Goal: Task Accomplishment & Management: Complete application form

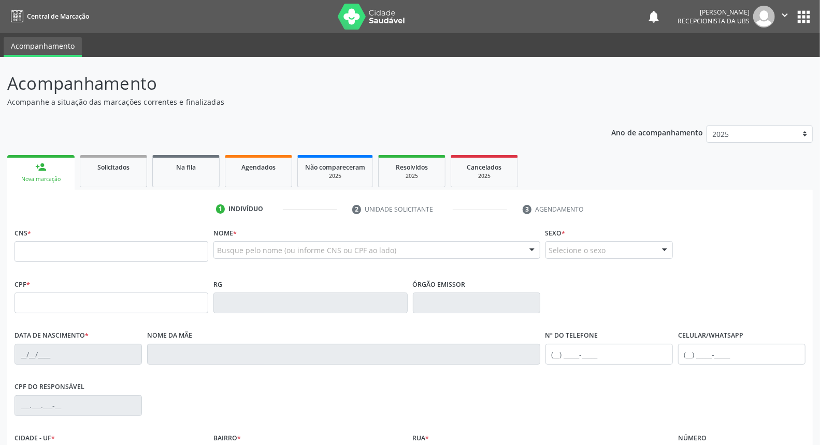
click at [51, 175] on div "Nova marcação" at bounding box center [41, 179] width 53 height 8
click at [39, 172] on link "person_add Nova marcação" at bounding box center [40, 172] width 67 height 35
click at [112, 246] on input "text" at bounding box center [112, 251] width 194 height 21
type input "700 8019 4818 5684"
type input "042.029.644-11"
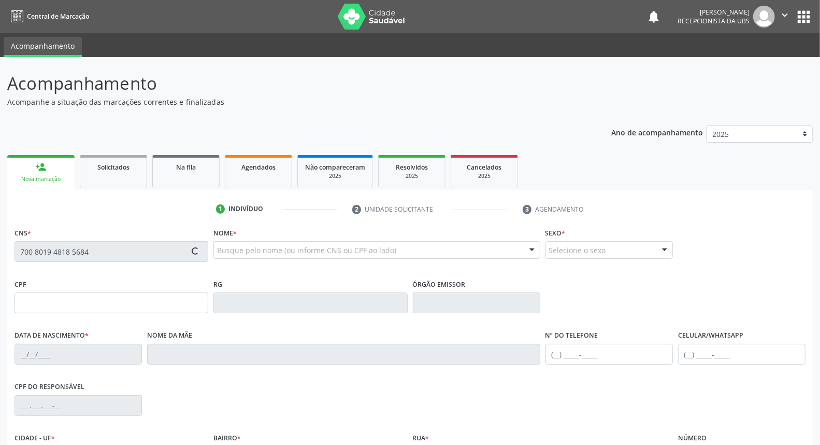
type input "14/11/1980"
type input "Luiza Iracema da Silva"
type input "(87) 99924-7247"
type input "011.506.984-46"
type input "591"
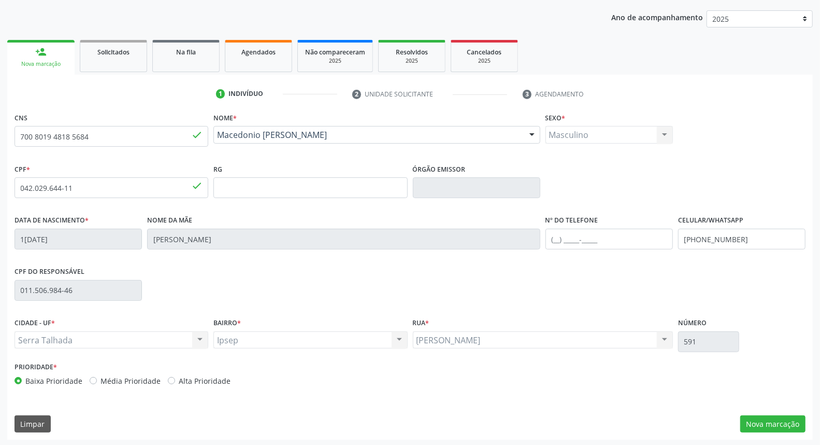
scroll to position [116, 0]
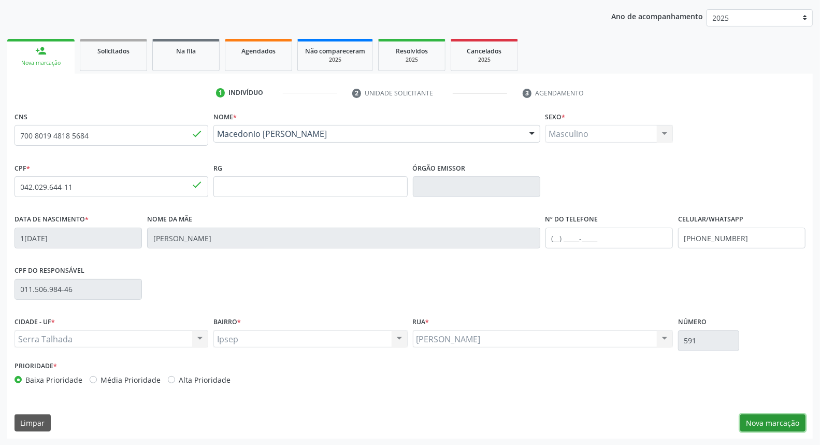
click at [775, 419] on button "Nova marcação" at bounding box center [773, 423] width 65 height 18
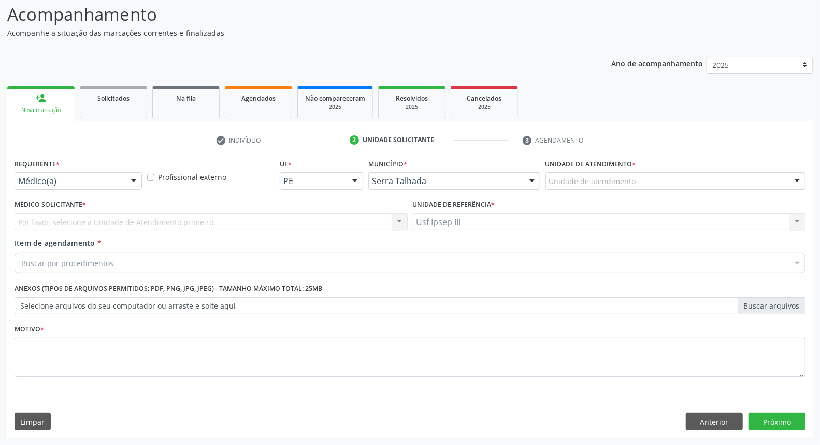
scroll to position [68, 0]
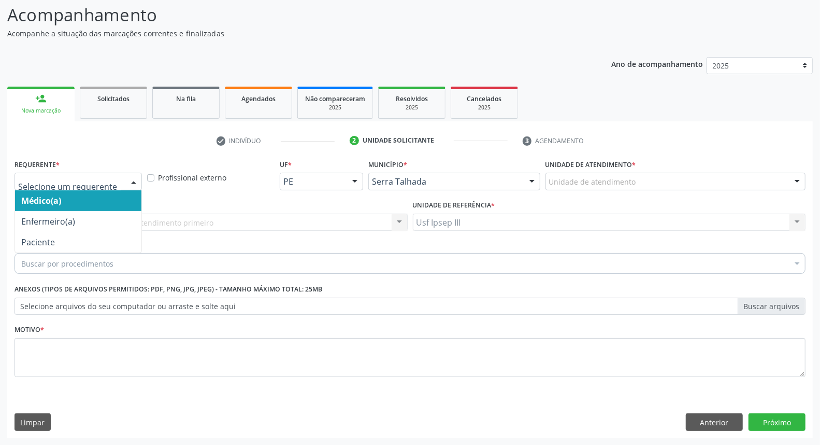
click at [133, 180] on div at bounding box center [134, 182] width 16 height 18
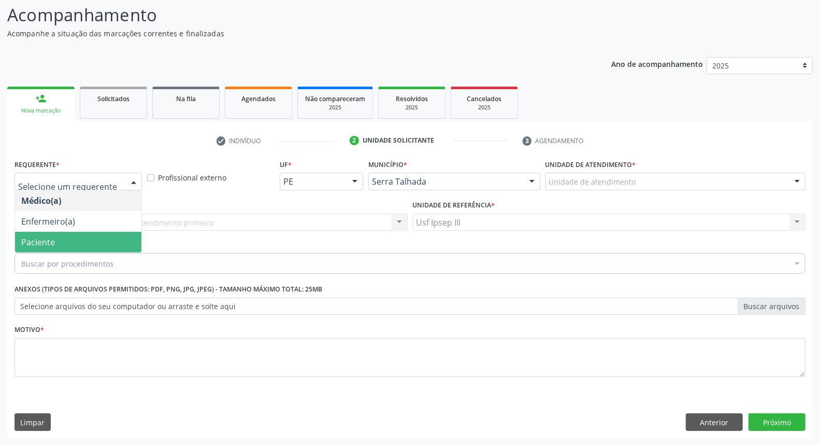
click at [123, 238] on span "Paciente" at bounding box center [78, 242] width 126 height 21
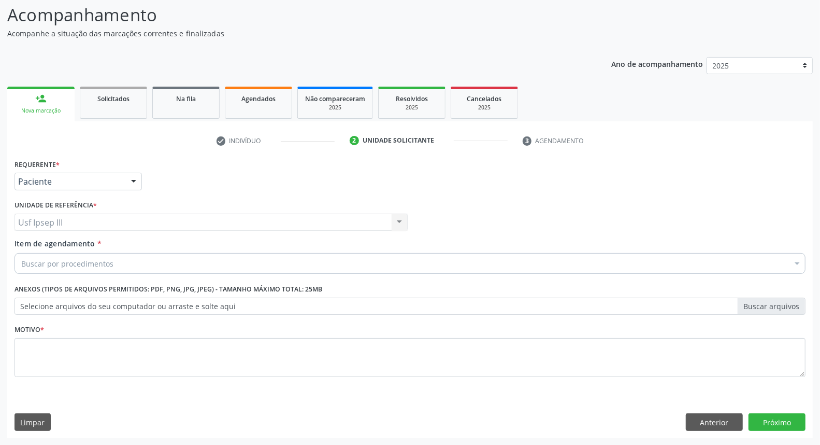
click at [126, 261] on div "Buscar por procedimentos" at bounding box center [410, 263] width 791 height 21
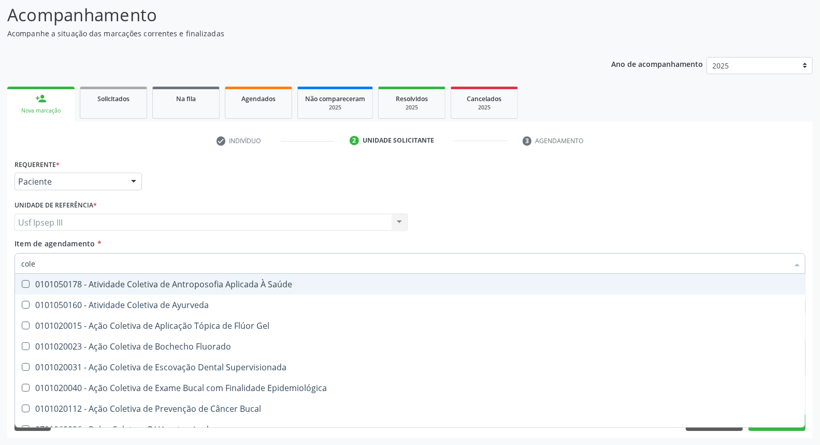
type input "coles"
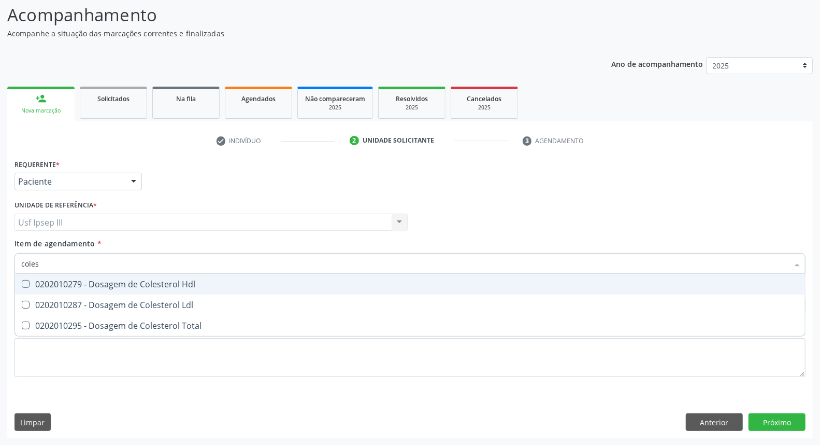
click at [125, 281] on div "0202010279 - Dosagem de Colesterol Hdl" at bounding box center [410, 284] width 778 height 8
checkbox Hdl "true"
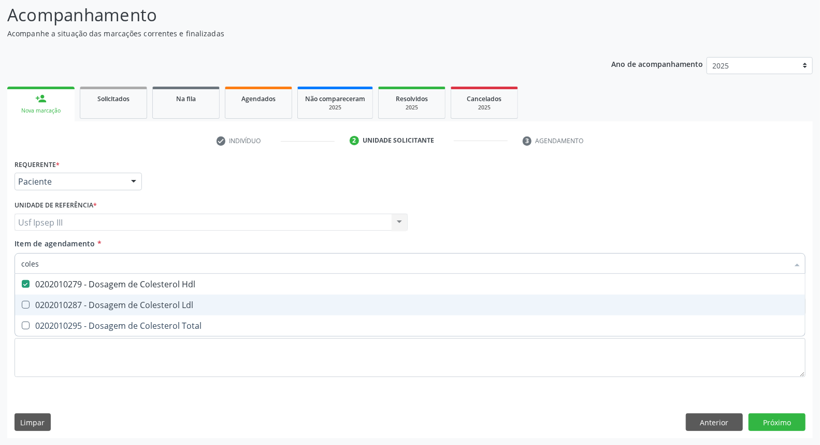
click at [116, 307] on div "0202010287 - Dosagem de Colesterol Ldl" at bounding box center [410, 305] width 778 height 8
checkbox Ldl "true"
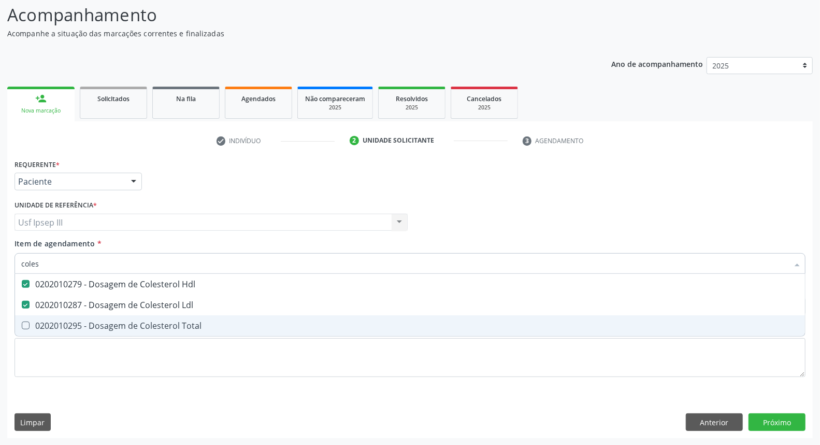
click at [111, 321] on div "0202010295 - Dosagem de Colesterol Total" at bounding box center [410, 325] width 778 height 8
checkbox Total "true"
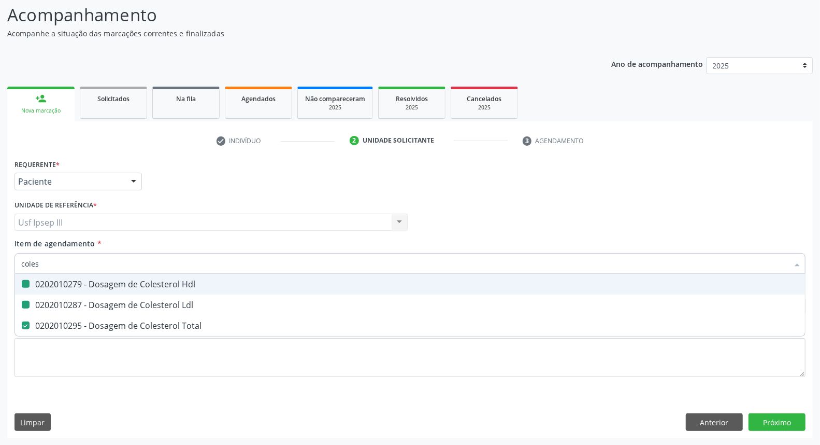
type input "cole"
checkbox Hdl "false"
checkbox Ldl "false"
checkbox Total "false"
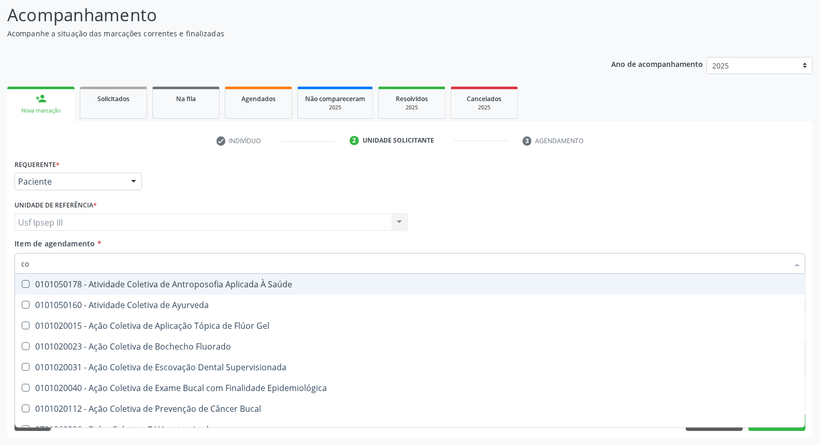
type input "c"
checkbox Hdl "false"
checkbox Ldl "false"
checkbox Total "false"
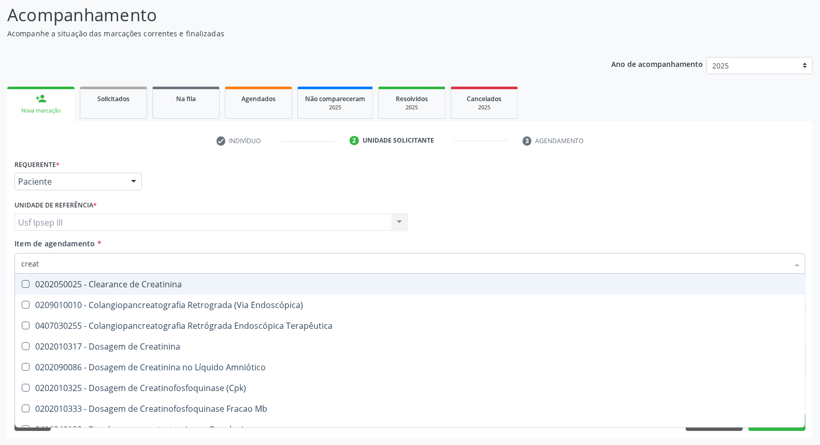
type input "creati"
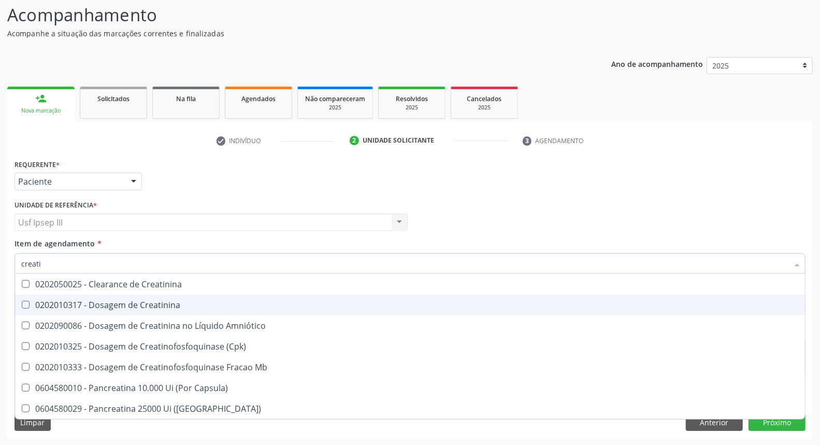
click at [188, 304] on div "0202010317 - Dosagem de Creatinina" at bounding box center [410, 305] width 778 height 8
checkbox Creatinina "true"
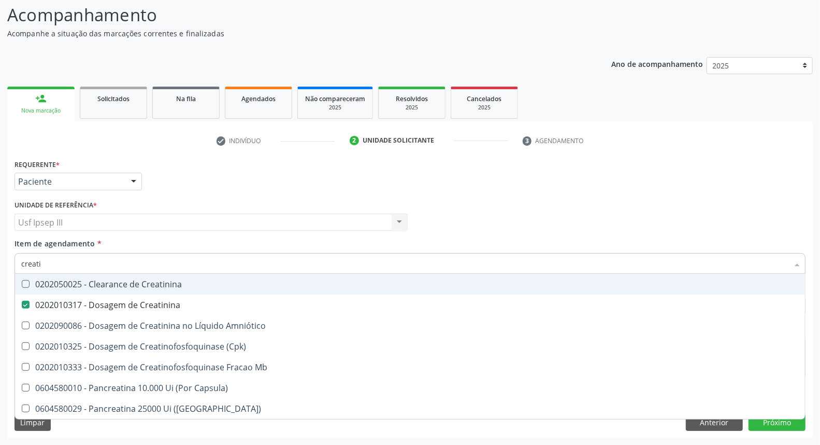
type input "creat"
checkbox Creatinina "false"
checkbox \(Cpk\) "true"
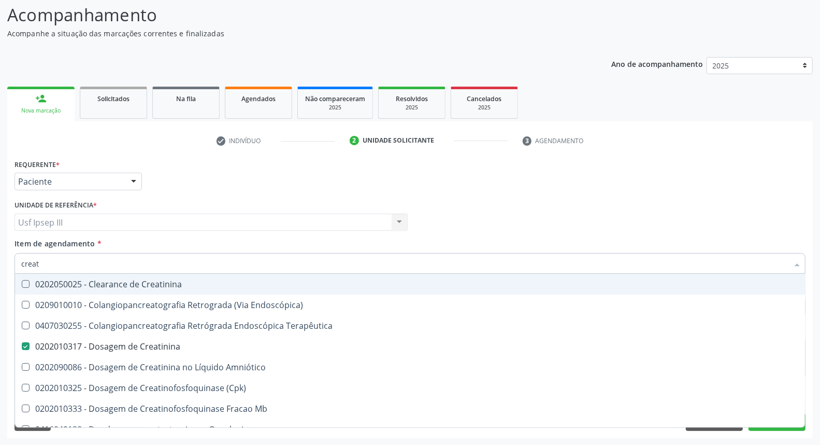
type input "crea"
checkbox Creatinina "false"
checkbox Mb "true"
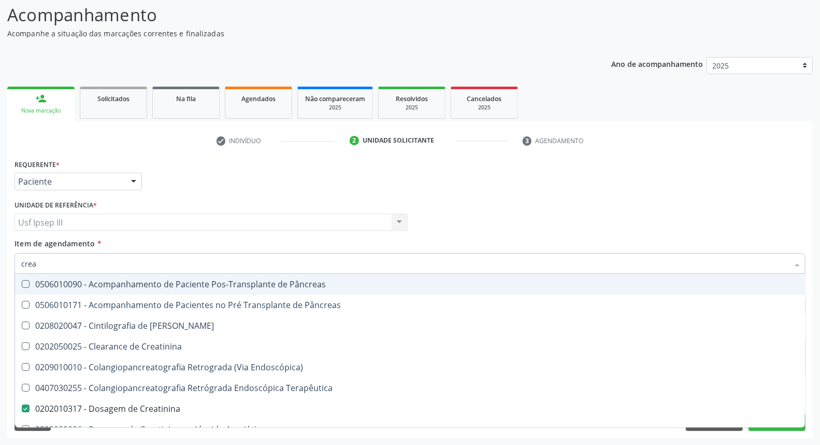
type input "cre"
checkbox Creatinina "false"
checkbox Oncologia "true"
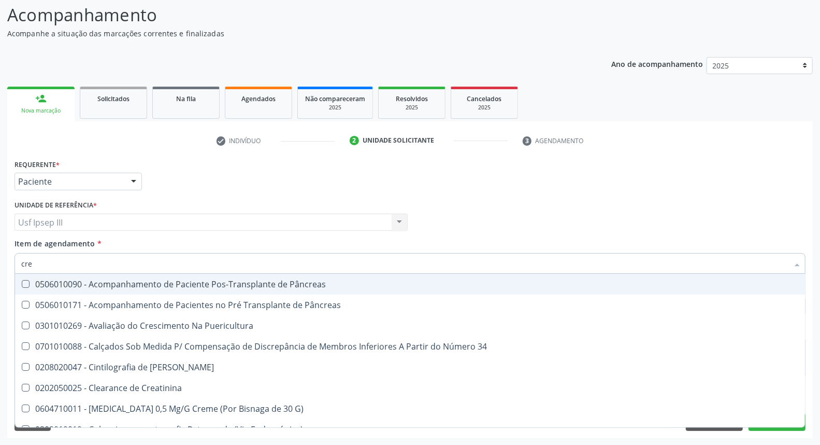
type input "cr"
checkbox Creatinina "false"
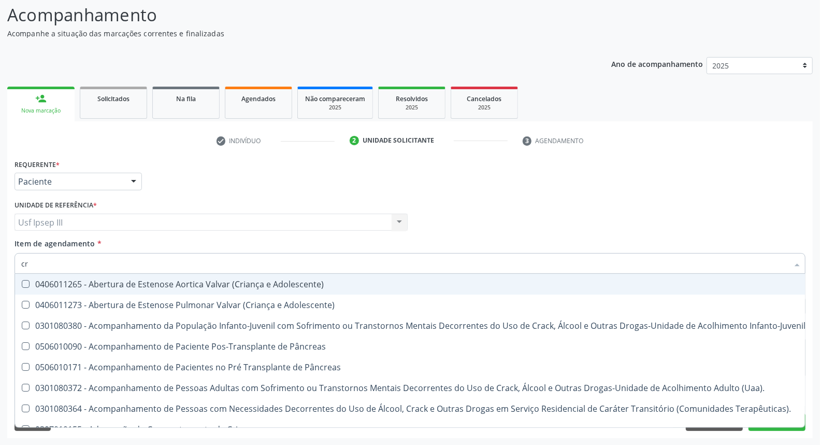
type input "c"
checkbox Creatinina "false"
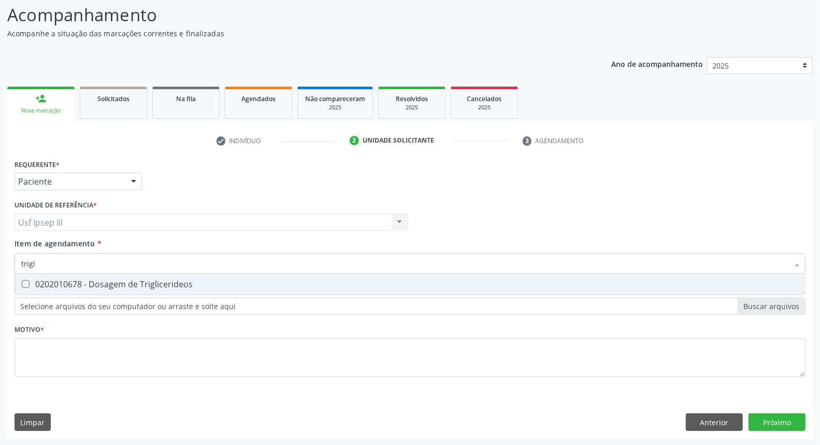
type input "trigli"
click at [169, 290] on span "0202010678 - Dosagem de Triglicerideos" at bounding box center [410, 284] width 790 height 21
checkbox Triglicerideos "true"
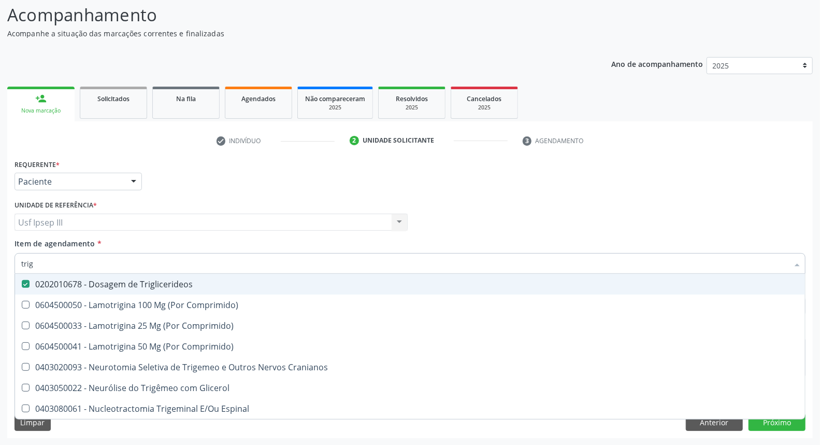
type input "tri"
checkbox Triglicerideos "false"
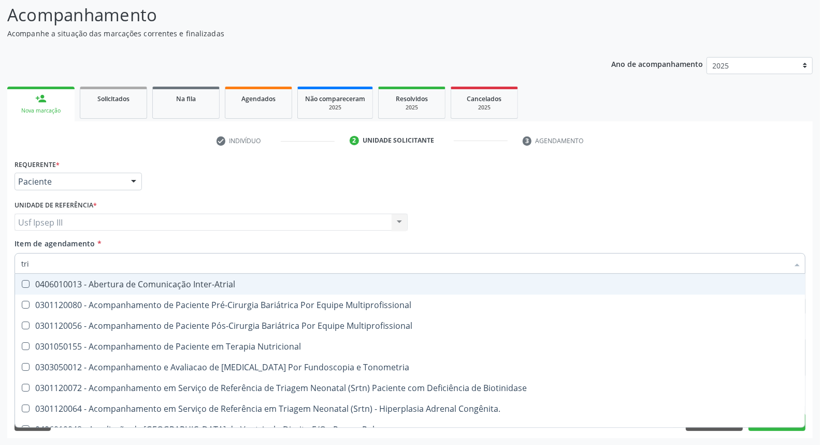
type input "tr"
checkbox Triglicerideos "false"
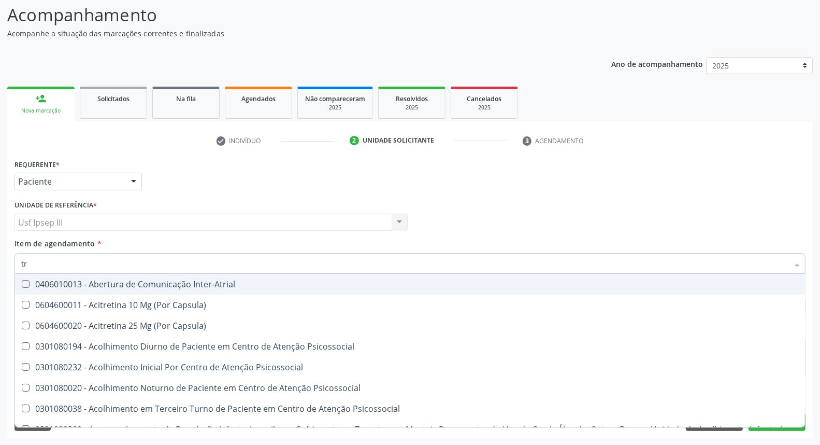
type input "t"
checkbox Triglicerideos "false"
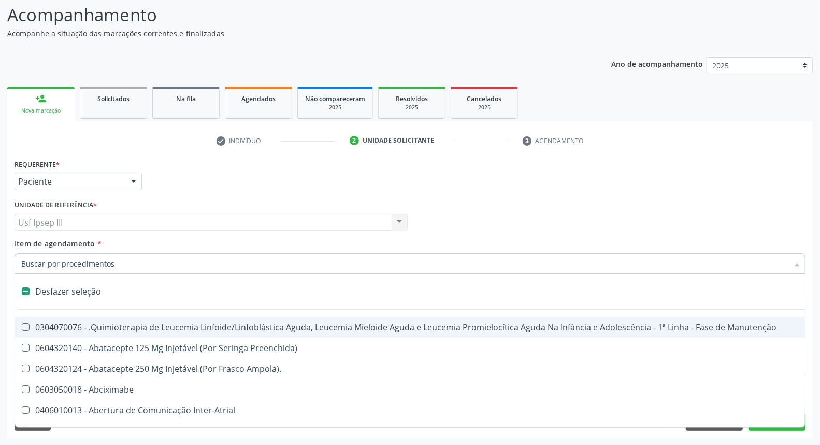
type input "g"
checkbox Linha "true"
checkbox Infusão "true"
checkbox Urostomizados "true"
checkbox Revestido\) "true"
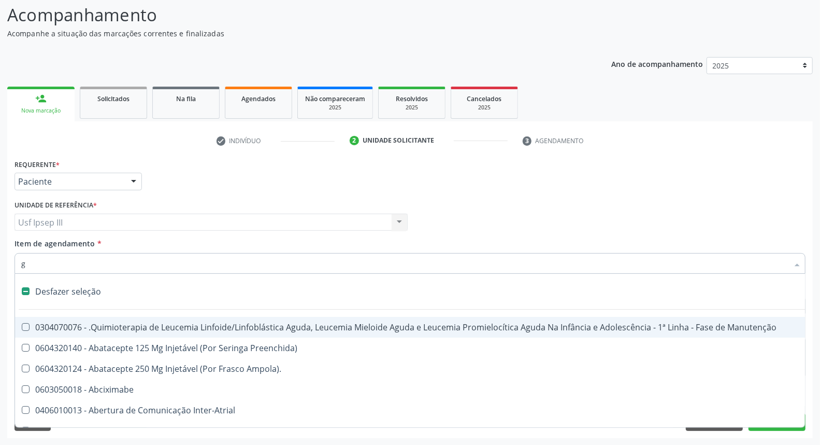
checkbox Capsula\) "true"
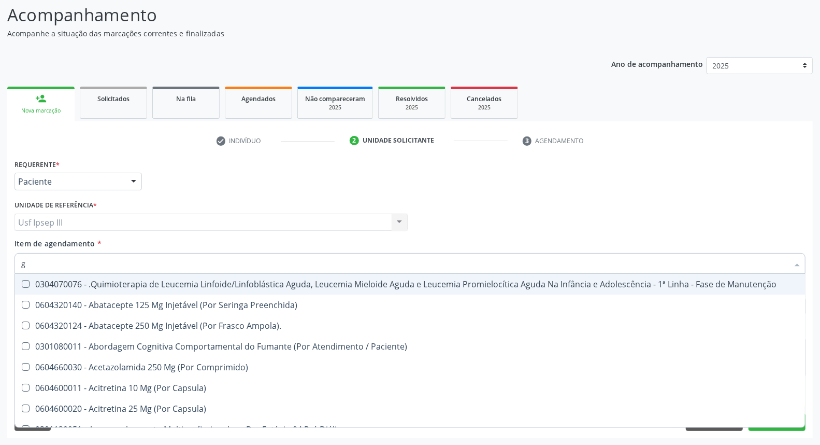
type input "gl"
checkbox Pé "true"
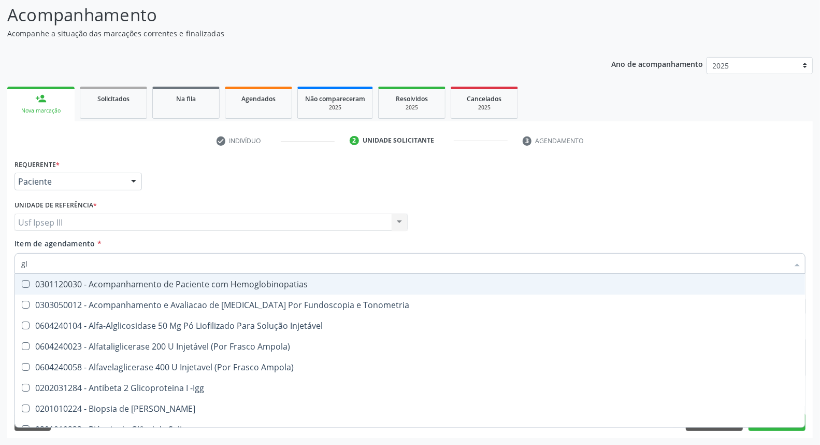
type input "gli"
checkbox Glomerular "true"
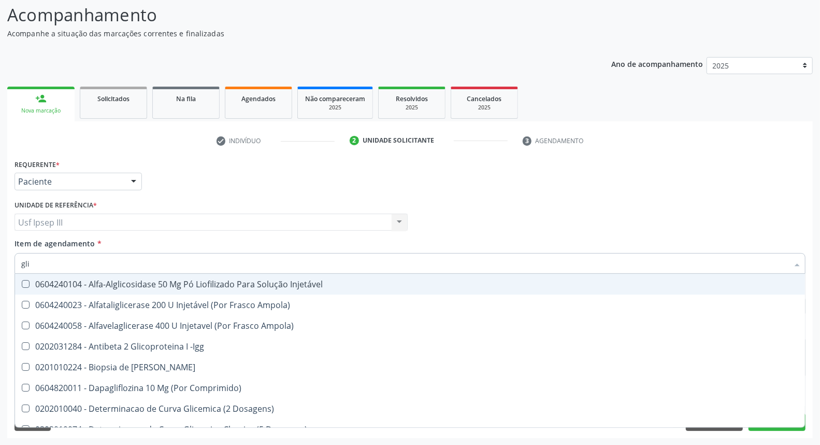
type input "glic"
checkbox Derrames "true"
checkbox Triglicerideos "false"
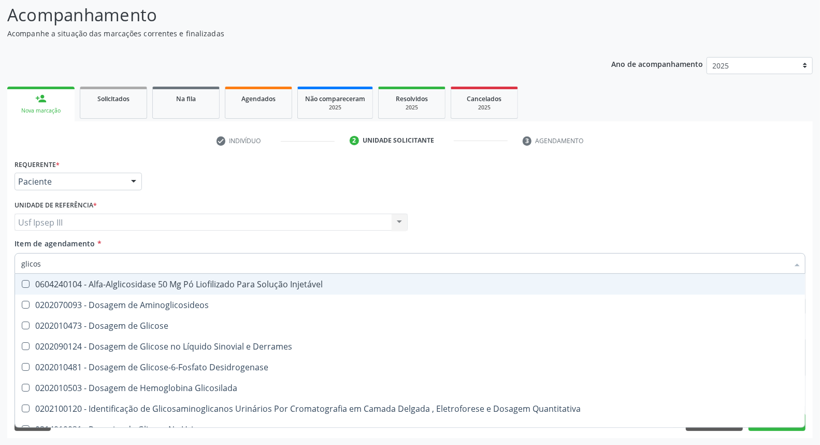
type input "glicose"
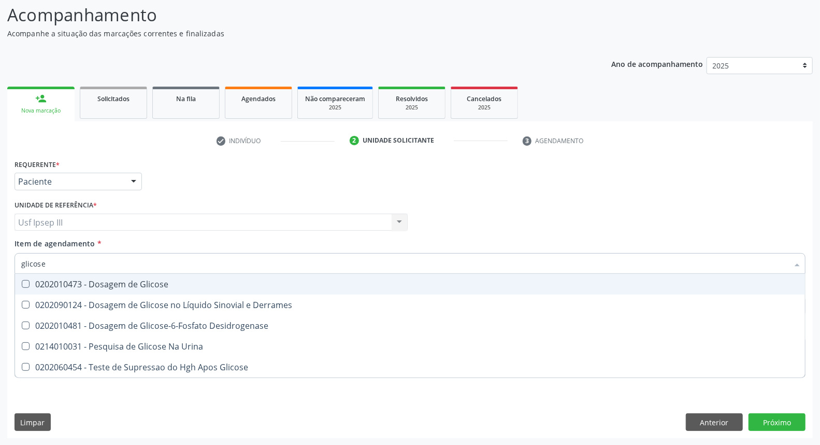
click at [169, 278] on span "0202010473 - Dosagem de Glicose" at bounding box center [410, 284] width 790 height 21
checkbox Glicose "true"
type input "glicos"
checkbox Glicose "false"
checkbox Desidrogenase "true"
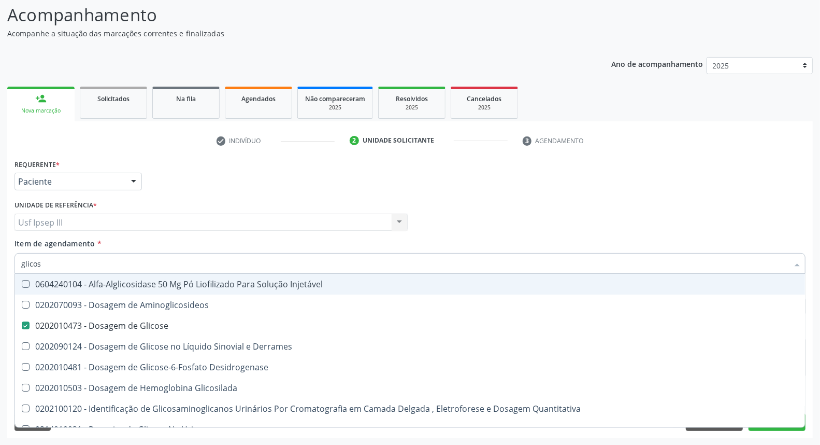
type input "glico"
checkbox Glicose "false"
checkbox Glicosilada "true"
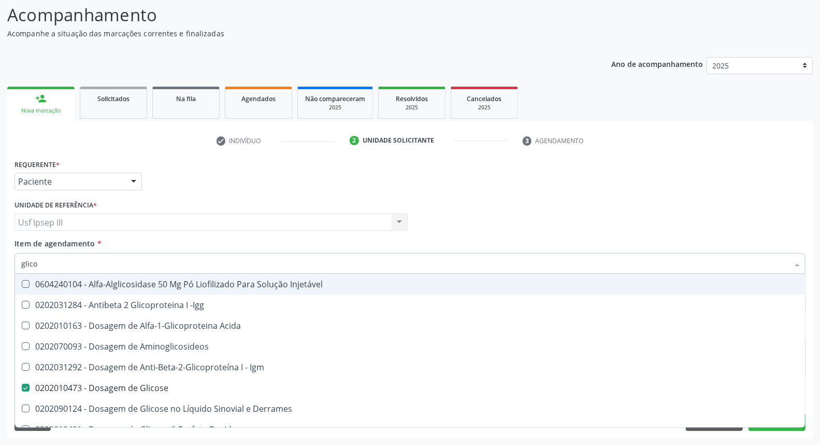
type input "glic"
checkbox Glicose "false"
checkbox Glicose "true"
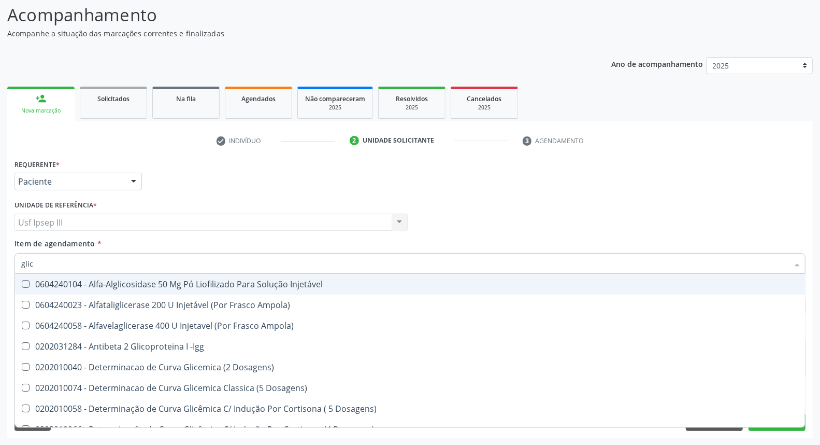
type input "gli"
checkbox Glicose "false"
checkbox Glicosilada "true"
checkbox Triglicerideos "false"
checkbox Delgada\) "true"
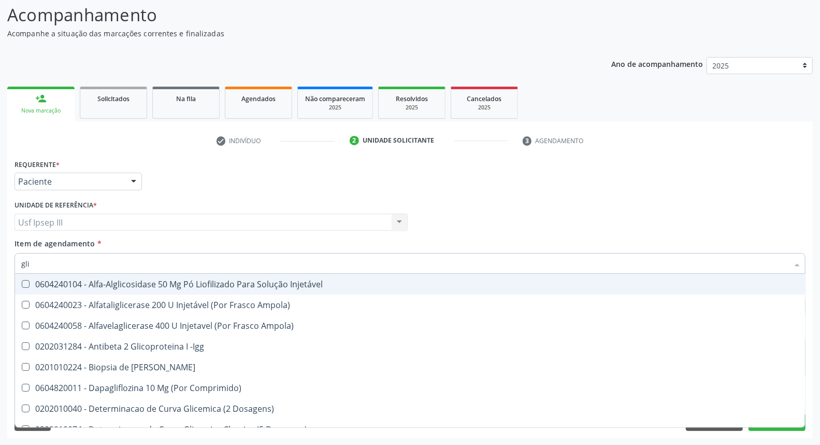
type input "gl"
checkbox Glicose "false"
checkbox Triglicerideos "false"
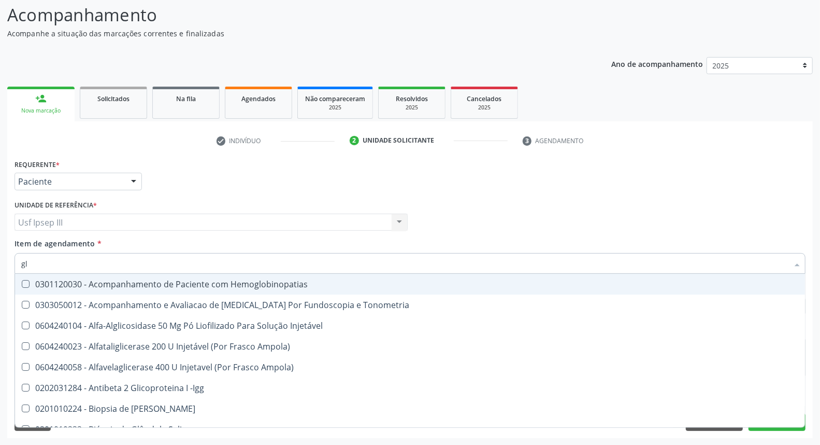
type input "g"
checkbox Glicose "false"
checkbox Triglicerideos "false"
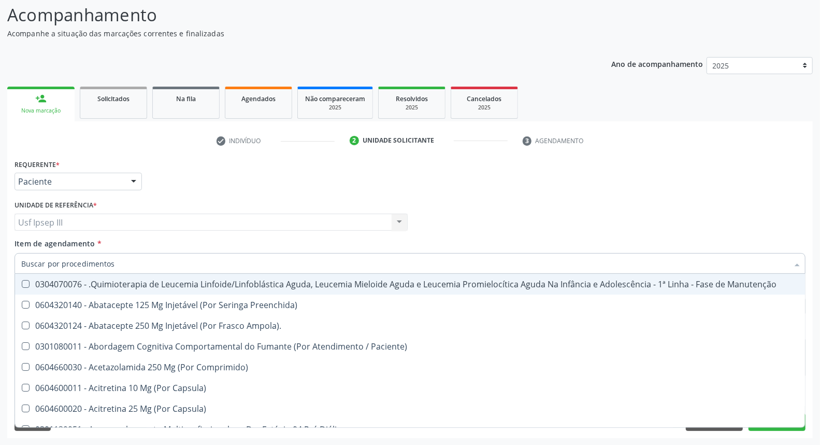
checkbox Hdl "false"
checkbox Ldl "false"
checkbox Total "false"
checkbox Creatinina "false"
checkbox Glicose "false"
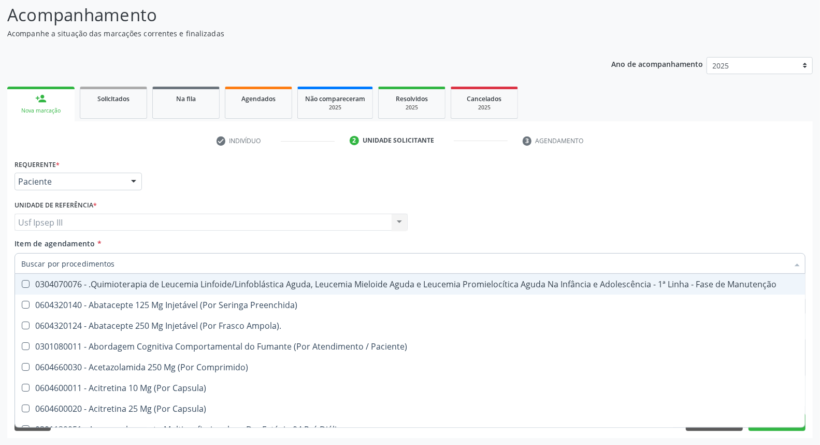
checkbox Triglicerideos "false"
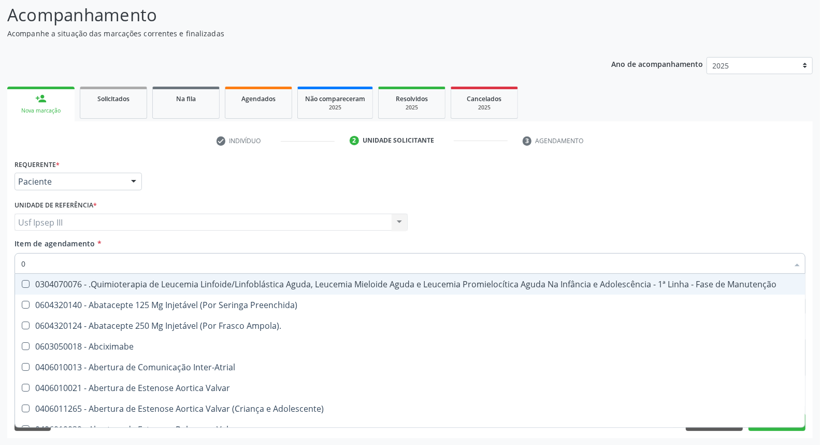
type input "02"
checkbox Comprimido\) "true"
checkbox Transferências "true"
checkbox Meckel "true"
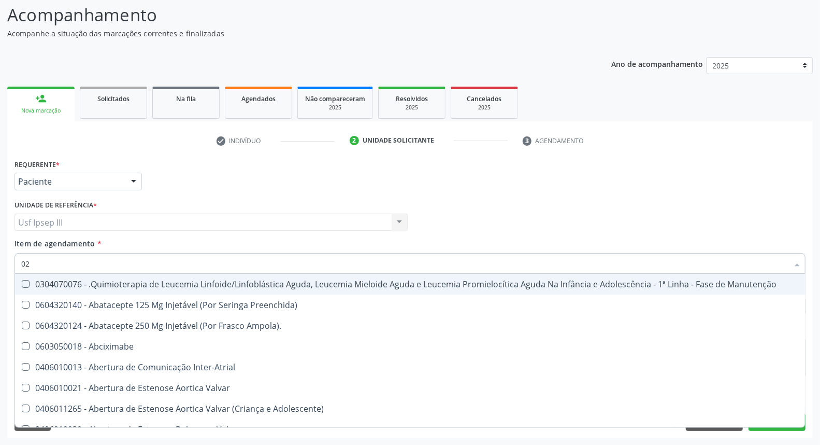
checkbox Bilateral "true"
checkbox Transfusao "true"
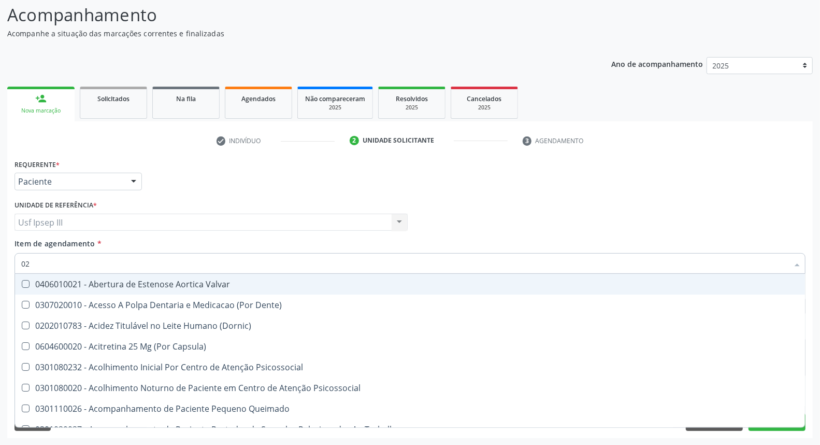
type input "020"
checkbox Epispádia "true"
checkbox Anos\) "true"
checkbox Congênita "true"
checkbox Complementar\) "true"
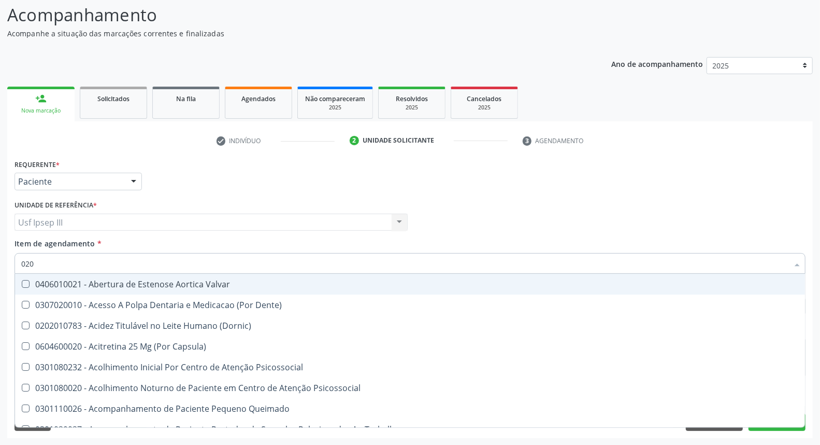
checkbox \(Qualitativo\) "true"
checkbox Dias "true"
checkbox Hdl "false"
checkbox Ldl "false"
checkbox Total "false"
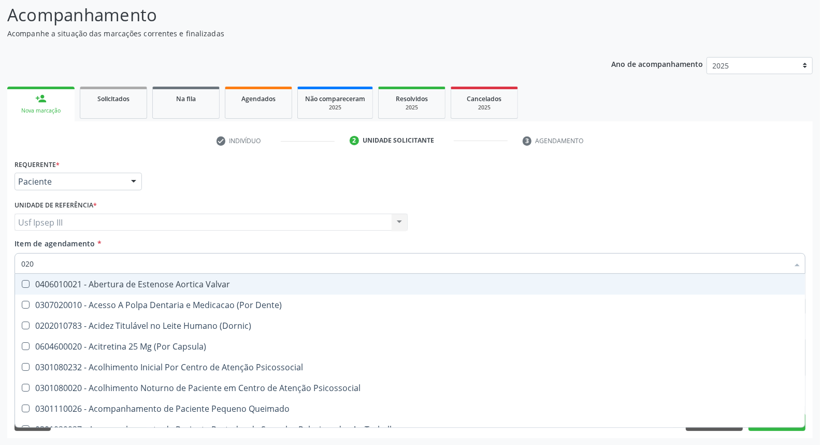
checkbox Creatinina "false"
checkbox Glicose "false"
checkbox Triglicerideos "false"
type input "0202"
checkbox Cardiovascular "true"
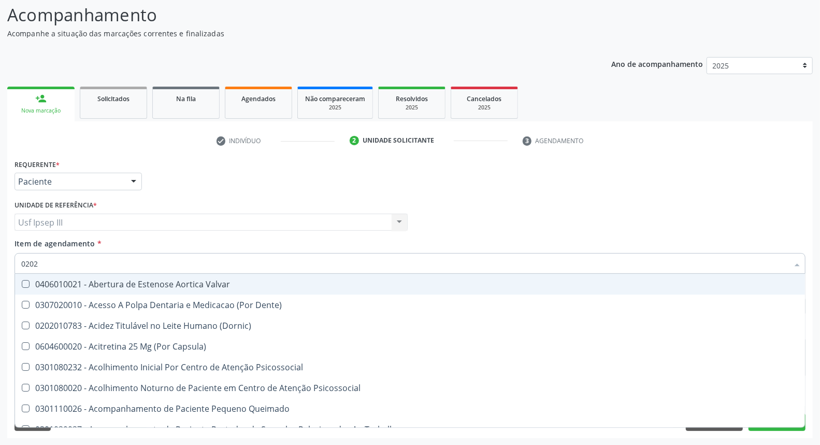
checkbox Sistêmicas "true"
checkbox Sistêmico "true"
checkbox Auditiva "true"
checkbox Aberto\) "true"
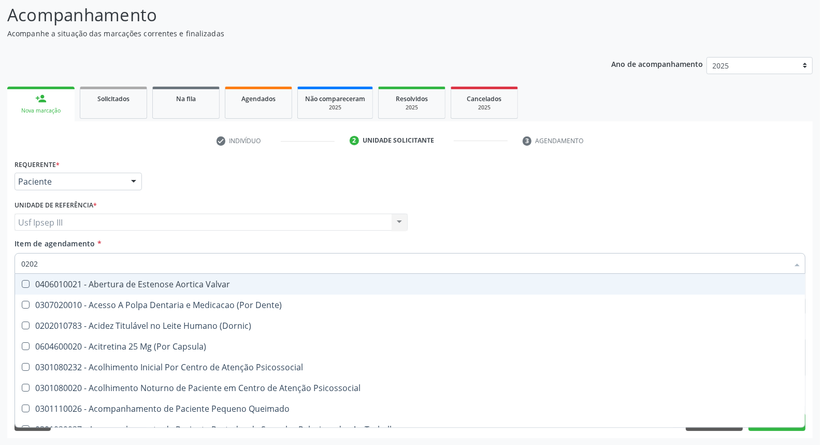
checkbox Epispádia "false"
checkbox Anos\) "false"
checkbox Congênita "false"
checkbox Complementar\) "false"
checkbox \(Qualitativo\) "false"
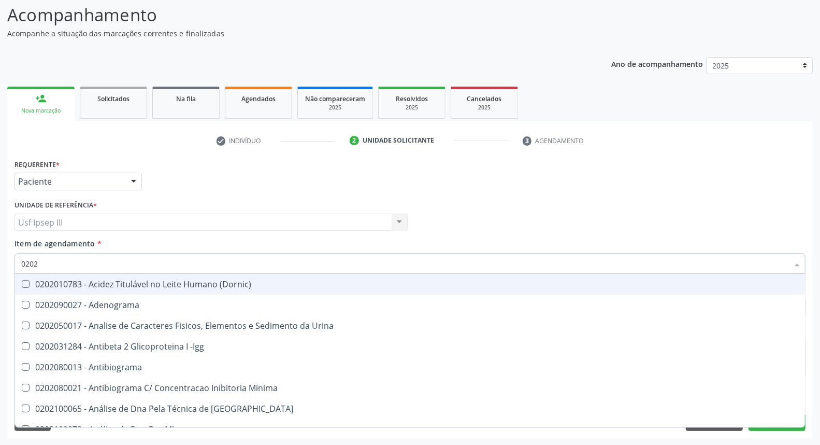
type input "02020"
checkbox \(Psa\) "true"
checkbox III "true"
checkbox Barbituratos "true"
checkbox Calcio "true"
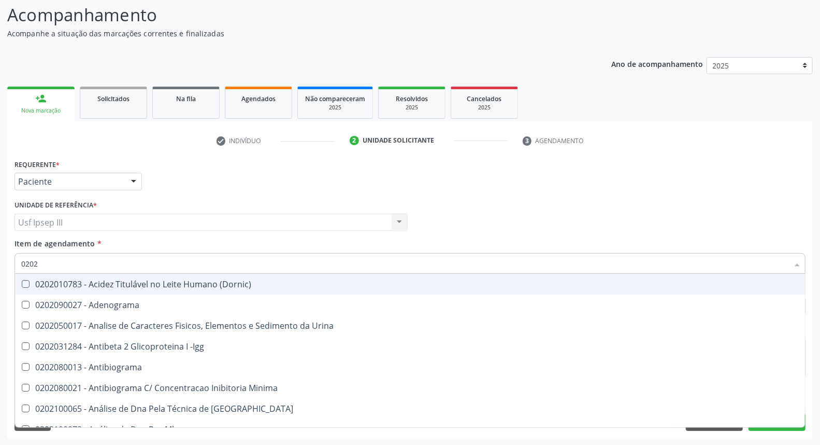
checkbox Hdl "false"
checkbox Ldl "false"
checkbox Total "false"
checkbox Creatinina "false"
checkbox Xi "true"
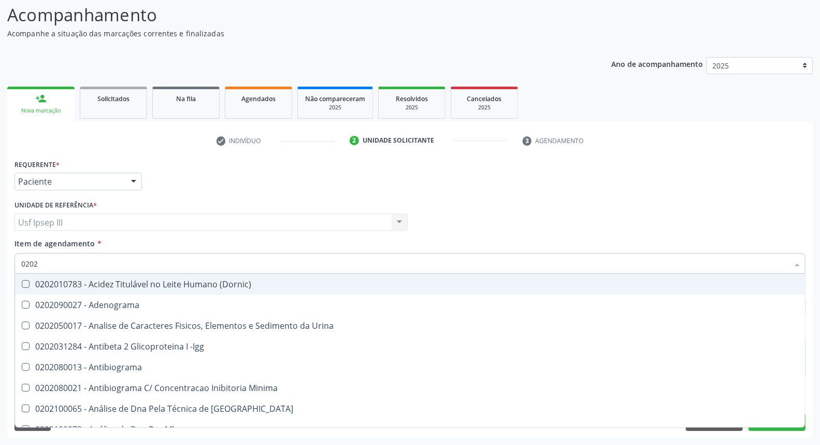
checkbox Glicose "false"
checkbox Funcional "true"
checkbox Triglicerideos "false"
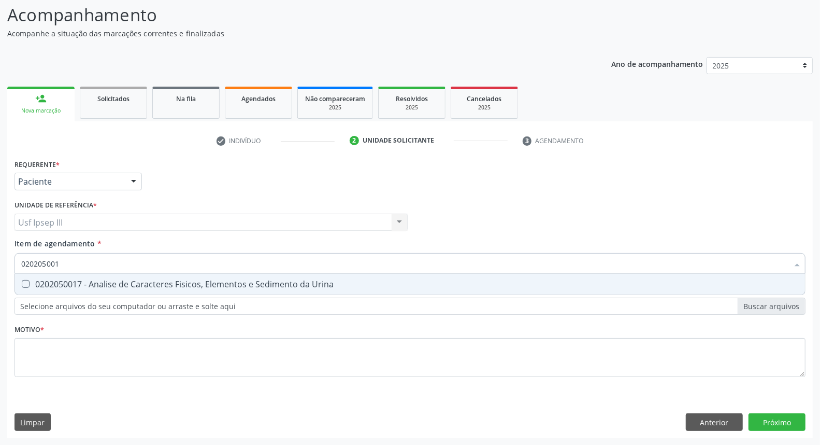
type input "0202050017"
click at [169, 280] on div "0202050017 - Analise de Caracteres Fisicos, Elementos e Sedimento da Urina" at bounding box center [410, 284] width 778 height 8
checkbox Urina "true"
type input "0"
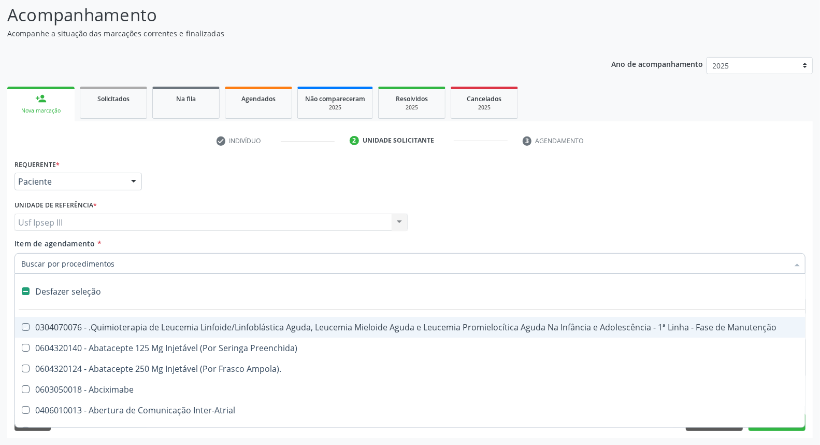
checkbox Manutenção "false"
type input "he"
checkbox Urina "false"
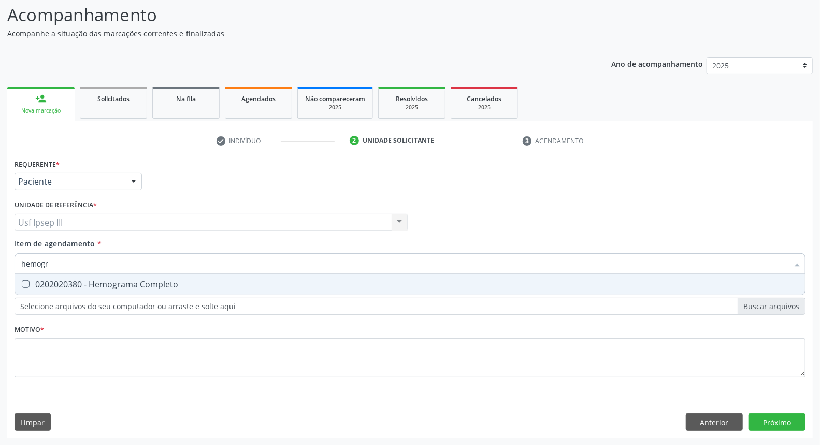
type input "hemogra"
click at [169, 280] on div "0202020380 - Hemograma Completo" at bounding box center [410, 284] width 778 height 8
checkbox Completo "true"
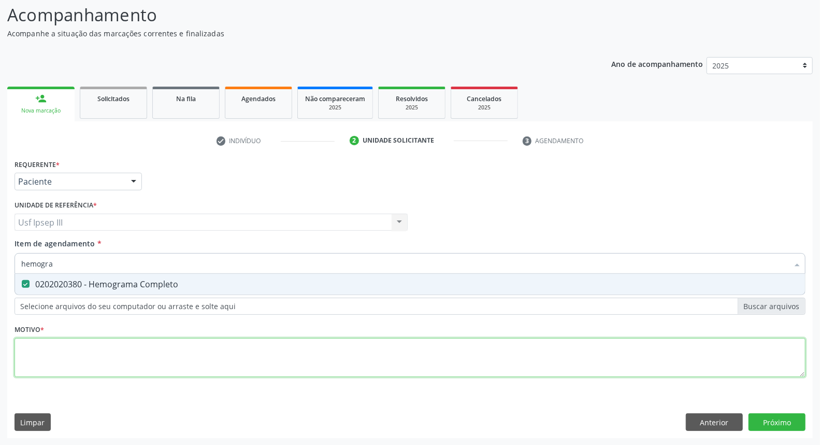
click at [156, 359] on div "Requerente * Paciente Médico(a) Enfermeiro(a) Paciente Nenhum resultado encontr…" at bounding box center [410, 274] width 791 height 235
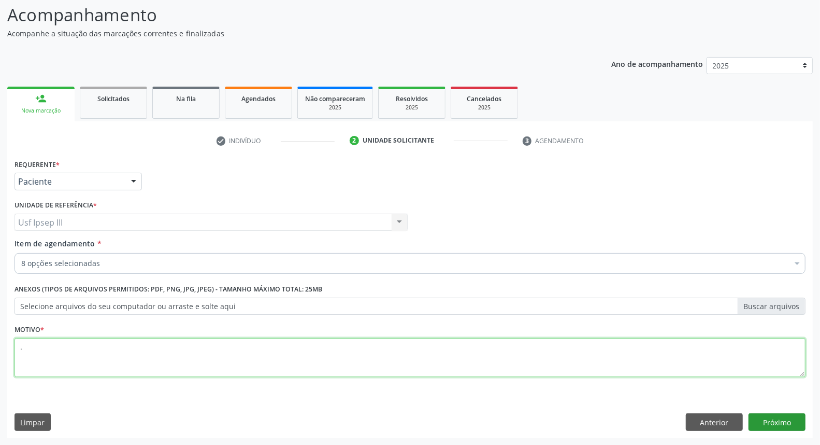
type textarea "."
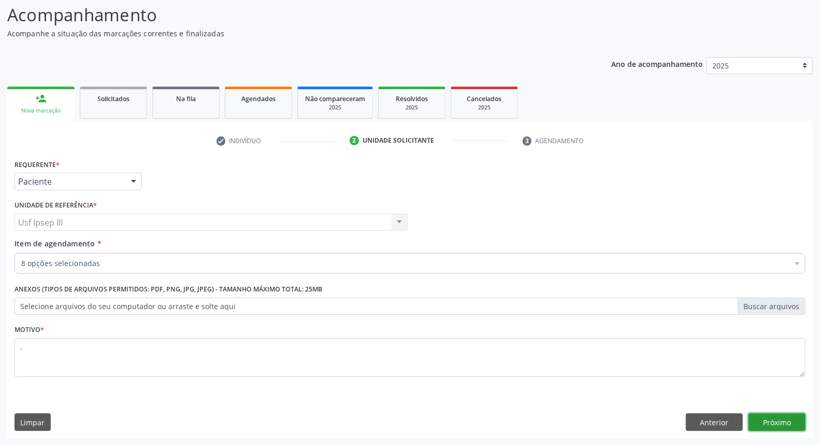
click at [775, 420] on button "Próximo" at bounding box center [777, 422] width 57 height 18
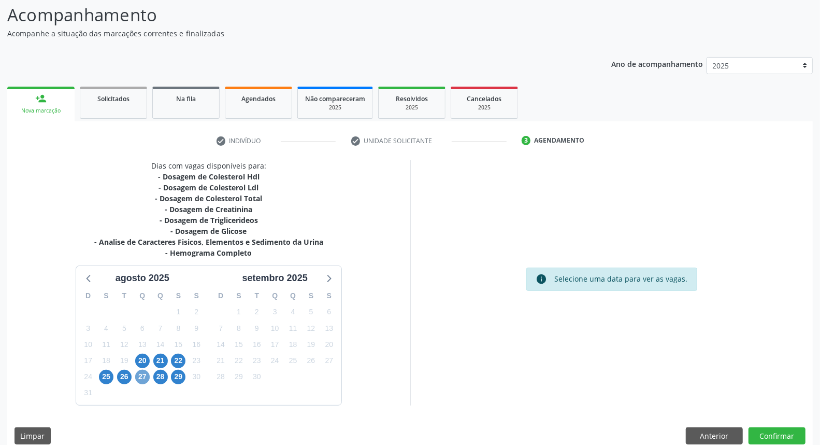
click at [141, 375] on span "27" at bounding box center [142, 376] width 15 height 15
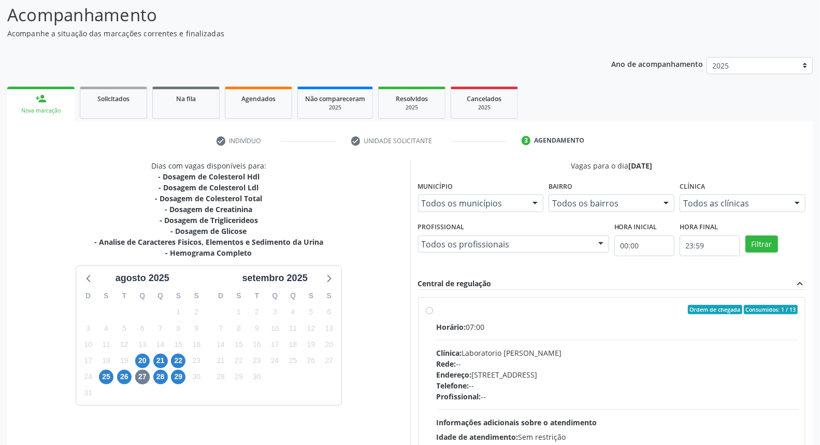
click at [550, 388] on div "Telefone: --" at bounding box center [618, 385] width 362 height 11
click at [433, 314] on input "Ordem de chegada Consumidos: 1 / 13 Horário: 07:00 Clínica: Laboratorio Jose Pa…" at bounding box center [429, 309] width 7 height 9
radio input "true"
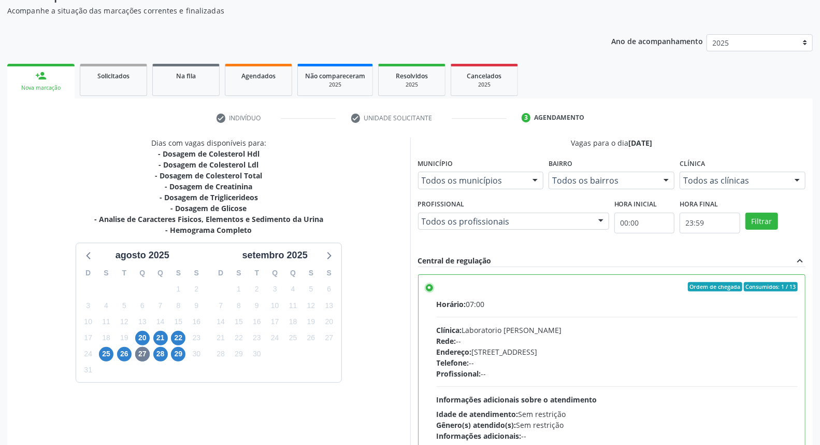
scroll to position [174, 0]
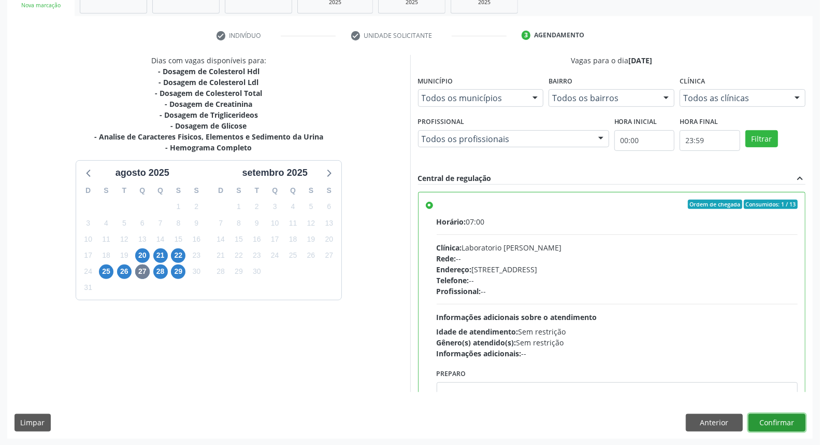
click at [783, 423] on button "Confirmar" at bounding box center [777, 423] width 57 height 18
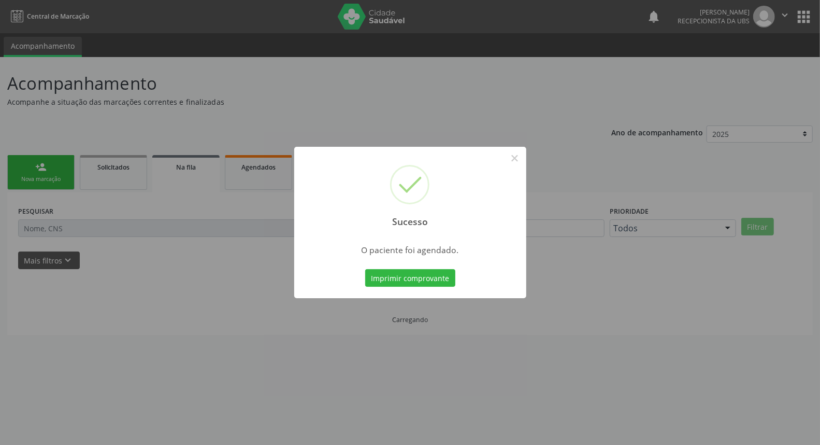
scroll to position [0, 0]
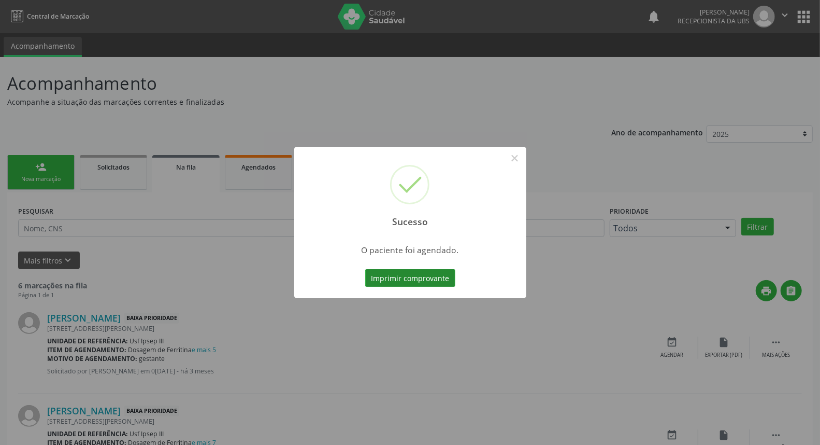
click at [437, 279] on button "Imprimir comprovante" at bounding box center [410, 278] width 90 height 18
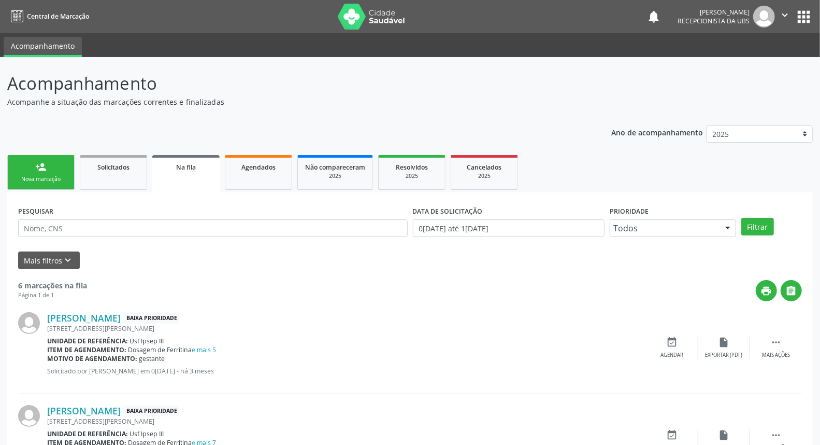
click at [44, 173] on link "person_add Nova marcação" at bounding box center [40, 172] width 67 height 35
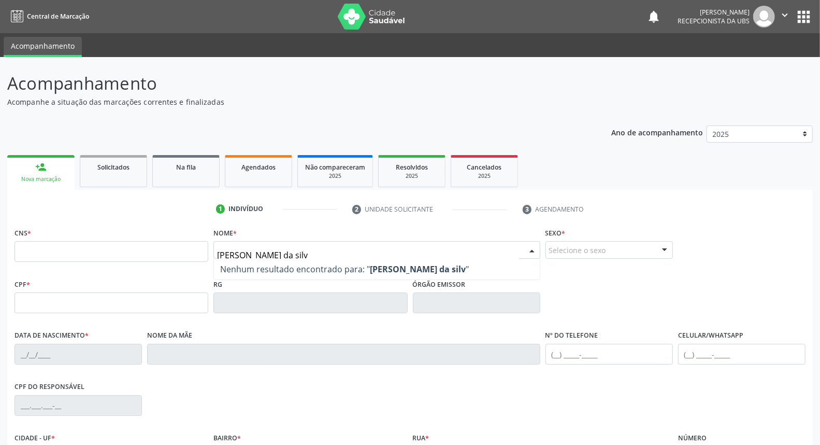
type input "macedonio cesar cavalcante da silva"
click at [141, 234] on div "CNS *" at bounding box center [112, 243] width 194 height 37
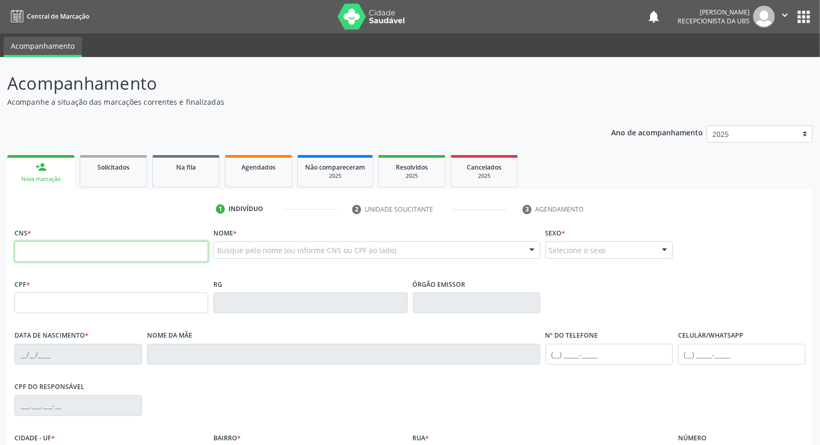
click at [138, 241] on input "text" at bounding box center [112, 251] width 194 height 21
type input "700 8019 4818 5684"
type input "042.029.644-11"
type input "14/11/1980"
type input "Luiza Iracema da Silva"
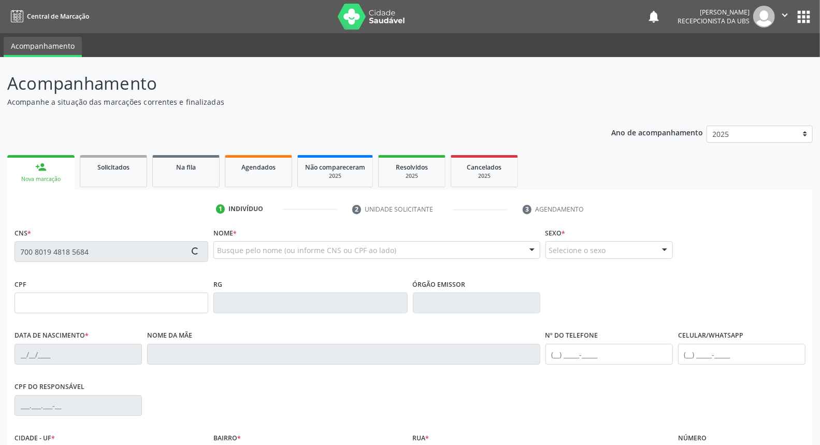
type input "(87) 99924-7247"
type input "011.506.984-46"
type input "591"
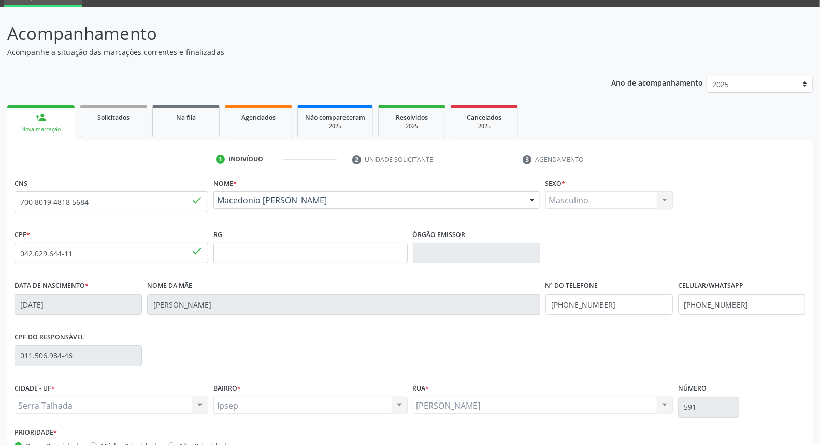
scroll to position [116, 0]
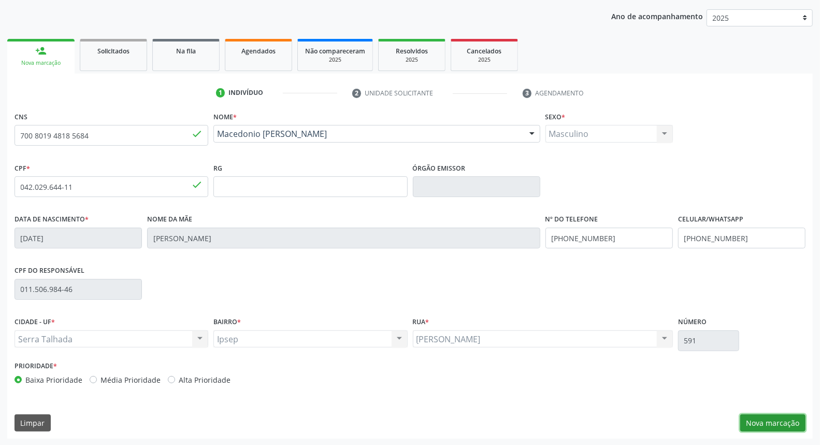
click at [766, 419] on button "Nova marcação" at bounding box center [773, 423] width 65 height 18
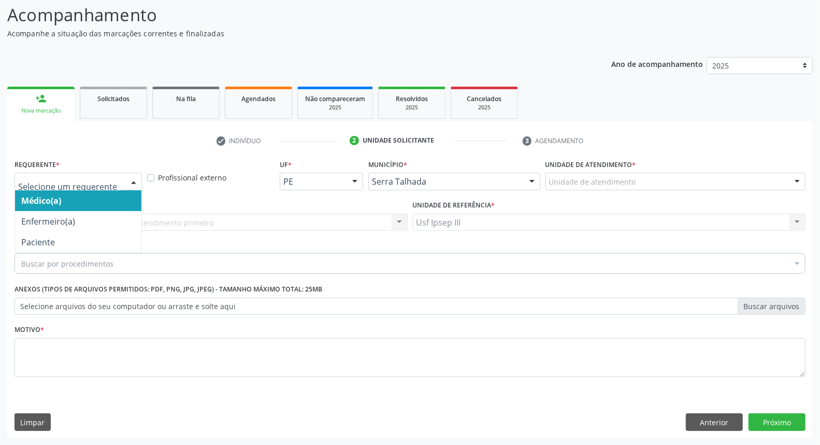
click at [130, 175] on div at bounding box center [134, 182] width 16 height 18
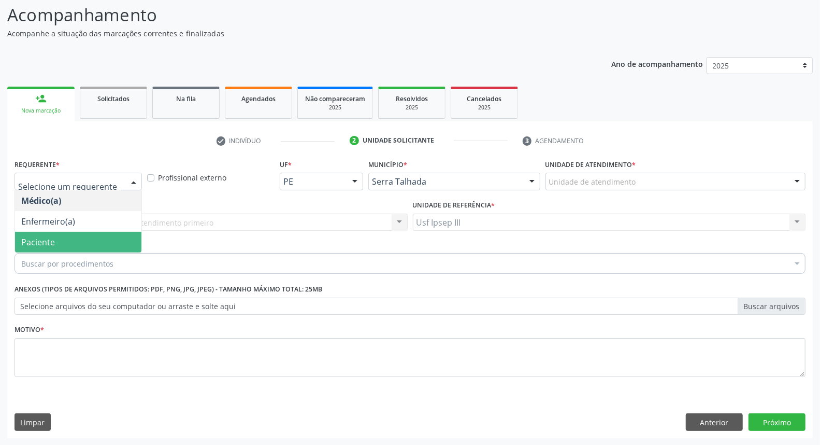
click at [84, 237] on span "Paciente" at bounding box center [78, 242] width 126 height 21
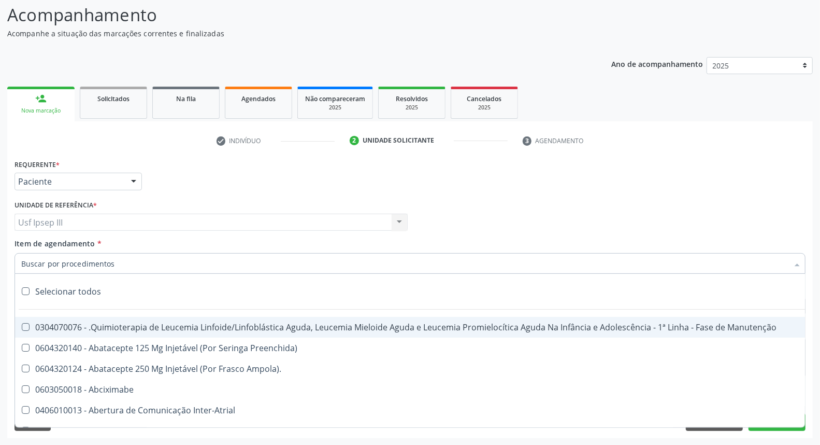
click at [88, 257] on div at bounding box center [410, 263] width 791 height 21
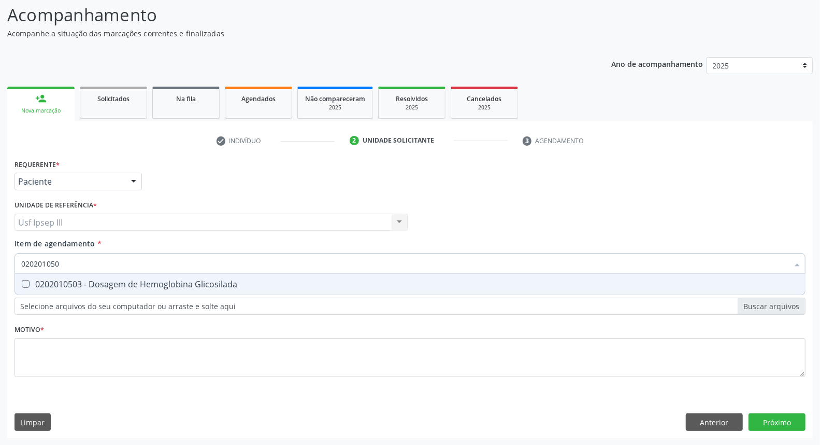
type input "0202010503"
click at [104, 283] on div "0202010503 - Dosagem de Hemoglobina Glicosilada" at bounding box center [410, 284] width 778 height 8
checkbox Glicosilada "true"
type input "0"
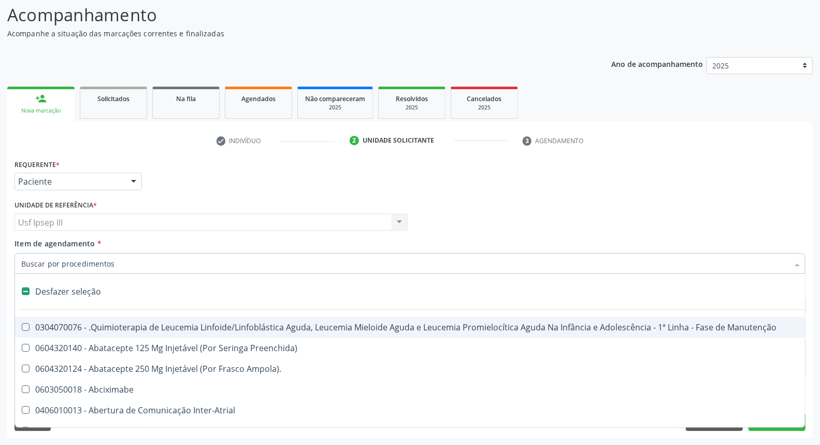
checkbox Manutenção "false"
type input "02"
checkbox Indireta "true"
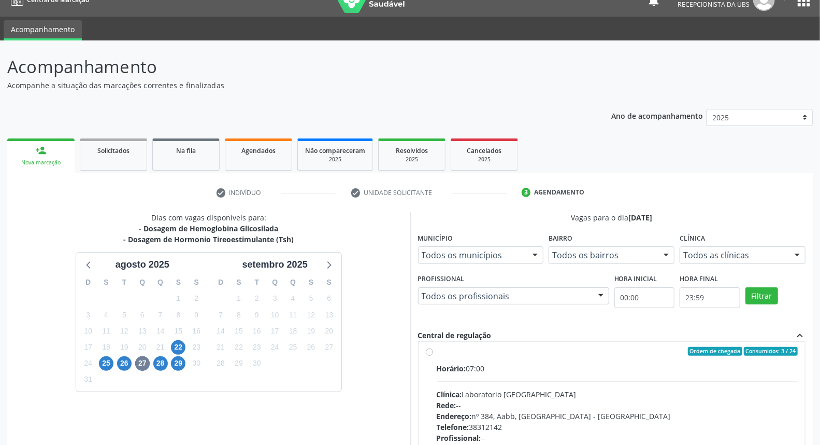
scroll to position [173, 0]
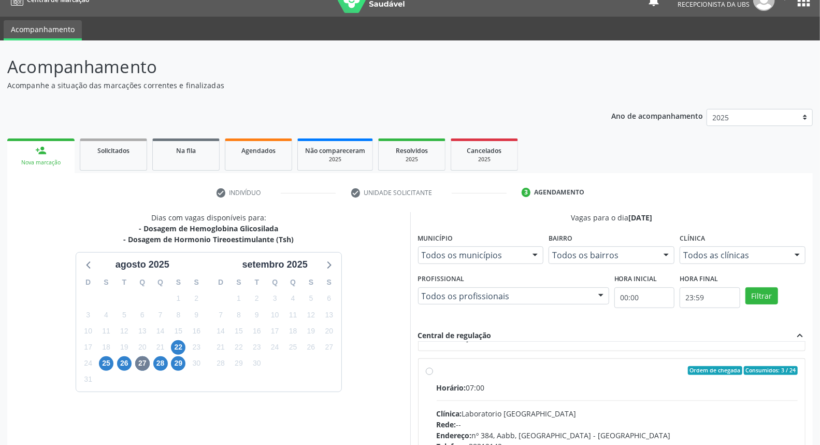
click at [624, 416] on div "Clínica: Laboratorio Sao Francisco" at bounding box center [618, 413] width 362 height 11
click at [433, 375] on input "Ordem de chegada Consumidos: 3 / 24 Horário: 07:00 Clínica: Laboratorio Sao Fra…" at bounding box center [429, 370] width 7 height 9
radio input "true"
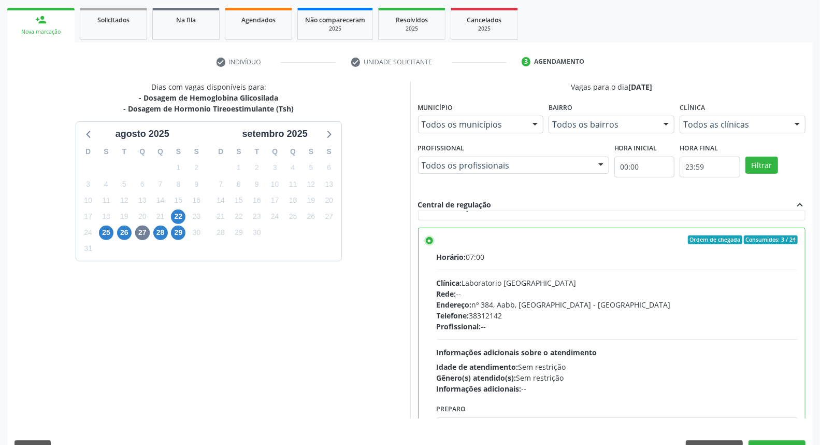
scroll to position [174, 0]
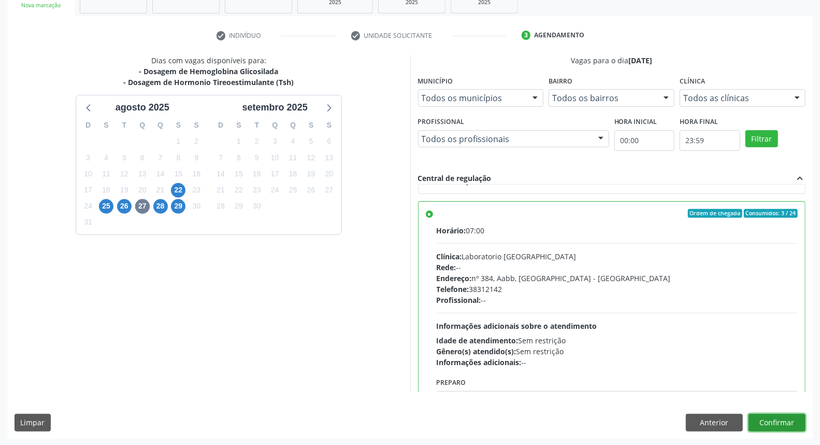
click at [787, 420] on button "Confirmar" at bounding box center [777, 423] width 57 height 18
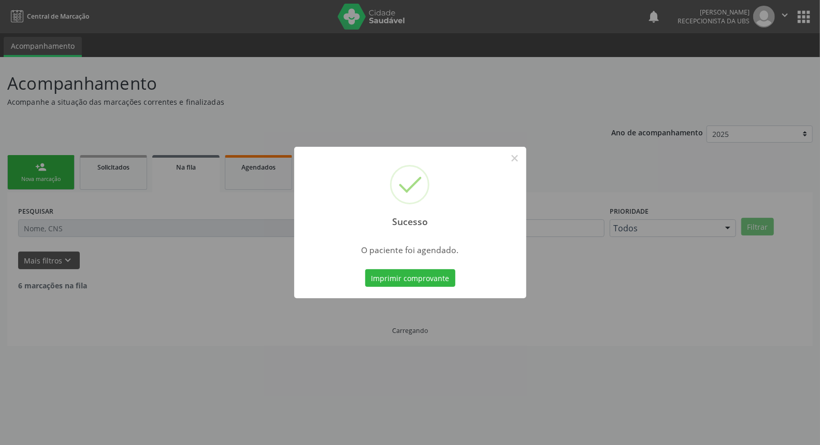
scroll to position [0, 0]
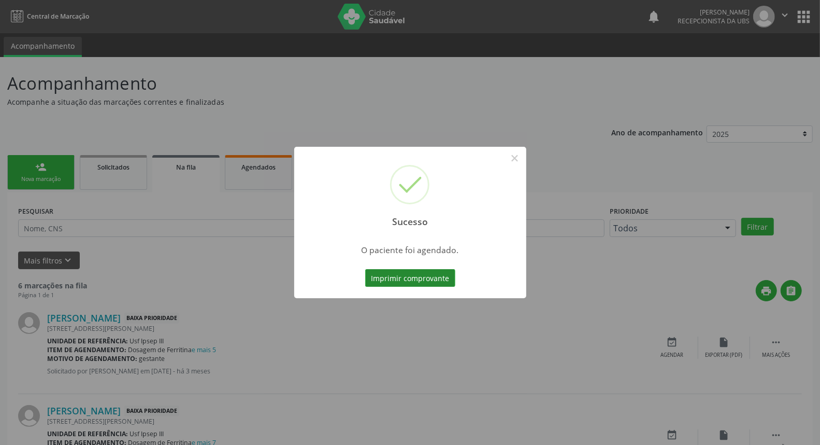
click at [423, 278] on button "Imprimir comprovante" at bounding box center [410, 278] width 90 height 18
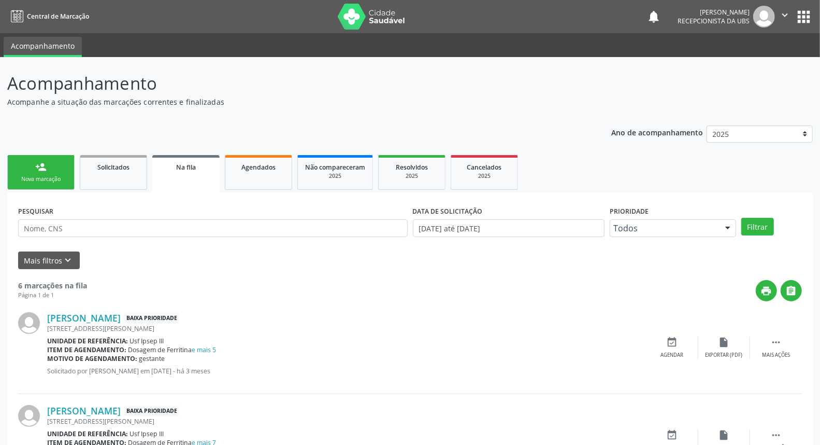
click at [49, 170] on link "person_add Nova marcação" at bounding box center [40, 172] width 67 height 35
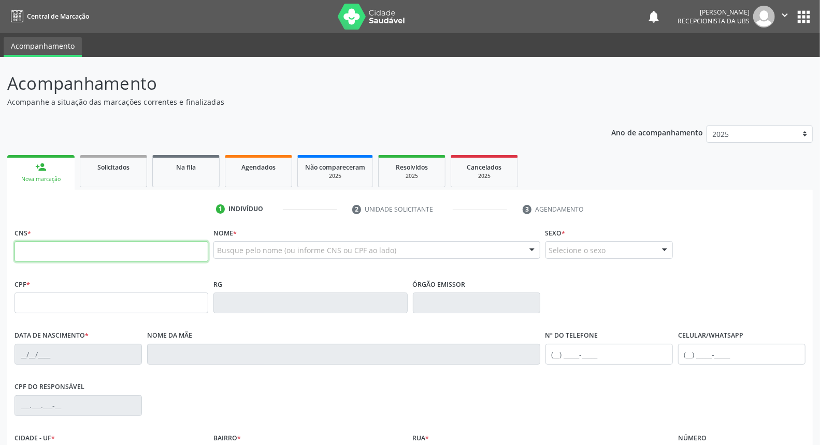
click at [39, 249] on input "text" at bounding box center [112, 251] width 194 height 21
type input "707 6012 4397 3494"
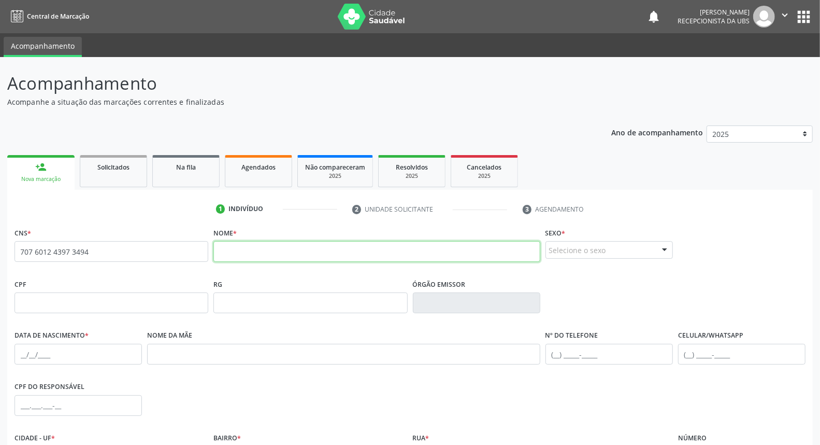
click at [241, 250] on input "text" at bounding box center [377, 251] width 326 height 21
type input "maria jose morais da costa pereira"
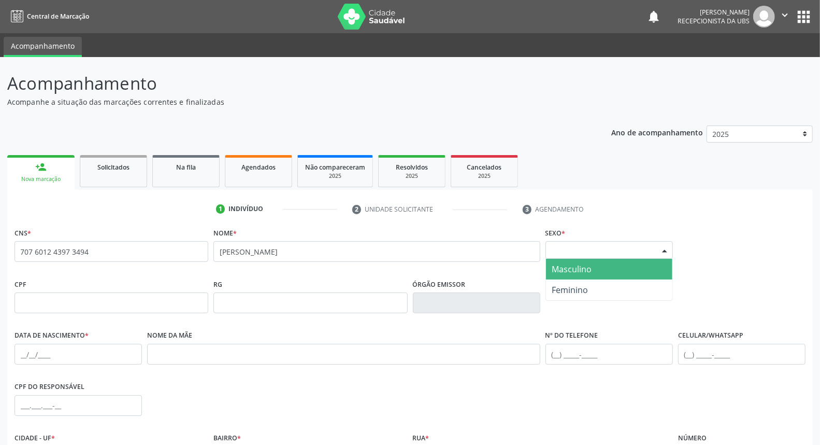
click at [665, 249] on div at bounding box center [665, 250] width 16 height 18
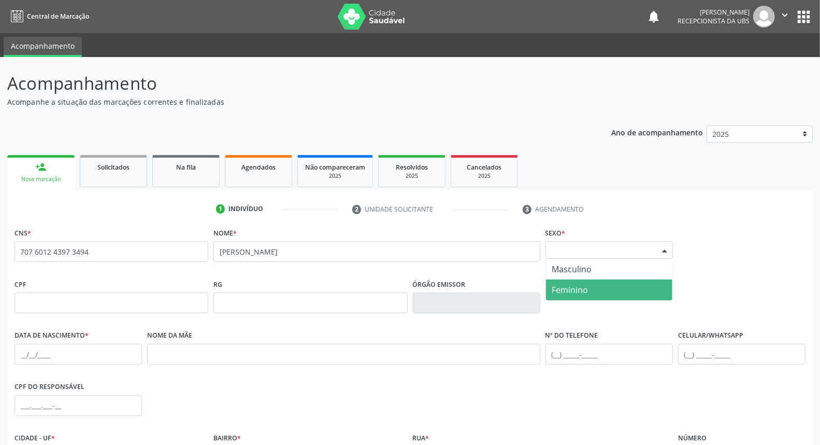
click at [567, 288] on span "Feminino" at bounding box center [570, 289] width 36 height 11
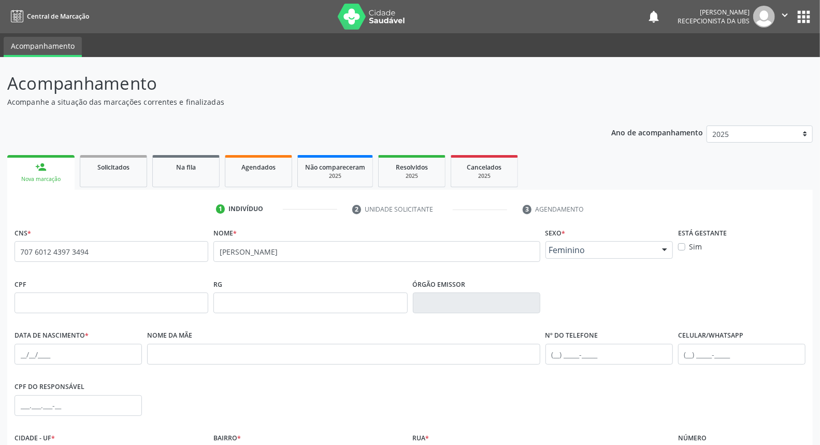
click at [689, 245] on label "Sim" at bounding box center [695, 246] width 13 height 11
click at [681, 245] on input "Sim" at bounding box center [681, 245] width 7 height 9
checkbox input "true"
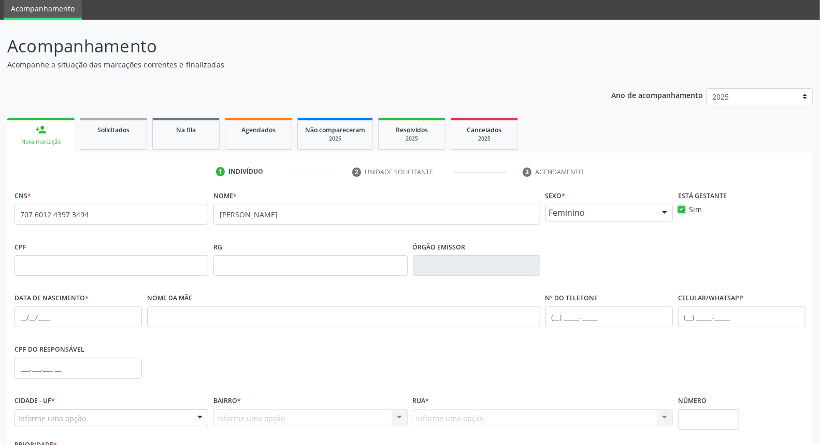
scroll to position [58, 0]
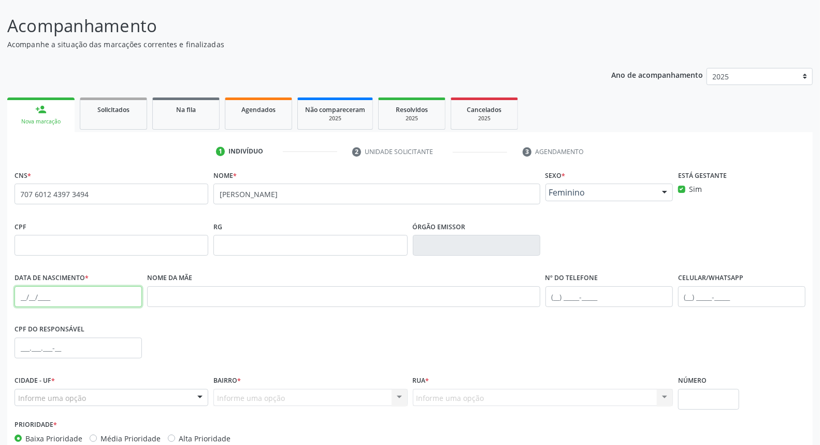
click at [26, 292] on input "text" at bounding box center [78, 296] width 127 height 21
type input "01/02/1983"
click at [163, 297] on input "text" at bounding box center [343, 296] width 393 height 21
click at [278, 194] on input "maria jose morais da costa pereira" at bounding box center [377, 193] width 326 height 21
click at [353, 190] on input "maria jose marques da costa pereira" at bounding box center [377, 193] width 326 height 21
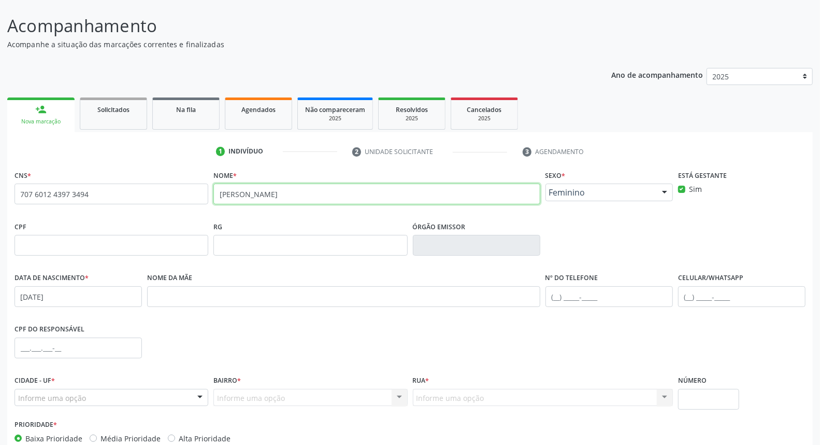
click at [253, 194] on input "maria jose marques da costa pereira" at bounding box center [377, 193] width 326 height 21
type input "maria jose marques da costa pereira"
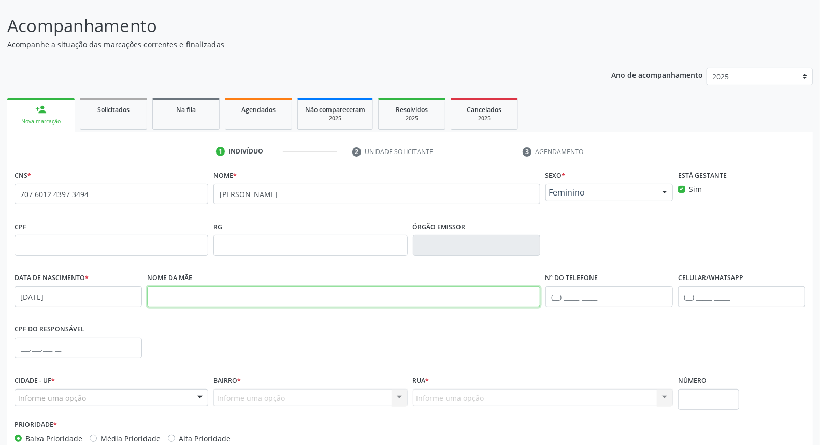
click at [350, 298] on input "text" at bounding box center [343, 296] width 393 height 21
type input "eunice barbosa da costa"
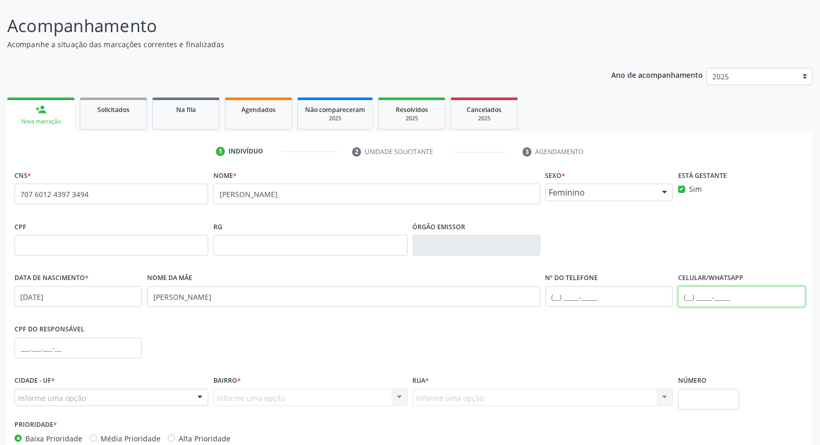
click at [687, 289] on input "text" at bounding box center [741, 296] width 127 height 21
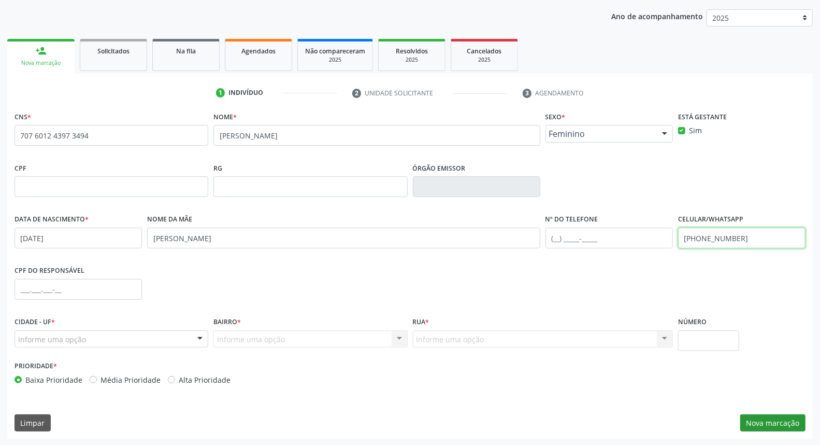
type input "(87) 99924-6661"
click at [775, 420] on button "Nova marcação" at bounding box center [773, 423] width 65 height 18
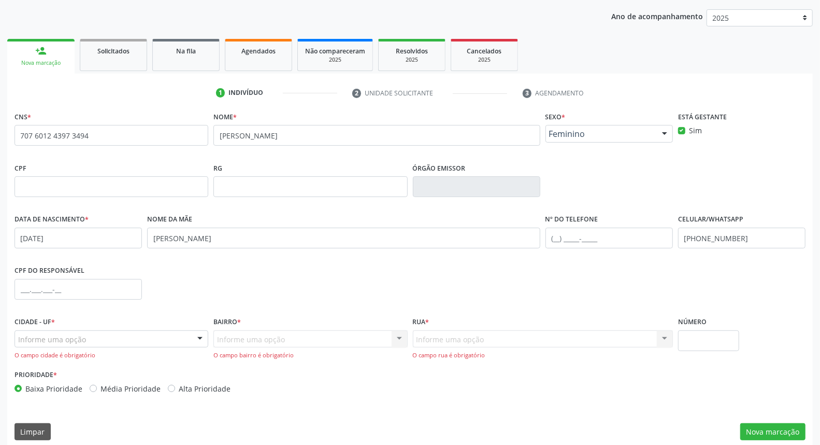
click at [437, 339] on div "Informe uma opção Nenhum resultado encontrado para: " " Nenhuma opção encontrad…" at bounding box center [543, 345] width 260 height 30
click at [421, 332] on div "Informe uma opção Nenhum resultado encontrado para: " " Nenhuma opção encontrad…" at bounding box center [543, 345] width 260 height 30
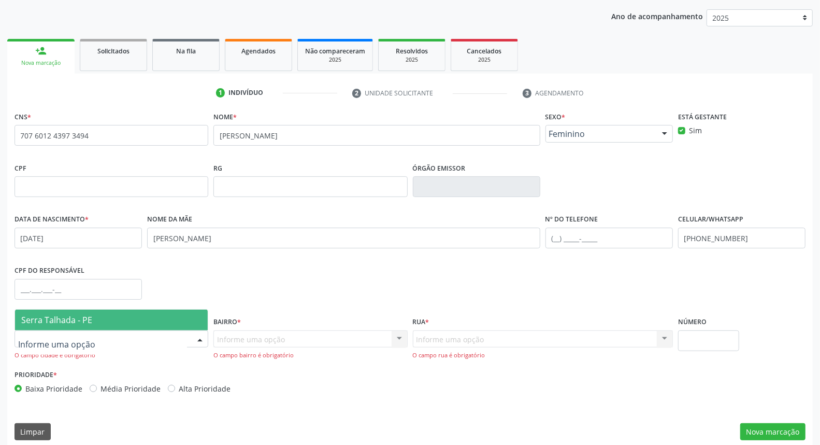
click at [122, 337] on div at bounding box center [112, 339] width 194 height 18
click at [121, 314] on span "Serra Talhada - PE" at bounding box center [111, 319] width 193 height 21
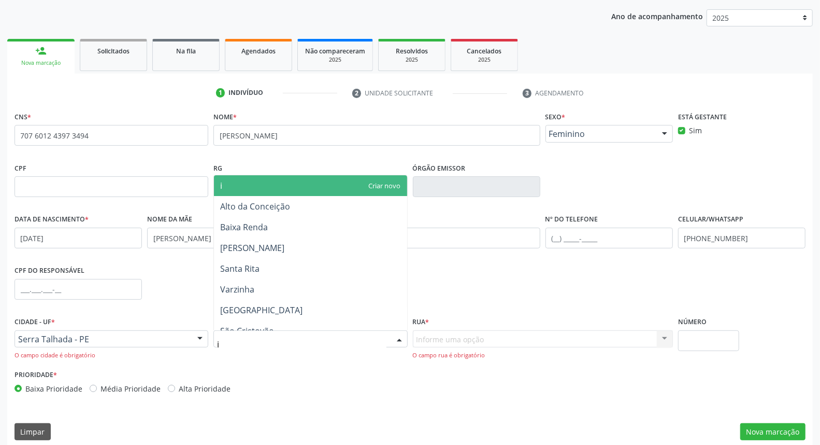
type input "ip"
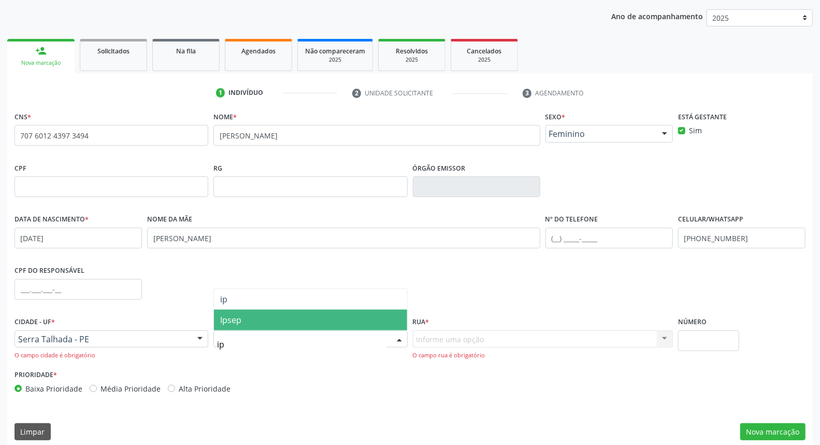
click at [239, 322] on span "Ipsep" at bounding box center [230, 319] width 21 height 11
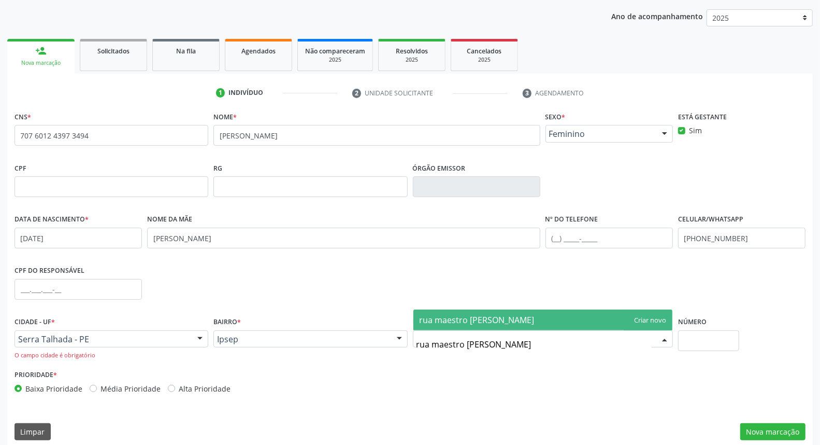
type input "rua maestro fernando moura"
click at [450, 316] on span "rua maestro fernando moura" at bounding box center [477, 319] width 115 height 11
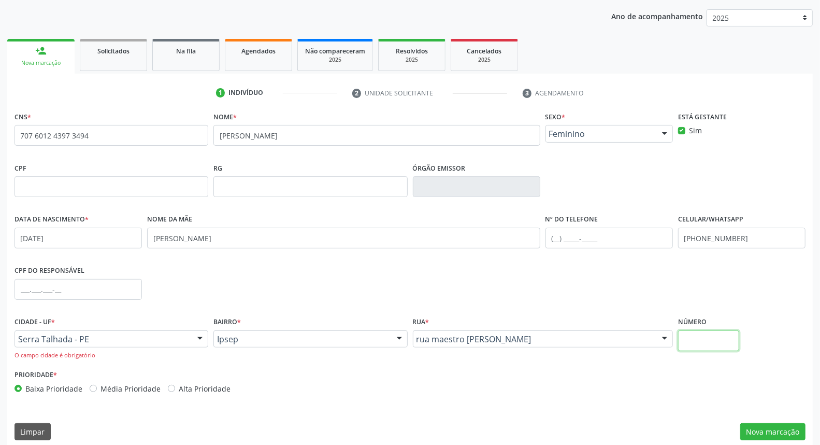
click at [696, 335] on input "text" at bounding box center [708, 340] width 61 height 21
type input "86"
click at [779, 429] on button "Nova marcação" at bounding box center [773, 432] width 65 height 18
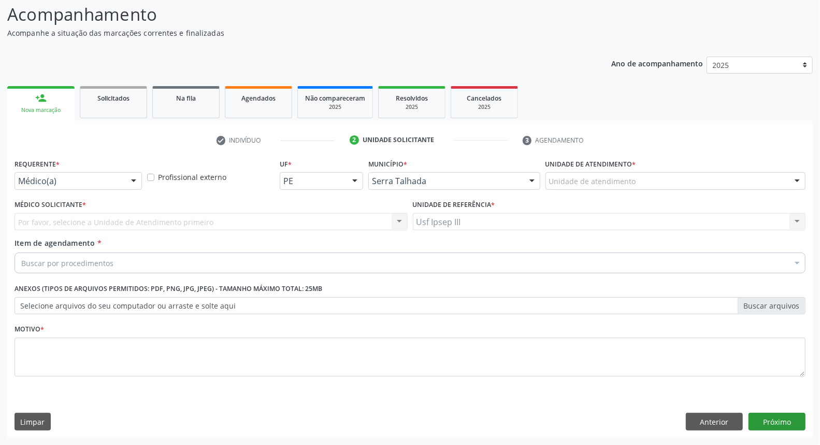
scroll to position [68, 0]
click at [132, 177] on div at bounding box center [134, 182] width 16 height 18
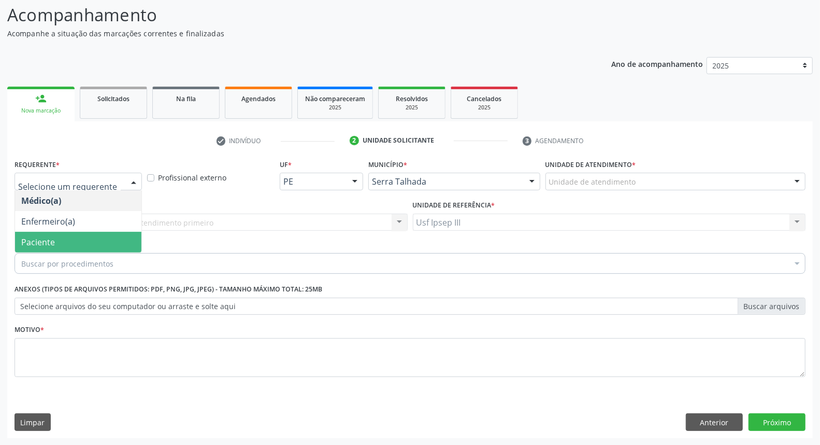
click at [123, 240] on span "Paciente" at bounding box center [78, 242] width 126 height 21
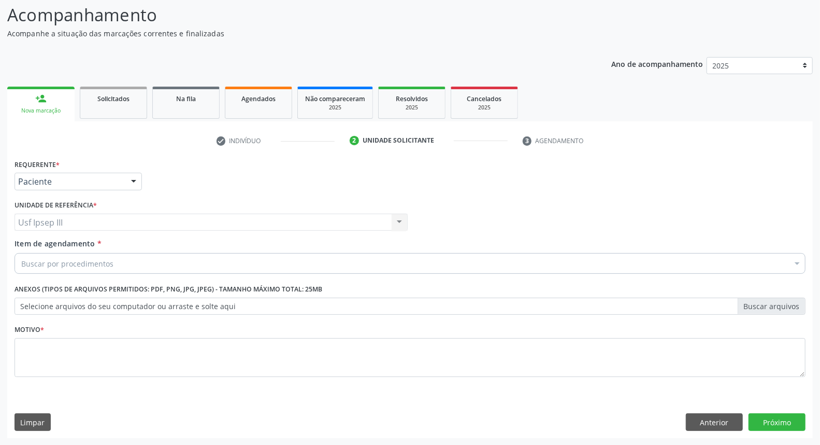
click at [131, 262] on div "Buscar por procedimentos" at bounding box center [410, 263] width 791 height 21
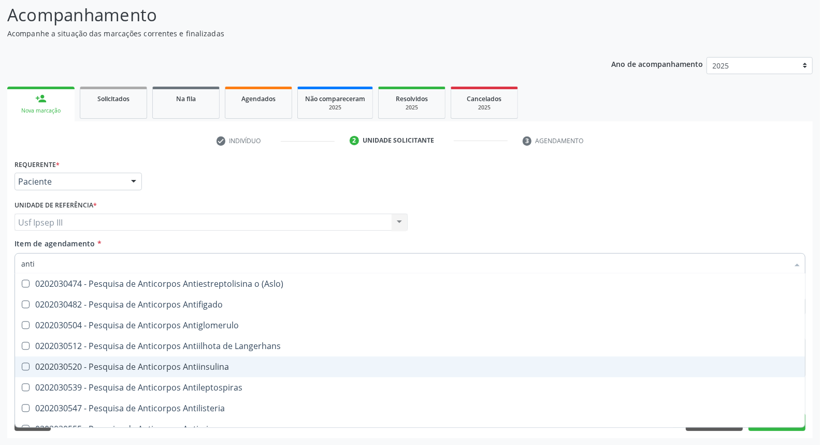
scroll to position [1612, 0]
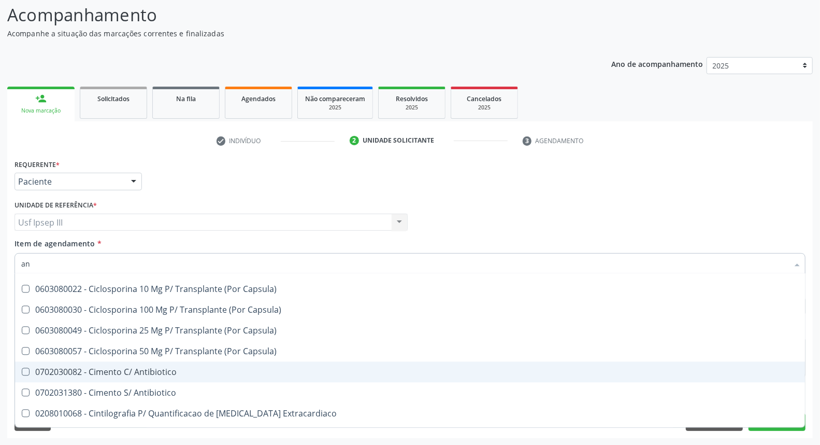
type input "a"
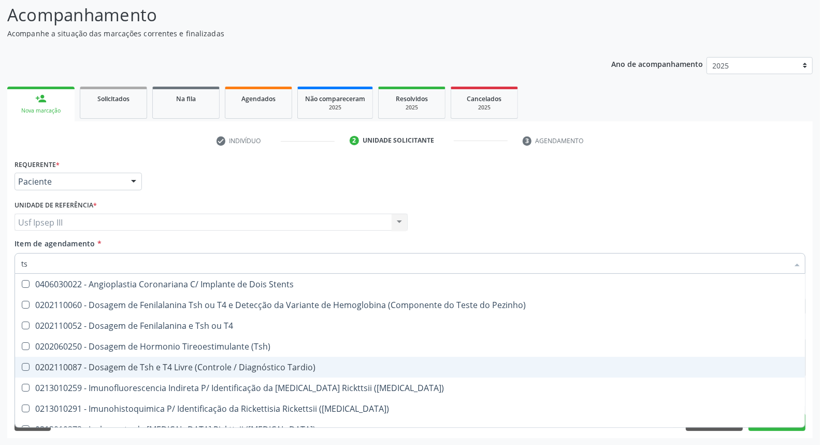
type input "tsh"
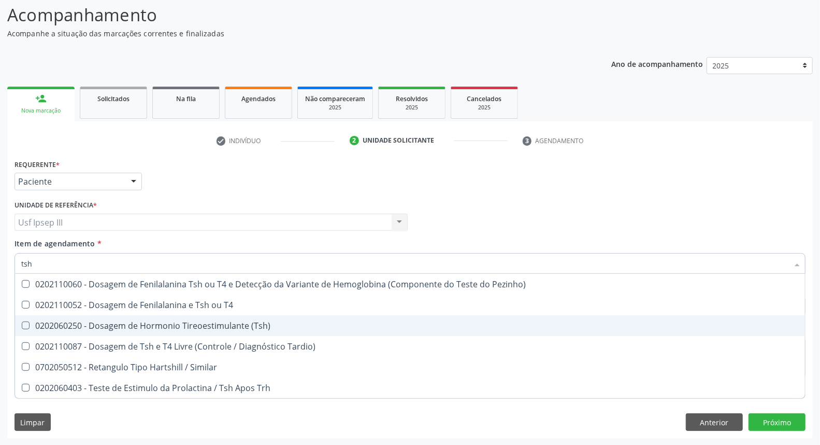
click at [215, 327] on div "0202060250 - Dosagem de Hormonio Tireoestimulante (Tsh)" at bounding box center [410, 325] width 778 height 8
checkbox \(Tsh\) "true"
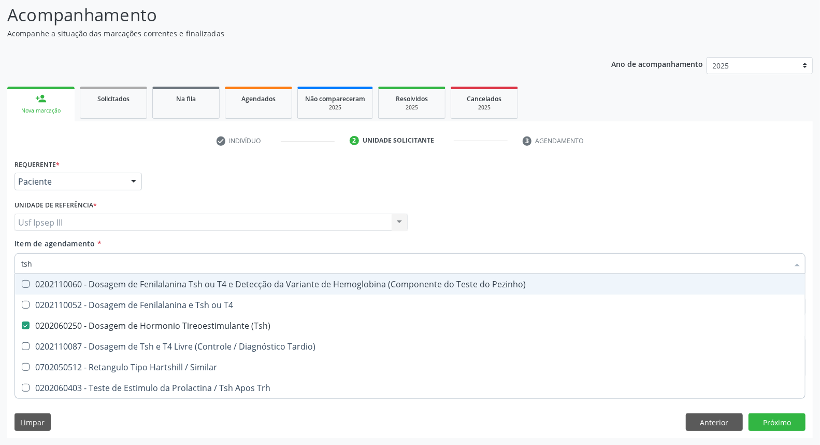
type input "ts"
checkbox \(Tsh\) "false"
checkbox Tardio\) "true"
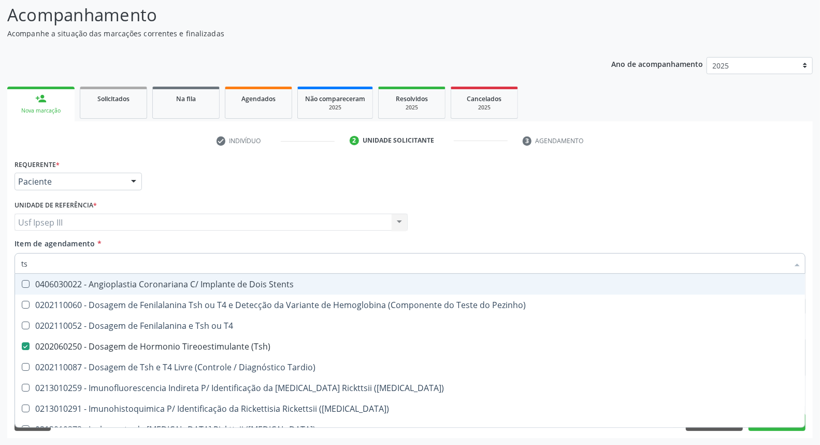
type input "t"
checkbox \(Tsh\) "false"
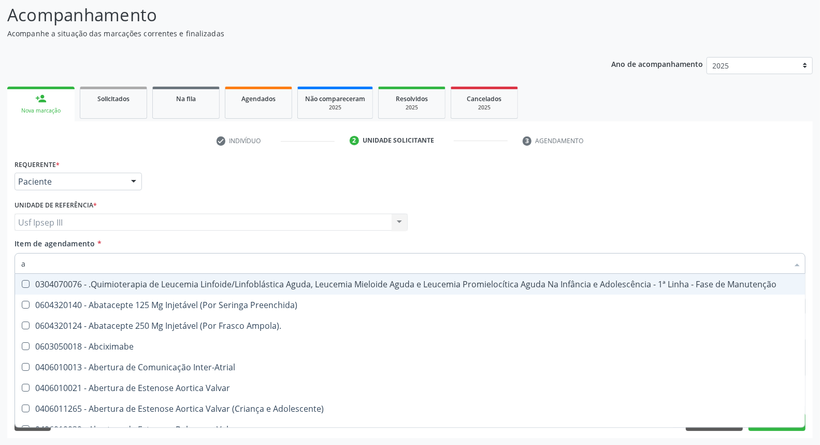
type input "an"
checkbox Haff\ "true"
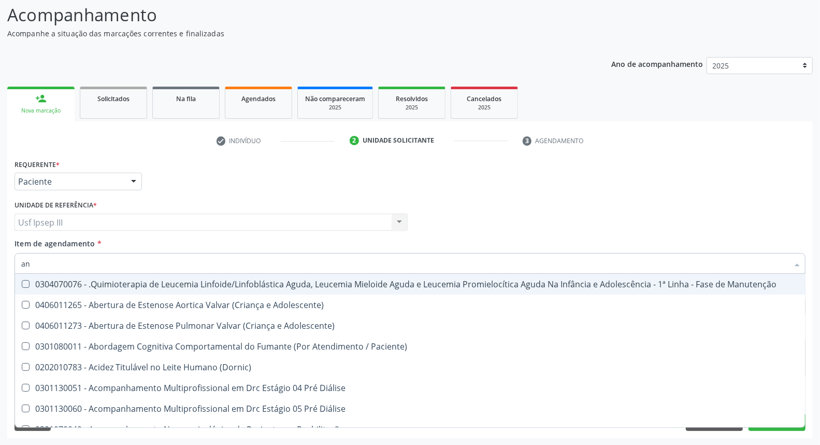
type input "ant"
checkbox Dente\) "true"
checkbox \(Tsh\) "false"
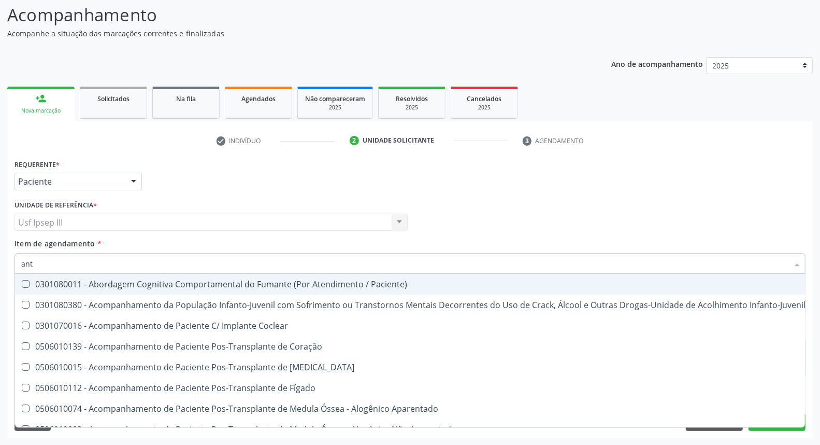
type input "anti"
checkbox \(Tsh\) "false"
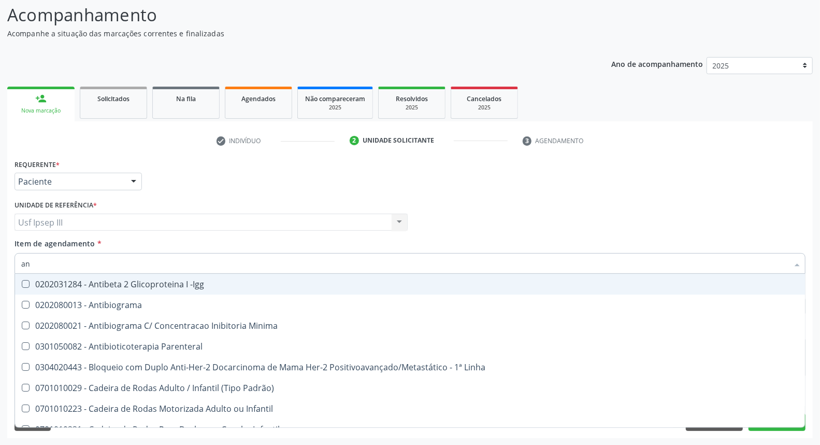
type input "a"
checkbox Gestante "false"
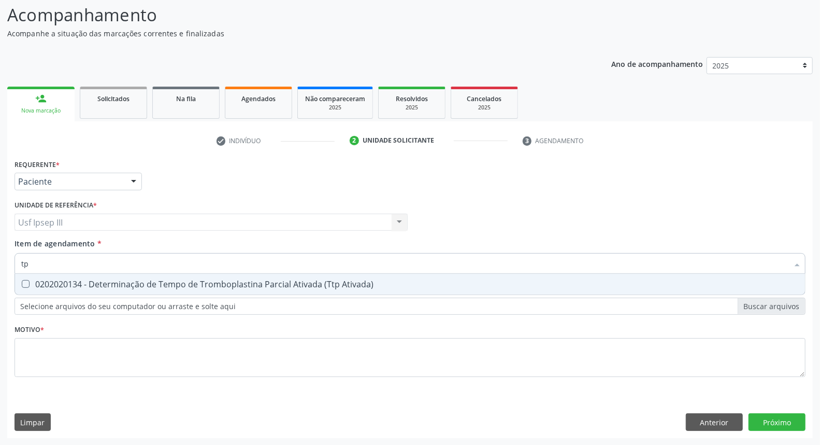
type input "t"
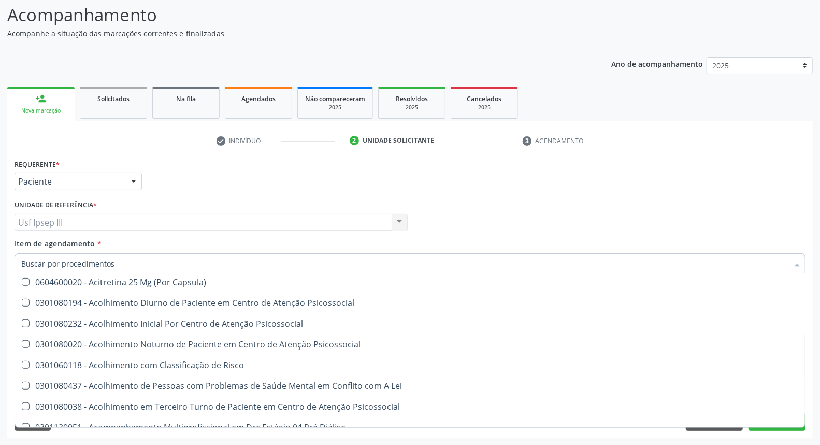
scroll to position [345, 0]
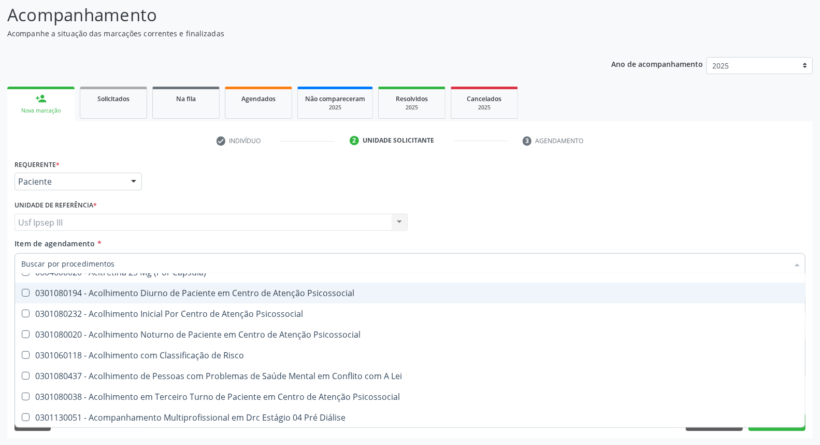
click at [133, 256] on input "Item de agendamento *" at bounding box center [404, 263] width 767 height 21
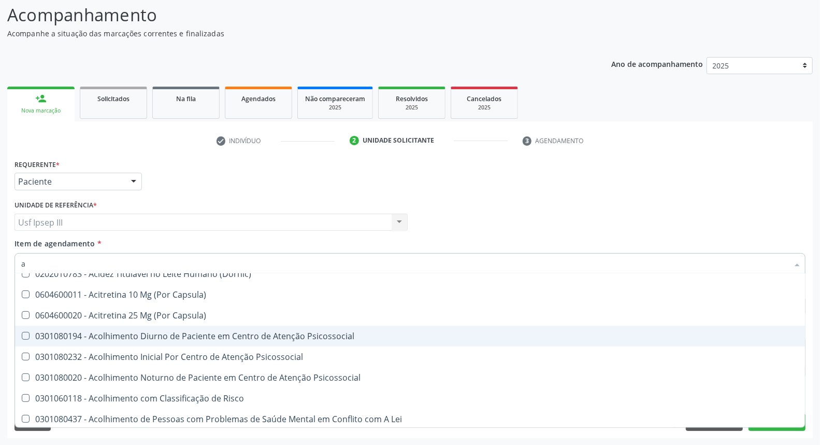
type input "an"
checkbox Haff\ "true"
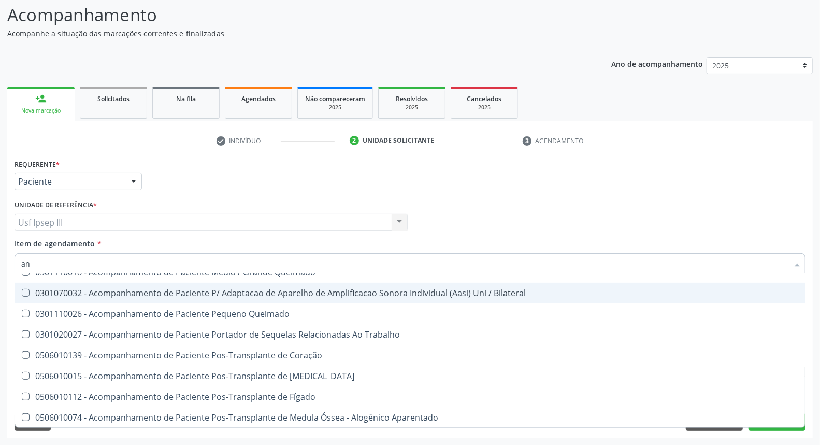
type input "ant"
checkbox Dente\) "true"
checkbox \(Tsh\) "false"
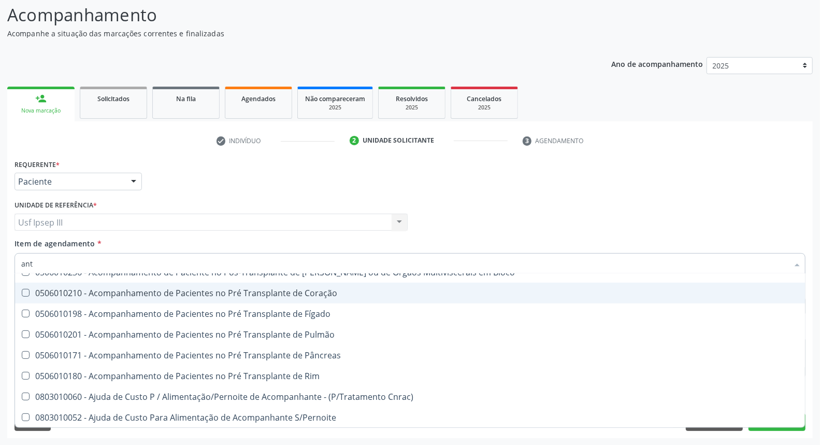
type input "anti"
checkbox \(Tsh\) "false"
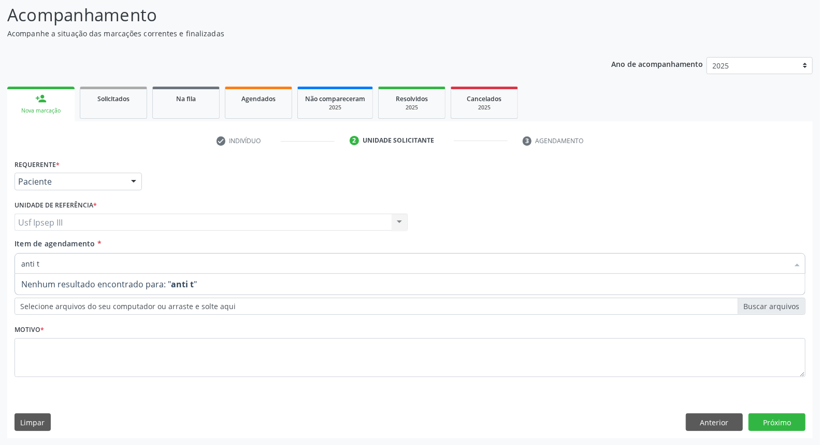
scroll to position [0, 0]
type input "anti"
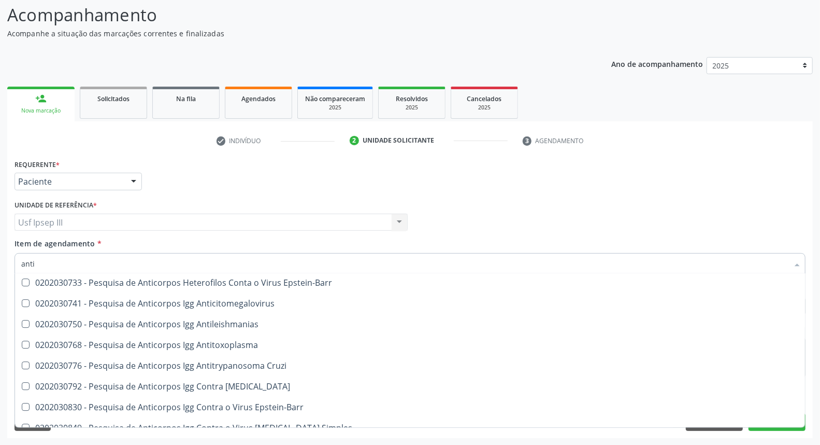
scroll to position [2100, 0]
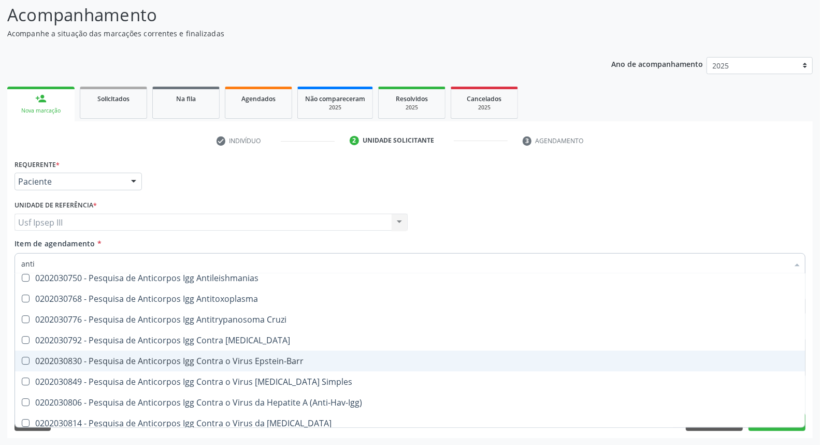
click at [743, 367] on span "0202030830 - Pesquisa de Anticorpos Igg Contra o Virus Epstein-Barr" at bounding box center [417, 360] width 805 height 21
checkbox Epstein-Barr "false"
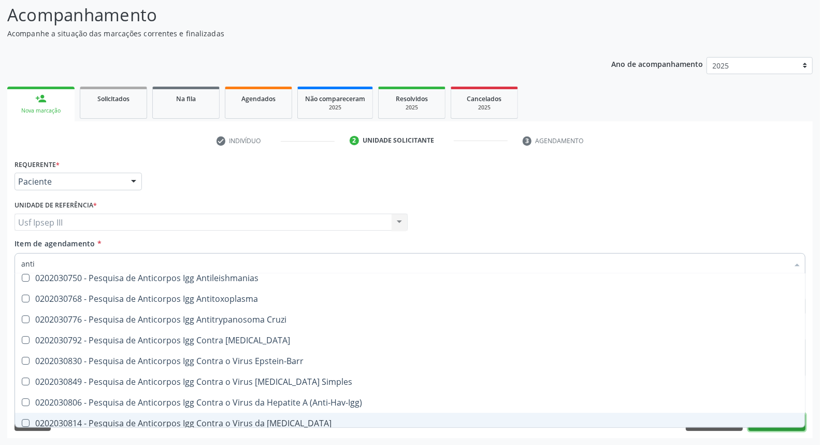
click at [772, 429] on button "Próximo" at bounding box center [777, 422] width 57 height 18
checkbox Antibiograma "true"
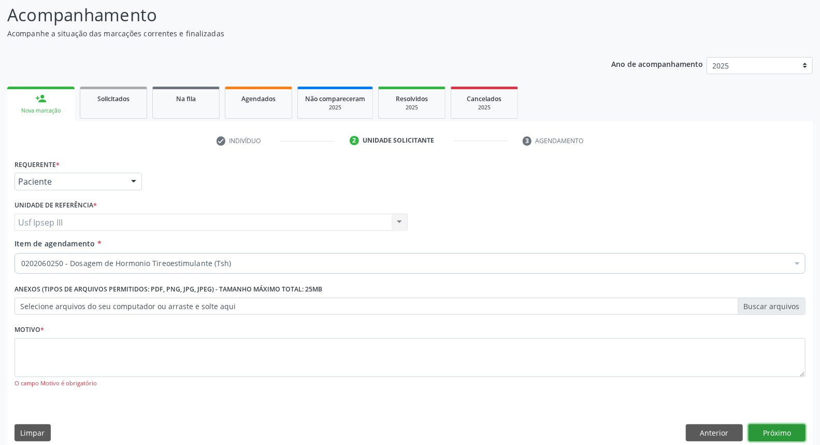
scroll to position [0, 0]
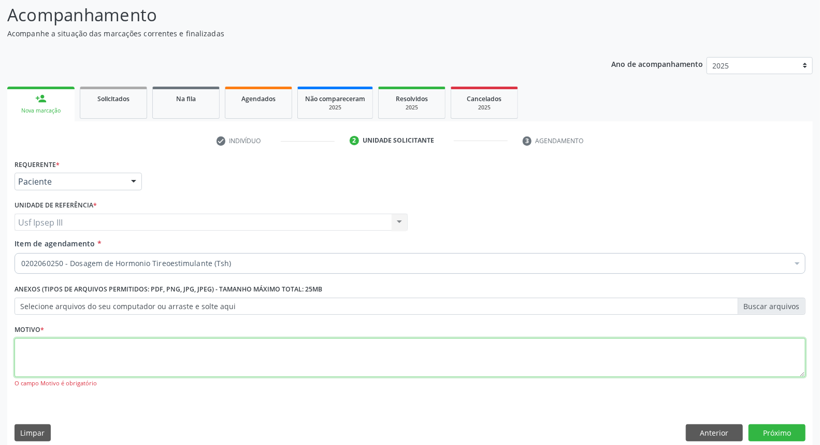
click at [38, 349] on textarea at bounding box center [410, 357] width 791 height 39
type textarea "gestante"
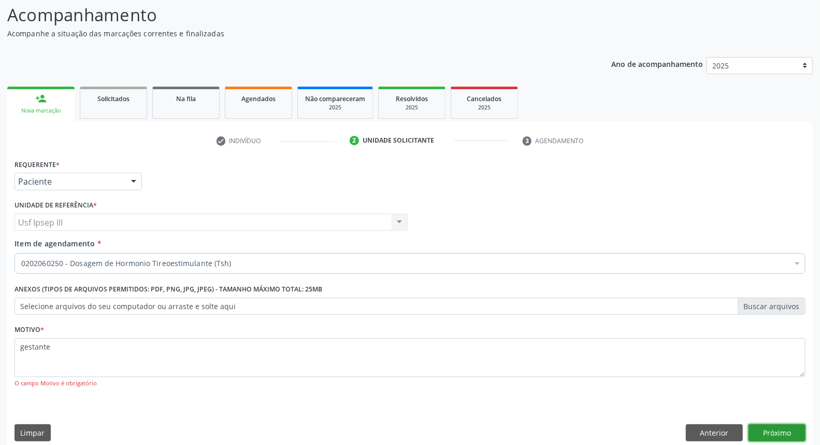
click at [788, 439] on button "Próximo" at bounding box center [777, 433] width 57 height 18
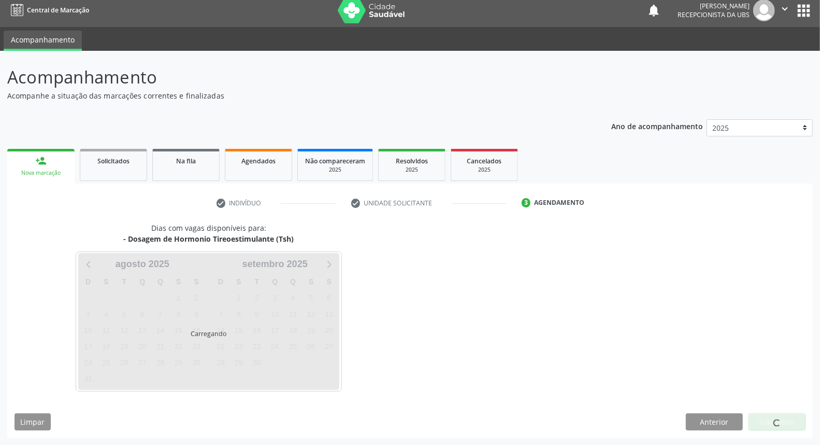
scroll to position [6, 0]
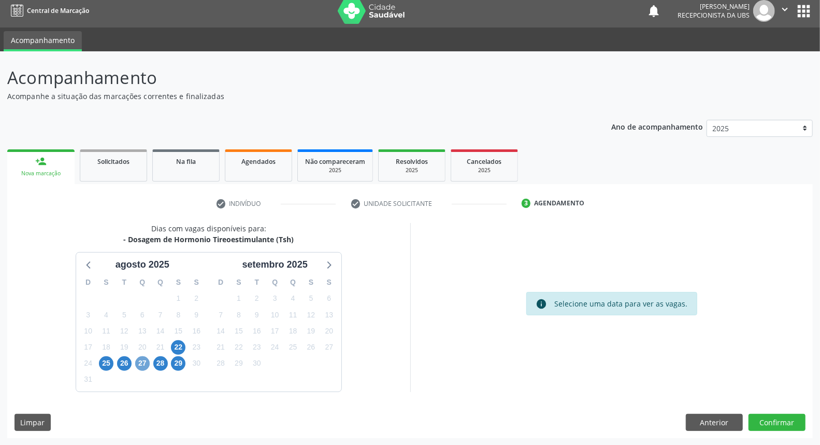
click at [139, 360] on span "27" at bounding box center [142, 363] width 15 height 15
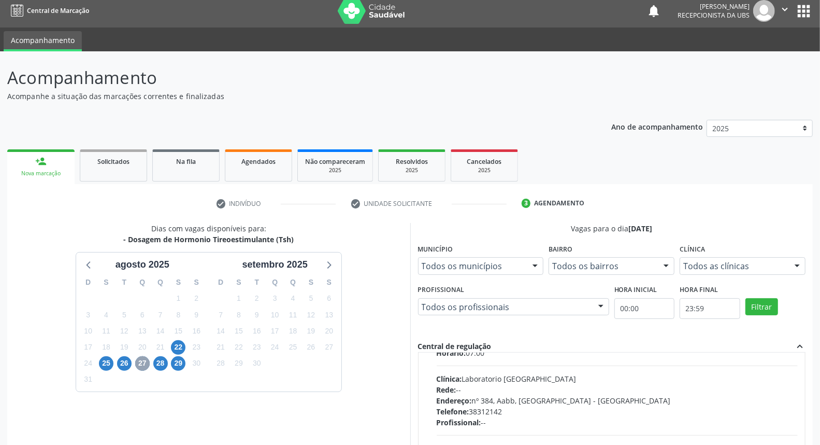
scroll to position [230, 0]
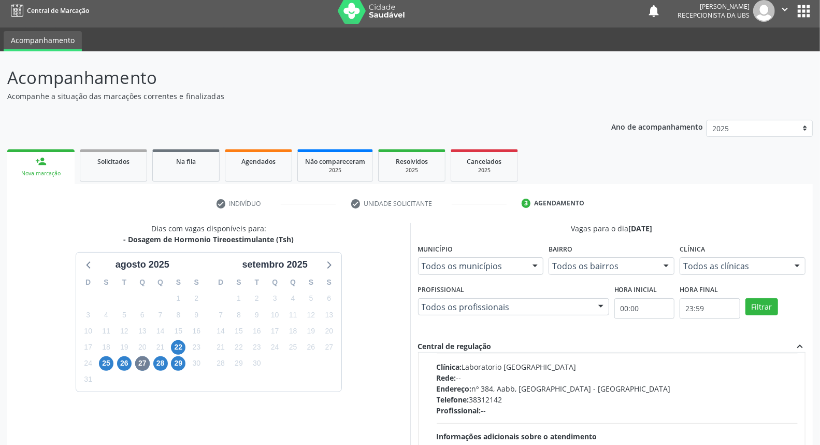
click at [696, 385] on div "Endereço: nº 384, Aabb, Serra Talhada - PE" at bounding box center [618, 388] width 362 height 11
click at [433, 329] on input "Ordem de chegada Consumidos: 4 / 24 Horário: 07:00 Clínica: Laboratorio Sao Fra…" at bounding box center [429, 323] width 7 height 9
radio input "true"
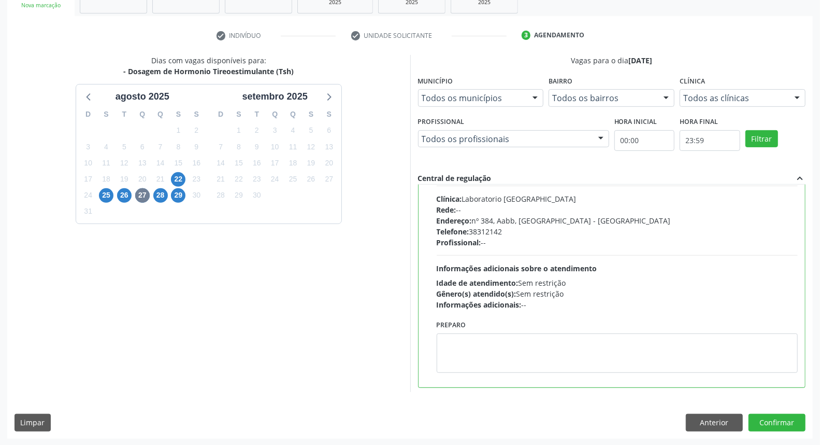
scroll to position [97, 0]
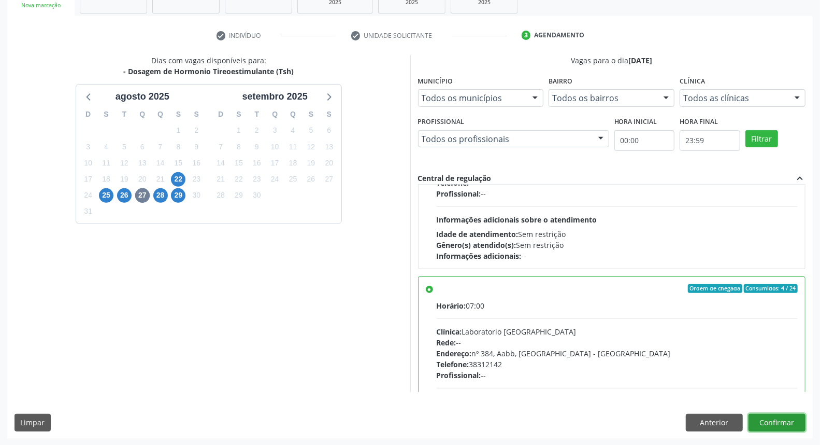
click at [773, 418] on button "Confirmar" at bounding box center [777, 423] width 57 height 18
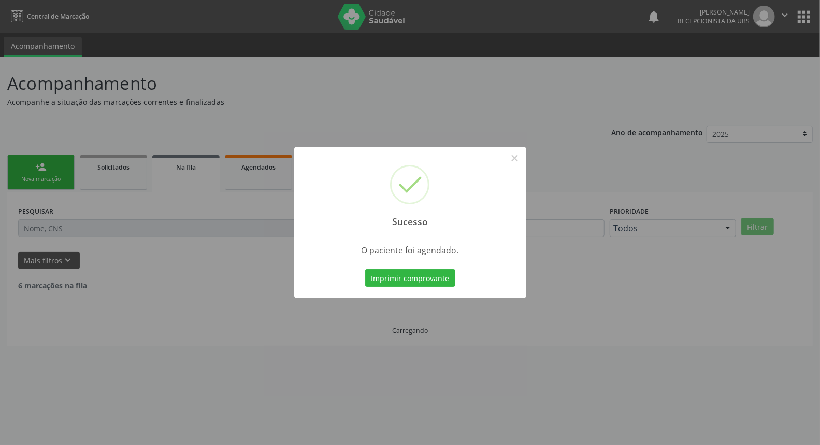
scroll to position [0, 0]
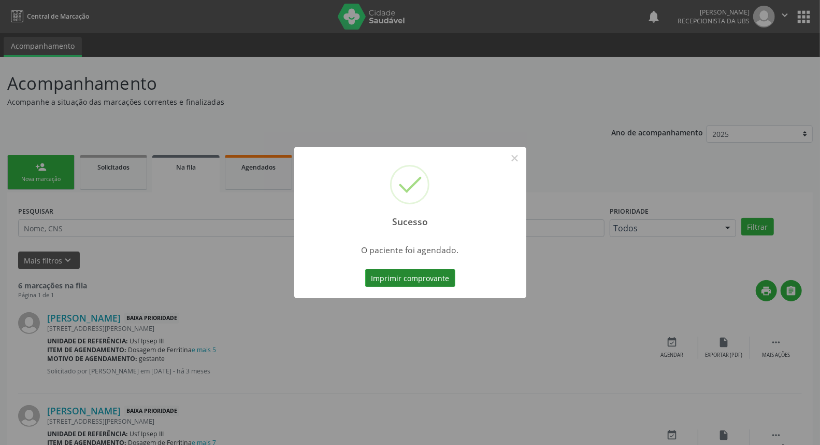
click at [421, 278] on button "Imprimir comprovante" at bounding box center [410, 278] width 90 height 18
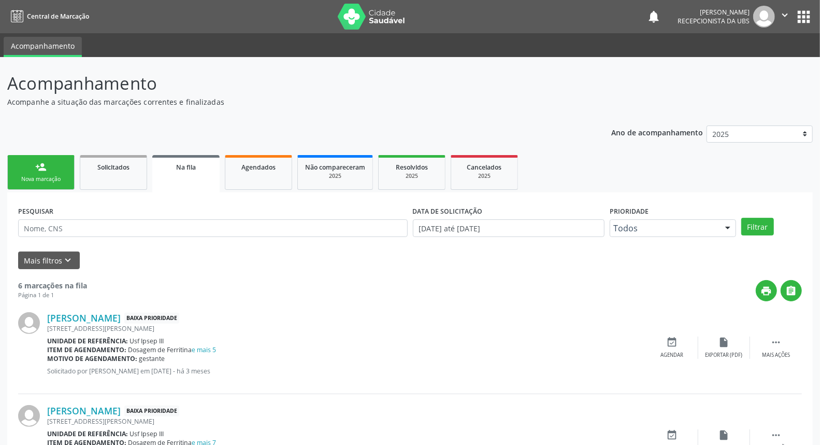
click at [42, 161] on div "person_add" at bounding box center [40, 166] width 11 height 11
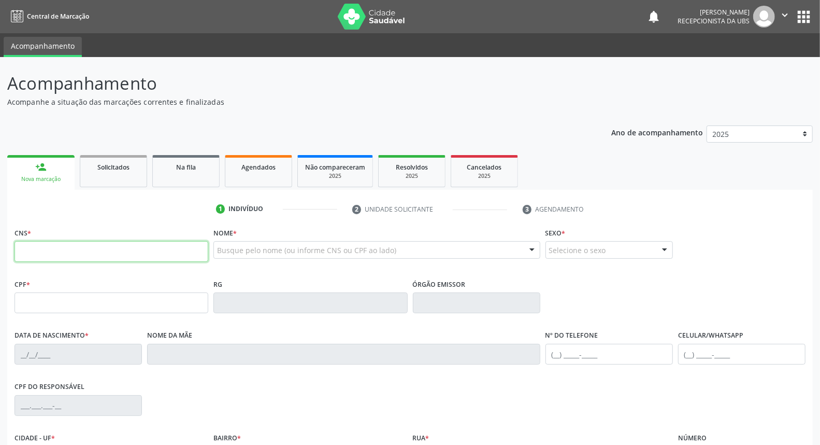
click at [140, 241] on input "text" at bounding box center [112, 251] width 194 height 21
type input "898 0034 1869 0396"
type input "25/[DATE]"
type input "[PERSON_NAME]"
type input "[PHONE_NUMBER]"
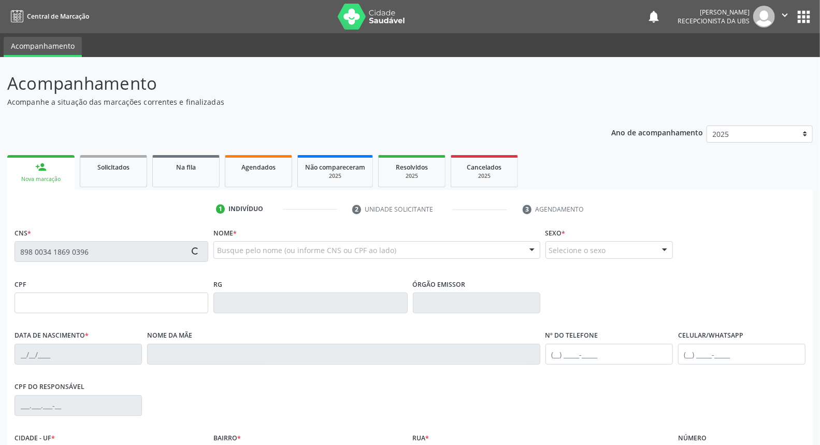
type input "S/N"
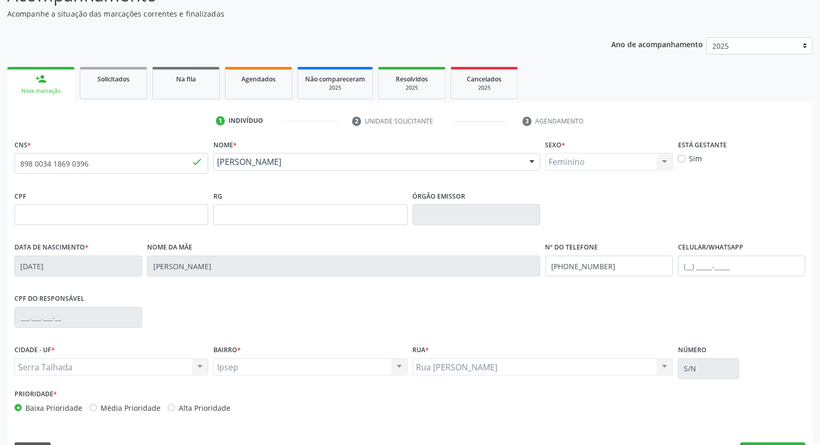
scroll to position [116, 0]
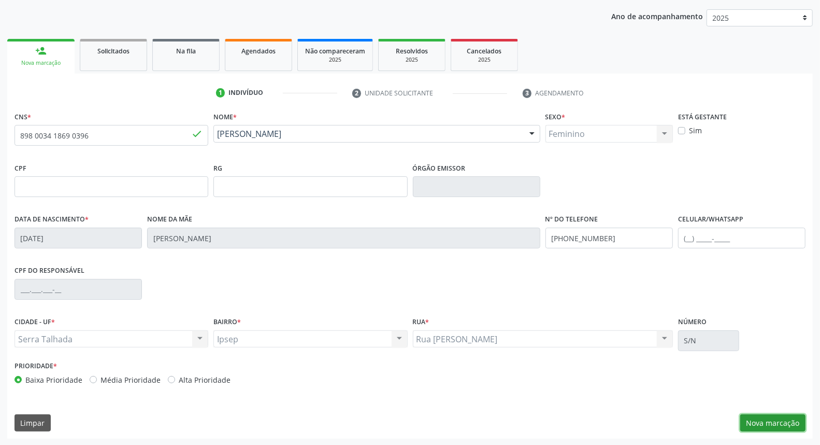
click at [776, 427] on button "Nova marcação" at bounding box center [773, 423] width 65 height 18
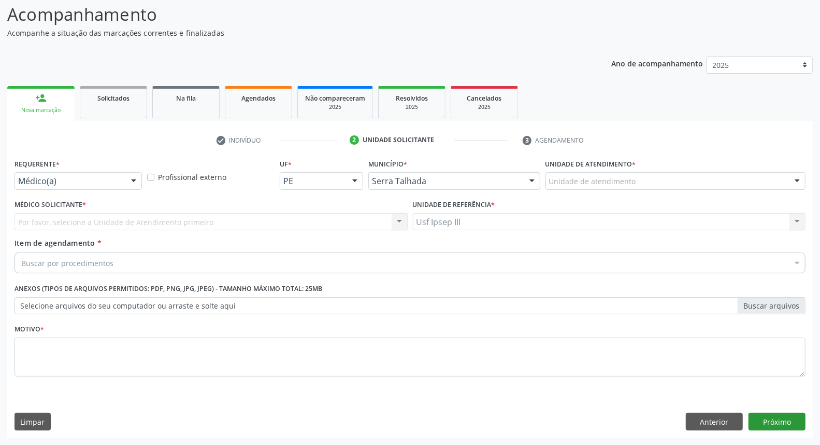
scroll to position [68, 0]
click at [134, 181] on div at bounding box center [134, 182] width 16 height 18
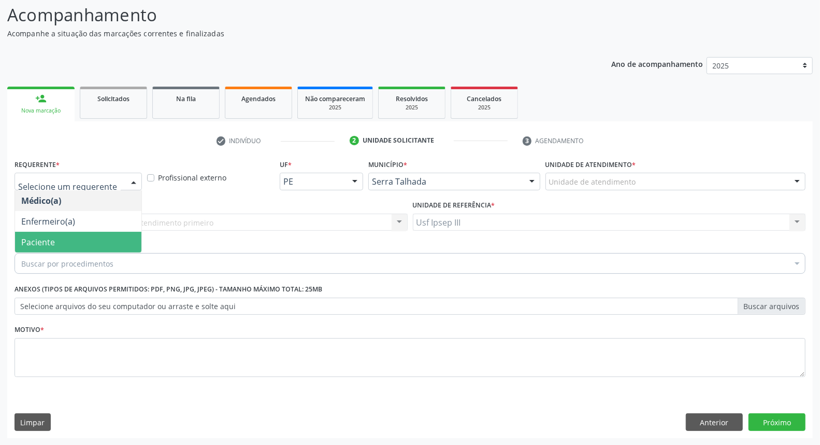
click at [116, 241] on span "Paciente" at bounding box center [78, 242] width 126 height 21
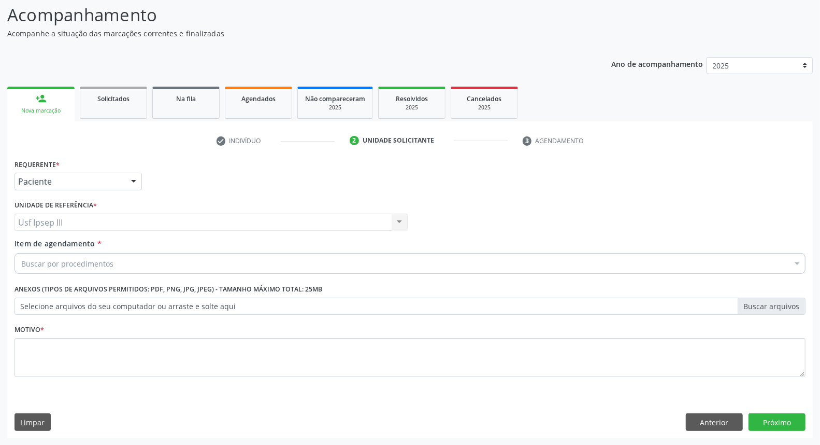
click at [797, 265] on div at bounding box center [798, 264] width 16 height 18
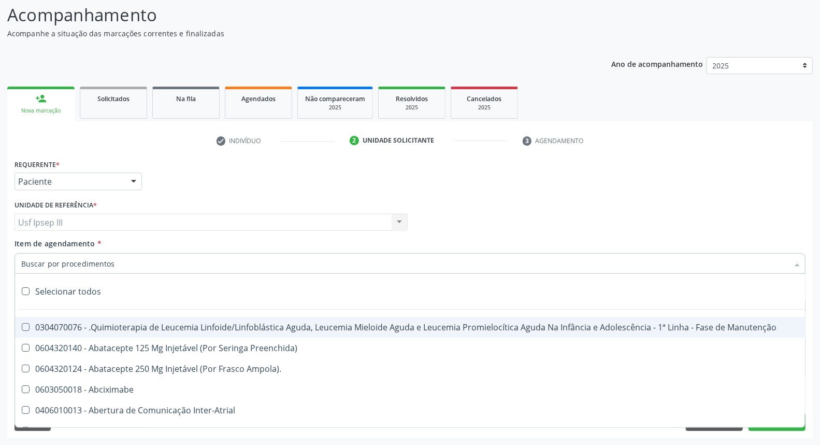
click at [147, 265] on input "Item de agendamento *" at bounding box center [404, 263] width 767 height 21
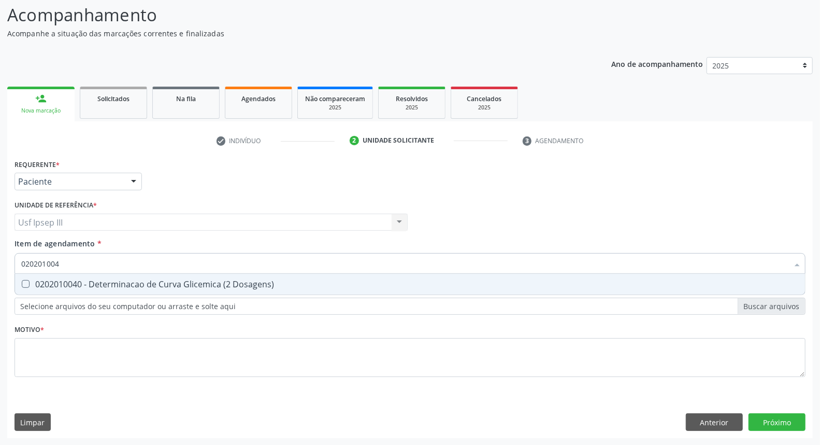
type input "0202010040"
click at [140, 284] on div "0202010040 - Determinacao de Curva Glicemica (2 Dosagens)" at bounding box center [410, 284] width 778 height 8
checkbox Dosagens\) "true"
type input "020"
checkbox Dosagens\) "false"
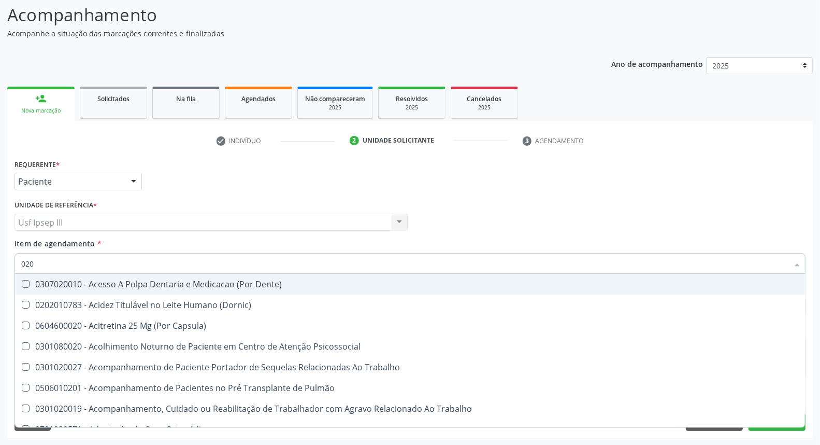
type input "02"
checkbox Dosagens\) "false"
checkbox 37Oc "true"
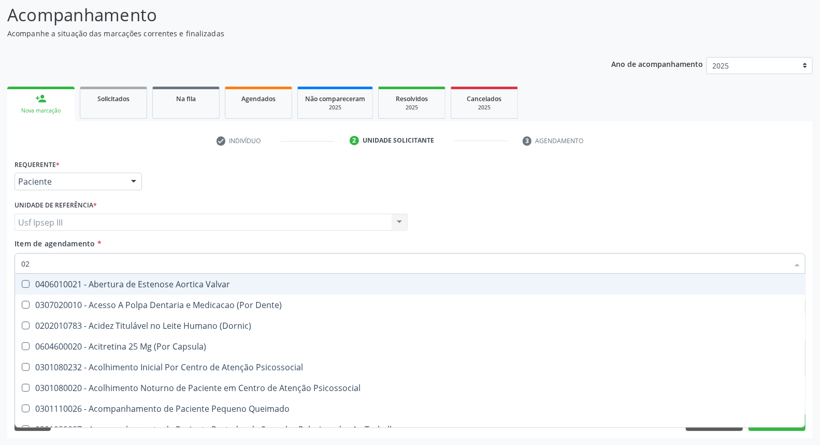
type input "0"
checkbox Dosagens\) "false"
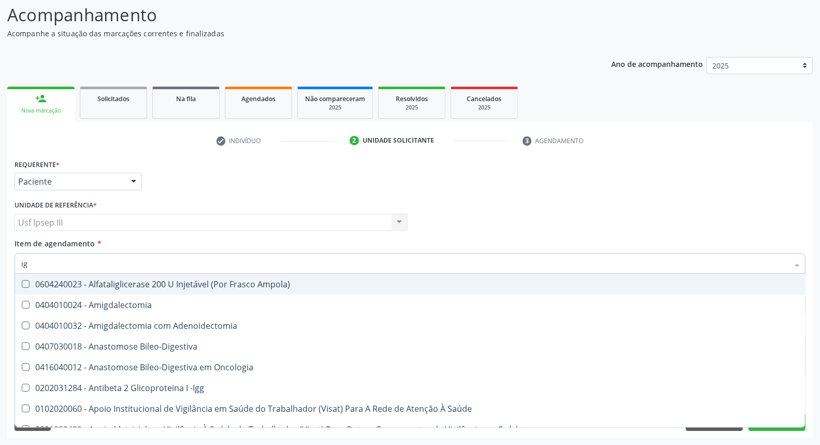
type input "igg"
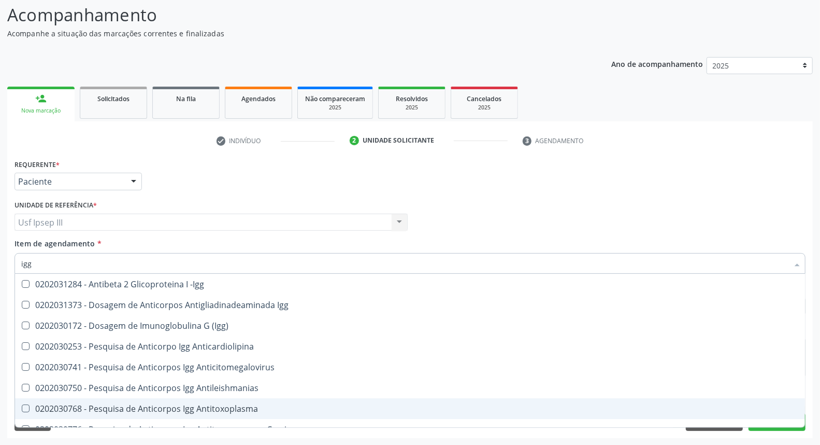
click at [86, 408] on div "0202030768 - Pesquisa de Anticorpos Igg Antitoxoplasma" at bounding box center [410, 408] width 778 height 8
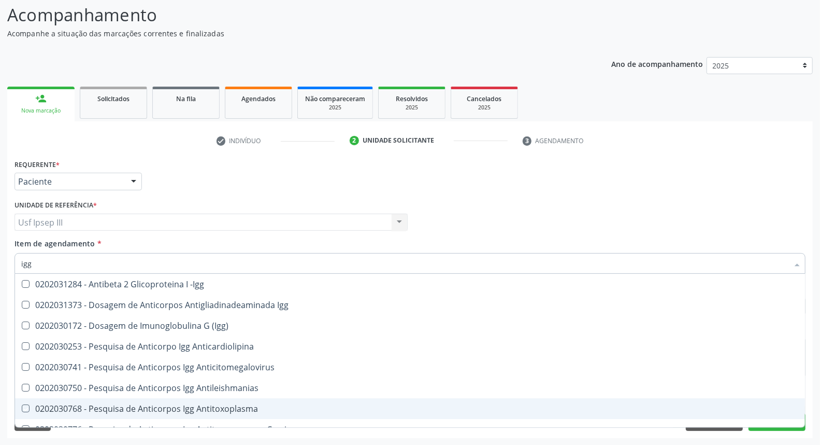
checkbox Antitoxoplasma "true"
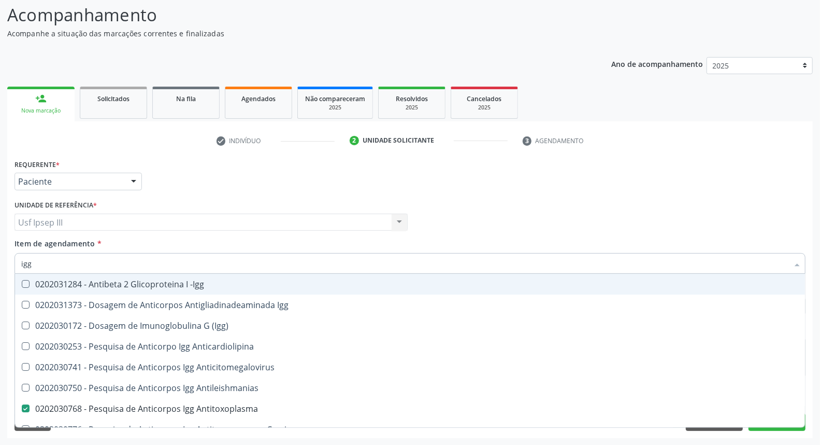
type input "ig"
checkbox Antitoxoplasma "false"
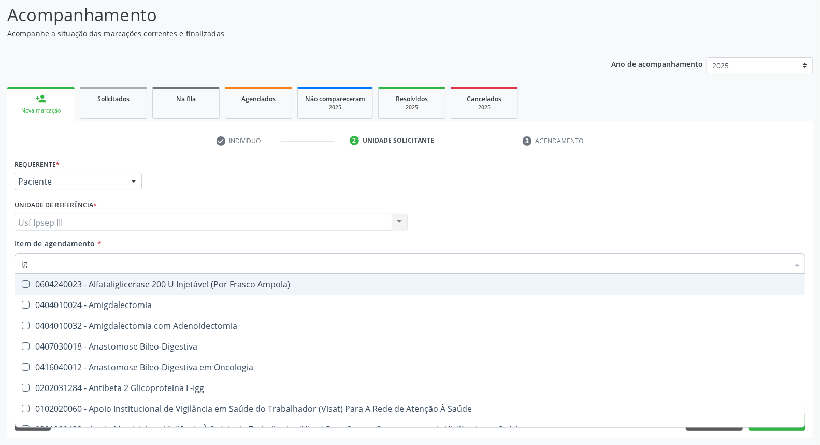
type input "igm"
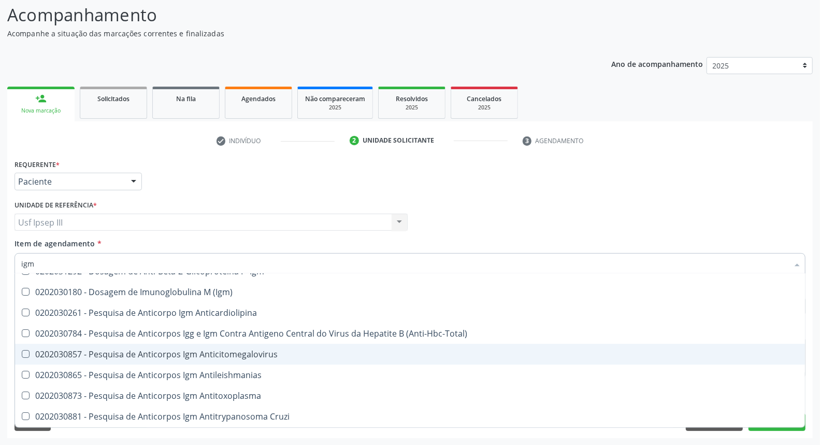
scroll to position [58, 0]
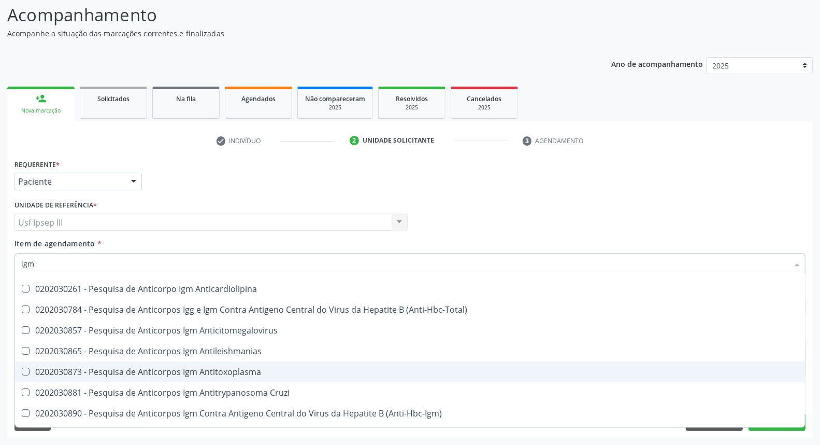
click at [97, 372] on div "0202030873 - Pesquisa de Anticorpos Igm Antitoxoplasma" at bounding box center [410, 371] width 778 height 8
click at [99, 371] on div "0202030873 - Pesquisa de Anticorpos Igm Antitoxoplasma" at bounding box center [410, 371] width 778 height 8
checkbox Antitoxoplasma "true"
type input "ig"
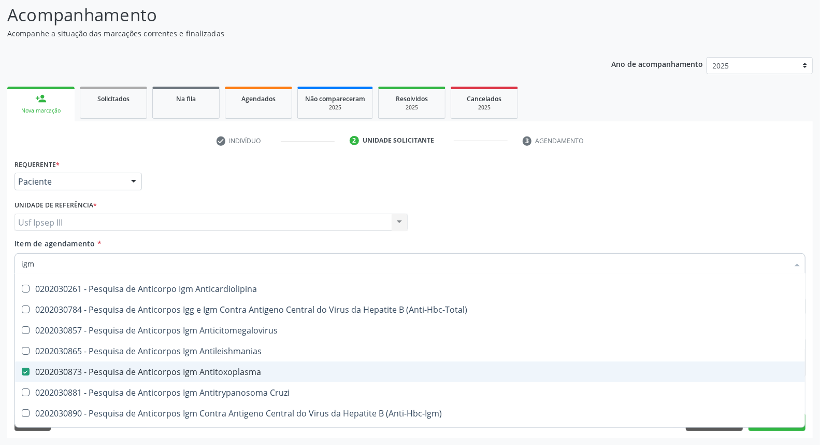
checkbox Antitoxoplasma "false"
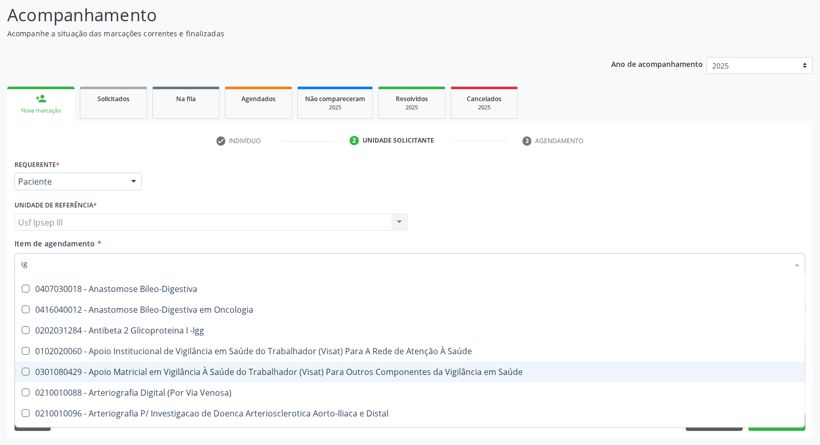
type input "i"
checkbox Antitoxoplasma "false"
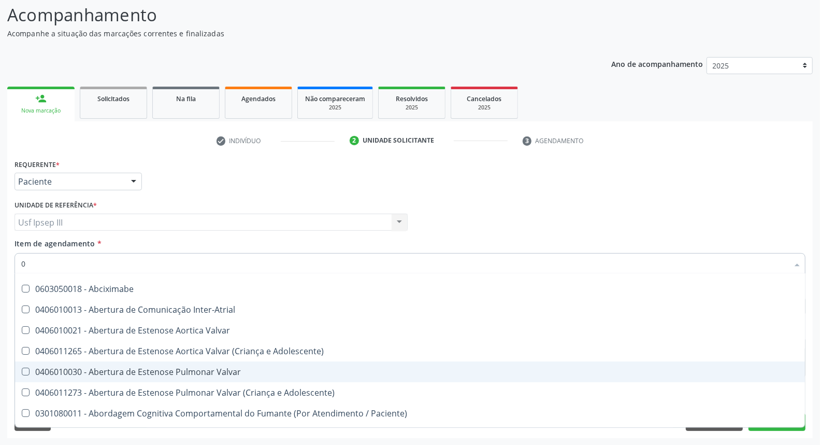
type input "02"
checkbox Infusão "true"
type input "020"
checkbox Mental "true"
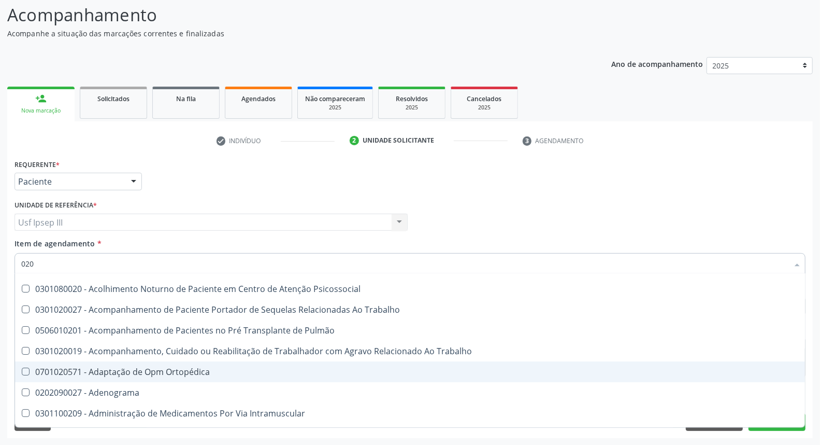
type input "0202"
checkbox Arquitetura "true"
checkbox Dosagens\) "false"
checkbox Dosagens\) "true"
checkbox Euglobulina "true"
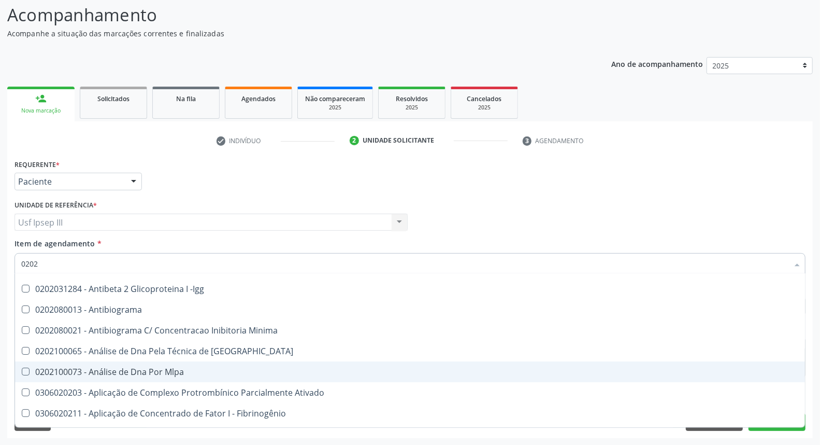
type input "02020"
checkbox Dosagens\) "true"
checkbox T3 "false"
checkbox Antitoxoplasma "true"
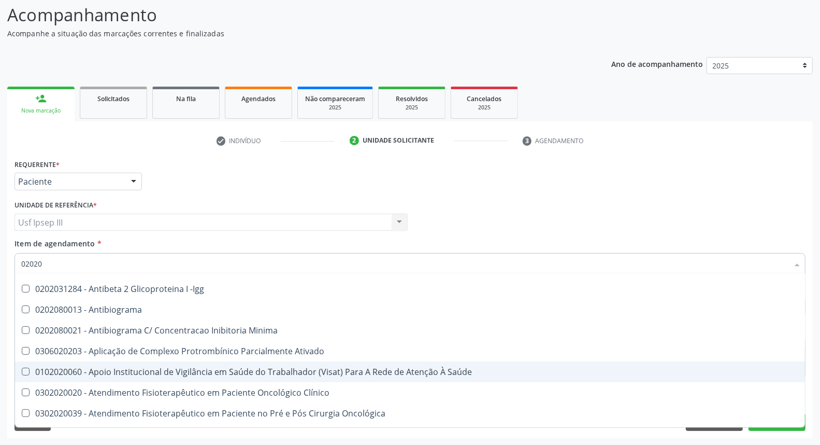
checkbox Fezes "false"
checkbox \(Urina\) "false"
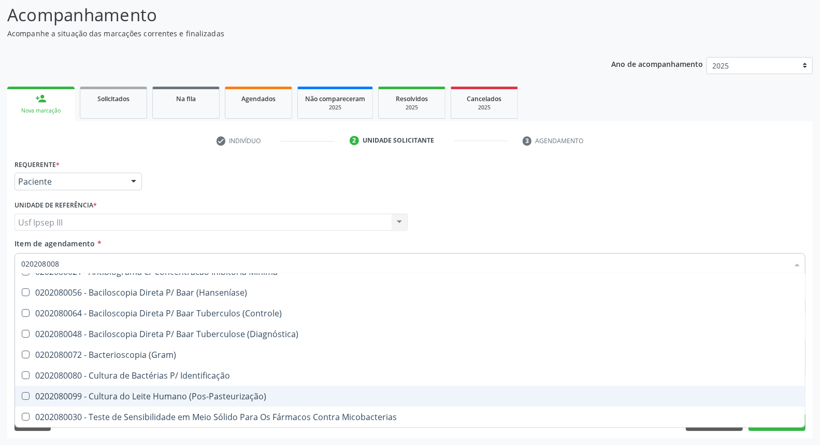
scroll to position [0, 0]
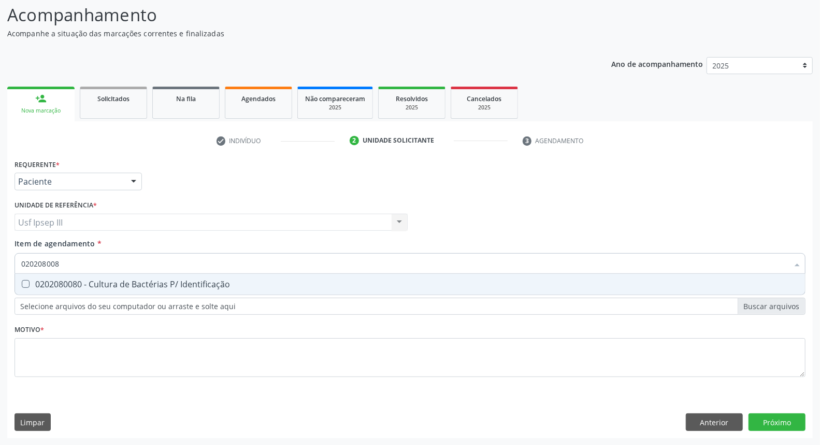
type input "0202080080"
click at [85, 282] on div "0202080080 - Cultura de Bactérias P/ Identificação" at bounding box center [410, 284] width 778 height 8
checkbox Identificação "true"
click at [799, 265] on div at bounding box center [798, 264] width 16 height 18
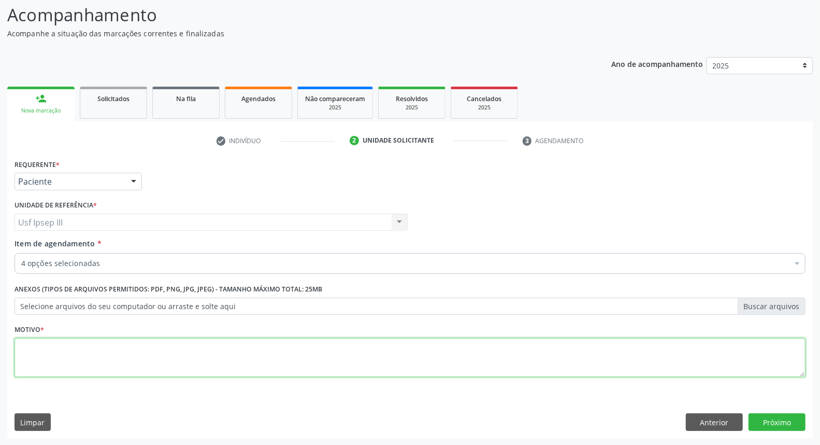
click at [123, 350] on textarea at bounding box center [410, 357] width 791 height 39
type textarea "gestante"
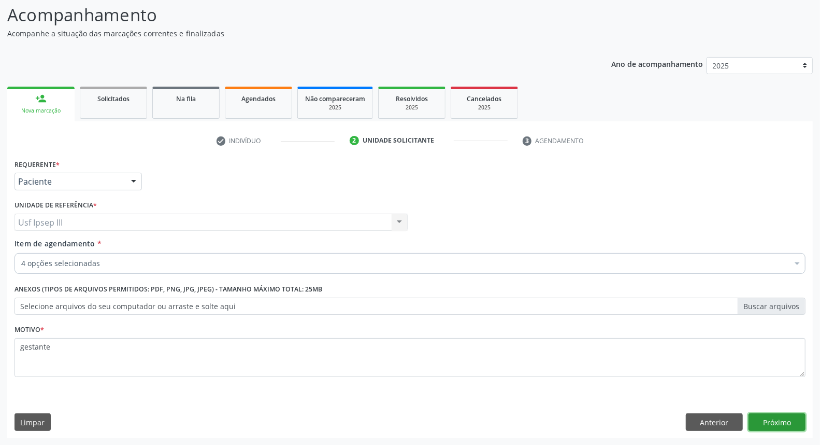
click at [775, 423] on button "Próximo" at bounding box center [777, 422] width 57 height 18
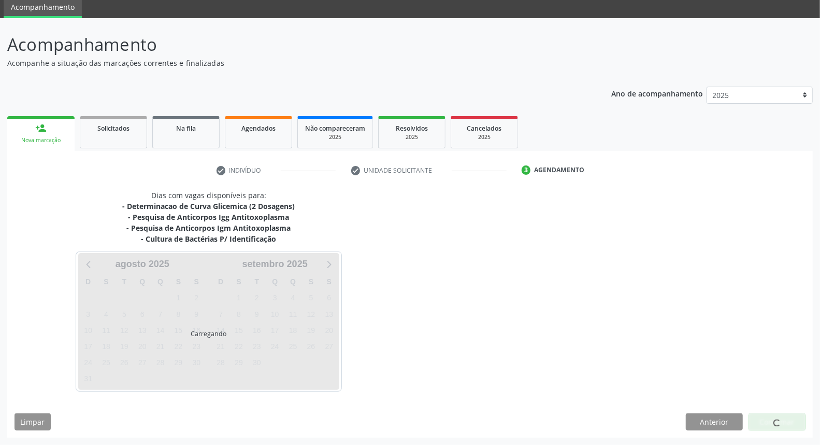
scroll to position [38, 0]
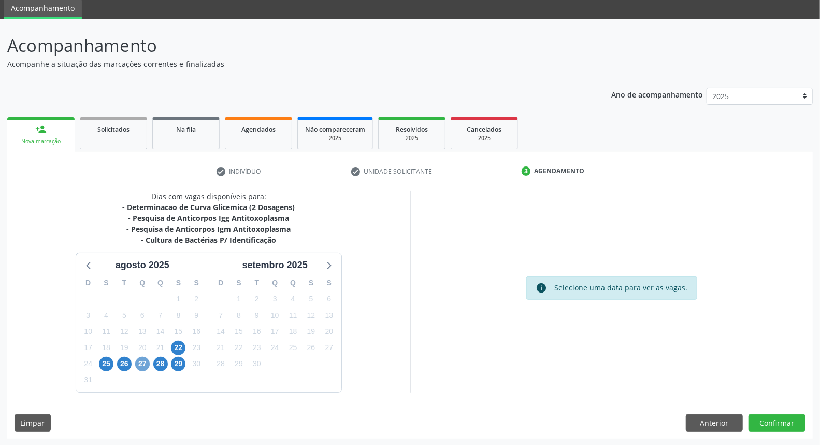
click at [141, 360] on span "27" at bounding box center [142, 364] width 15 height 15
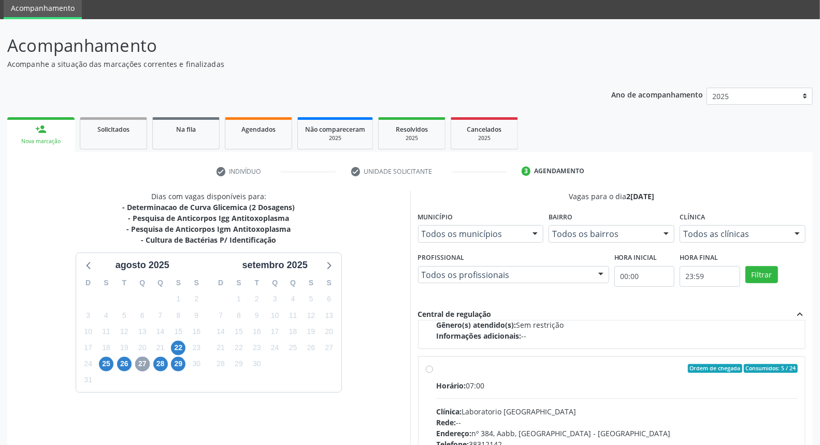
scroll to position [173, 0]
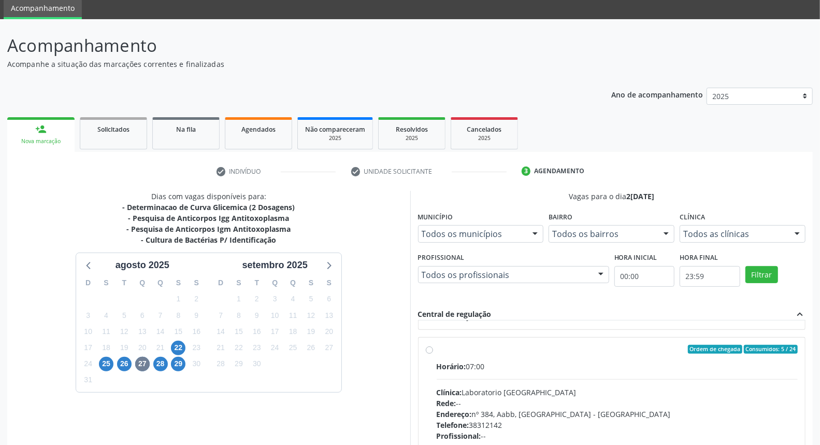
click at [638, 408] on div "Endereço: nº 384, Aabb, Serra Talhada - PE" at bounding box center [618, 413] width 362 height 11
click at [433, 354] on input "Ordem de chegada Consumidos: 5 / 24 Horário: 07:00 Clínica: Laboratorio Sao Fra…" at bounding box center [429, 349] width 7 height 9
radio input "true"
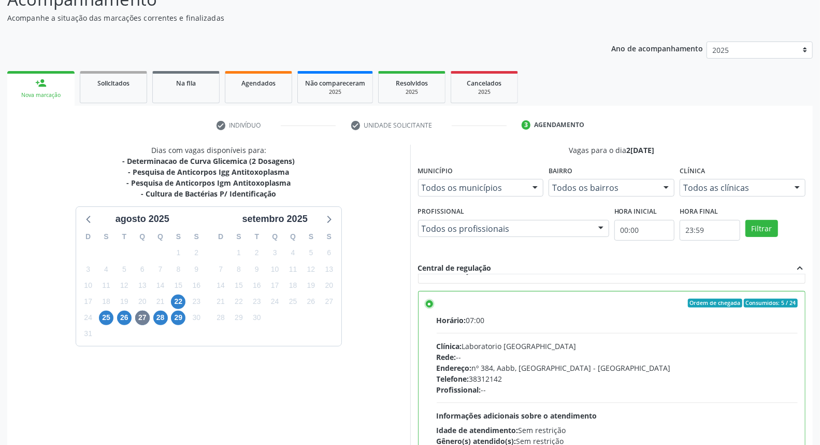
scroll to position [174, 0]
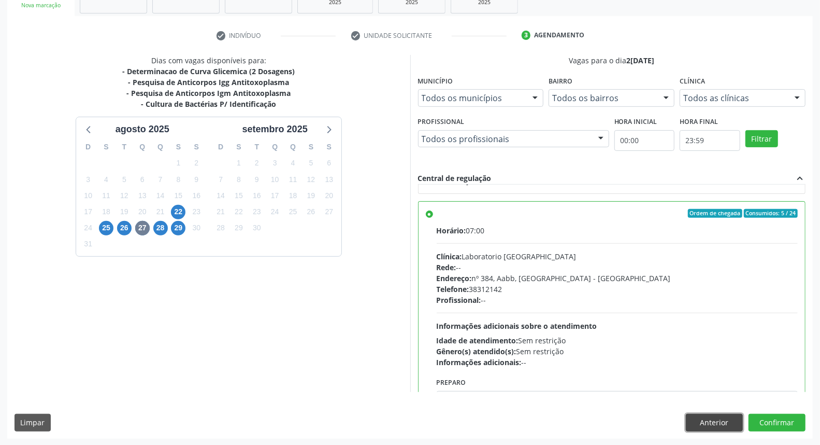
click at [718, 421] on button "Anterior" at bounding box center [714, 423] width 57 height 18
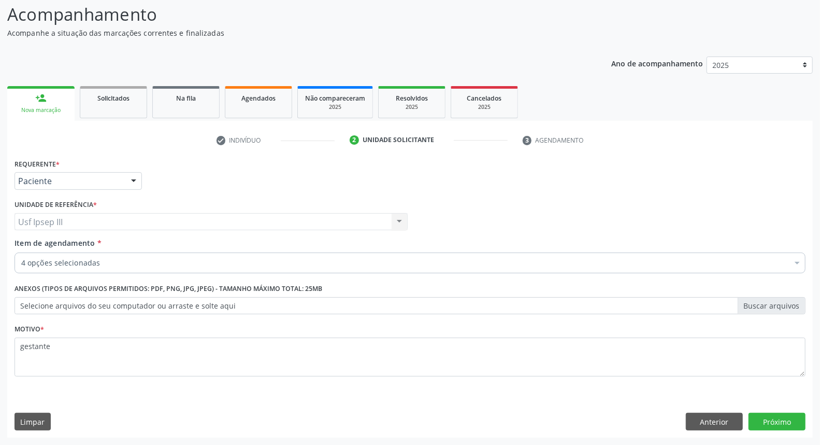
scroll to position [68, 0]
click at [21, 258] on input "Item de agendamento *" at bounding box center [21, 263] width 0 height 21
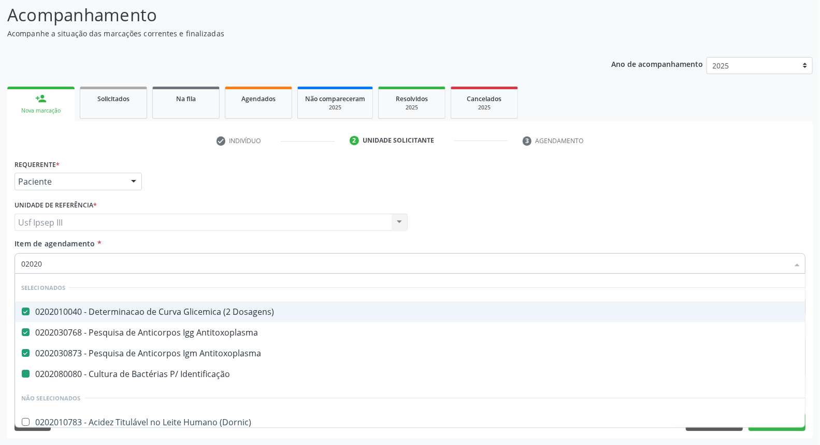
type input "020203"
checkbox Identificação "false"
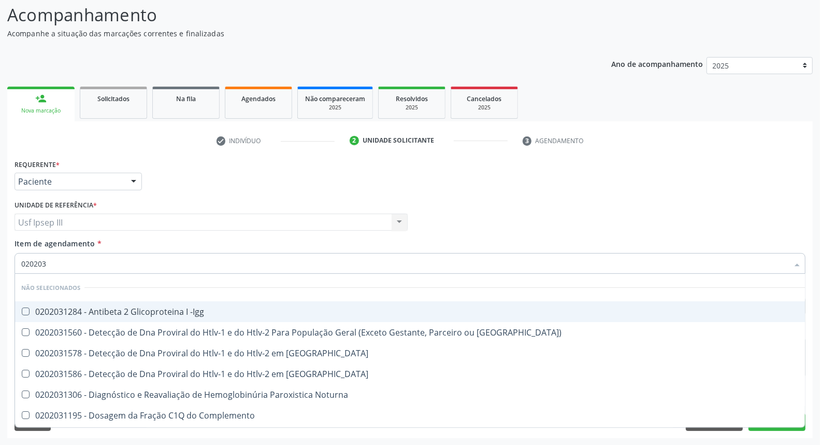
type input "0202031"
checkbox -Igg "false"
checkbox Parceria\) "false"
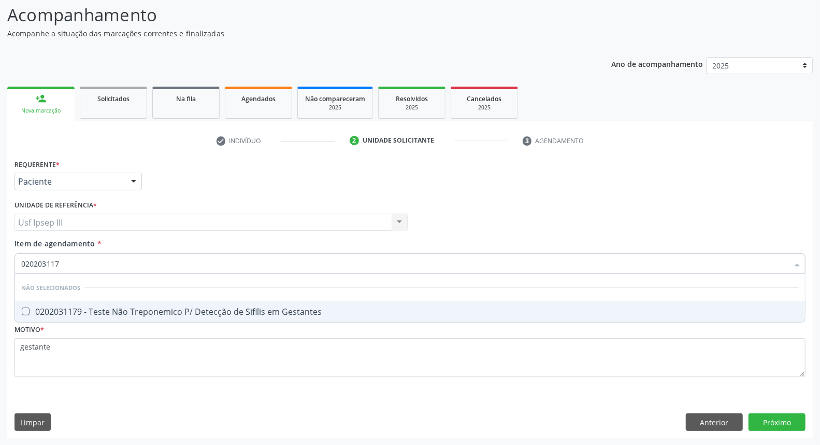
type input "0202031179"
click at [159, 317] on span "0202031179 - Teste Não Treponemico P/ Detecção de Sifilis em Gestantes" at bounding box center [410, 311] width 790 height 21
checkbox Gestantes "true"
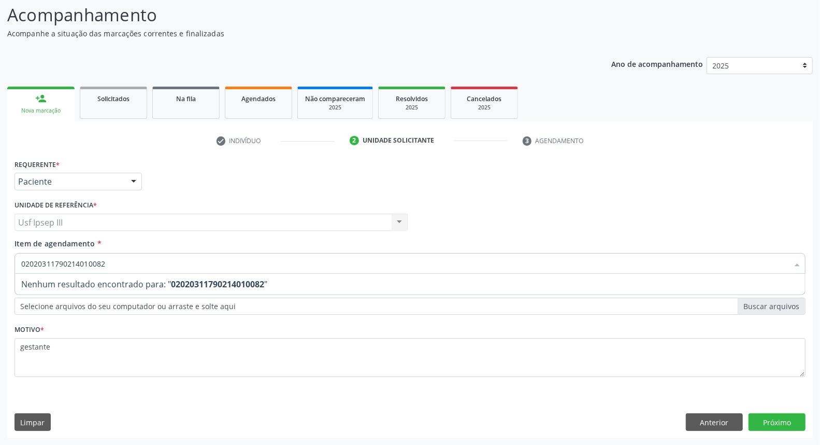
click at [292, 283] on span "Nenhum resultado encontrado para: " 02020311790214010082 "" at bounding box center [410, 284] width 790 height 21
click at [229, 280] on strong "02020311790214010082" at bounding box center [217, 283] width 93 height 11
click at [273, 281] on span "Nenhum resultado encontrado para: " 02020311790214010082 "" at bounding box center [410, 284] width 790 height 21
click at [64, 262] on input "02020311790214010082" at bounding box center [404, 263] width 767 height 21
type input "0214010082"
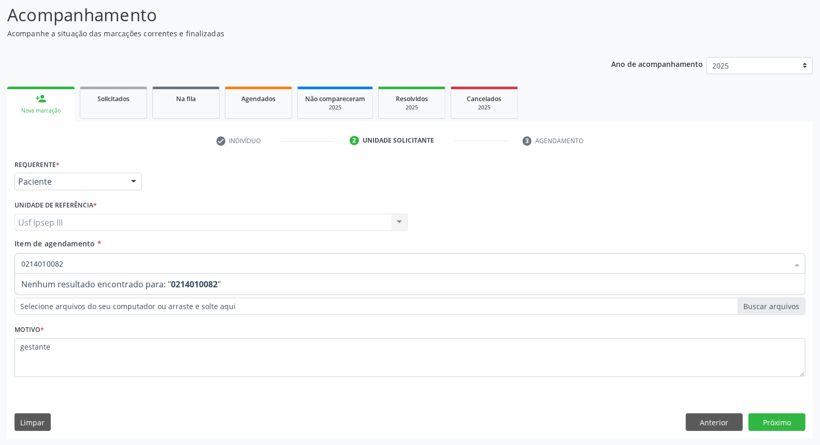
click at [78, 249] on div "Item de agendamento * 0214010082 Desfazer seleção Nenhum resultado encontrado p…" at bounding box center [410, 254] width 791 height 33
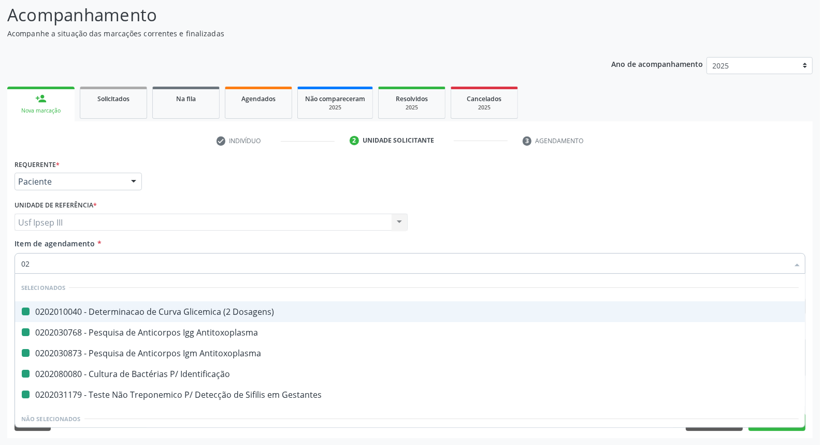
type input "021"
checkbox Dosagens\) "false"
checkbox Antitoxoplasma "false"
checkbox Identificação "false"
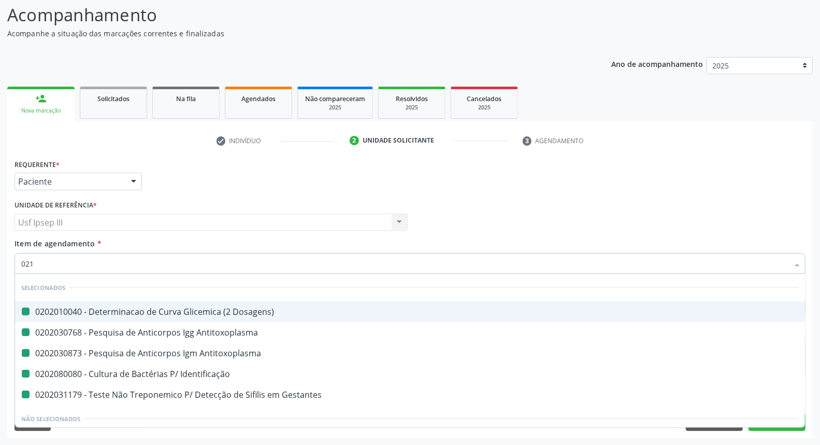
checkbox Gestantes "false"
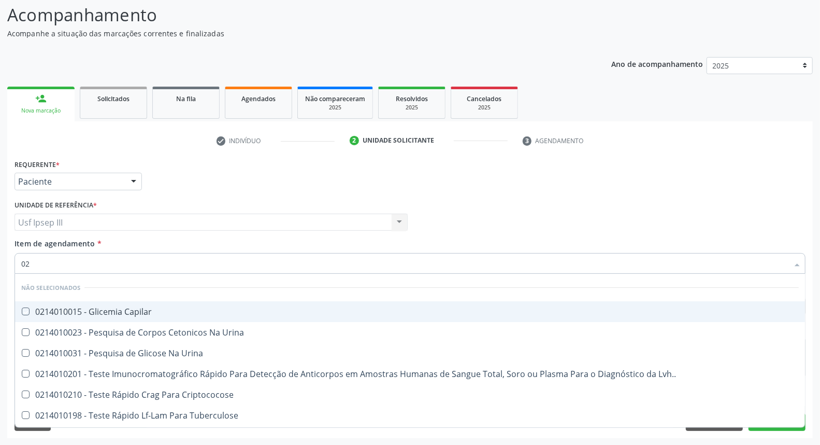
type input "0"
checkbox Capilar "true"
checkbox Urina "true"
checkbox Lvh\ "true"
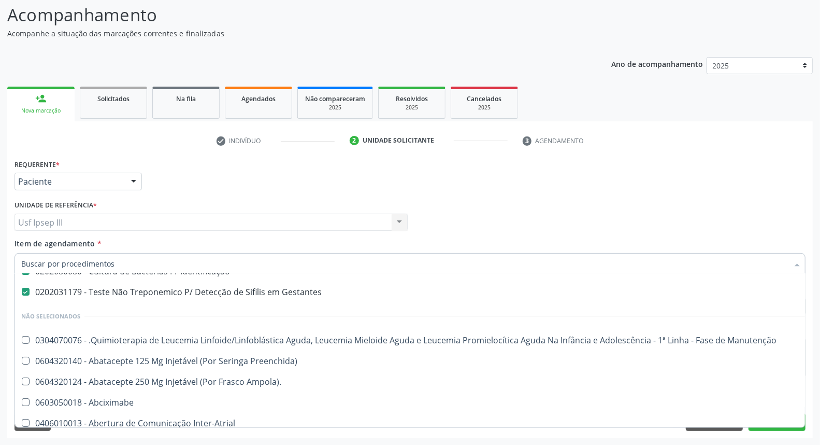
scroll to position [168, 0]
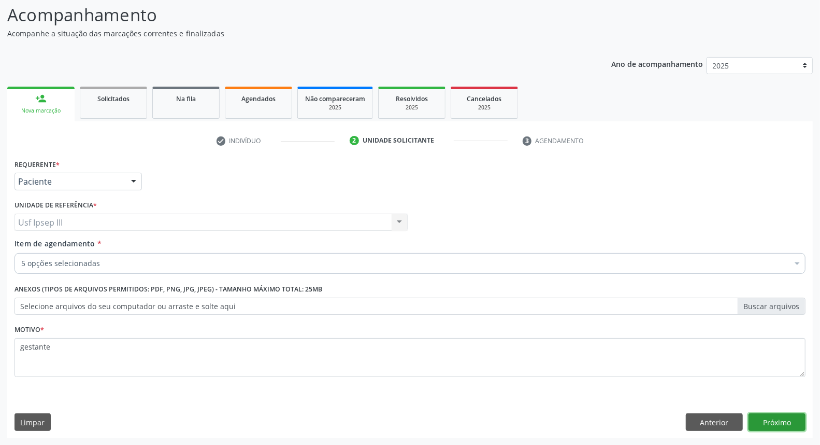
click at [790, 428] on button "Próximo" at bounding box center [777, 422] width 57 height 18
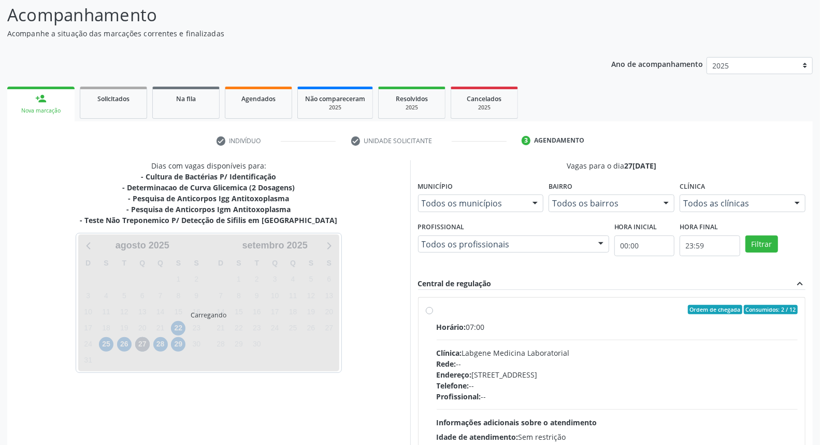
scroll to position [0, 0]
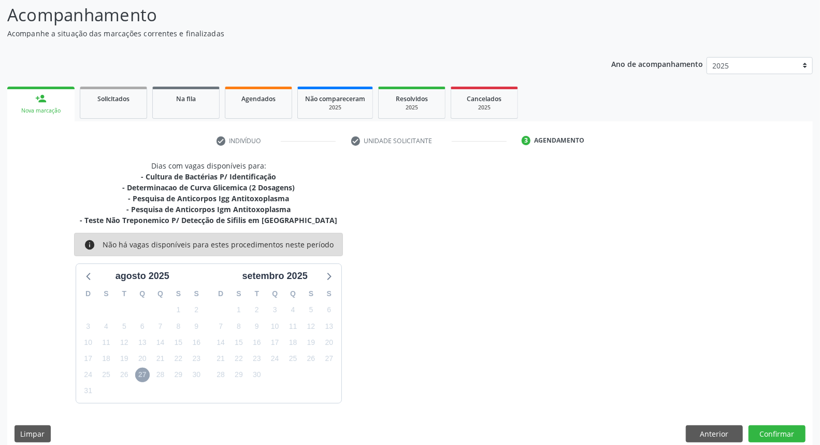
click at [139, 371] on span "27" at bounding box center [142, 374] width 15 height 15
click at [140, 371] on span "27" at bounding box center [142, 374] width 15 height 15
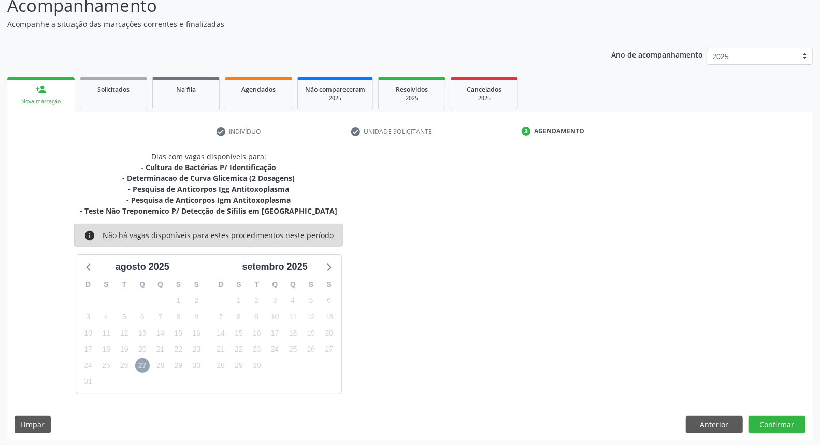
scroll to position [80, 0]
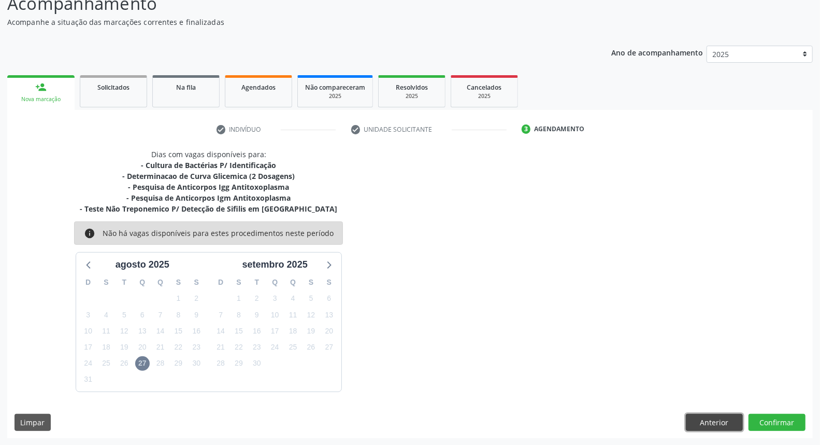
click at [708, 418] on button "Anterior" at bounding box center [714, 423] width 57 height 18
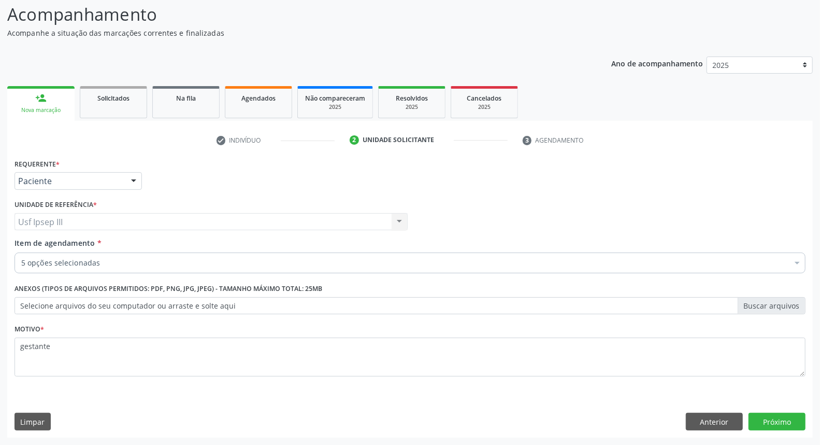
scroll to position [68, 0]
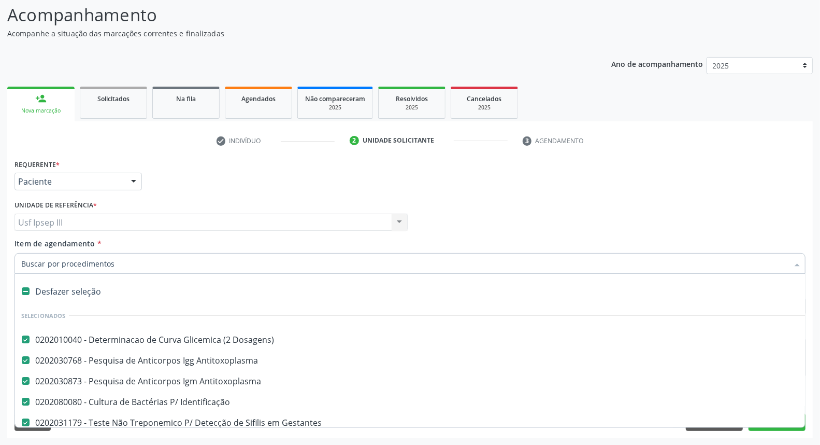
click at [801, 262] on div at bounding box center [798, 264] width 16 height 18
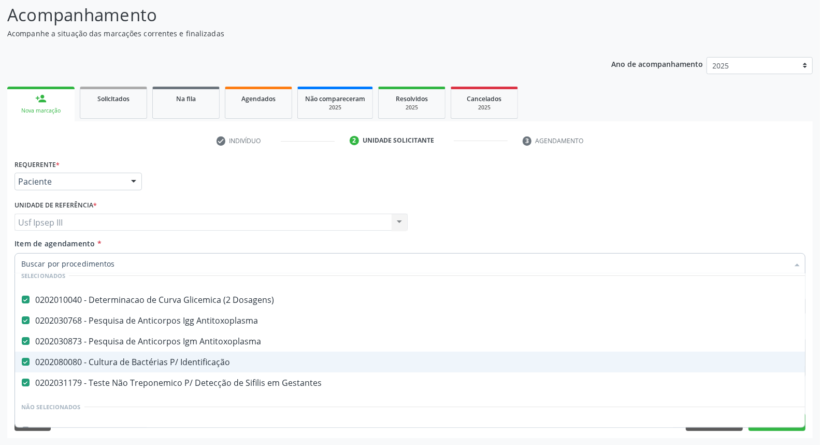
scroll to position [58, 0]
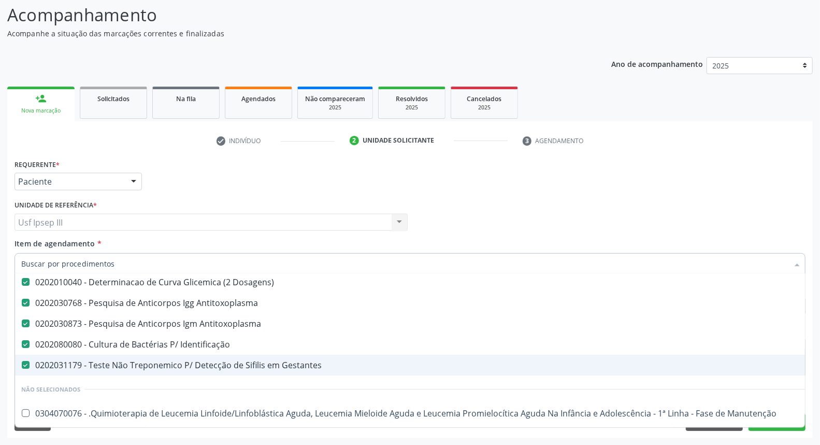
click at [209, 364] on div "0202031179 - Teste Não Treponemico P/ Detecção de Sifilis em Gestantes" at bounding box center [424, 365] width 807 height 8
checkbox Gestantes "false"
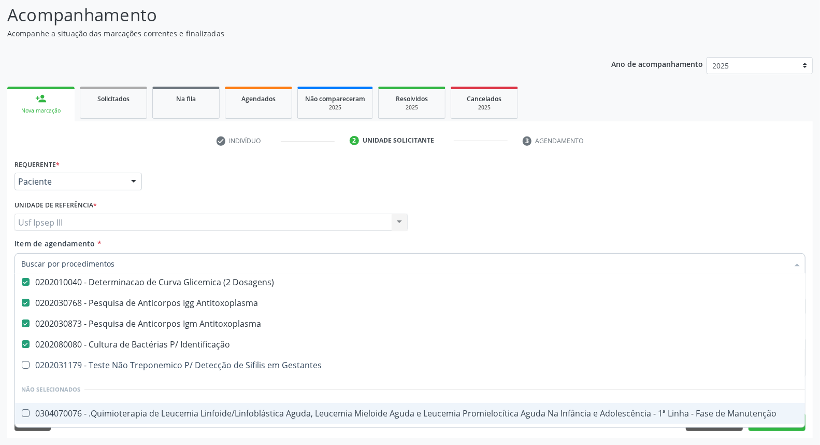
click at [779, 426] on div "Desfazer seleção Selecionados 0202010040 - Determinacao de Curva Glicemica (2 D…" at bounding box center [410, 351] width 791 height 154
click at [773, 427] on div "Desfazer seleção Selecionados 0202010040 - Determinacao de Curva Glicemica (2 D…" at bounding box center [410, 351] width 791 height 154
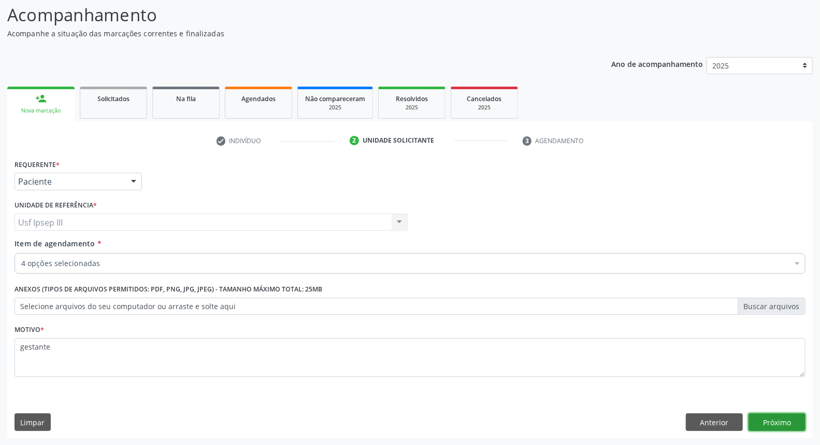
click at [770, 430] on button "Próximo" at bounding box center [777, 422] width 57 height 18
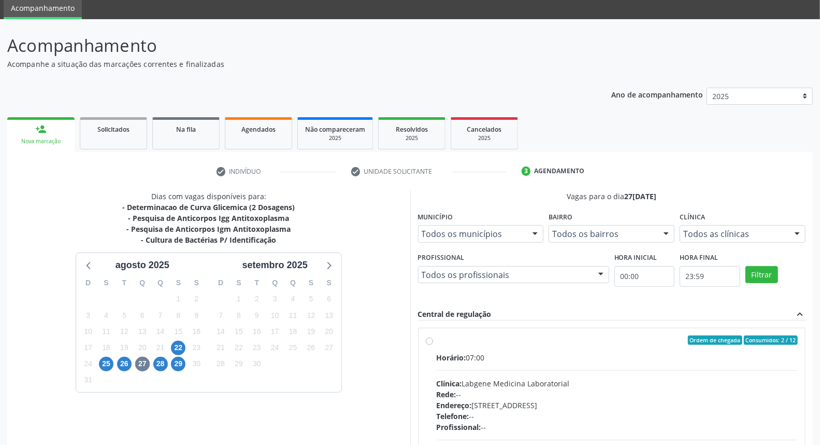
scroll to position [68, 0]
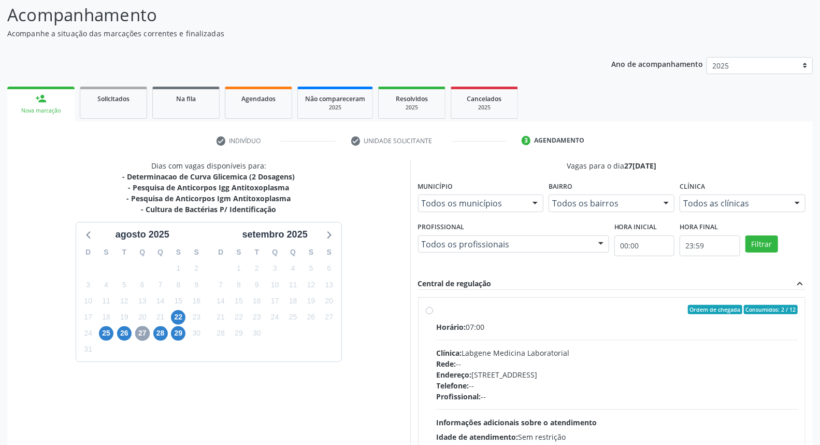
click at [140, 329] on span "27" at bounding box center [142, 333] width 15 height 15
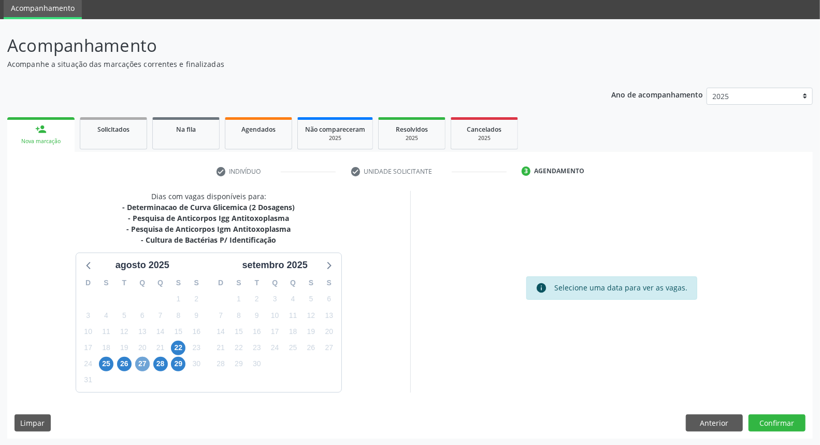
click at [146, 364] on span "27" at bounding box center [142, 364] width 15 height 15
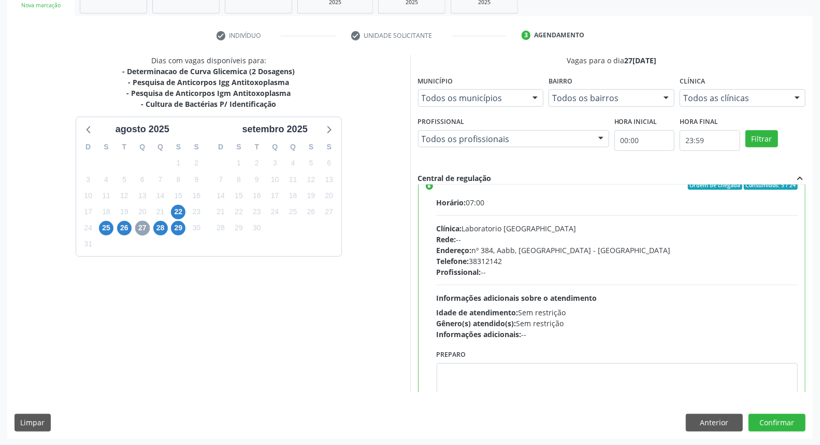
scroll to position [207, 0]
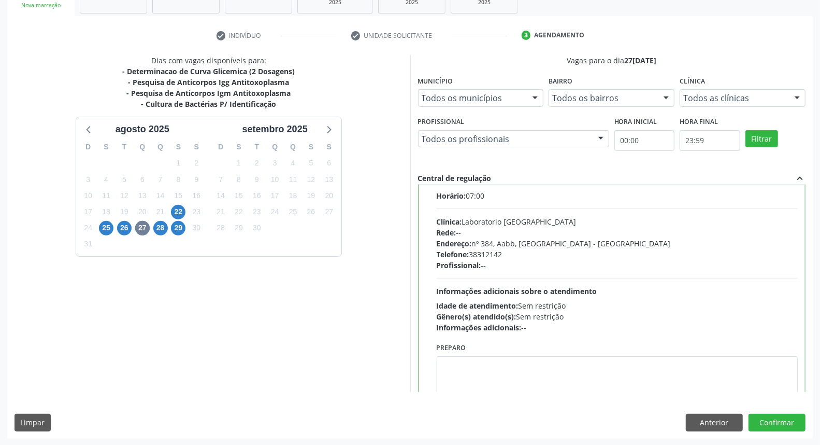
click at [634, 270] on div "Profissional: --" at bounding box center [618, 265] width 362 height 11
click at [433, 183] on input "Ordem de chegada Consumidos: 5 / 24 Horário: 07:00 Clínica: Laboratorio Sao Fra…" at bounding box center [429, 178] width 7 height 9
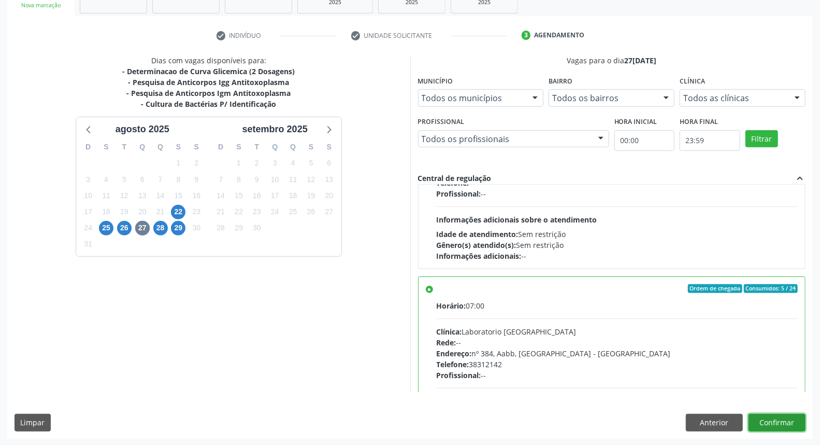
click at [789, 423] on button "Confirmar" at bounding box center [777, 423] width 57 height 18
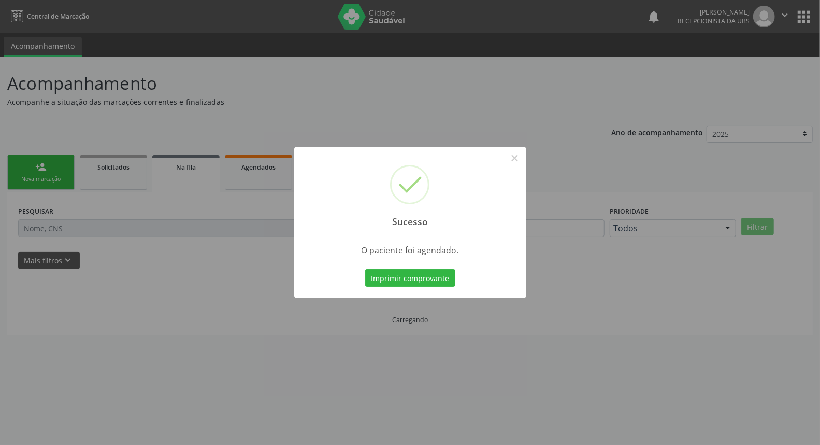
scroll to position [0, 0]
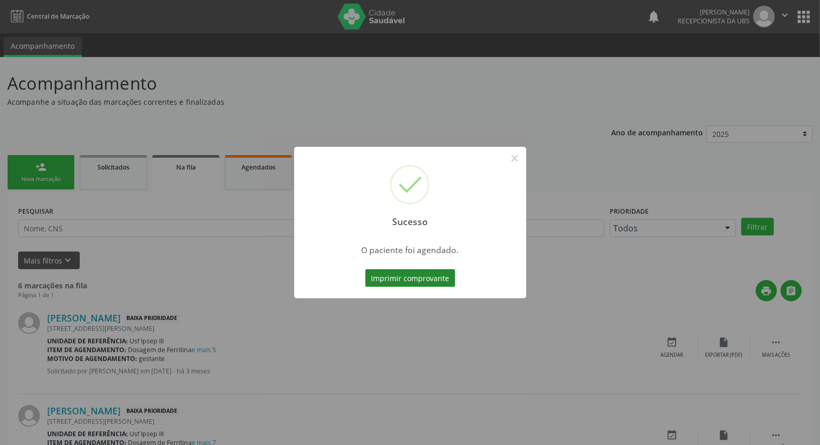
click at [432, 273] on button "Imprimir comprovante" at bounding box center [410, 278] width 90 height 18
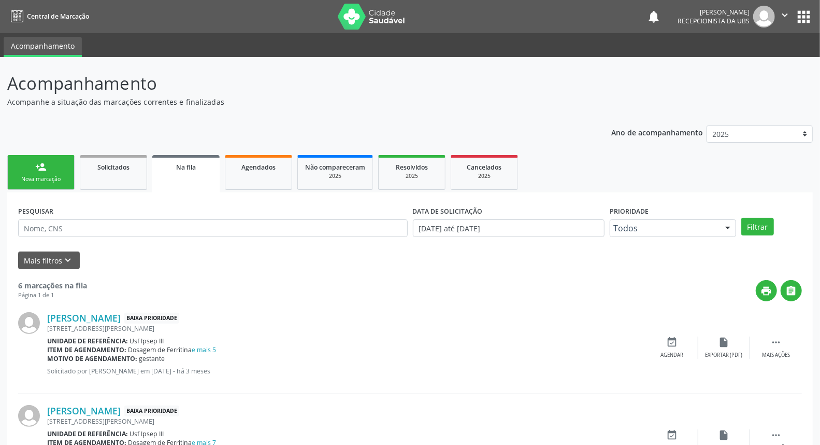
click at [52, 169] on link "person_add Nova marcação" at bounding box center [40, 172] width 67 height 35
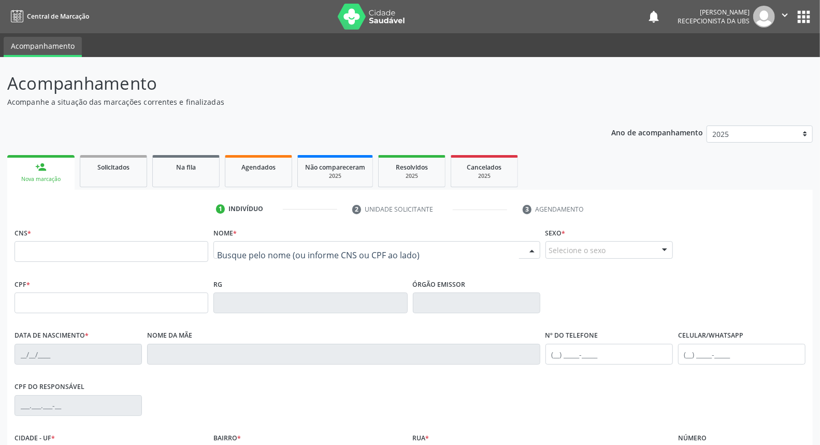
click at [224, 250] on input "text" at bounding box center [368, 255] width 302 height 21
type input "erika juliana"
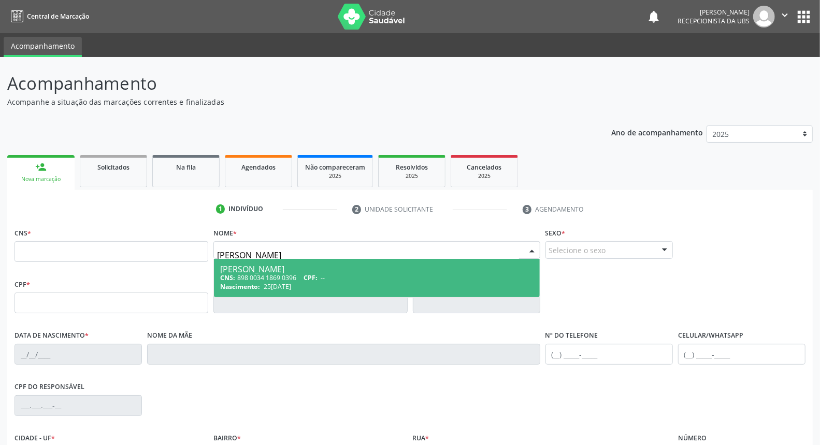
click at [256, 275] on div "CNS: 898 0034 1869 0396 CPF: --" at bounding box center [376, 277] width 313 height 9
type input "898 0034 1869 0396"
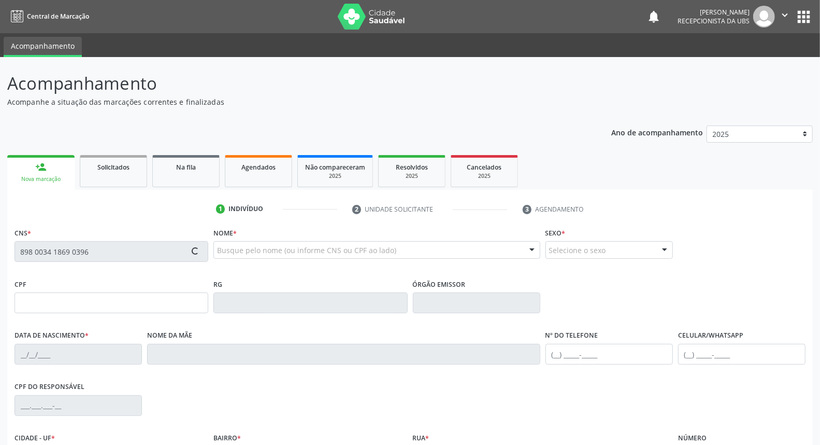
type input "25/12/1990"
type input "Maria Marilene da Silva Andrade"
type input "(87) 99609-3993"
type input "S/N"
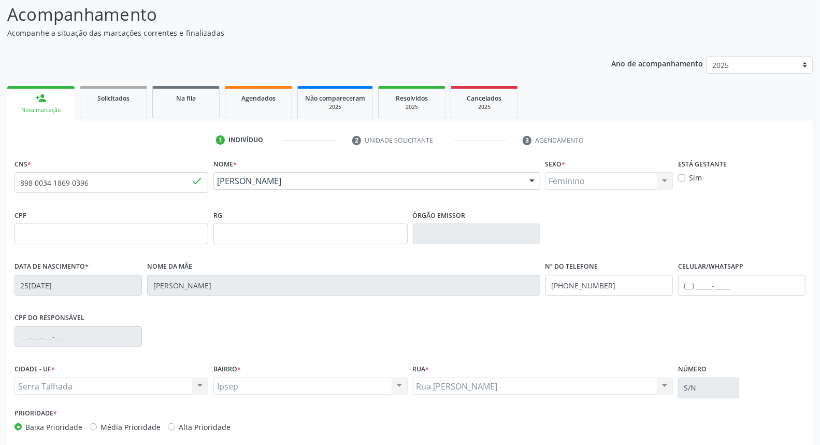
scroll to position [116, 0]
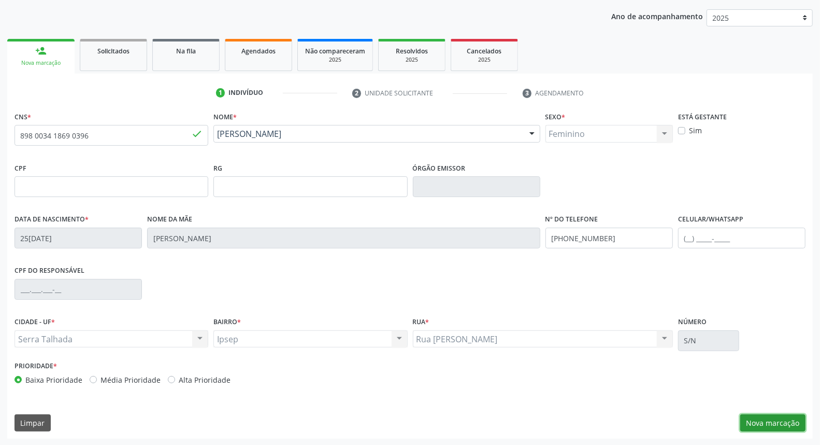
click at [785, 417] on button "Nova marcação" at bounding box center [773, 423] width 65 height 18
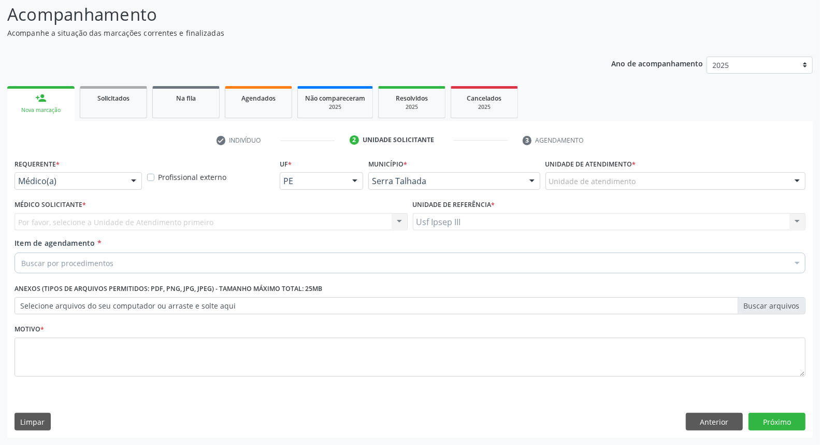
scroll to position [68, 0]
click at [132, 179] on div at bounding box center [134, 182] width 16 height 18
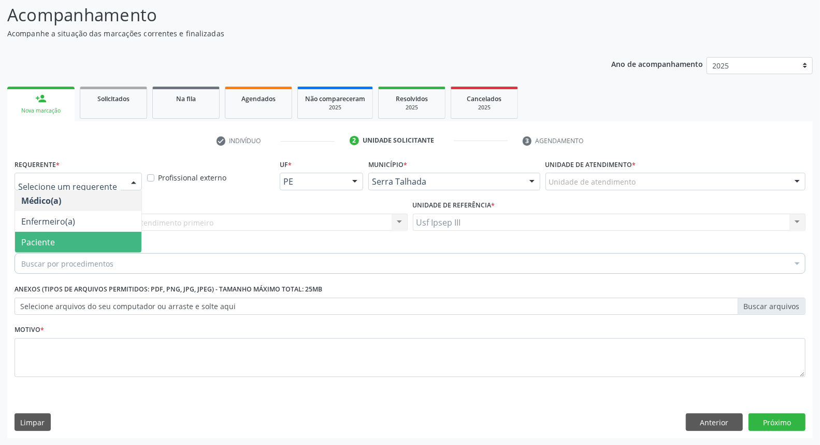
click at [114, 232] on span "Paciente" at bounding box center [78, 242] width 126 height 21
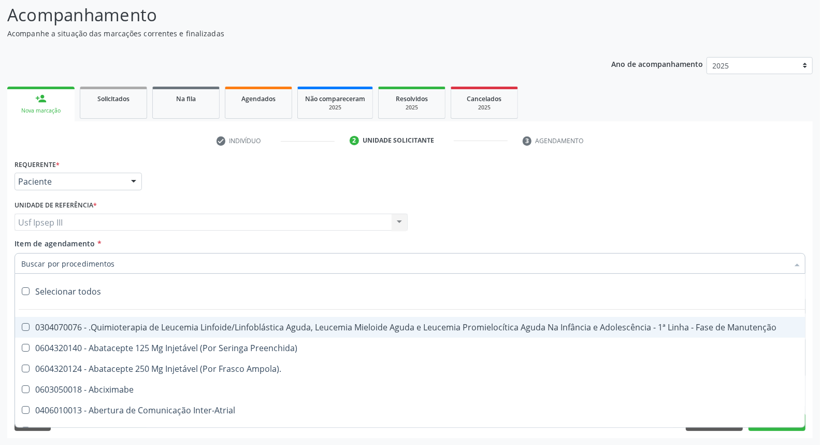
click at [114, 262] on div at bounding box center [410, 263] width 791 height 21
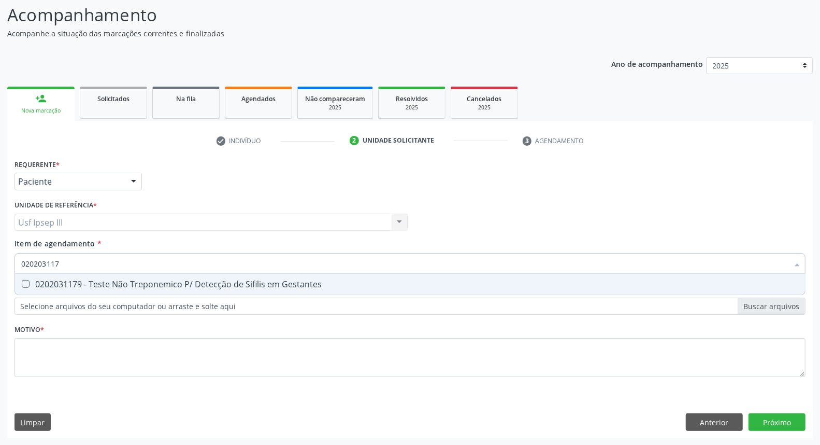
type input "0202031179"
click at [113, 282] on div "0202031179 - Teste Não Treponemico P/ Detecção de Sifilis em Gestantes" at bounding box center [410, 284] width 778 height 8
checkbox Gestantes "true"
type input "0202031179"
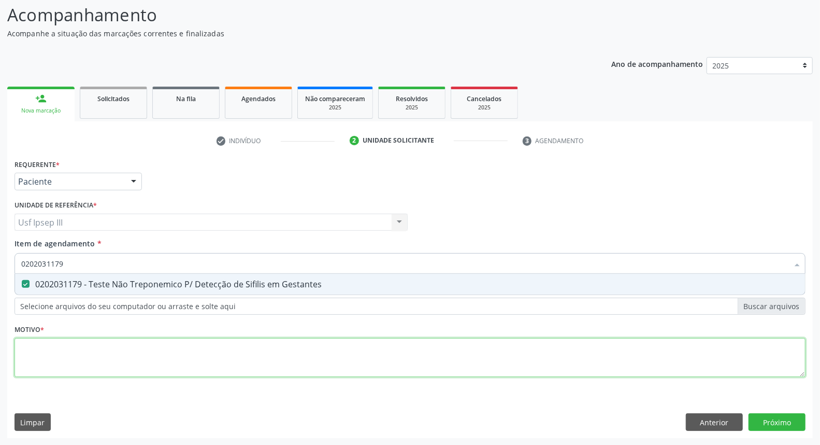
click at [101, 346] on div "Requerente * Paciente Médico(a) Enfermeiro(a) Paciente Nenhum resultado encontr…" at bounding box center [410, 274] width 791 height 235
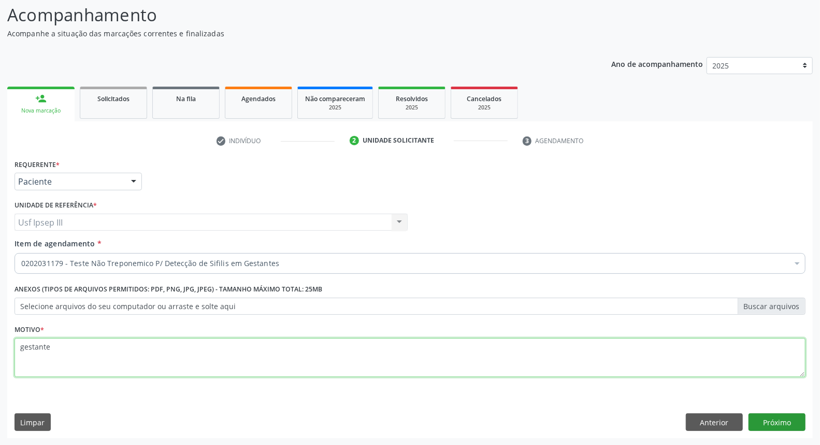
type textarea "gestante"
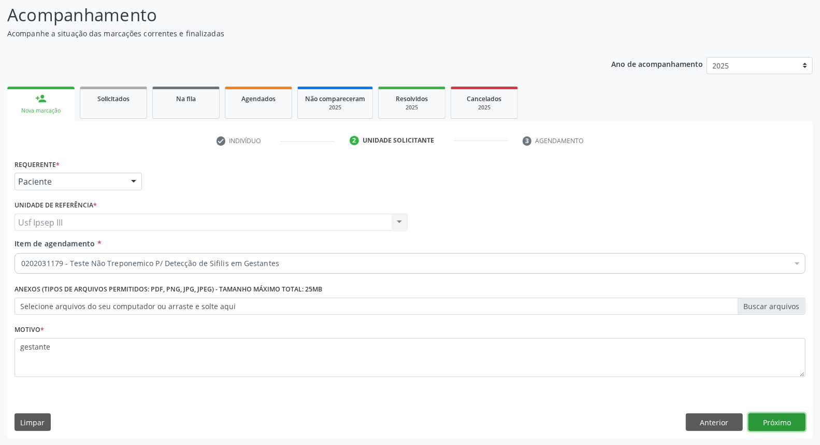
click at [790, 421] on button "Próximo" at bounding box center [777, 422] width 57 height 18
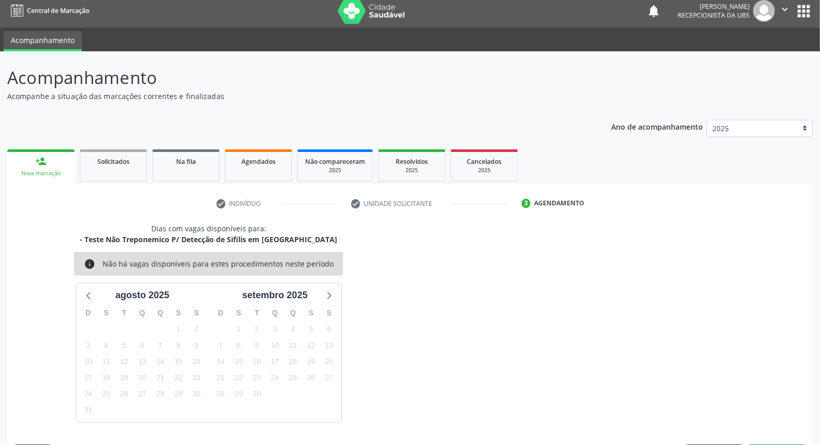
scroll to position [36, 0]
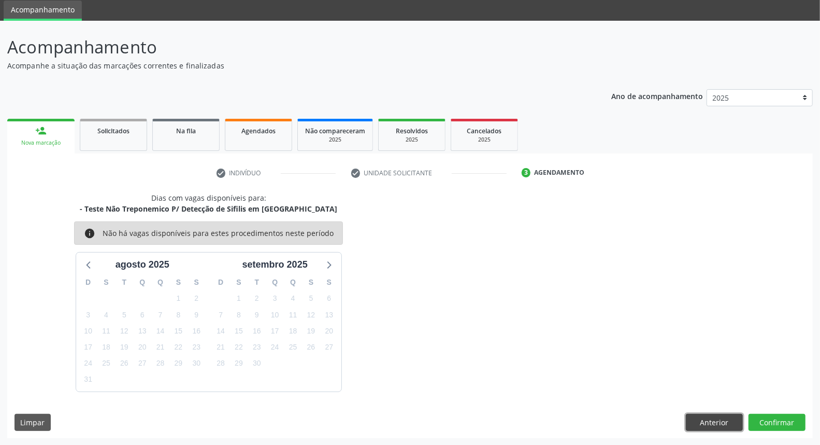
click at [726, 418] on button "Anterior" at bounding box center [714, 423] width 57 height 18
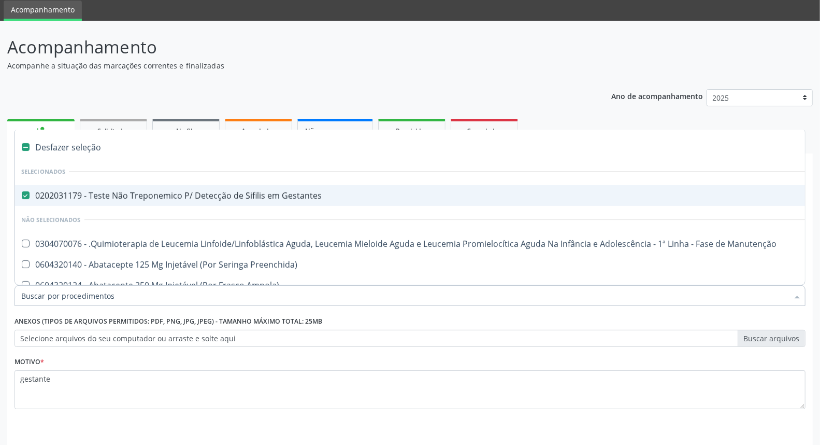
click at [281, 291] on input "Item de agendamento *" at bounding box center [404, 295] width 767 height 21
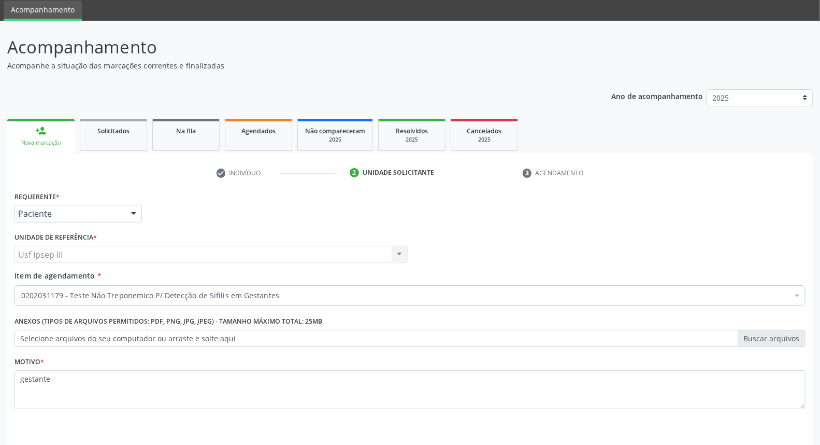
click at [794, 295] on div at bounding box center [798, 297] width 16 height 18
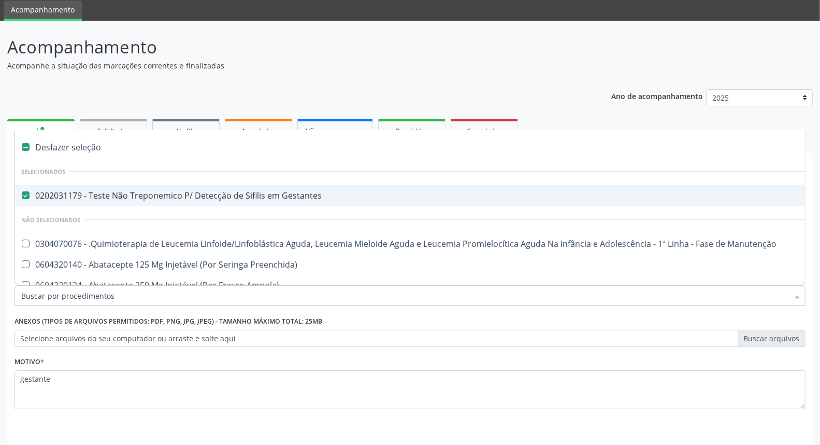
click at [309, 291] on input "Item de agendamento *" at bounding box center [404, 295] width 767 height 21
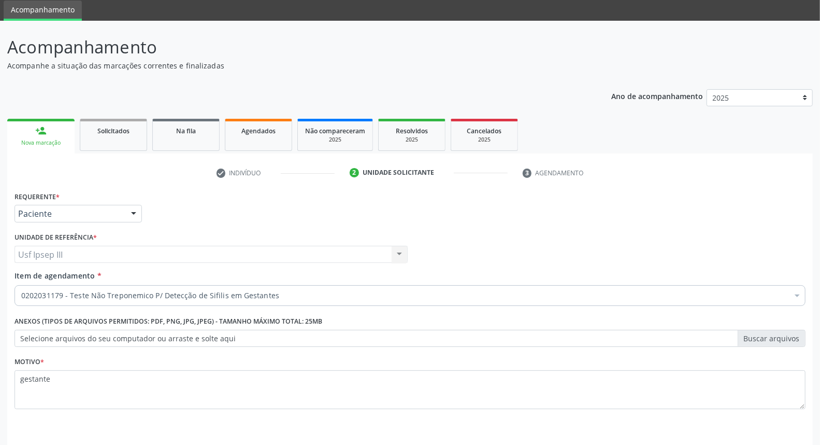
click at [794, 295] on div at bounding box center [798, 297] width 16 height 18
click at [788, 336] on label "Selecione arquivos do seu computador ou arraste e solte aqui" at bounding box center [410, 339] width 791 height 18
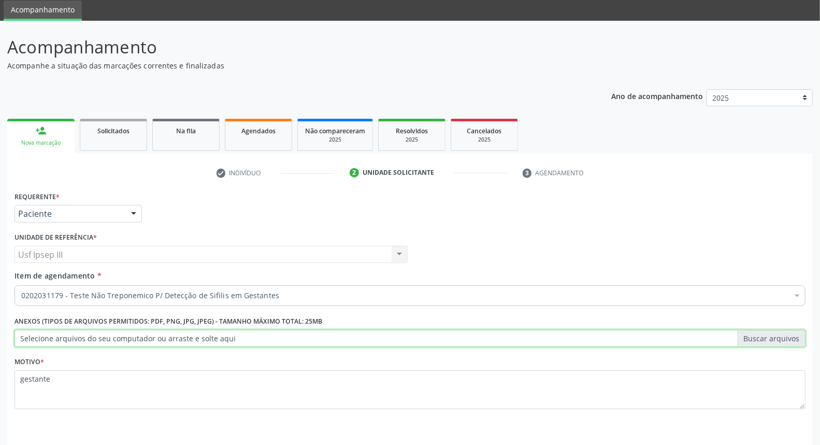
click at [788, 336] on input "Selecione arquivos do seu computador ou arraste e solte aqui" at bounding box center [410, 339] width 791 height 18
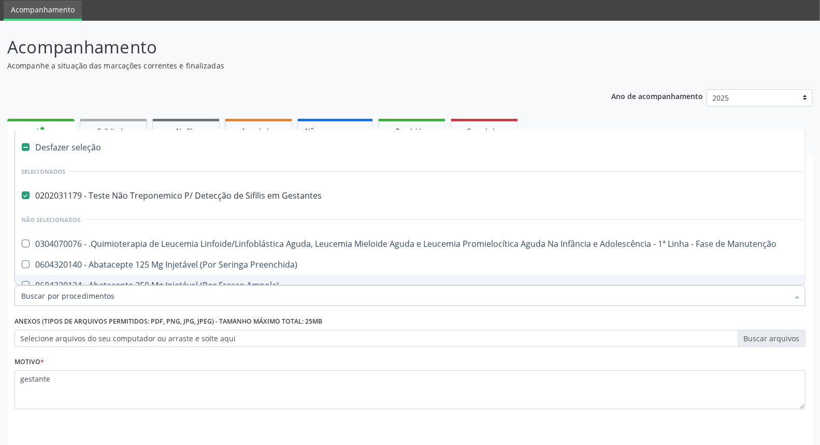
click at [793, 293] on div at bounding box center [798, 297] width 16 height 18
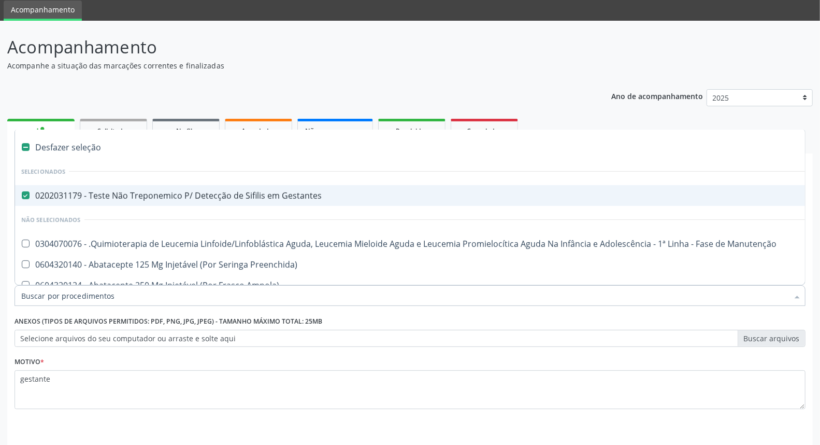
click at [336, 192] on div "0202031179 - Teste Não Treponemico P/ Detecção de Sifilis em Gestantes" at bounding box center [424, 195] width 807 height 8
click at [313, 194] on div "0202031179 - Teste Não Treponemico P/ Detecção de Sifilis em Gestantes" at bounding box center [424, 195] width 807 height 8
checkbox Gestantes "false"
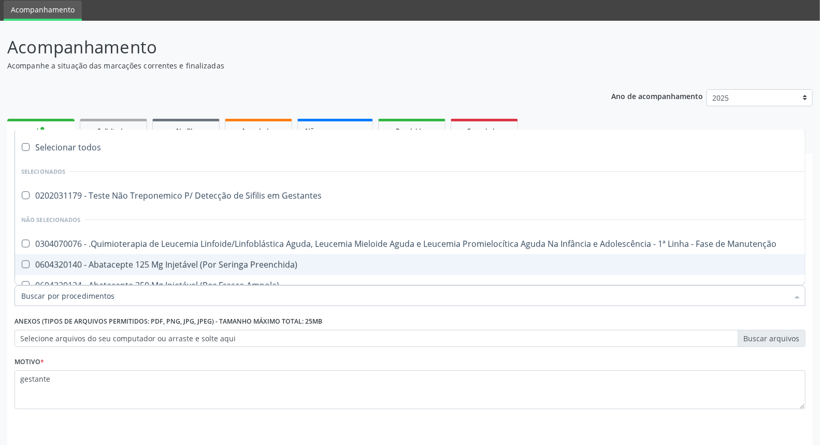
click at [165, 296] on input "Item de agendamento *" at bounding box center [404, 295] width 767 height 21
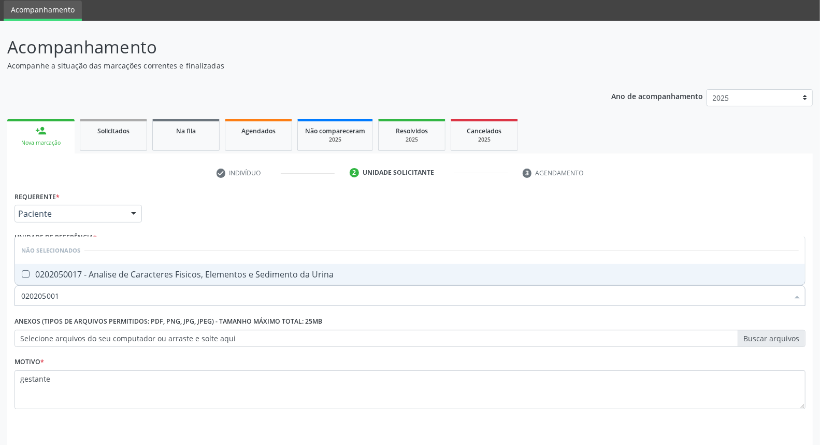
type input "0202050017"
click at [170, 276] on div "0202050017 - Analise de Caracteres Fisicos, Elementos e Sedimento da Urina" at bounding box center [410, 274] width 778 height 8
checkbox Urina "true"
type input "02020"
checkbox Urina "false"
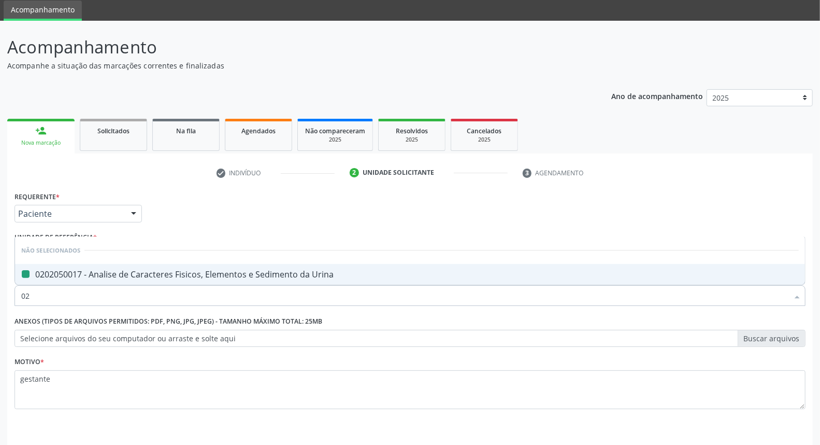
type input "0"
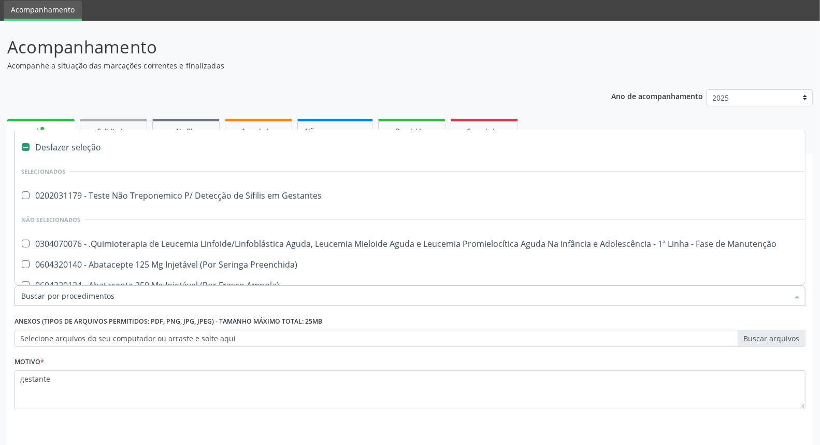
type input "h"
checkbox Urina "false"
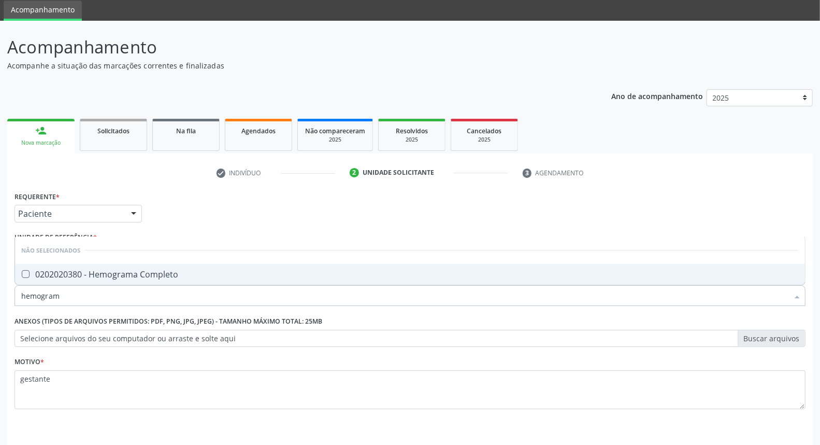
type input "hemograma"
click at [170, 276] on div "0202020380 - Hemograma Completo" at bounding box center [410, 274] width 778 height 8
checkbox Completo "true"
type input "h"
checkbox Completo "false"
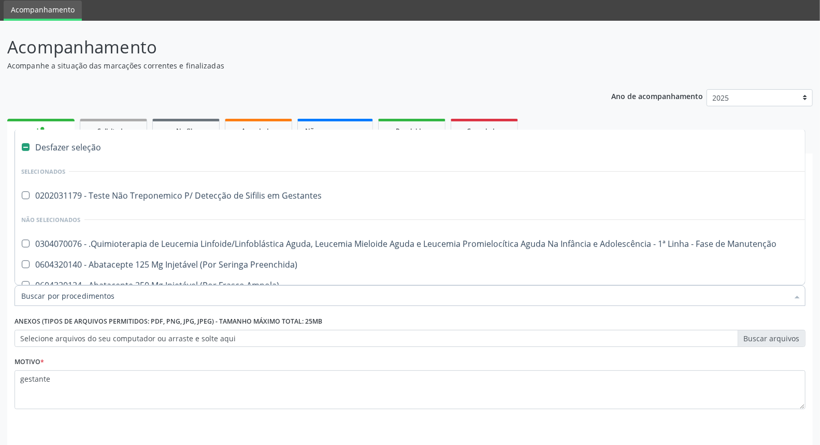
type input "f"
checkbox Pâncreas "true"
checkbox Urina "false"
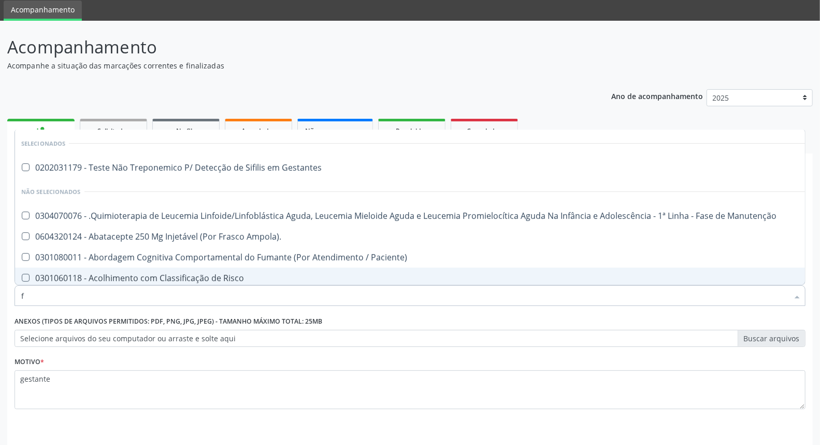
type input "fe"
checkbox Urina "false"
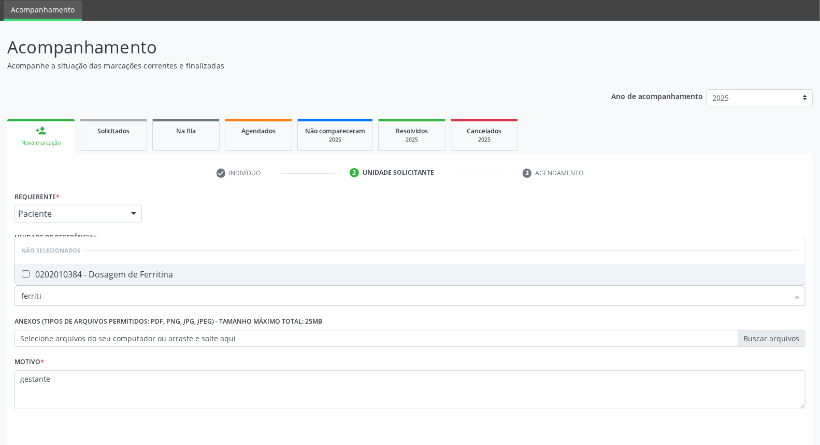
type input "ferritin"
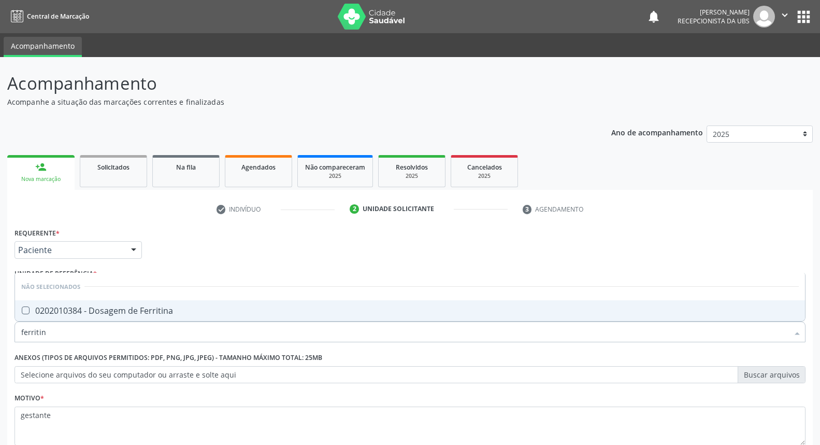
scroll to position [36, 0]
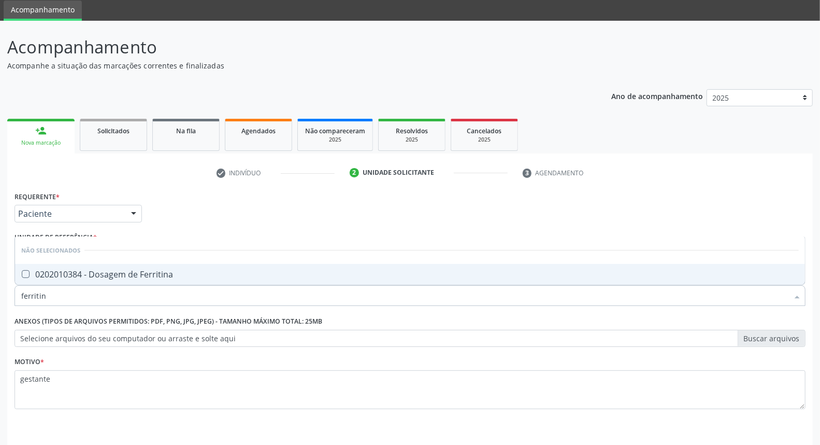
click at [170, 276] on div "0202010384 - Dosagem de Ferritina" at bounding box center [410, 274] width 778 height 8
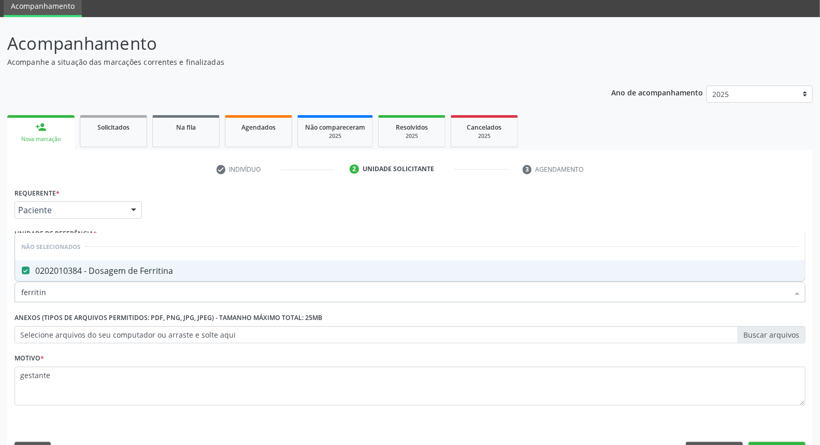
scroll to position [68, 0]
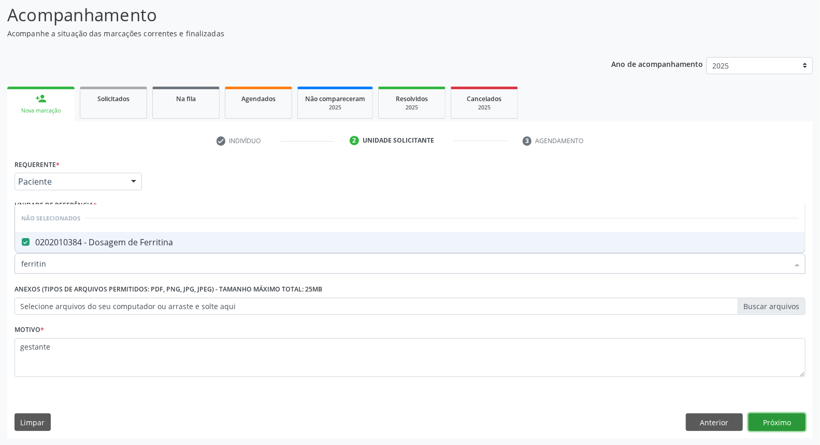
click at [770, 422] on button "Próximo" at bounding box center [777, 422] width 57 height 18
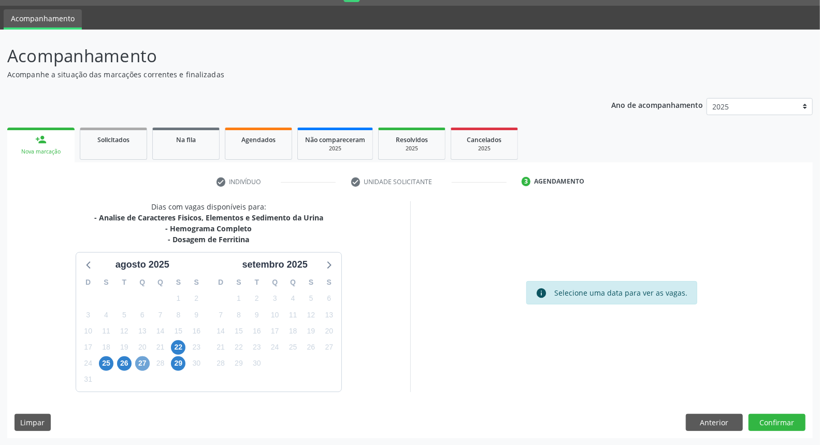
click at [143, 359] on span "27" at bounding box center [142, 363] width 15 height 15
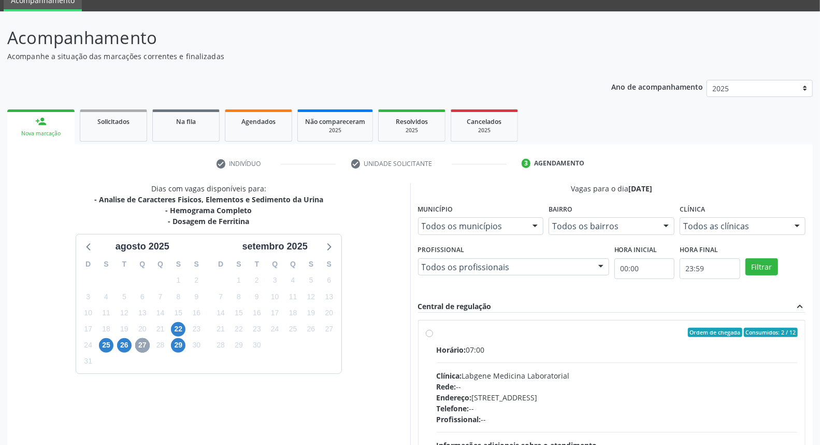
scroll to position [155, 0]
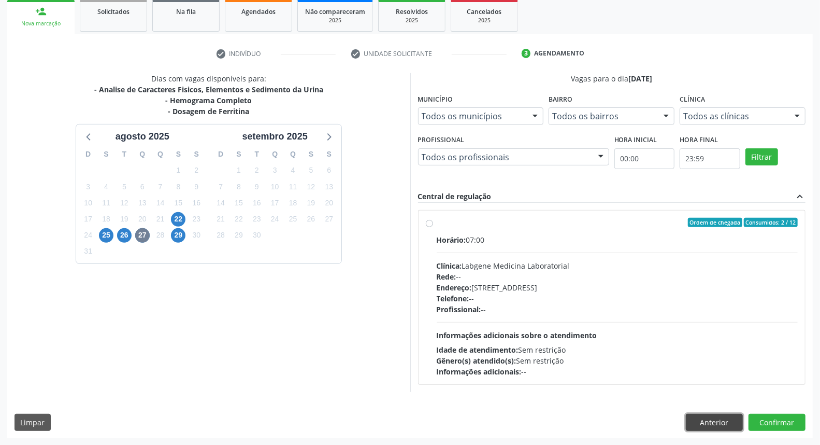
click at [698, 423] on button "Anterior" at bounding box center [714, 423] width 57 height 18
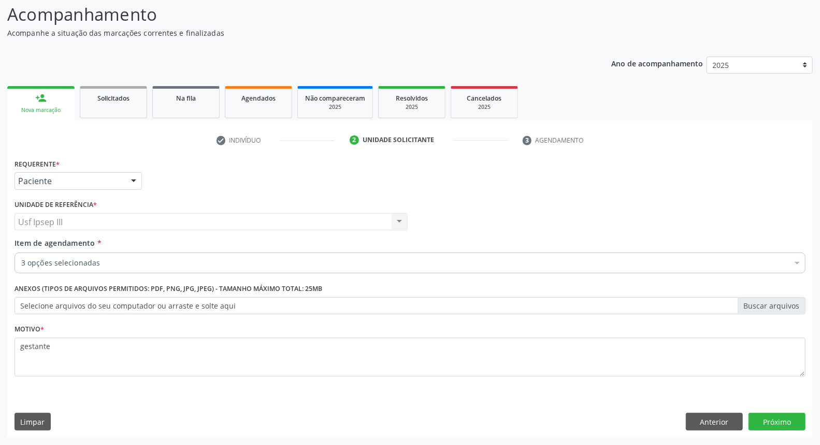
scroll to position [68, 0]
click at [21, 262] on input "Item de agendamento *" at bounding box center [21, 263] width 0 height 21
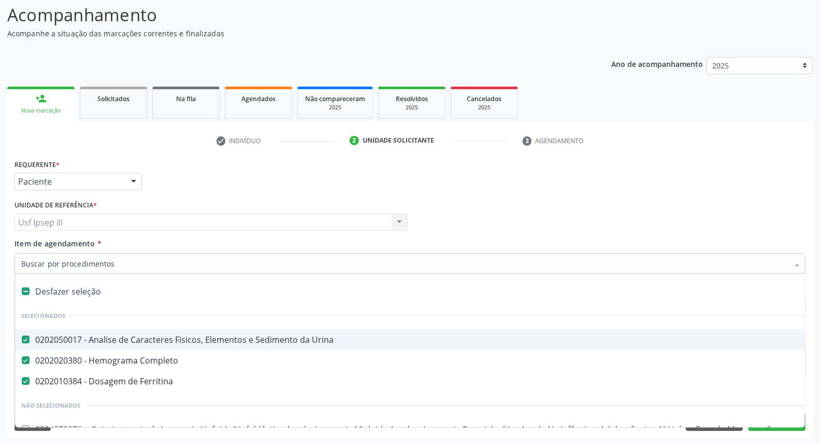
click at [249, 289] on div "Desfazer seleção" at bounding box center [424, 291] width 819 height 21
checkbox Urina "false"
checkbox Completo "false"
checkbox Ferritina "false"
click at [35, 340] on div "0202050017 - Analise de Caracteres Fisicos, Elementos e Sedimento da Urina" at bounding box center [424, 339] width 807 height 8
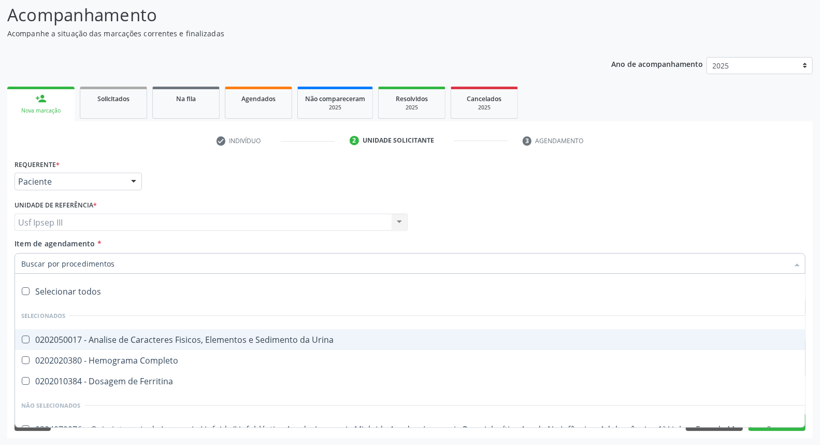
click at [35, 340] on div "0202050017 - Analise de Caracteres Fisicos, Elementos e Sedimento da Urina" at bounding box center [424, 339] width 807 height 8
checkbox Urina "false"
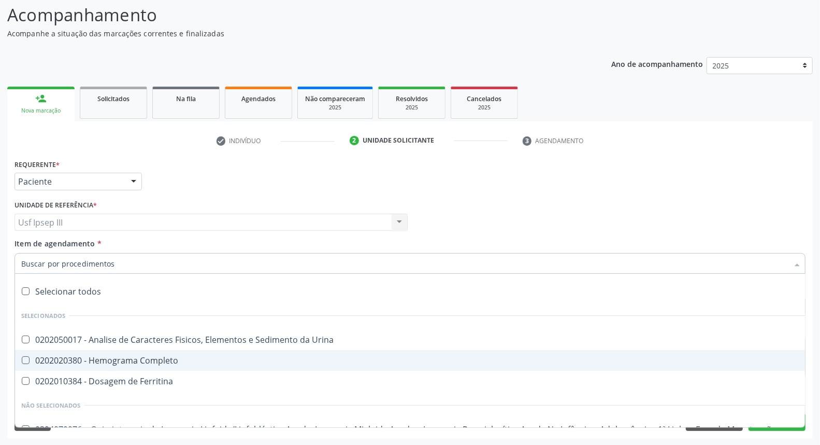
click at [44, 358] on div "0202020380 - Hemograma Completo" at bounding box center [424, 360] width 807 height 8
checkbox Completo "true"
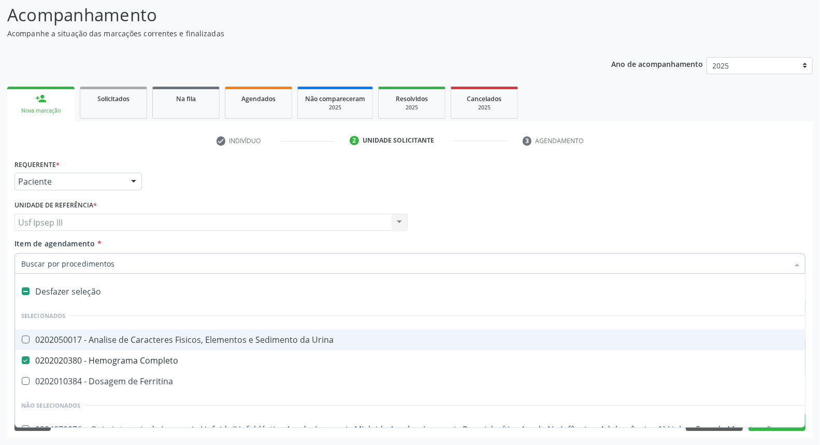
click at [45, 343] on div "0202050017 - Analise de Caracteres Fisicos, Elementos e Sedimento da Urina" at bounding box center [424, 339] width 807 height 8
checkbox Urina "true"
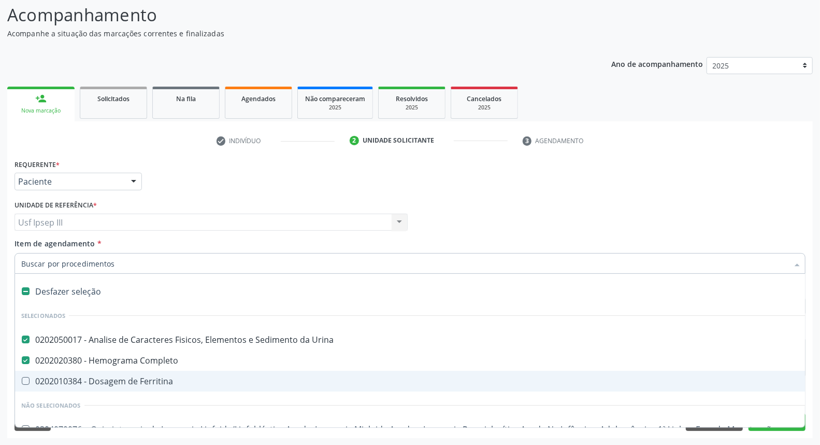
drag, startPoint x: 34, startPoint y: 386, endPoint x: 40, endPoint y: 382, distance: 7.2
click at [40, 382] on span "0202010384 - Dosagem de Ferritina" at bounding box center [424, 381] width 819 height 21
checkbox Ferritina "true"
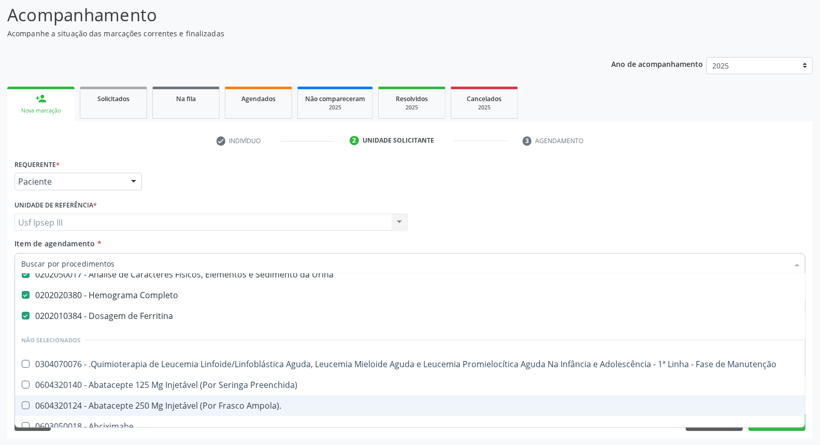
scroll to position [0, 0]
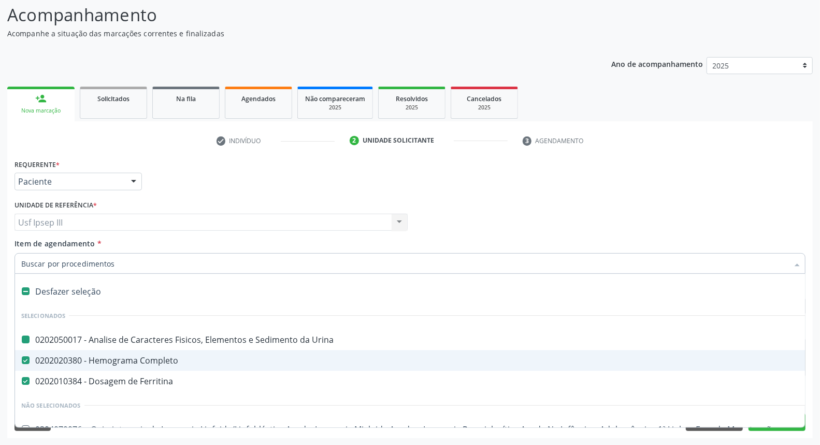
type input "225250"
checkbox Urina "false"
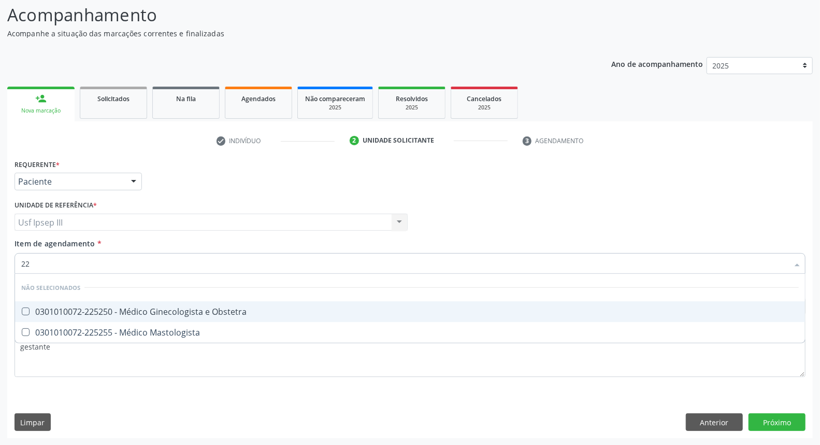
type input "2"
checkbox Obstetra "true"
checkbox Mastologista "true"
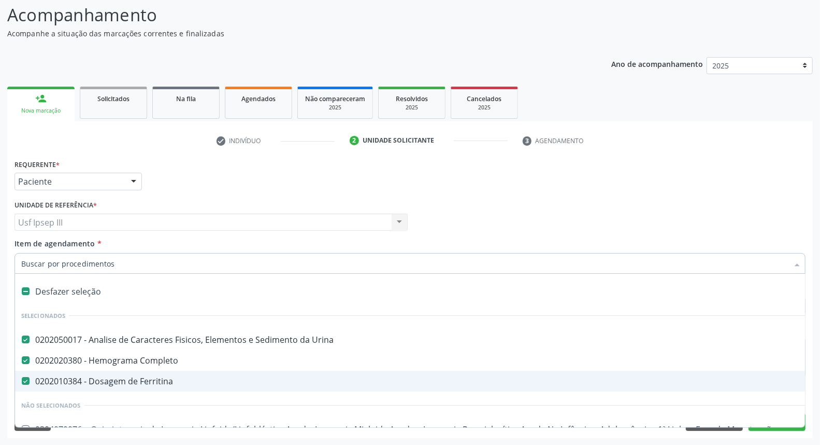
click at [79, 378] on div "0202010384 - Dosagem de Ferritina" at bounding box center [424, 381] width 807 height 8
checkbox Ferritina "false"
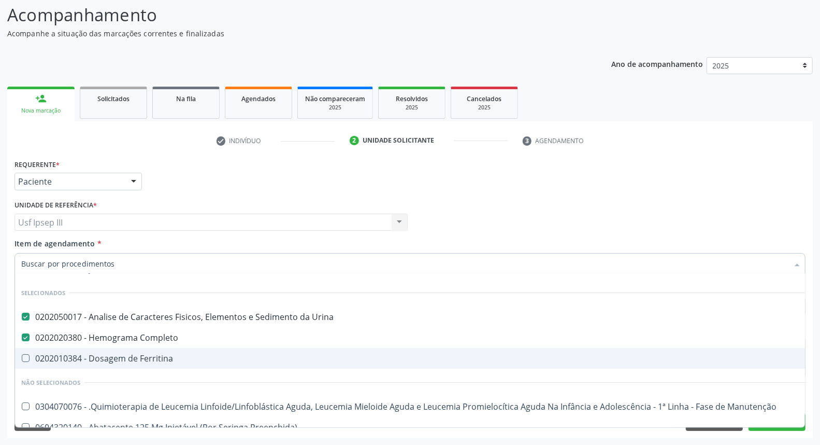
scroll to position [131, 0]
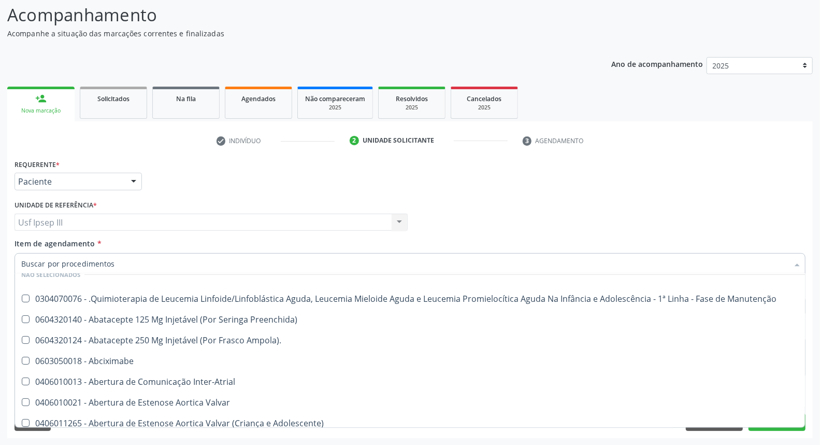
click at [780, 426] on div "Desfazer seleção Selecionados 0202050017 - Analise de Caracteres Fisicos, Eleme…" at bounding box center [410, 351] width 791 height 154
click at [779, 428] on button "Próximo" at bounding box center [777, 422] width 57 height 18
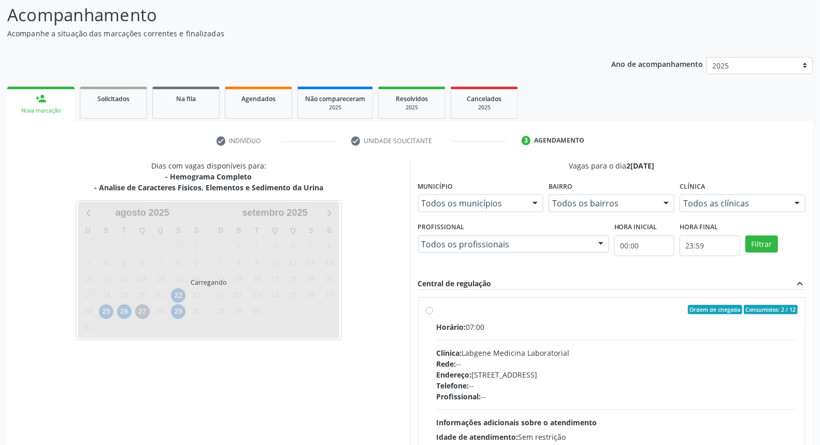
scroll to position [0, 0]
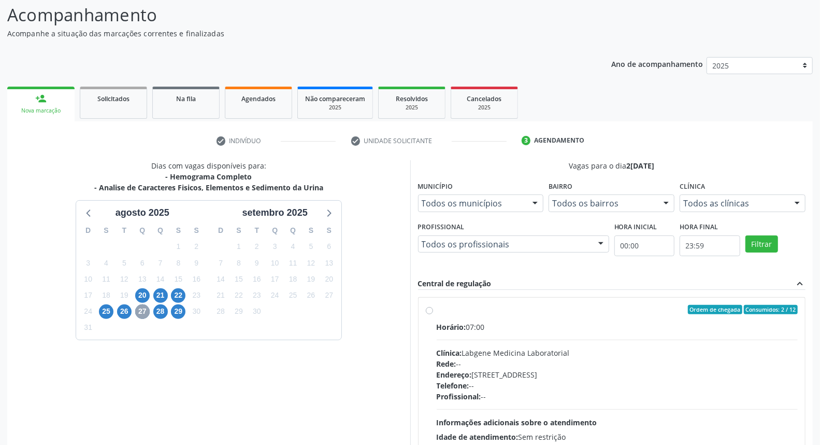
click at [138, 309] on span "27" at bounding box center [142, 311] width 15 height 15
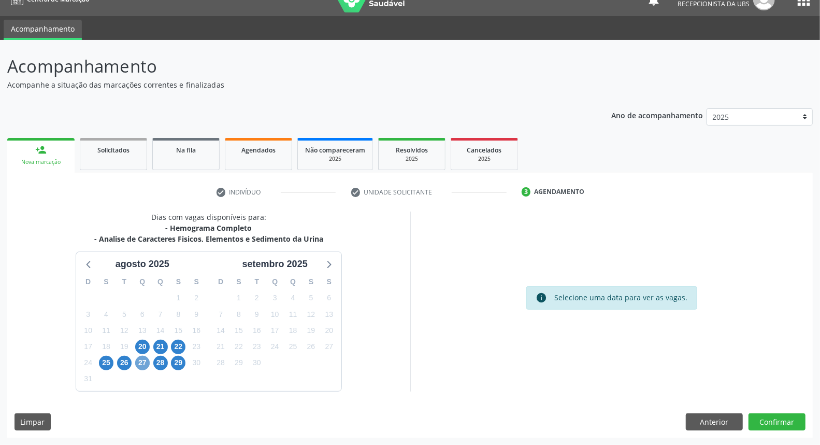
scroll to position [17, 0]
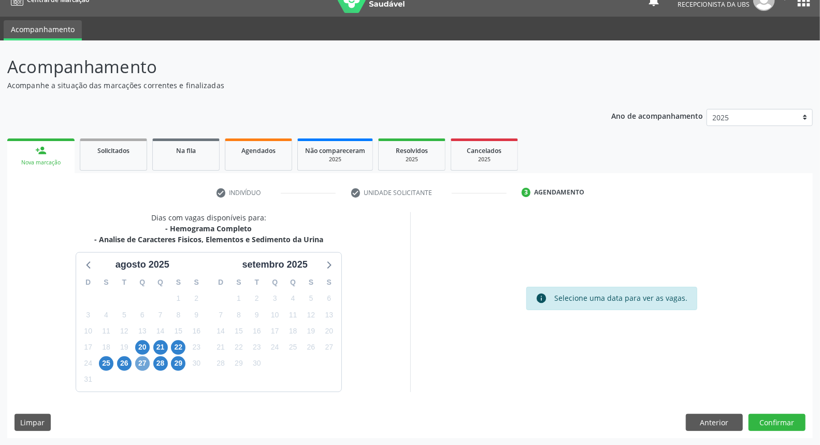
click at [143, 365] on span "27" at bounding box center [142, 363] width 15 height 15
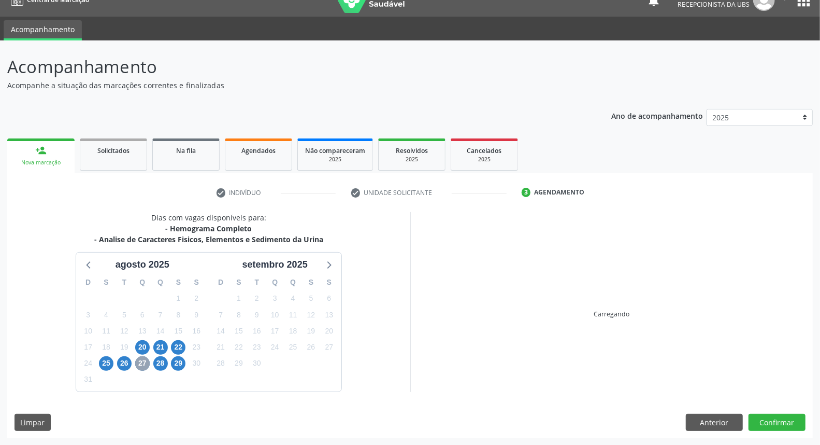
scroll to position [68, 0]
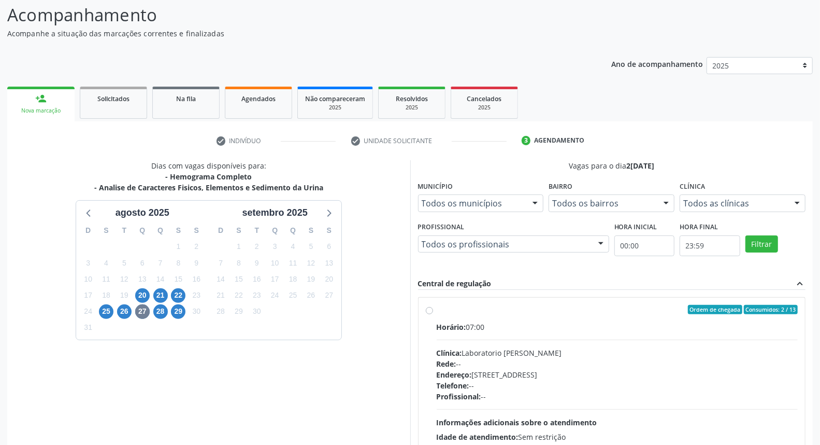
click at [551, 380] on div "Telefone: --" at bounding box center [618, 385] width 362 height 11
click at [433, 314] on input "Ordem de chegada Consumidos: 2 / 13 Horário: 07:00 Clínica: Laboratorio [PERSON…" at bounding box center [429, 309] width 7 height 9
radio input "true"
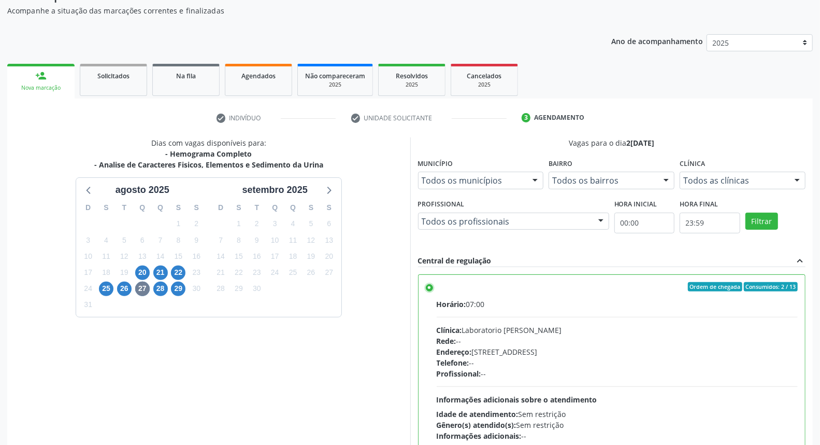
scroll to position [174, 0]
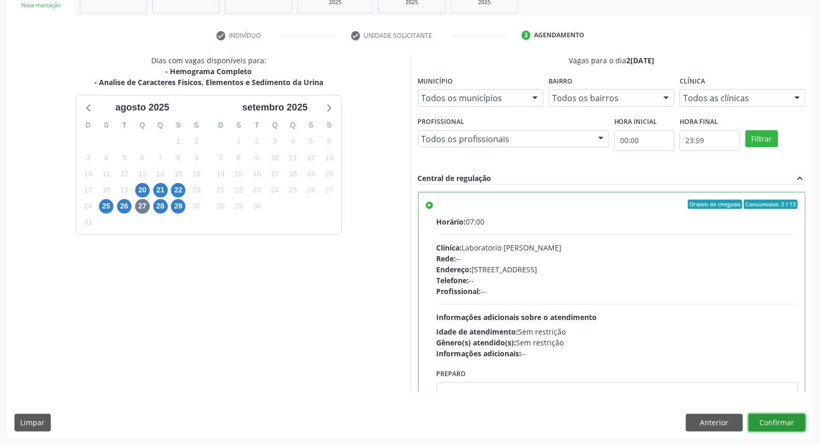
click at [788, 418] on button "Confirmar" at bounding box center [777, 423] width 57 height 18
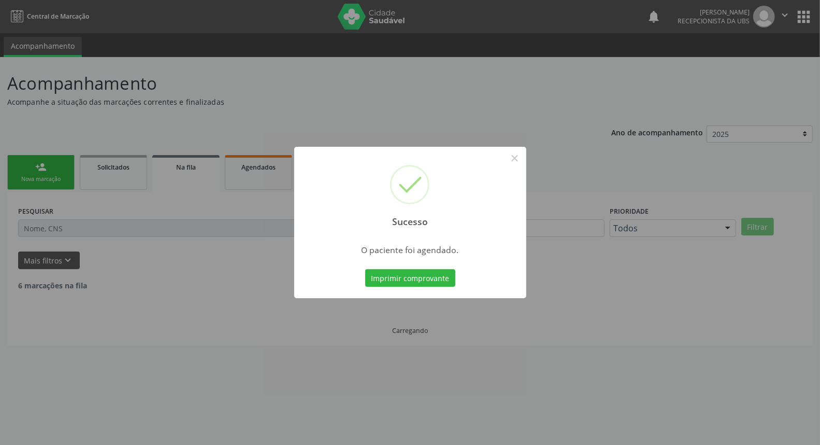
scroll to position [0, 0]
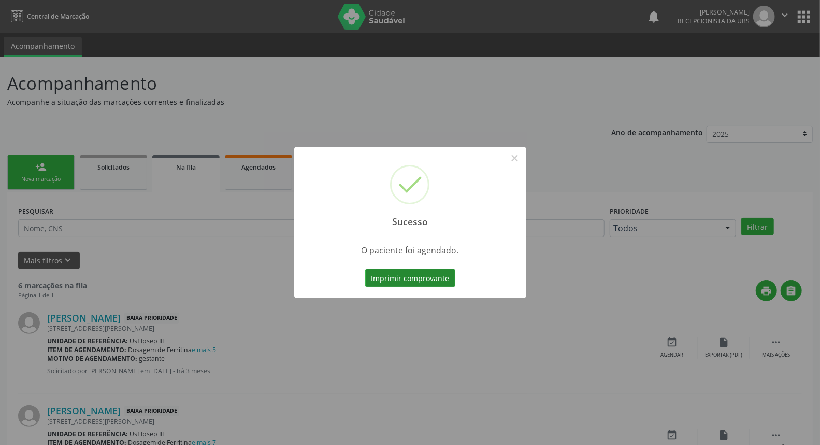
click at [402, 277] on button "Imprimir comprovante" at bounding box center [410, 278] width 90 height 18
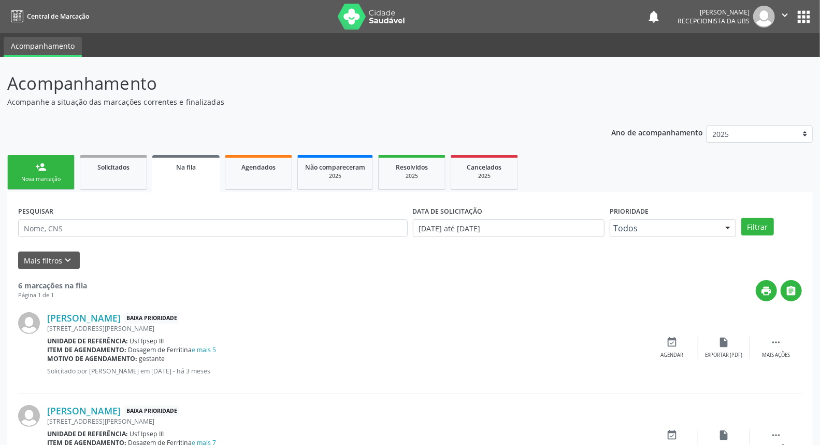
click at [52, 169] on link "person_add Nova marcação" at bounding box center [40, 172] width 67 height 35
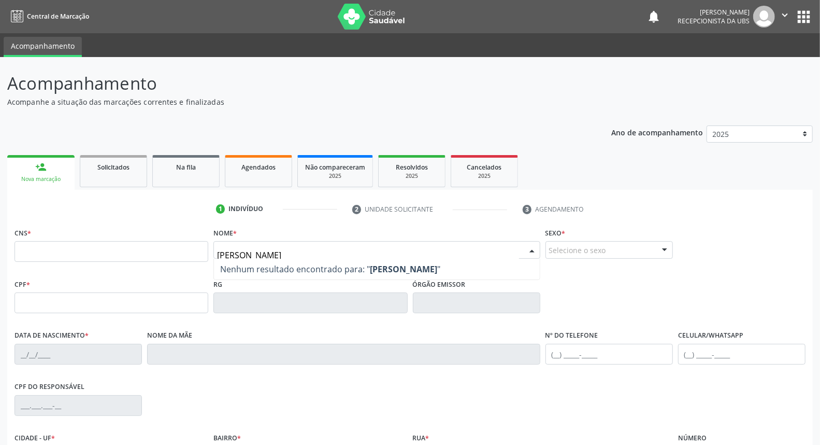
type input "[PERSON_NAME]"
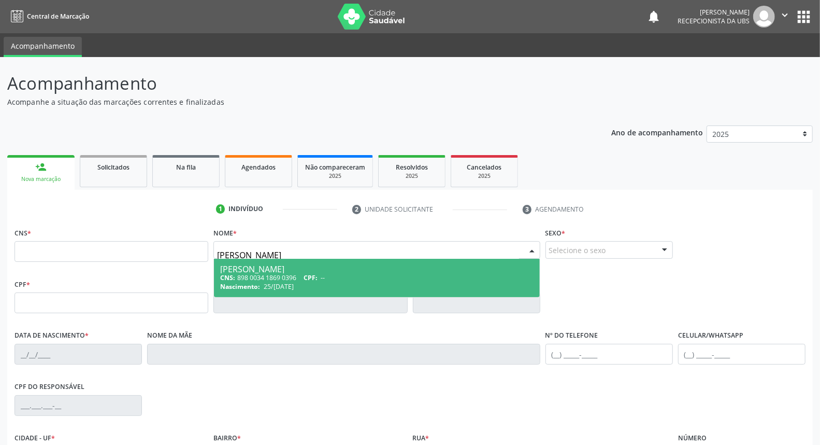
click at [298, 265] on div "[PERSON_NAME]" at bounding box center [376, 269] width 313 height 8
type input "898 0034 1869 0396"
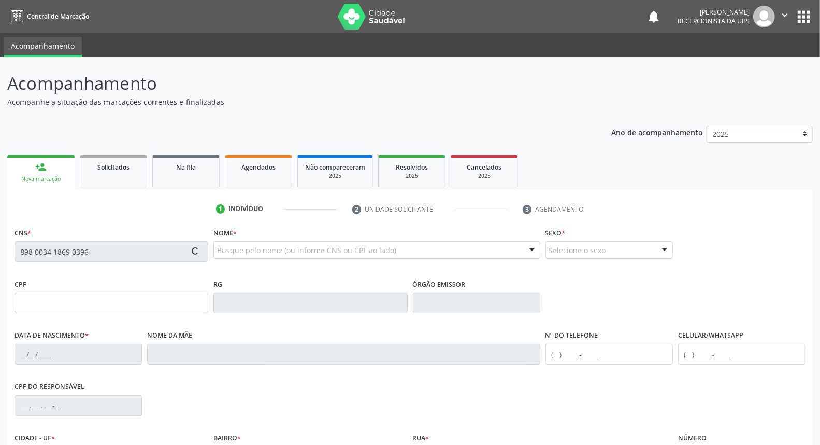
type input "25/[DATE]"
type input "[PERSON_NAME]"
type input "[PHONE_NUMBER]"
type input "S/N"
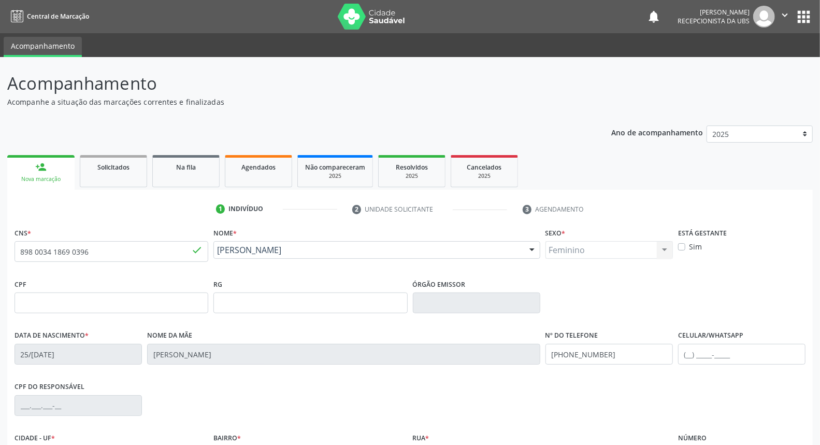
scroll to position [116, 0]
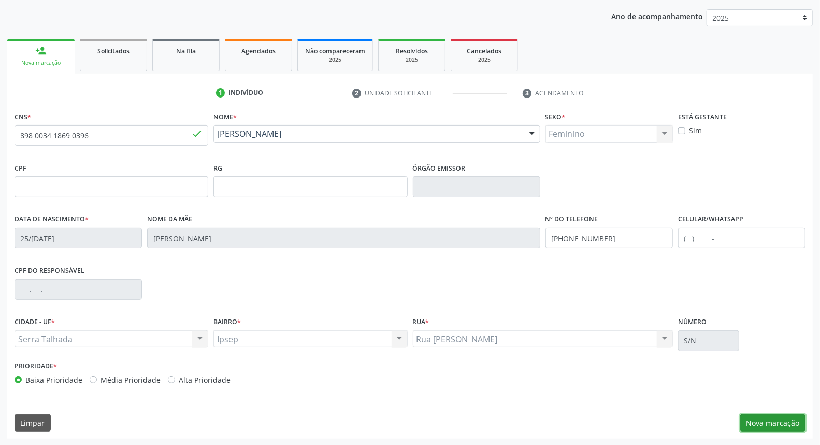
click at [773, 425] on button "Nova marcação" at bounding box center [773, 423] width 65 height 18
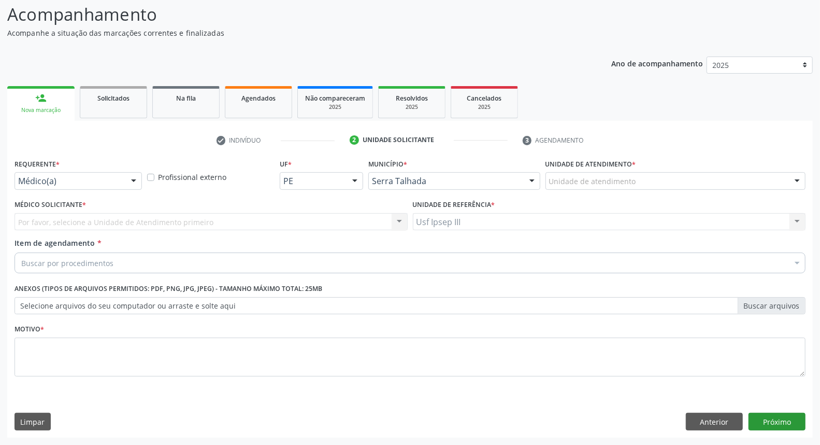
scroll to position [68, 0]
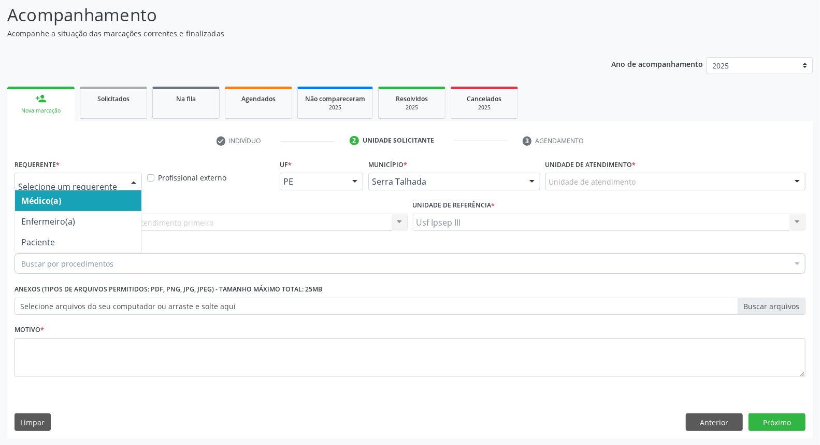
click at [134, 178] on div at bounding box center [134, 182] width 16 height 18
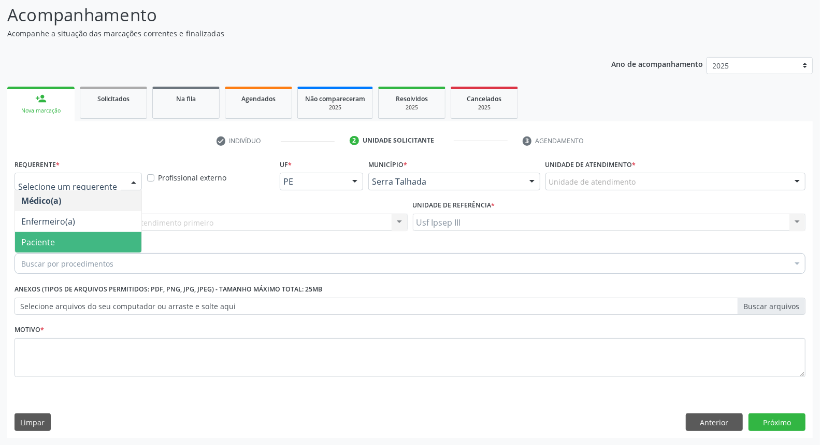
click at [101, 240] on span "Paciente" at bounding box center [78, 242] width 126 height 21
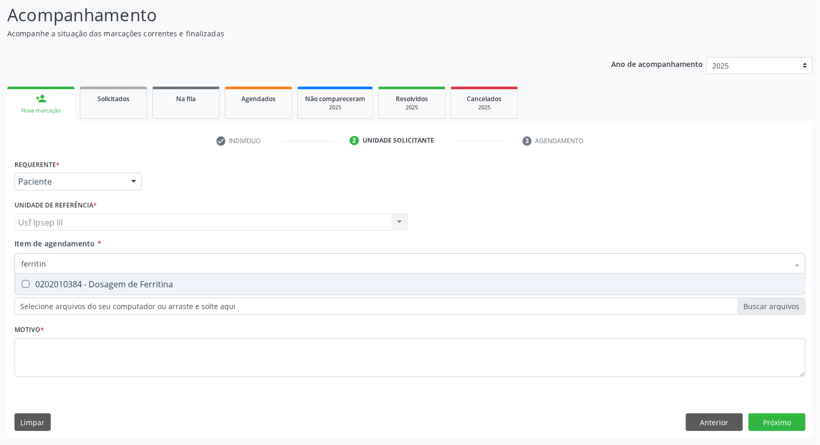
type input "ferritina"
click at [104, 286] on div "0202010384 - Dosagem de Ferritina" at bounding box center [410, 284] width 778 height 8
checkbox Ferritina "true"
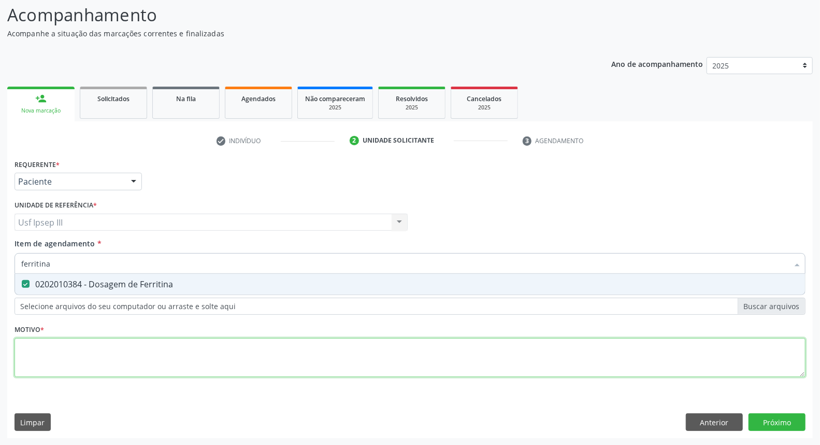
click at [77, 347] on div "Requerente * Paciente Médico(a) Enfermeiro(a) Paciente Nenhum resultado encontr…" at bounding box center [410, 274] width 791 height 235
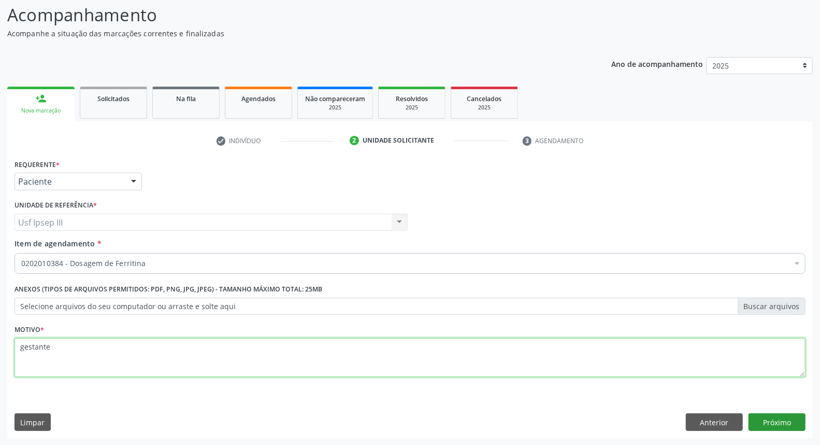
type textarea "gestante"
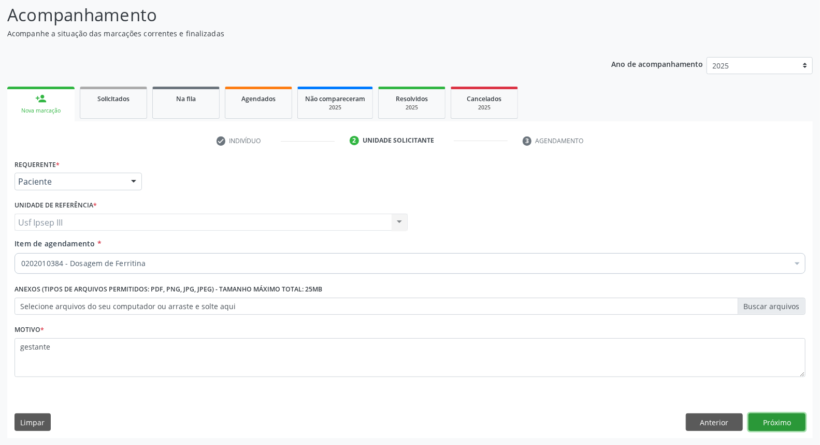
click at [776, 418] on button "Próximo" at bounding box center [777, 422] width 57 height 18
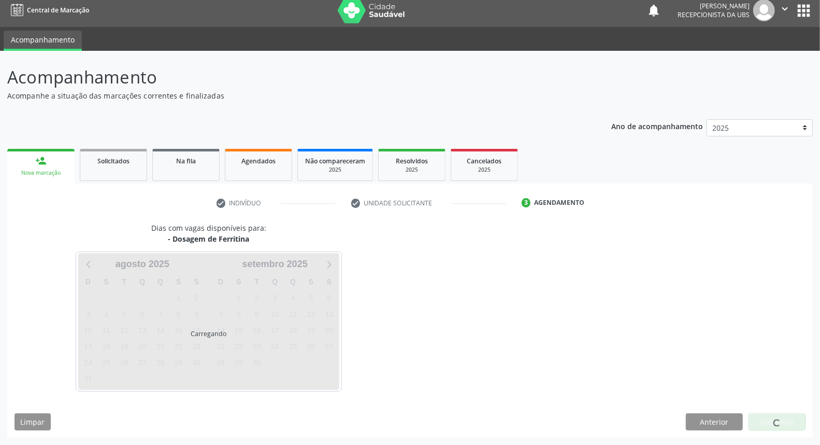
scroll to position [6, 0]
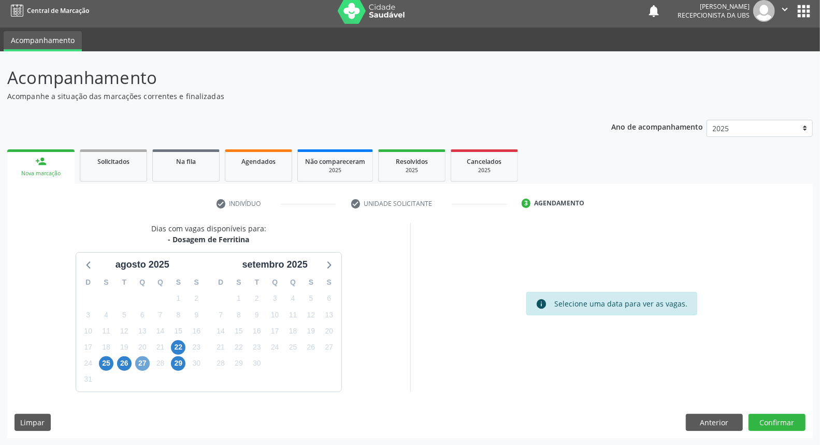
click at [142, 364] on span "27" at bounding box center [142, 363] width 15 height 15
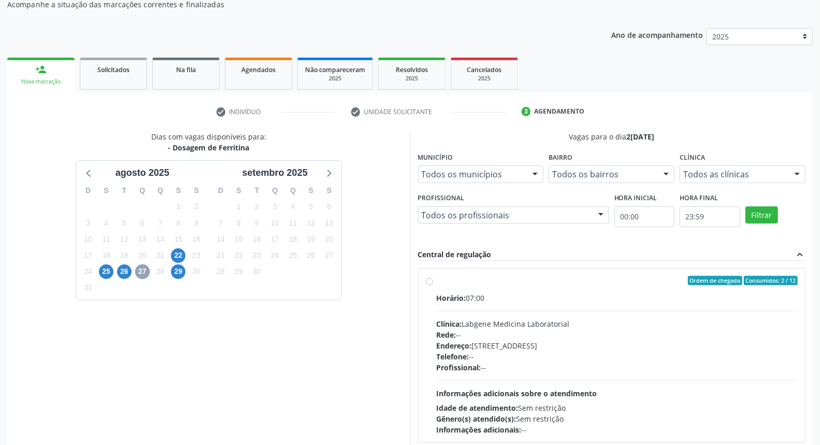
scroll to position [155, 0]
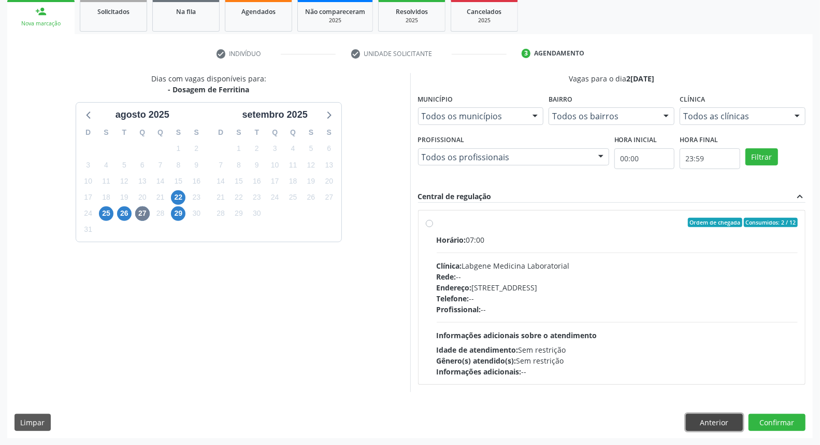
click at [712, 420] on button "Anterior" at bounding box center [714, 423] width 57 height 18
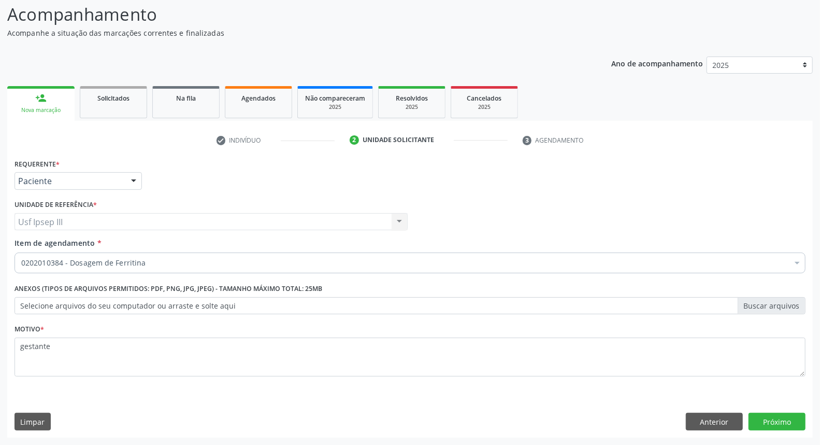
scroll to position [68, 0]
click at [770, 423] on button "Próximo" at bounding box center [777, 422] width 57 height 18
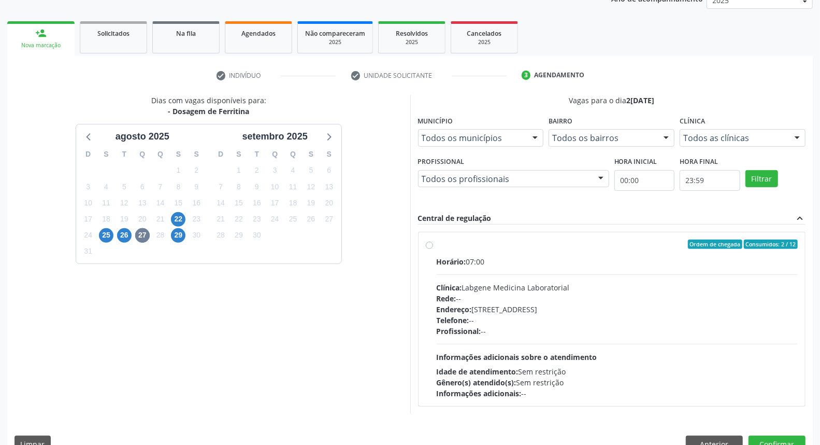
scroll to position [155, 0]
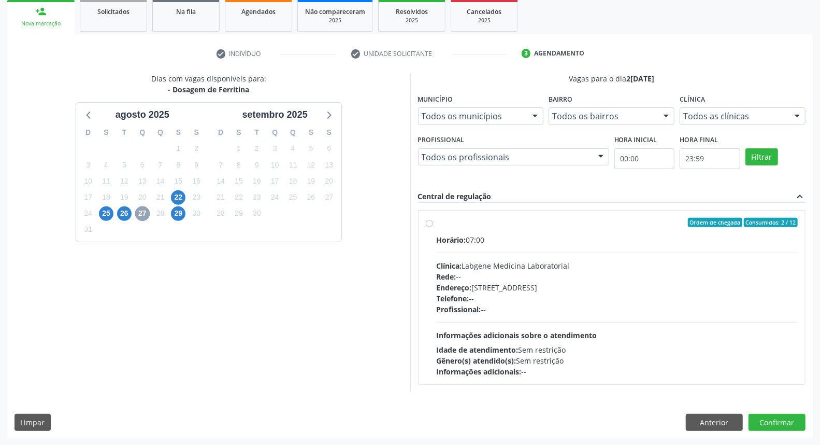
click at [141, 211] on span "27" at bounding box center [142, 213] width 15 height 15
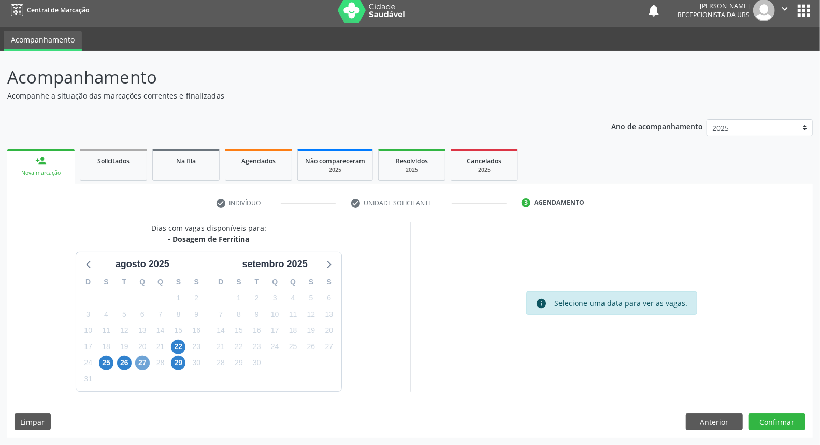
scroll to position [6, 0]
click at [696, 422] on button "Anterior" at bounding box center [714, 423] width 57 height 18
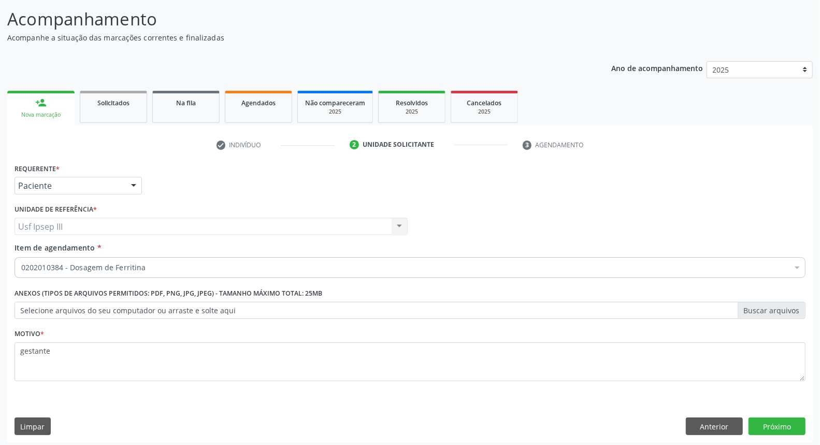
scroll to position [68, 0]
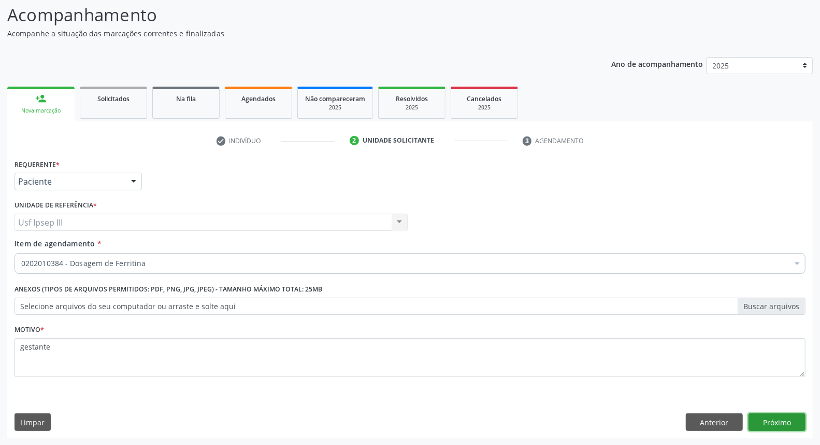
click at [791, 420] on button "Próximo" at bounding box center [777, 422] width 57 height 18
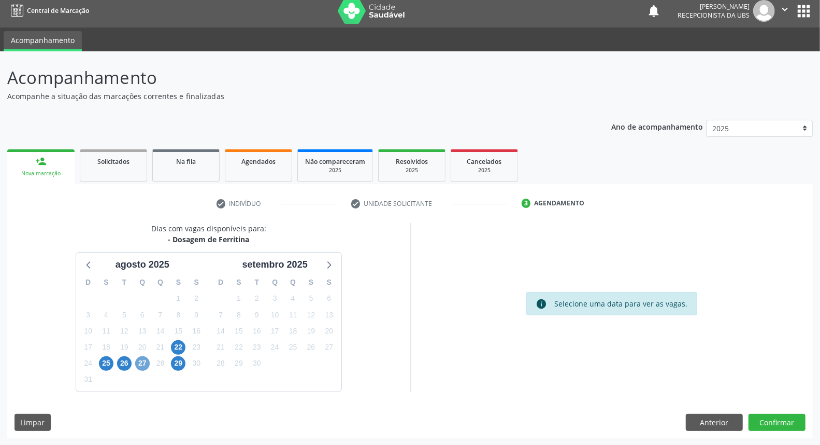
click at [142, 365] on span "27" at bounding box center [142, 363] width 15 height 15
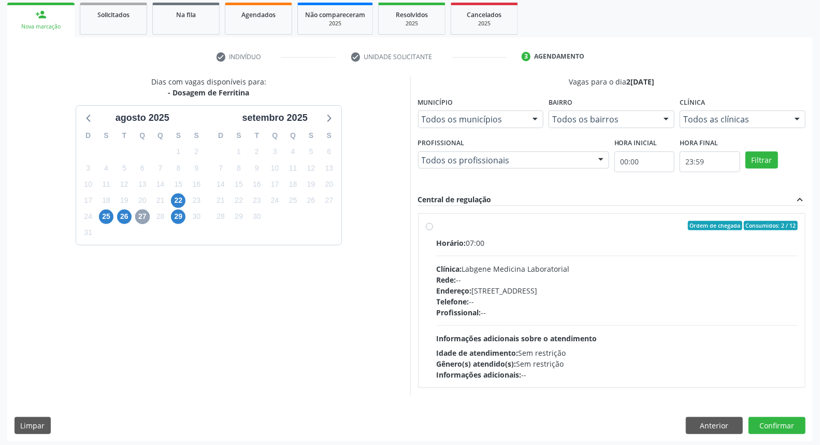
scroll to position [155, 0]
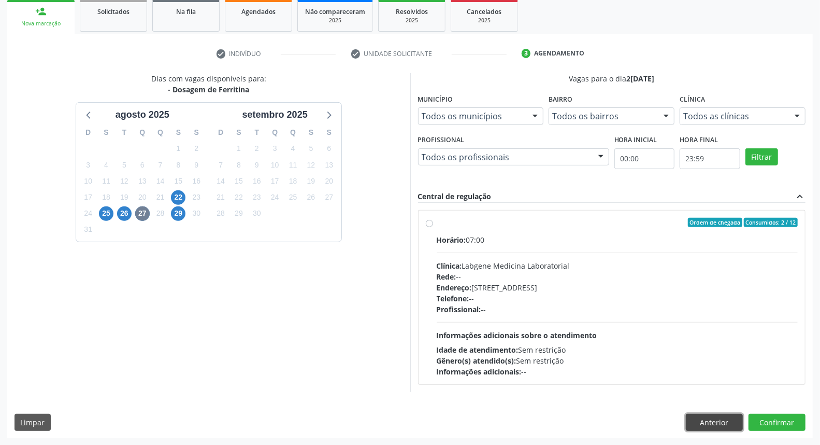
click at [707, 419] on button "Anterior" at bounding box center [714, 423] width 57 height 18
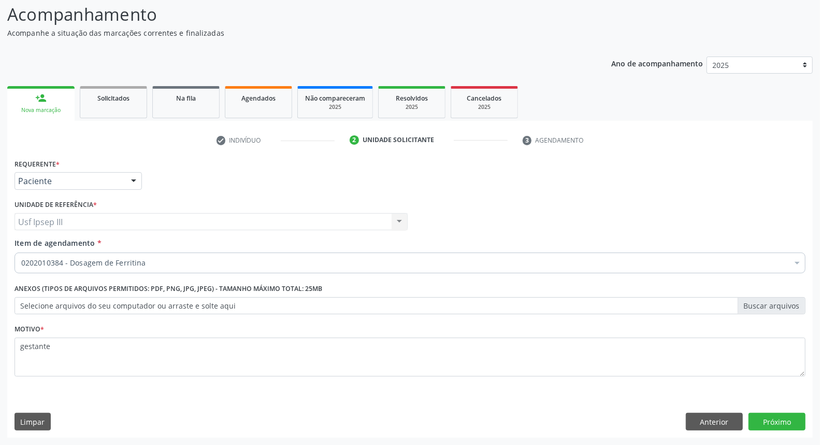
scroll to position [68, 0]
click at [219, 306] on label "Selecione arquivos do seu computador ou arraste e solte aqui" at bounding box center [410, 306] width 791 height 18
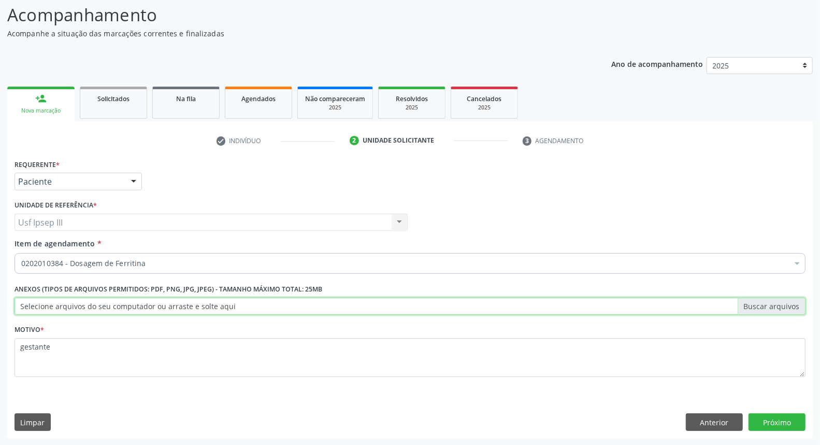
click at [219, 306] on input "Selecione arquivos do seu computador ou arraste e solte aqui" at bounding box center [410, 306] width 791 height 18
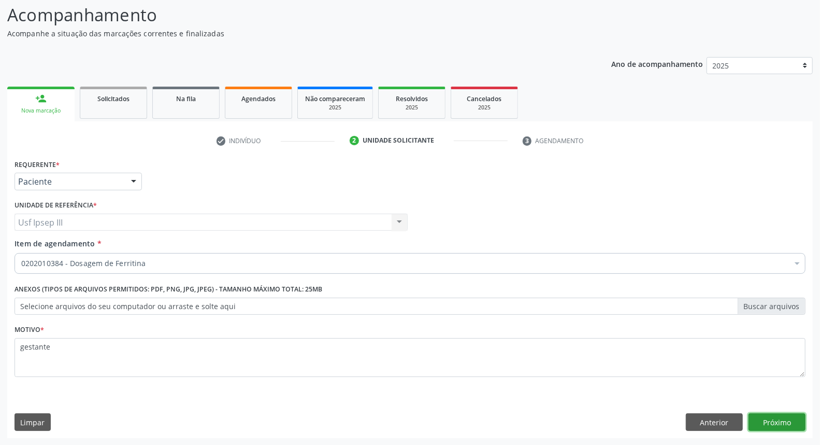
click at [775, 418] on button "Próximo" at bounding box center [777, 422] width 57 height 18
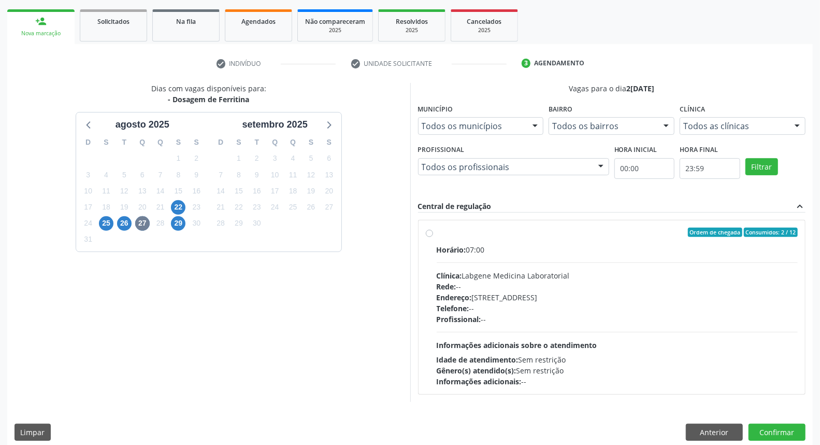
scroll to position [155, 0]
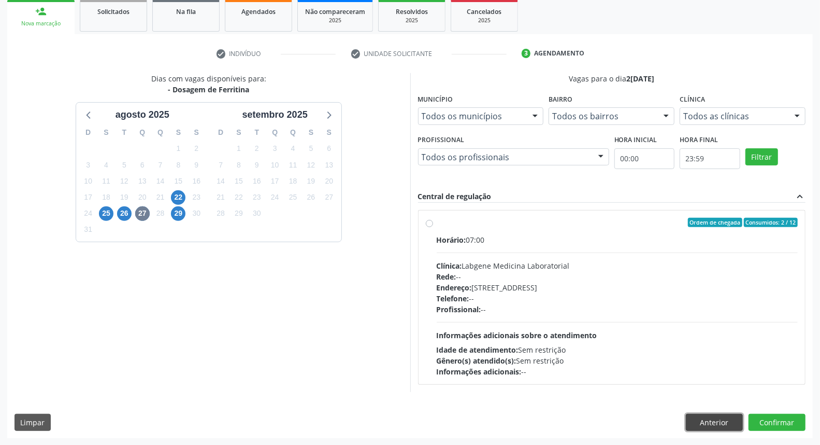
click at [723, 421] on button "Anterior" at bounding box center [714, 423] width 57 height 18
click at [0, 0] on button "Anterior" at bounding box center [0, 0] width 0 height 0
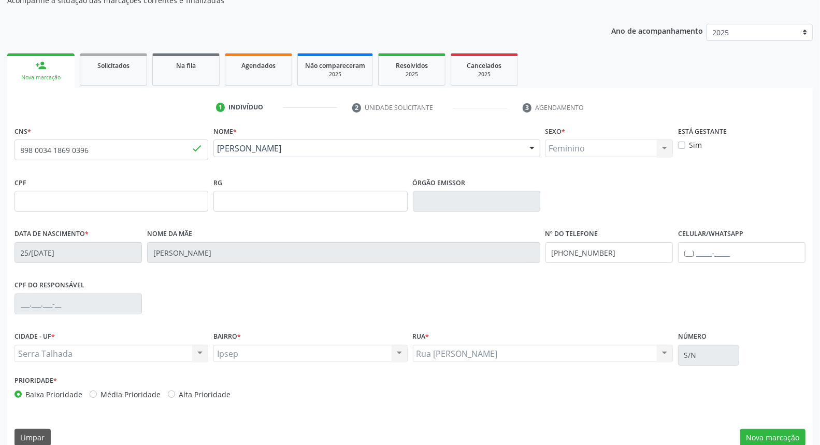
scroll to position [116, 0]
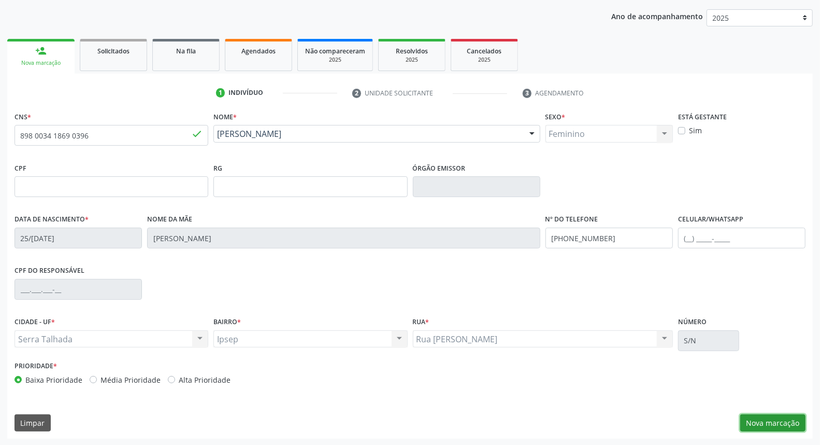
click at [778, 421] on button "Nova marcação" at bounding box center [773, 423] width 65 height 18
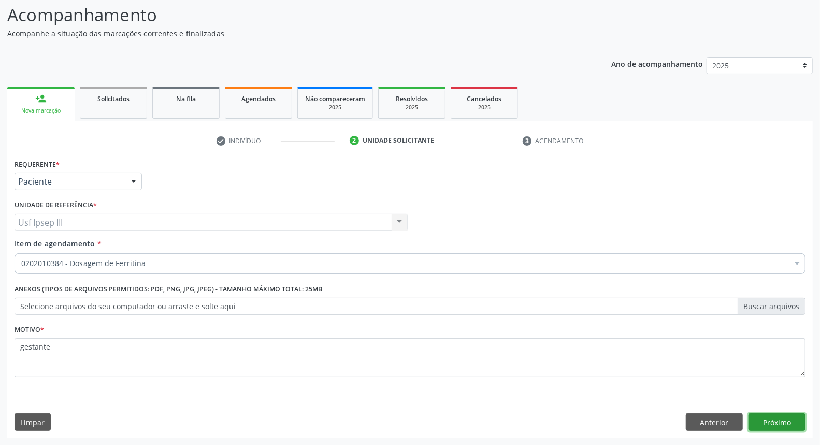
click at [771, 418] on button "Próximo" at bounding box center [777, 422] width 57 height 18
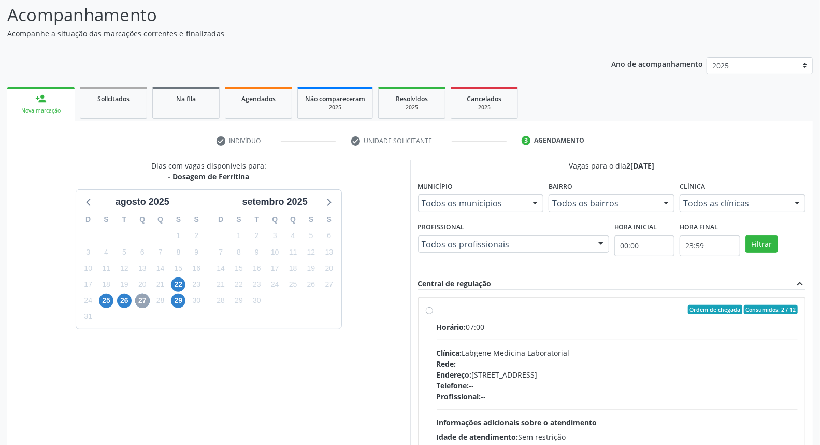
click at [141, 298] on span "27" at bounding box center [142, 300] width 15 height 15
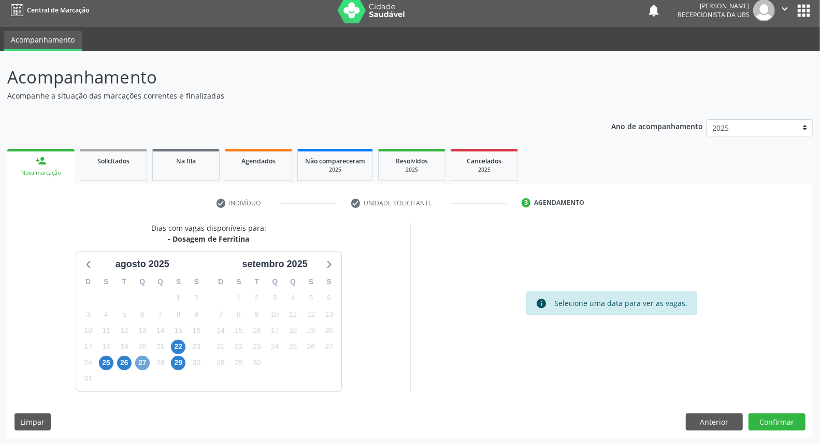
scroll to position [6, 0]
click at [143, 360] on span "27" at bounding box center [142, 363] width 15 height 15
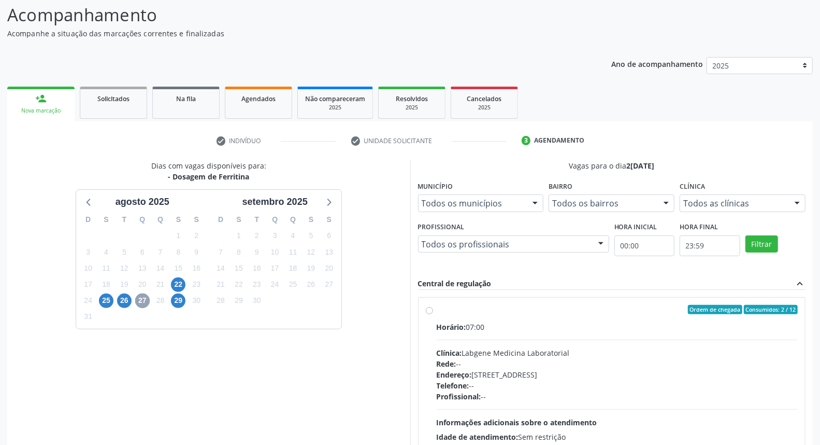
scroll to position [155, 0]
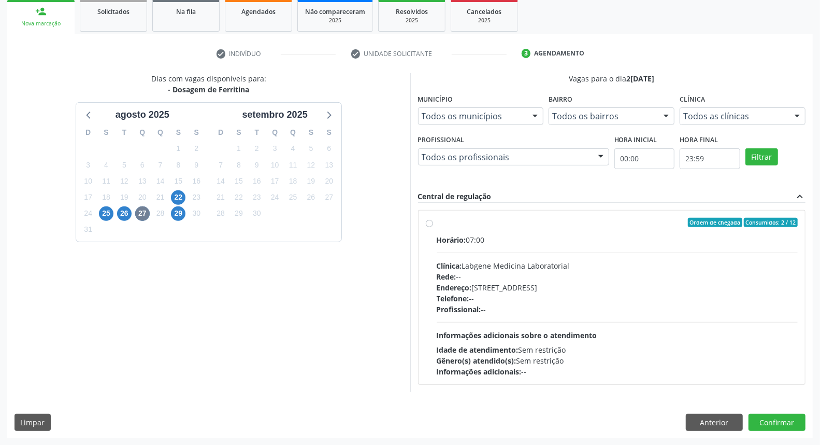
click at [791, 395] on div "Dias com vagas disponíveis para: - Dosagem de [GEOGRAPHIC_DATA] a[DATE] D S T Q…" at bounding box center [410, 255] width 806 height 365
drag, startPoint x: 697, startPoint y: 419, endPoint x: 703, endPoint y: 418, distance: 6.2
click at [698, 419] on button "Anterior" at bounding box center [714, 423] width 57 height 18
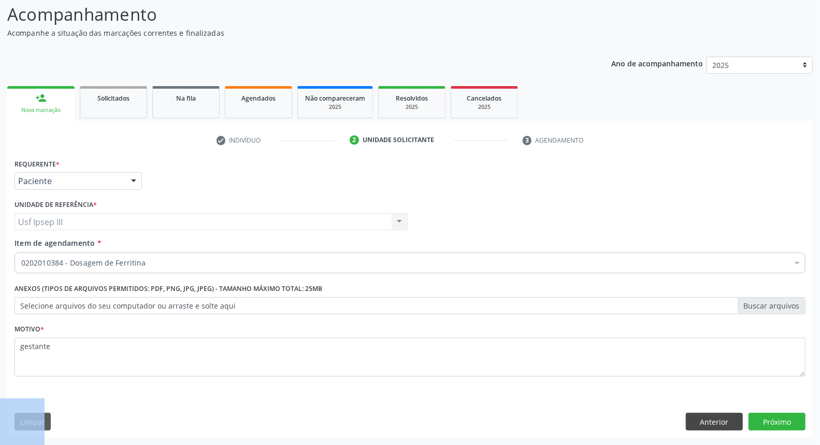
scroll to position [68, 0]
click at [717, 418] on button "Anterior" at bounding box center [714, 422] width 57 height 18
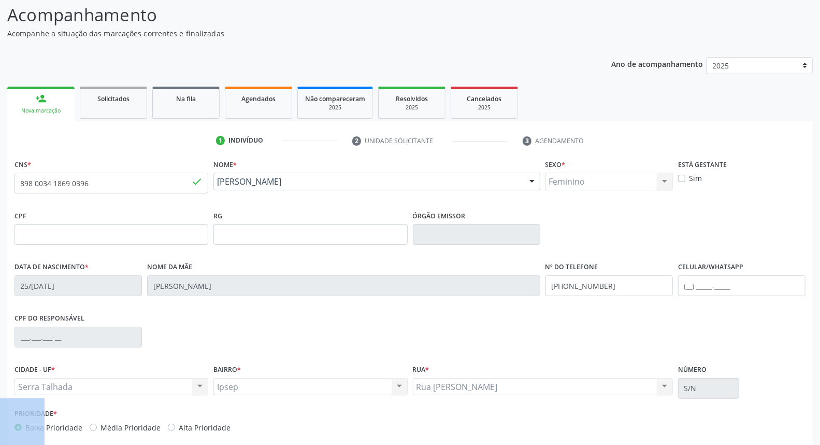
click at [46, 110] on div "Nova marcação" at bounding box center [41, 111] width 53 height 8
click at [48, 107] on div "Nova marcação" at bounding box center [41, 111] width 53 height 8
click at [97, 187] on input "898 0034 1869 0396" at bounding box center [112, 183] width 194 height 21
type input "898 0040 4522 1591"
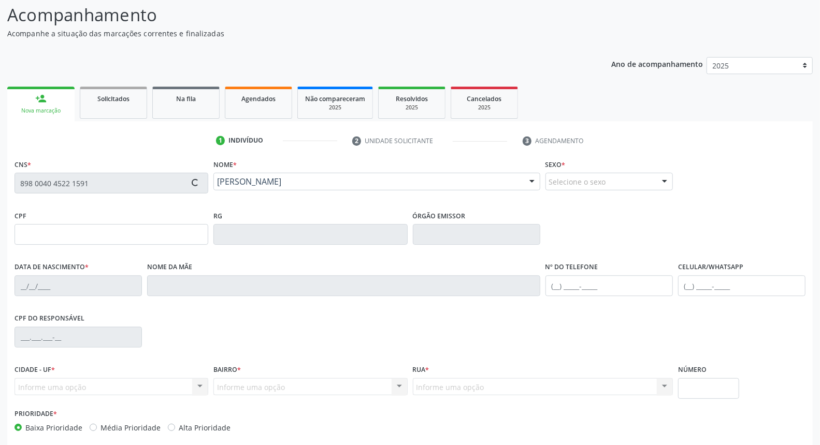
type input "160.142.484-12"
type input "0[DATE]"
type input "[PERSON_NAME]"
type input "[PHONE_NUMBER]"
type input "071.118.954-44"
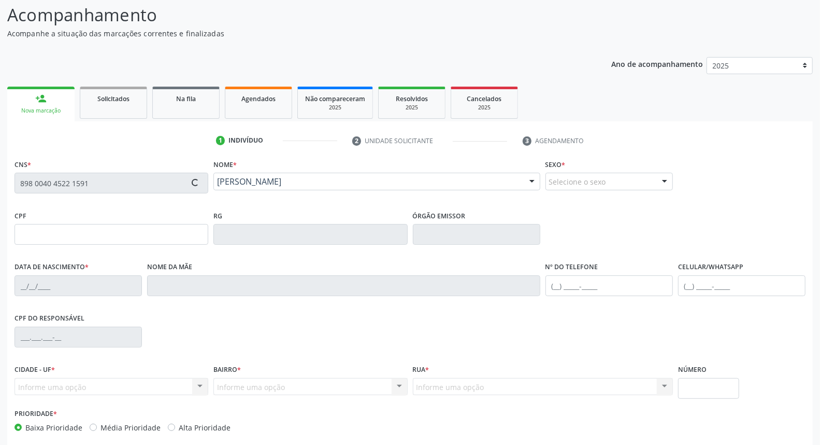
type input "545"
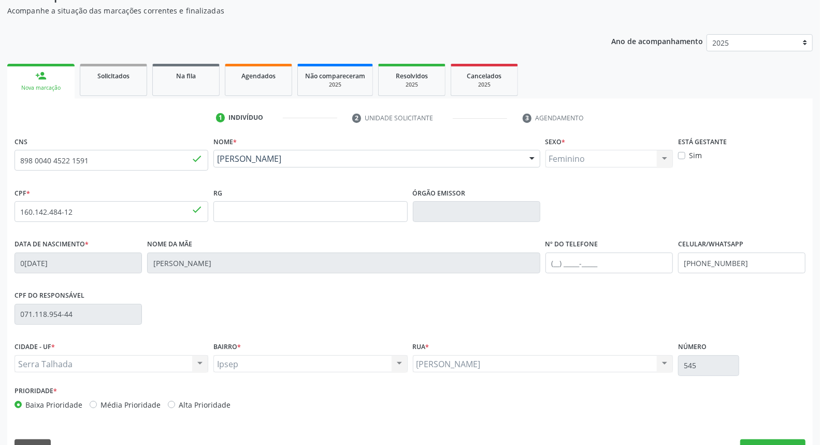
scroll to position [116, 0]
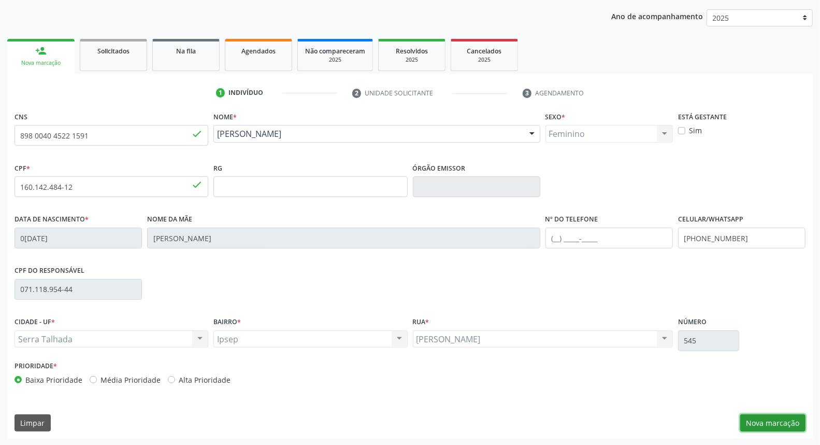
click at [784, 422] on button "Nova marcação" at bounding box center [773, 423] width 65 height 18
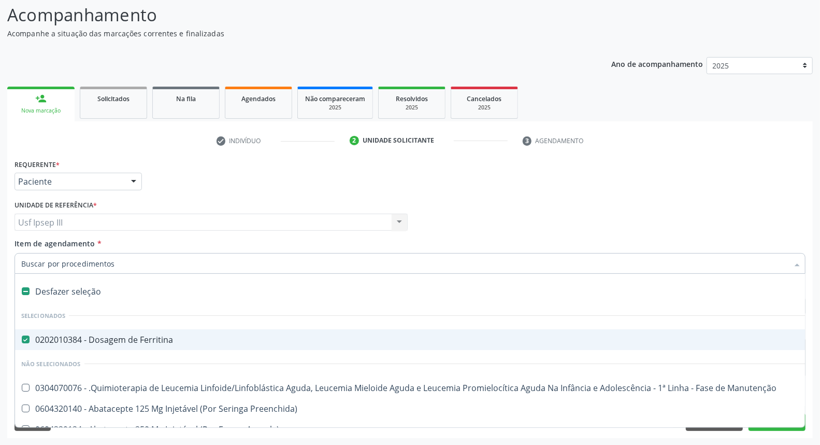
click at [73, 293] on div "Desfazer seleção" at bounding box center [424, 291] width 819 height 21
checkbox Ferritina "false"
click at [121, 266] on input "Item de agendamento *" at bounding box center [404, 263] width 767 height 21
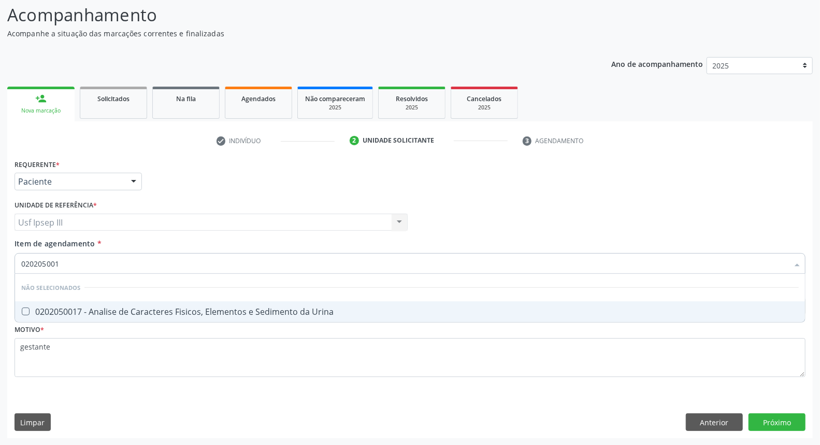
type input "0202050017"
click at [122, 317] on span "0202050017 - Analise de Caracteres Fisicos, Elementos e Sedimento da Urina" at bounding box center [410, 311] width 790 height 21
checkbox Urina "true"
type input "0"
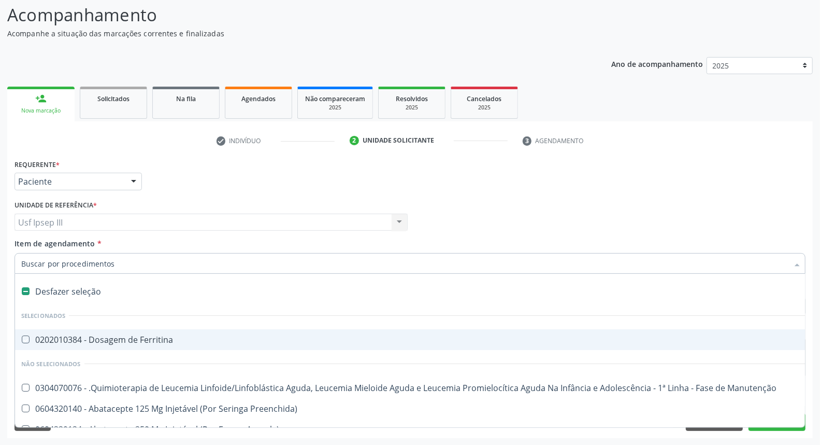
checkbox Ferritina "false"
type input "h"
checkbox Urina "false"
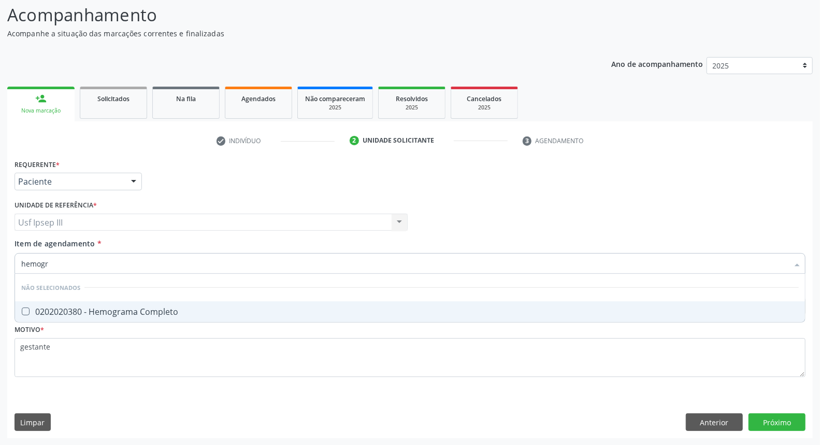
type input "hemogra"
click at [122, 317] on span "0202020380 - Hemograma Completo" at bounding box center [410, 311] width 790 height 21
checkbox Completo "true"
click at [790, 419] on div "Requerente * Paciente Médico(a) Enfermeiro(a) Paciente Nenhum resultado encontr…" at bounding box center [410, 297] width 806 height 281
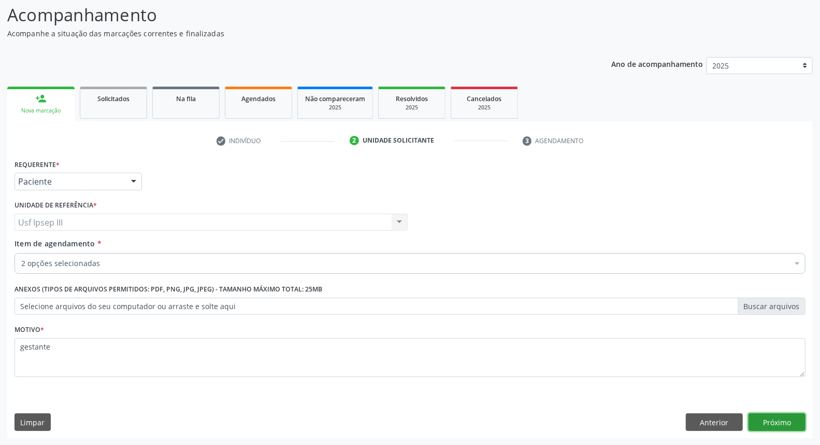
click at [785, 417] on button "Próximo" at bounding box center [777, 422] width 57 height 18
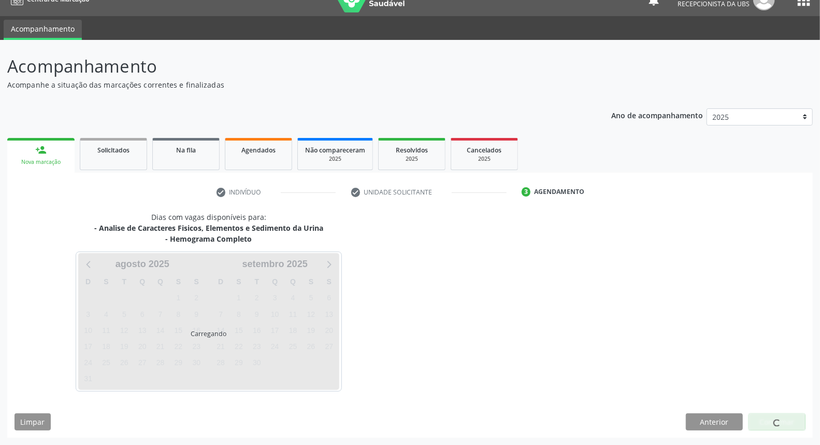
scroll to position [17, 0]
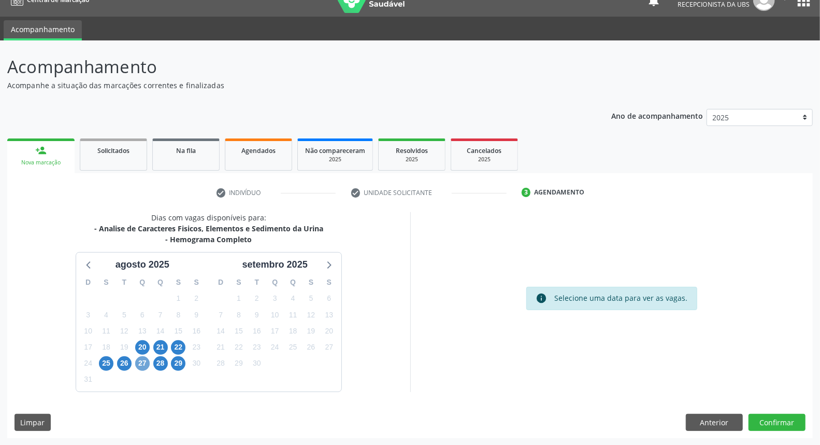
click at [141, 360] on span "27" at bounding box center [142, 363] width 15 height 15
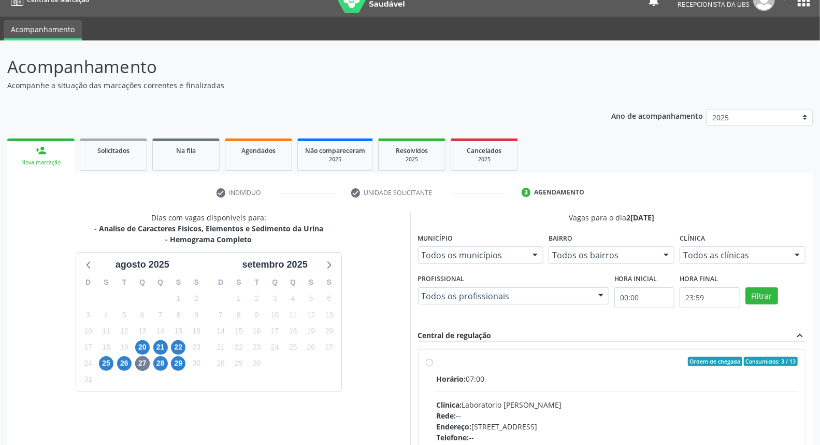
click at [481, 407] on div "Clínica: Laboratorio Jose Paulo Terto" at bounding box center [618, 404] width 362 height 11
click at [433, 366] on input "Ordem de chegada Consumidos: 3 / 13 Horário: 07:00 Clínica: Laboratorio Jose Pa…" at bounding box center [429, 361] width 7 height 9
radio input "true"
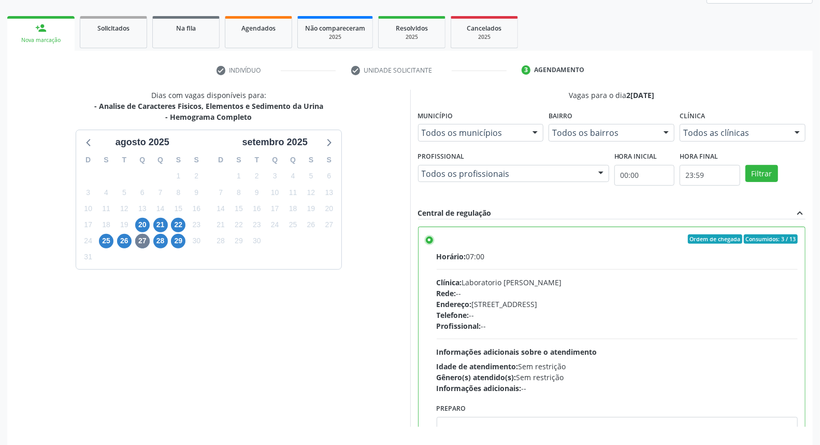
scroll to position [174, 0]
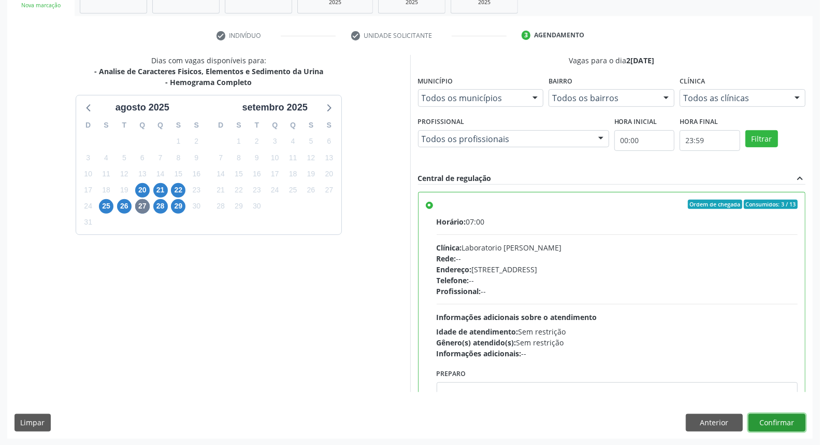
click at [778, 421] on button "Confirmar" at bounding box center [777, 423] width 57 height 18
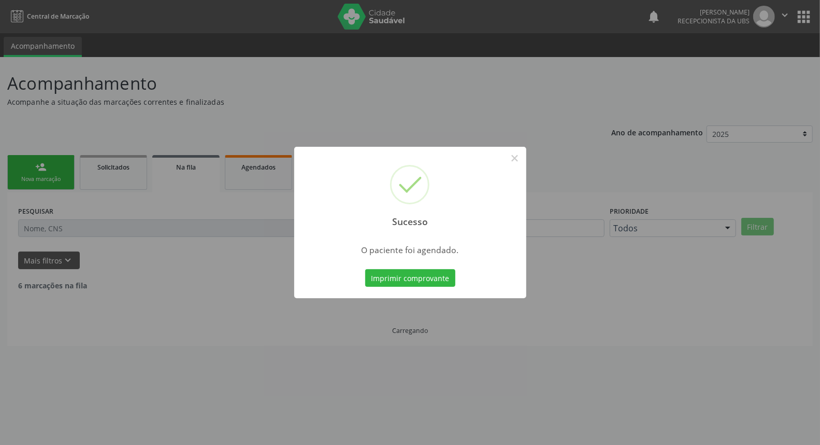
scroll to position [0, 0]
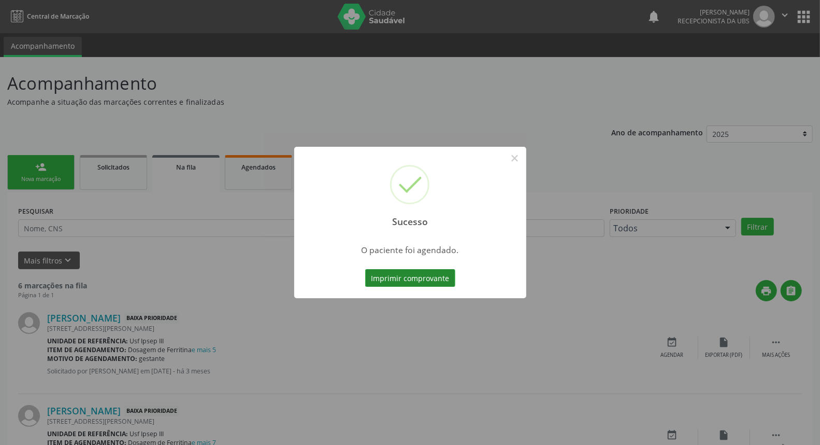
click at [415, 272] on button "Imprimir comprovante" at bounding box center [410, 278] width 90 height 18
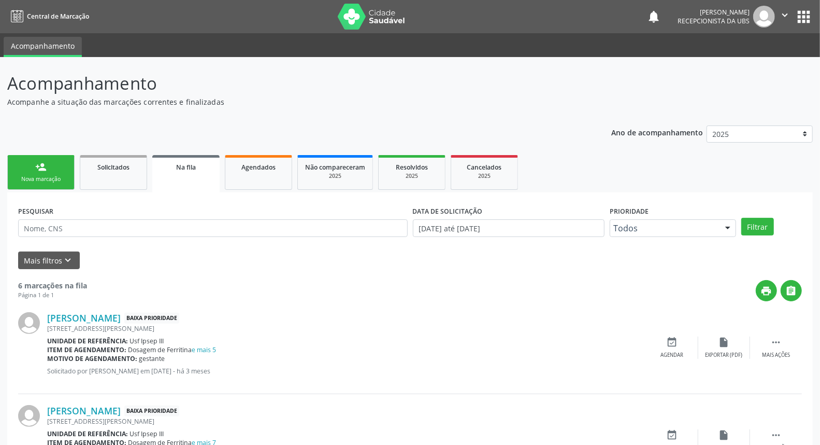
click at [49, 172] on link "person_add Nova marcação" at bounding box center [40, 172] width 67 height 35
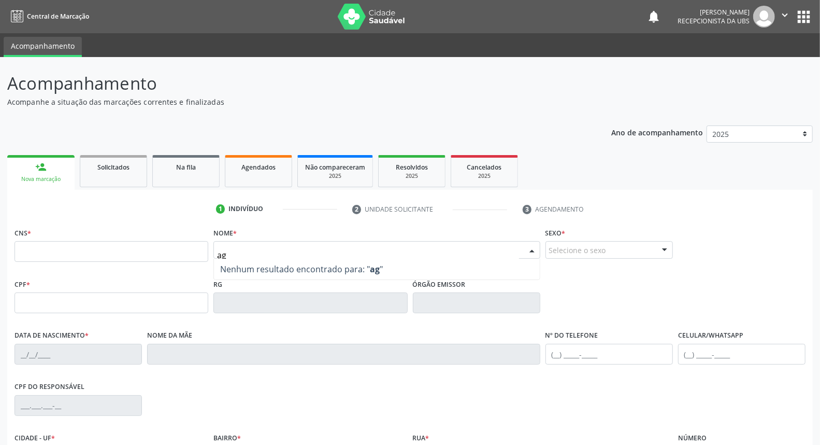
type input "a"
type input "caroline agnes"
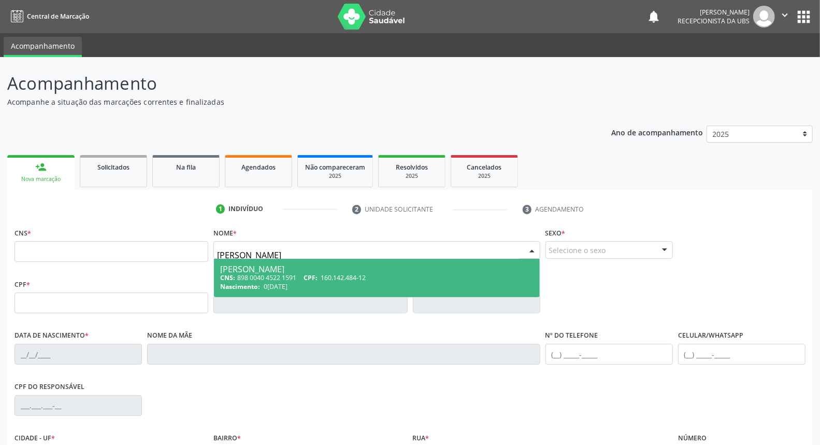
click at [278, 280] on div "CNS: 898 0040 4522 1591 CPF: 160.142.484-12" at bounding box center [376, 277] width 313 height 9
type input "898 0040 4522 1591"
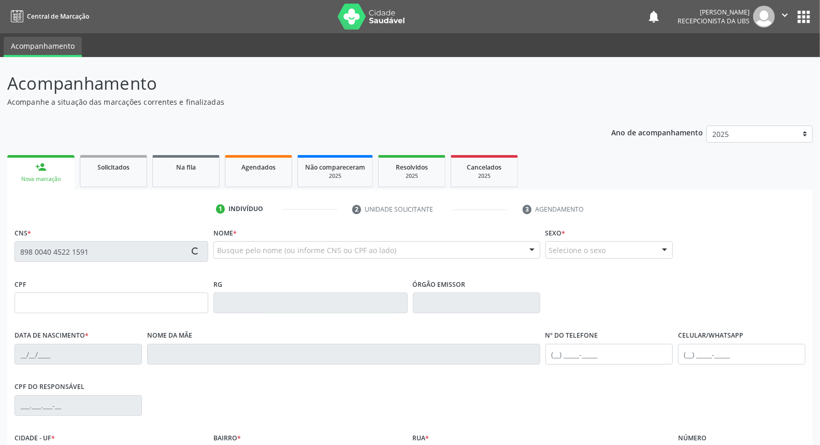
type input "160.142.484-12"
type input "[DATE]"
type input "[PERSON_NAME]"
type input "[PHONE_NUMBER]"
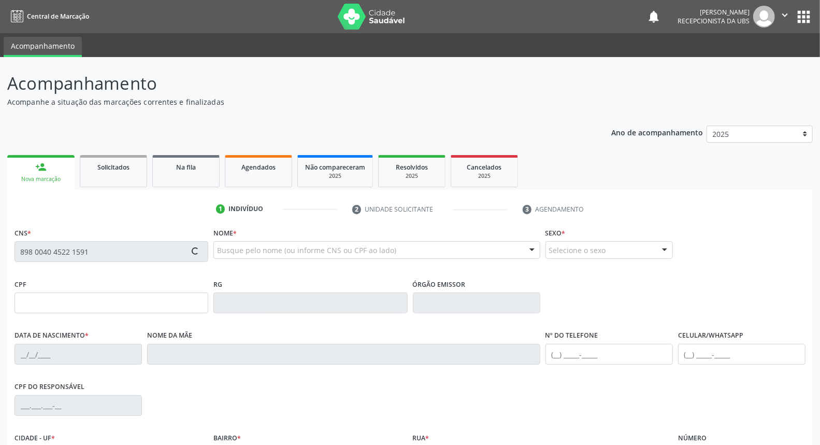
type input "071.118.954-44"
type input "545"
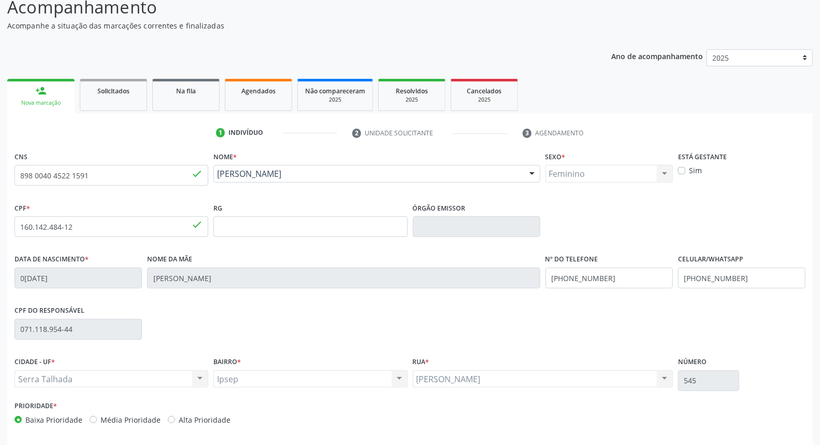
scroll to position [116, 0]
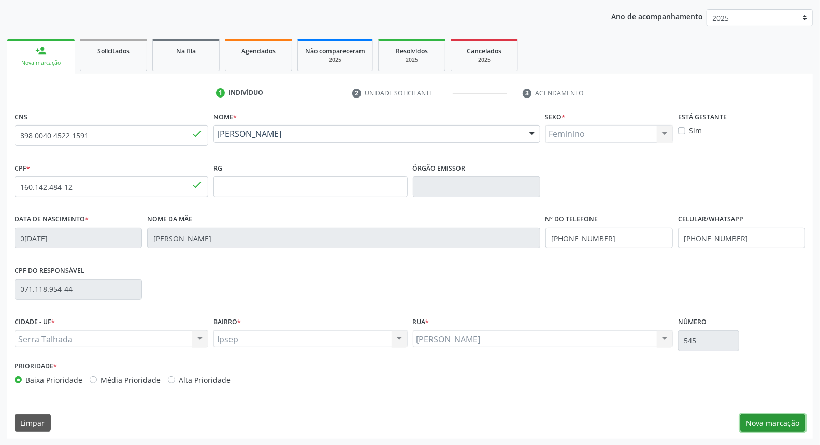
click at [788, 417] on button "Nova marcação" at bounding box center [773, 423] width 65 height 18
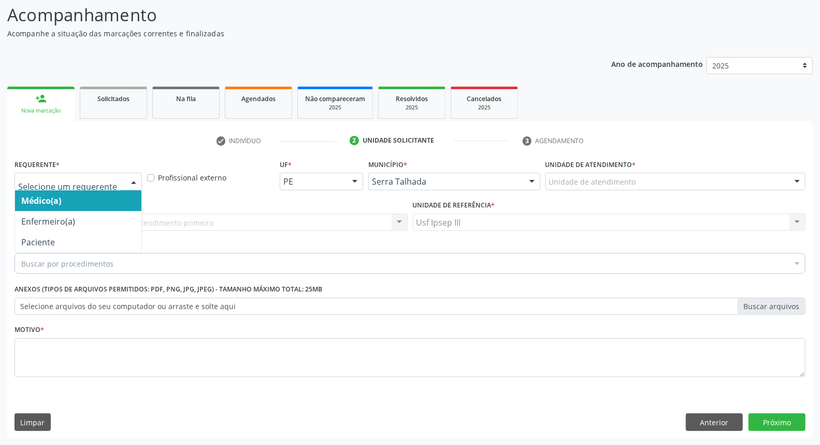
click at [136, 177] on div at bounding box center [134, 182] width 16 height 18
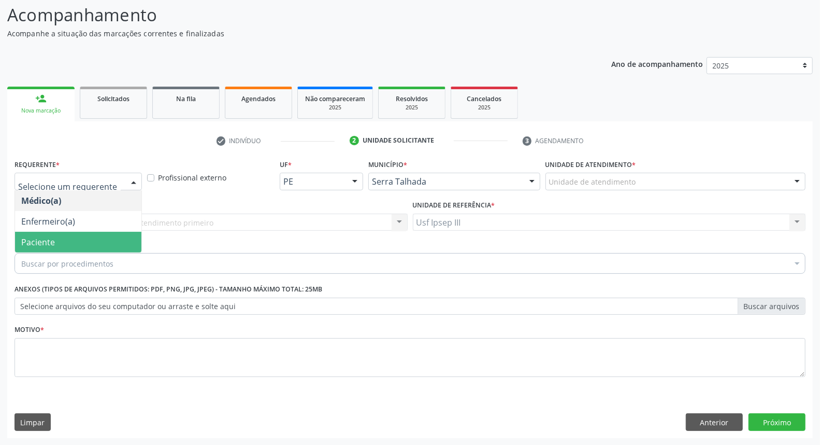
click at [114, 245] on span "Paciente" at bounding box center [78, 242] width 126 height 21
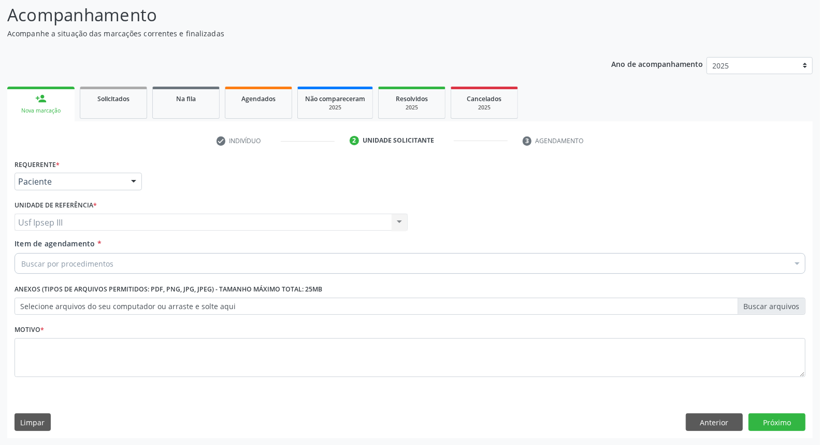
click at [173, 262] on div "Buscar por procedimentos" at bounding box center [410, 263] width 791 height 21
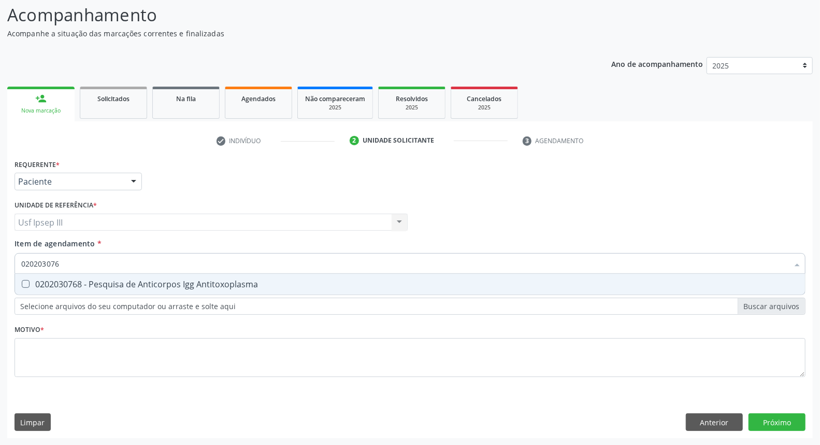
type input "0202030768"
click at [179, 280] on div "0202030768 - Pesquisa de Anticorpos Igg Antitoxoplasma" at bounding box center [410, 284] width 778 height 8
checkbox Antitoxoplasma "true"
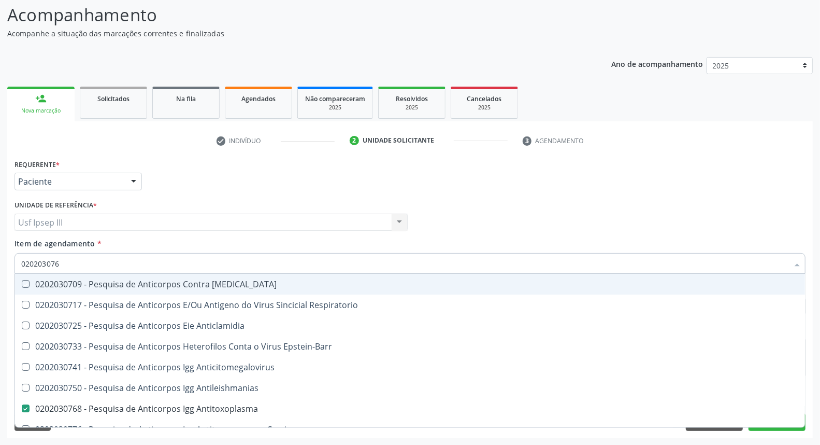
type input "02020307"
checkbox Brasiliensis "false"
type input "0202030"
checkbox Antitoxoplasma "false"
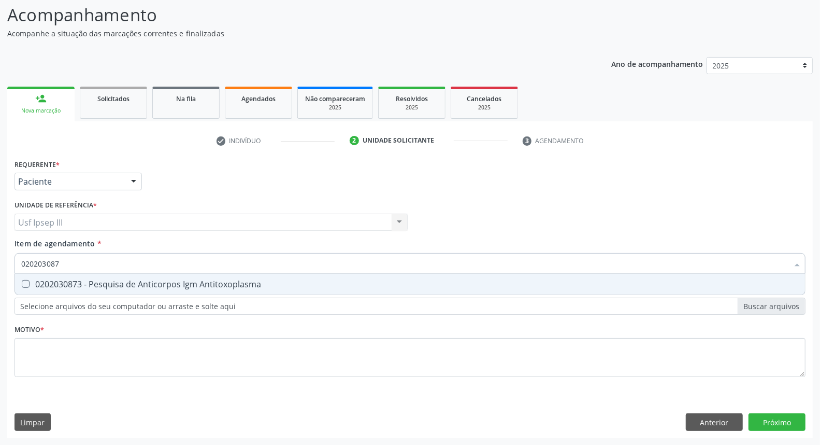
type input "0202030873"
click at [179, 280] on div "0202030873 - Pesquisa de Anticorpos Igm Antitoxoplasma" at bounding box center [410, 284] width 778 height 8
checkbox Antitoxoplasma "true"
type input "02020308"
checkbox Antitoxoplasma "false"
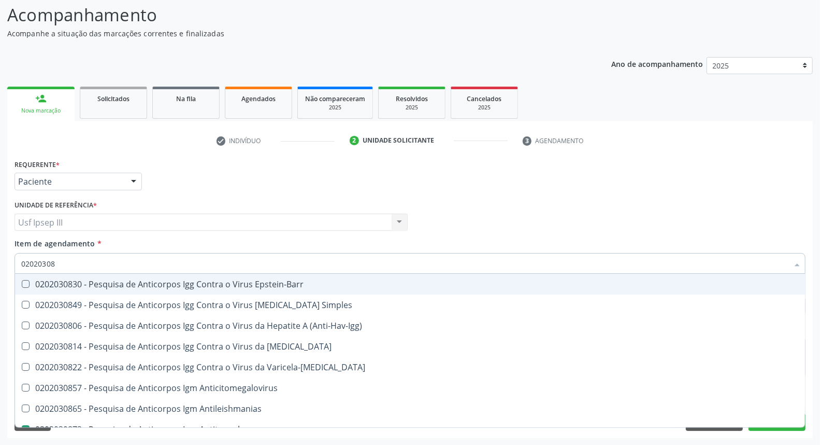
type input "0202030"
checkbox Antitoxoplasma "false"
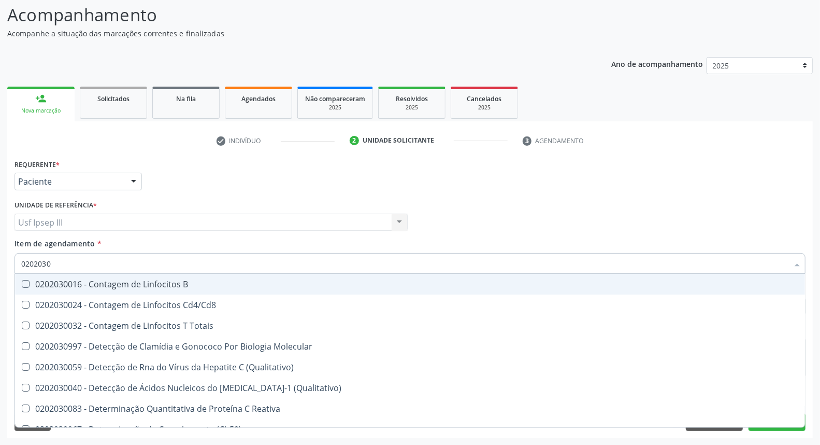
type input "020203"
checkbox Antitoxoplasma "false"
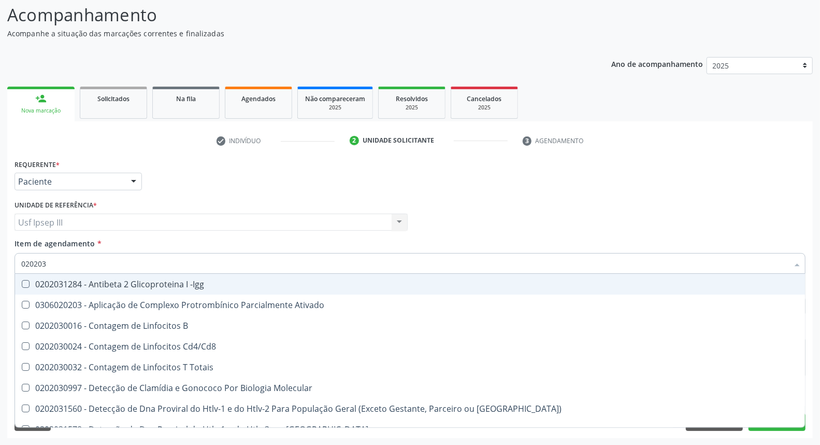
type input "02020"
checkbox Antitoxoplasma "false"
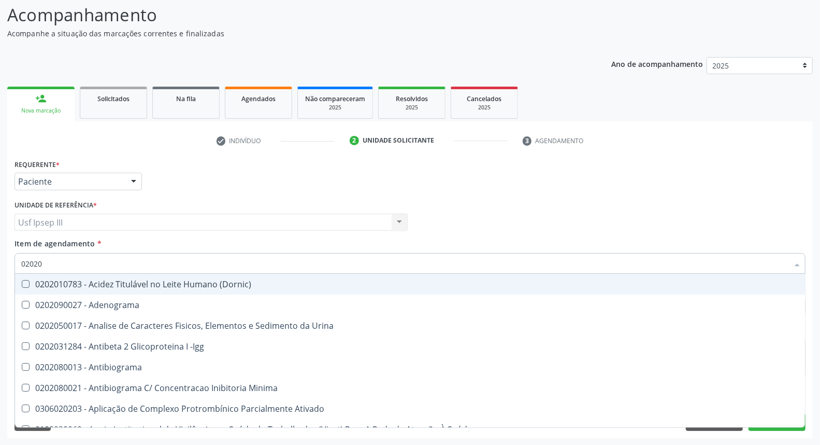
type input "0202"
checkbox Antitoxoplasma "false"
checkbox Fezes "true"
checkbox \(Urina\) "true"
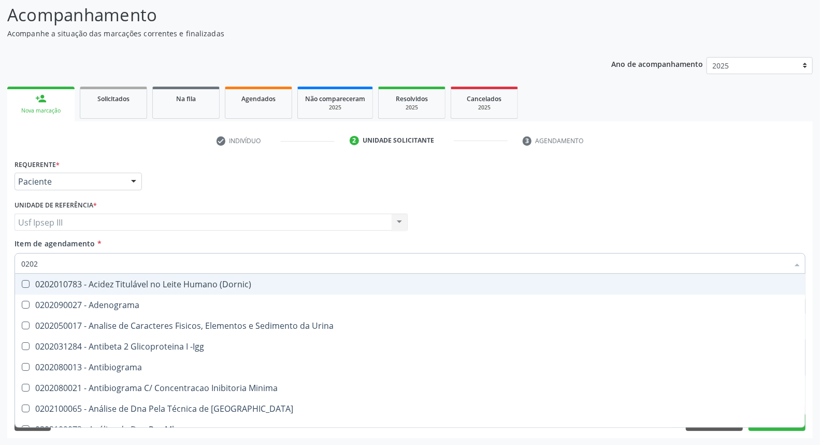
type input "02020"
checkbox Carini "true"
checkbox Parceria\) "true"
checkbox Antitoxoplasma "false"
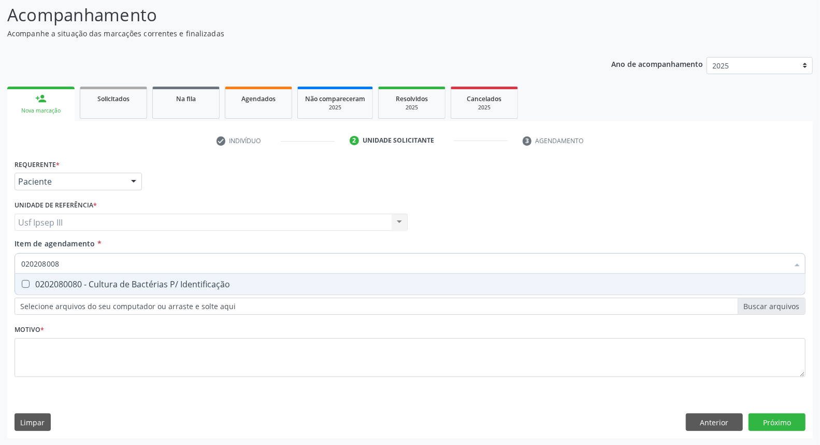
type input "0202080080"
click at [217, 281] on div "0202080080 - Cultura de Bactérias P/ Identificação" at bounding box center [410, 284] width 778 height 8
checkbox Identificação "true"
type input "02020800"
checkbox Identificação "false"
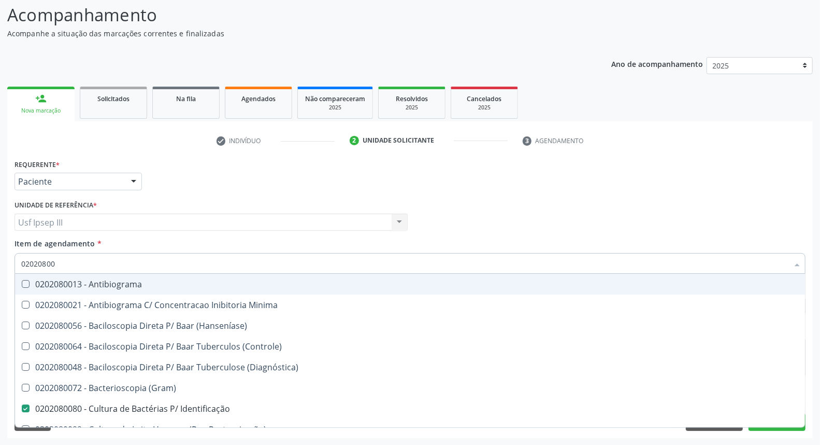
type input "0202080"
checkbox Identificação "false"
type input "02020"
checkbox Identificação "false"
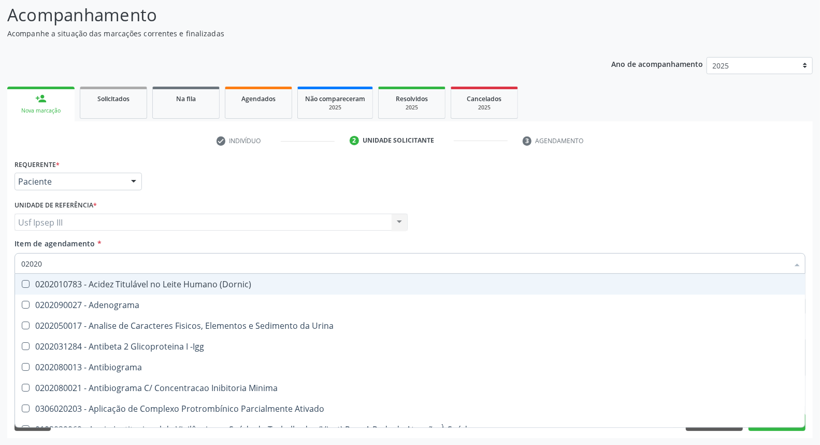
type input "020203"
checkbox Identificação "false"
checkbox Anti-Achr "true"
checkbox Calcio "true"
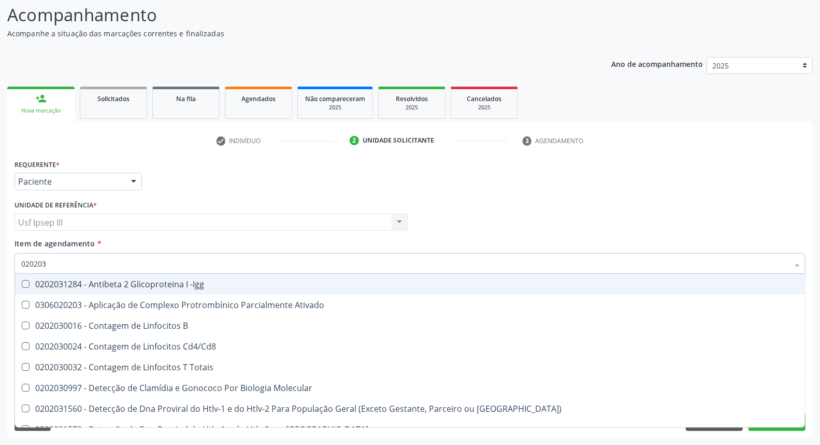
type input "0202030"
checkbox \(Ro\) "true"
checkbox Antiespermatozoides "true"
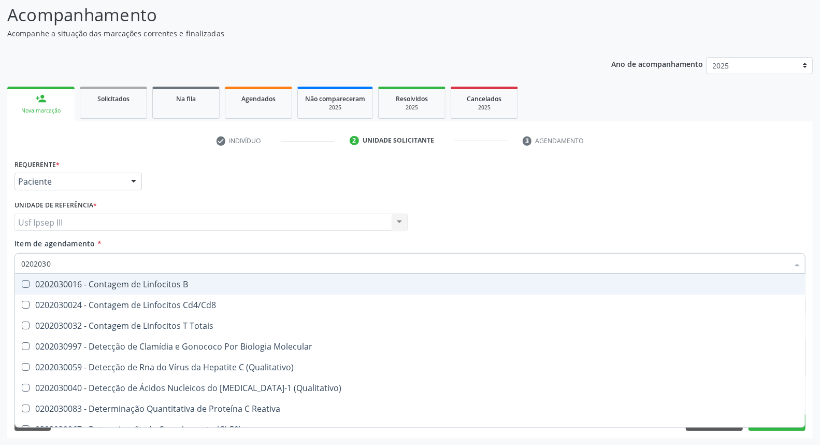
type input "020203"
checkbox Antitoxoplasma "false"
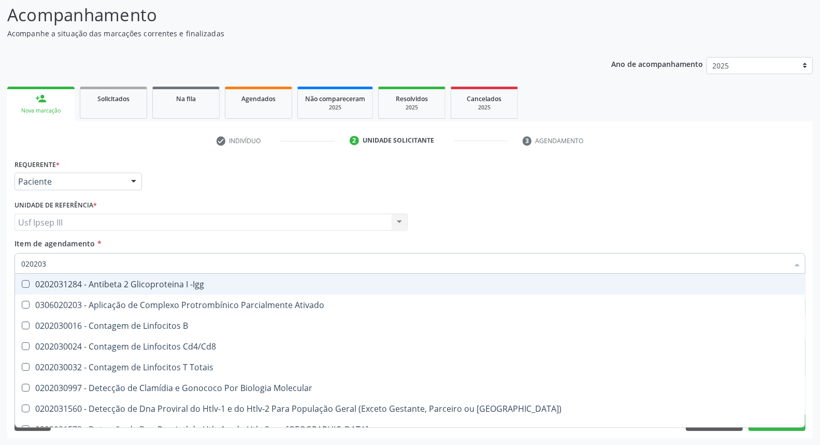
type input "0202030"
checkbox \(Ro\) "true"
checkbox Antiespermatozoides "true"
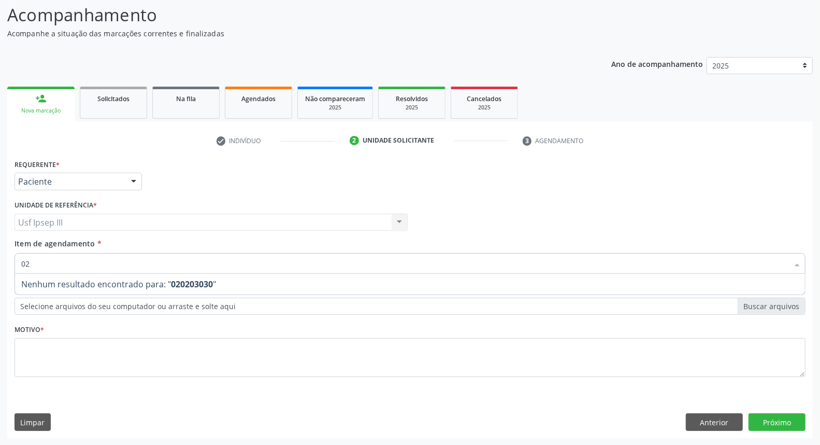
type input "0"
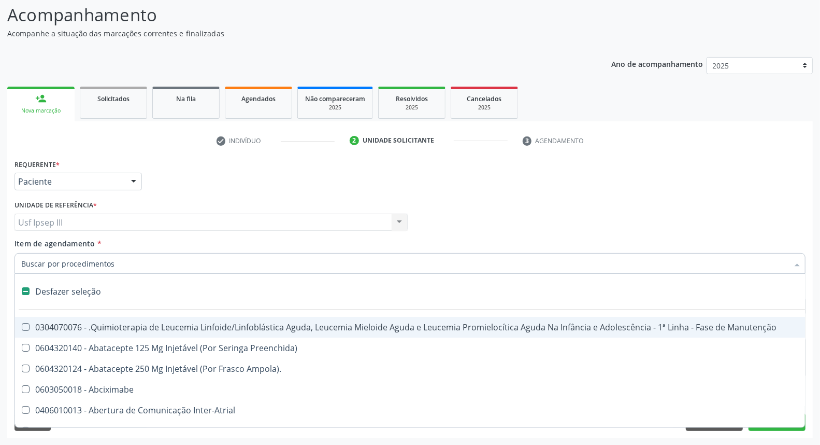
type input "p"
checkbox Laboratorial "true"
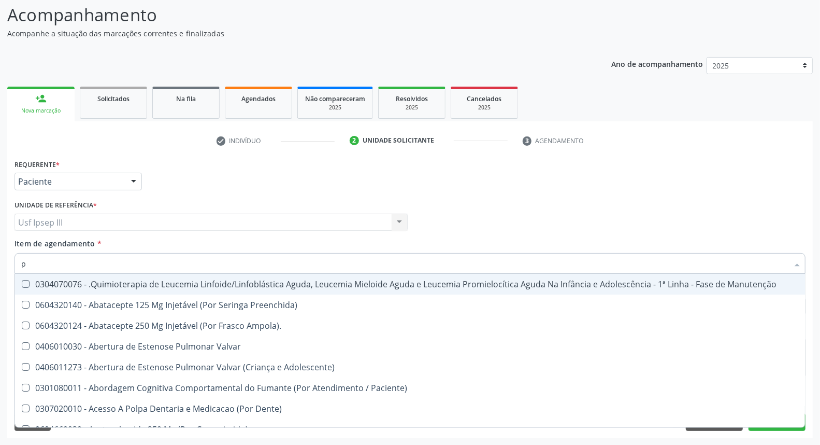
type input "pe"
checkbox \(Par\) "true"
checkbox Tireoide "true"
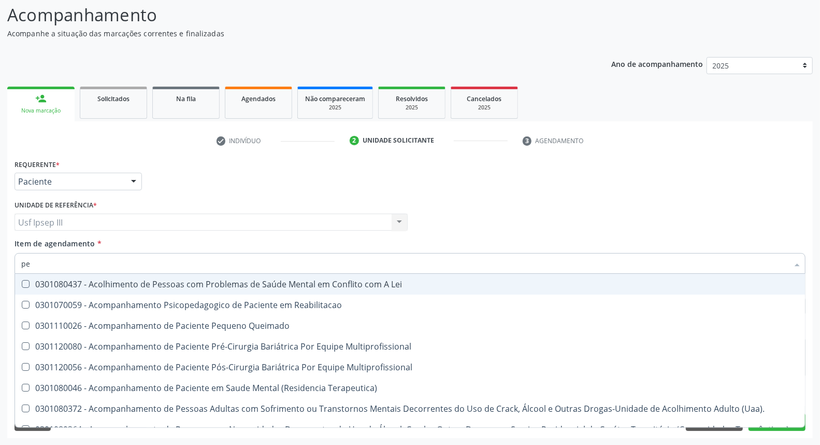
type input "pes"
checkbox Permanência "true"
checkbox Gastro-Esofagico "true"
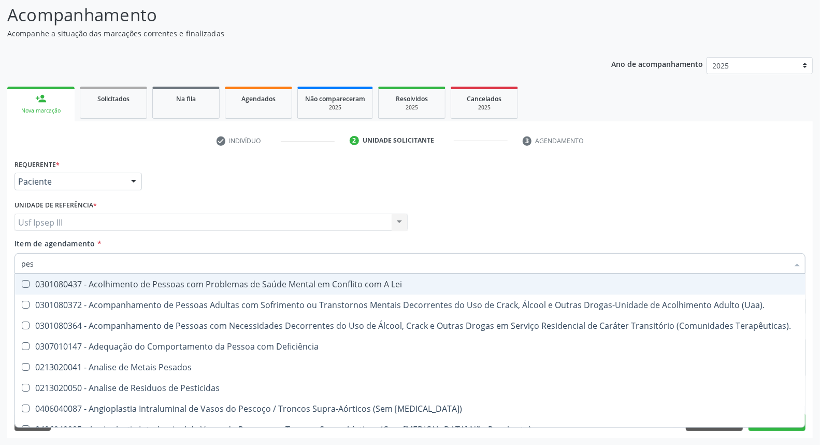
type input "pesq"
checkbox Antiespermatozoides "true"
checkbox Estriado "true"
checkbox Antitoxoplasma "false"
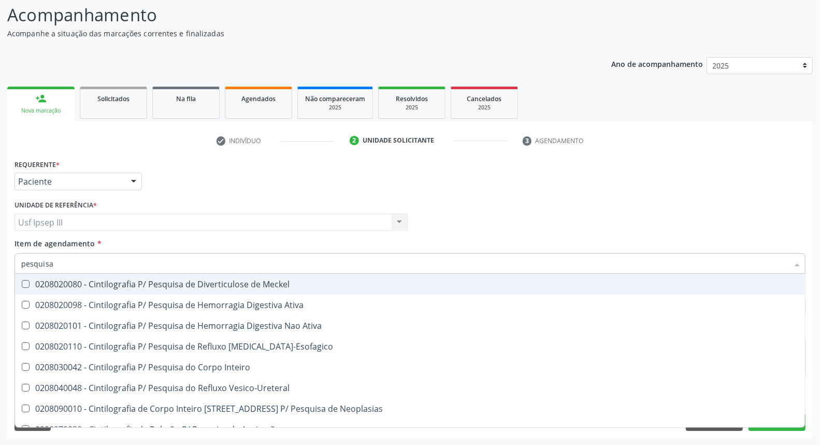
type input "pesquisa d"
checkbox Antiplasmodios "true"
checkbox Epstein-Barr "true"
checkbox Antitoxoplasma "false"
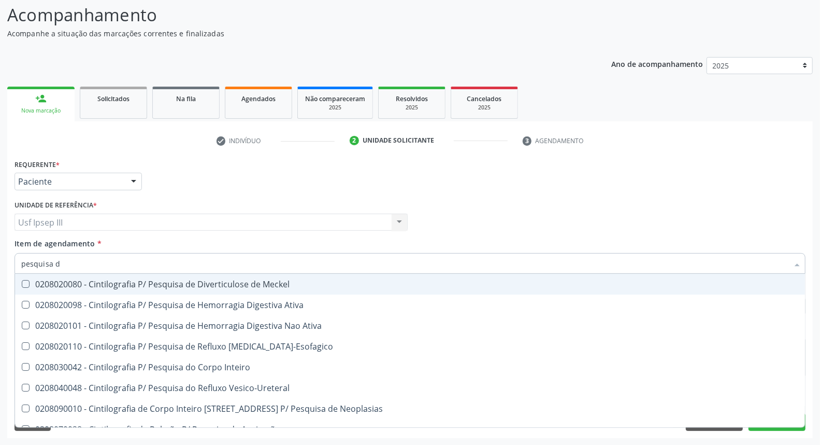
type input "pesquisa de"
checkbox Anticitomegalovirus "true"
checkbox Antitoxoplasma "false"
checkbox Anticitomegalovirus "true"
checkbox Antitoxoplasma "false"
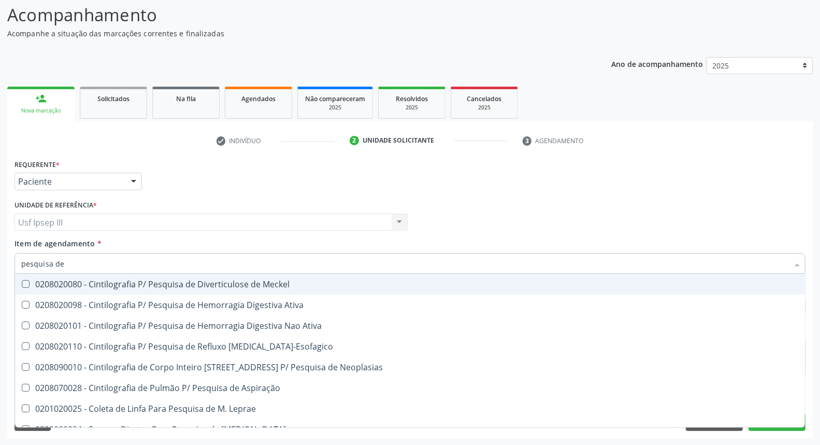
type input "pesquisa de a"
checkbox \(Anti-Hdv\) "true"
checkbox Antitoxoplasma "false"
checkbox Simples "true"
checkbox Antitoxoplasma "false"
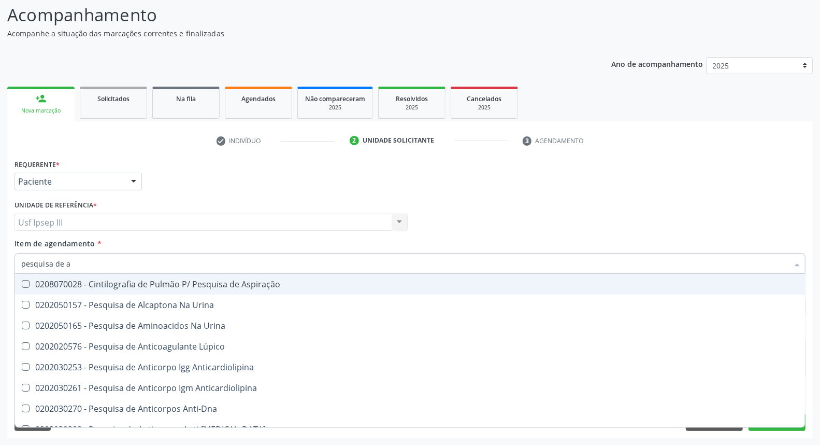
type input "pesquisa de an"
checkbox Epstein-Barr "true"
checkbox Antitoxoplasma "false"
checkbox \(Anti-Hbc-Total\) "true"
checkbox Antitoxoplasma "false"
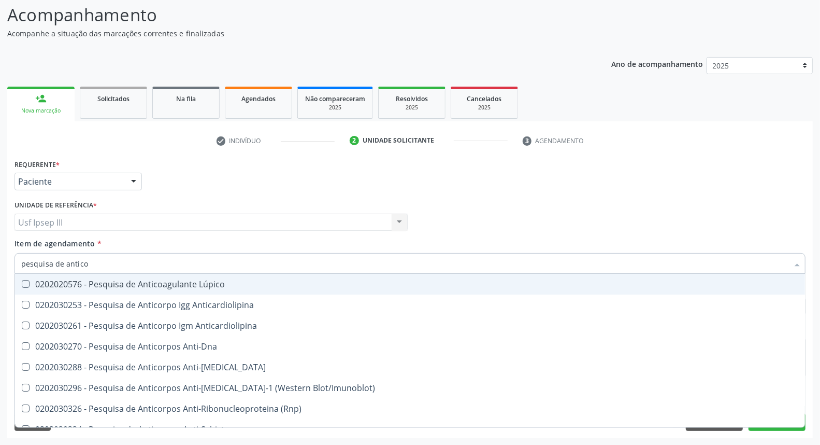
type input "pesquisa de anticor"
checkbox Antileishmanias "true"
checkbox Antitoxoplasma "false"
checkbox Antileishmanias "true"
checkbox Antitoxoplasma "false"
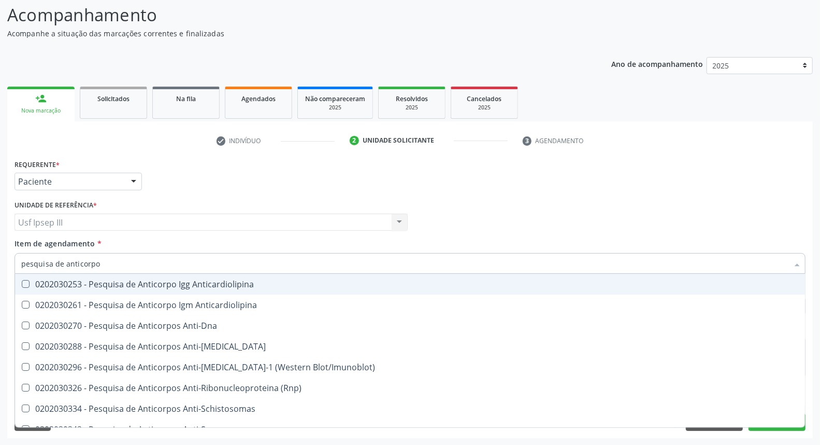
type input "pesquisa de anticorpos"
checkbox Anticitomegalovirus "true"
checkbox Antitoxoplasma "false"
checkbox Anticitomegalovirus "true"
checkbox Antitoxoplasma "false"
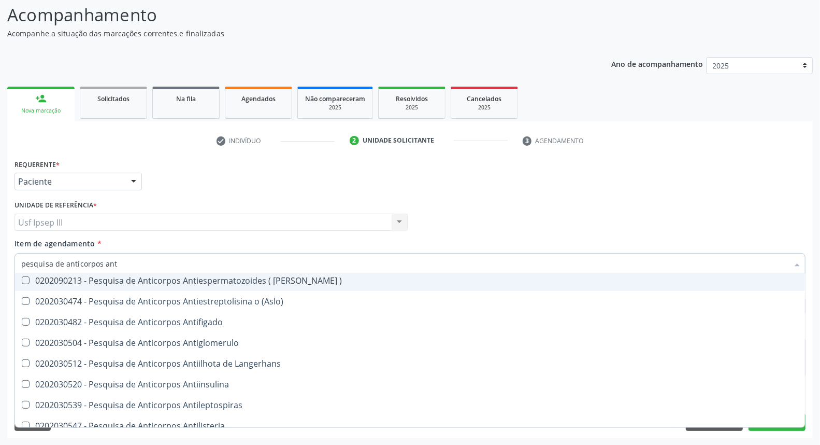
scroll to position [403, 0]
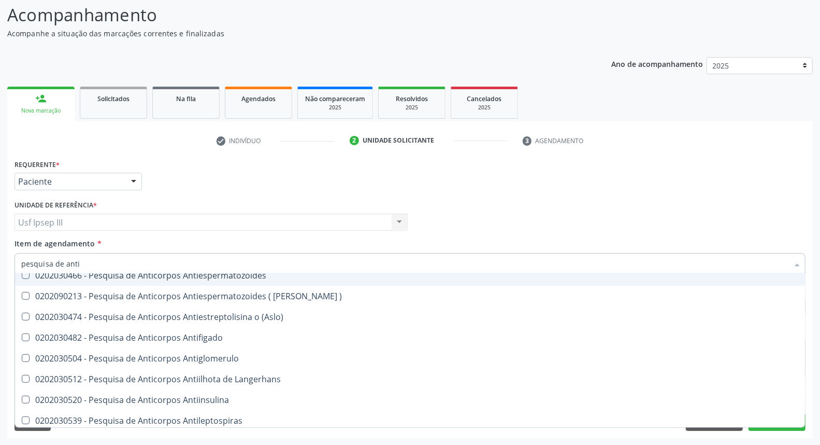
type input "pesquisa de ant"
checkbox Antitoxoplasma "false"
checkbox Cruzi "true"
checkbox Antitoxoplasma "false"
checkbox Cruzi "true"
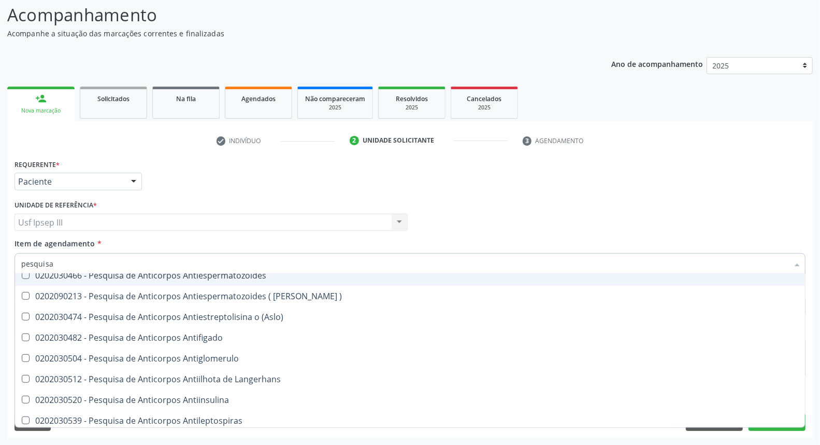
type input "pesquisa"
checkbox Cruzi "false"
checkbox Simples "false"
checkbox Antitoxoplasma "false"
checkbox Cruzi "false"
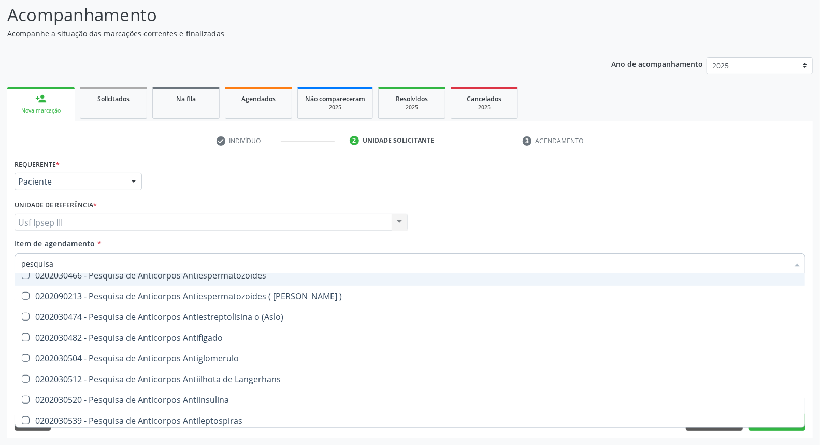
checkbox \(Anti-Hbc-Igm\) "false"
checkbox Epstein-Barr "false"
checkbox Frio "false"
checkbox Gestante "false"
type input "p"
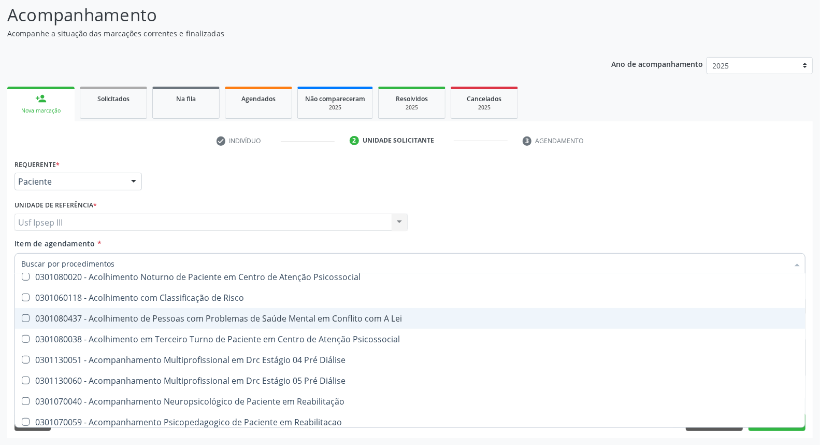
scroll to position [446, 0]
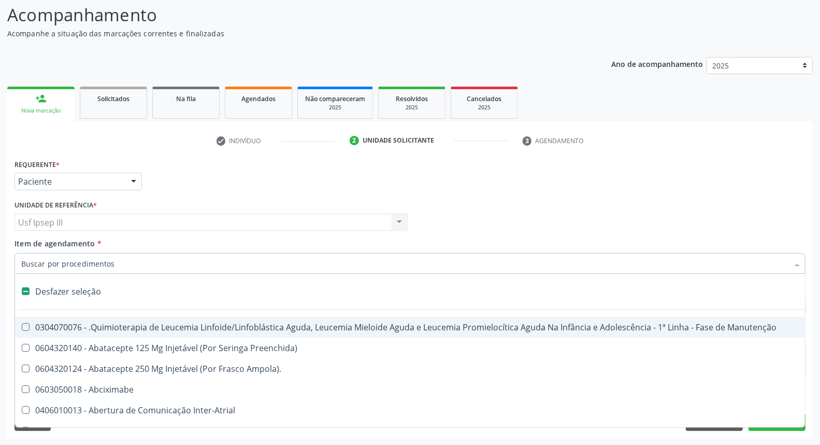
click at [140, 267] on input "Item de agendamento *" at bounding box center [404, 263] width 767 height 21
click at [798, 262] on div at bounding box center [798, 264] width 16 height 18
checkbox Preenchida\) "true"
checkbox Ampola\)\ "true"
checkbox Abciximabe "true"
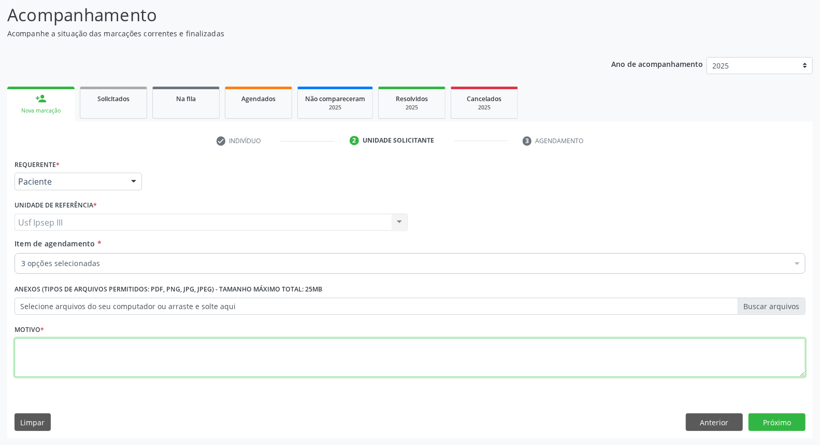
click at [138, 344] on textarea at bounding box center [410, 357] width 791 height 39
type textarea "gestante"
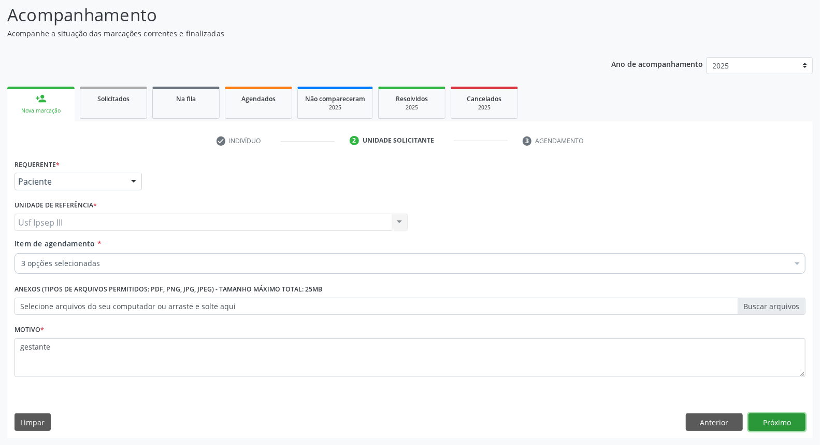
click at [770, 420] on button "Próximo" at bounding box center [777, 422] width 57 height 18
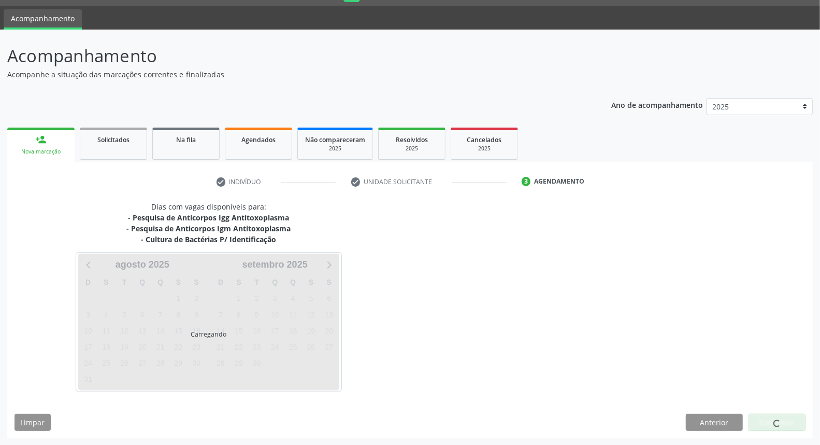
scroll to position [27, 0]
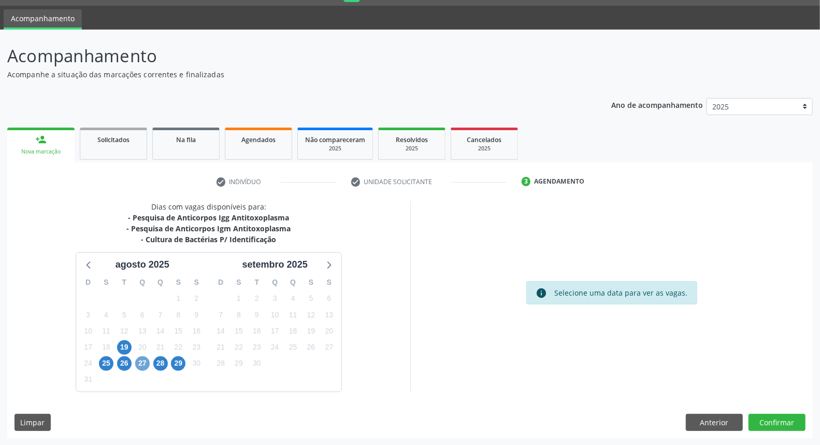
click at [141, 360] on span "27" at bounding box center [142, 363] width 15 height 15
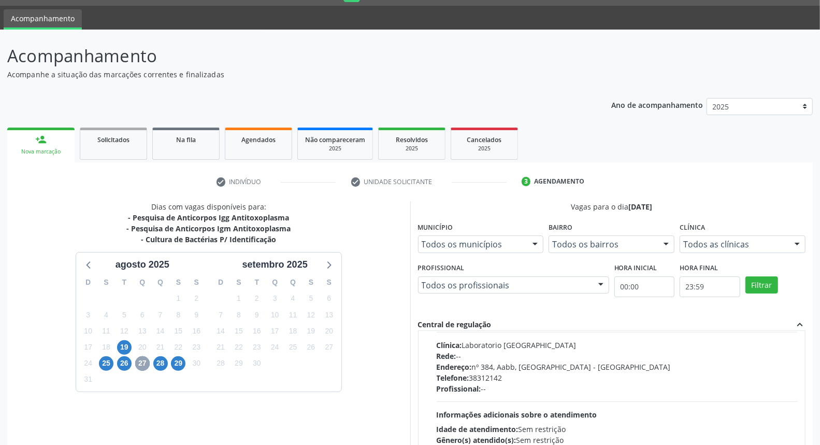
scroll to position [173, 0]
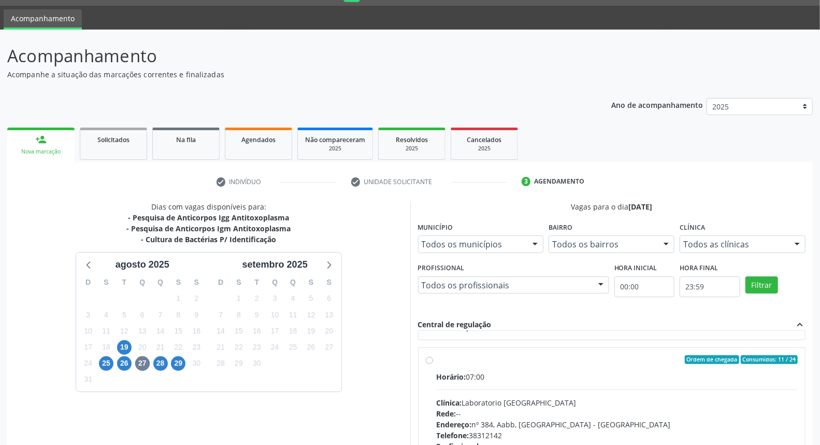
click at [657, 405] on div "Clínica: Laboratorio [GEOGRAPHIC_DATA]" at bounding box center [618, 402] width 362 height 11
click at [433, 364] on input "Ordem de chegada Consumidos: 11 / 24 Horário: 07:00 Clínica: Laboratorio [GEOGR…" at bounding box center [429, 359] width 7 height 9
radio input "true"
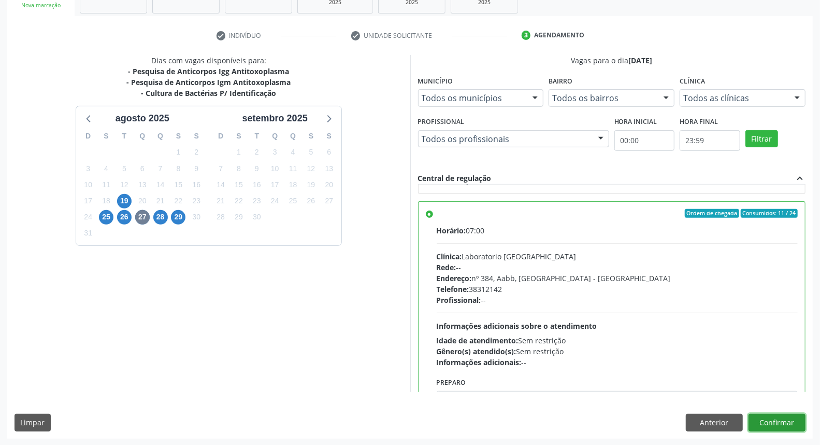
click at [780, 415] on button "Confirmar" at bounding box center [777, 423] width 57 height 18
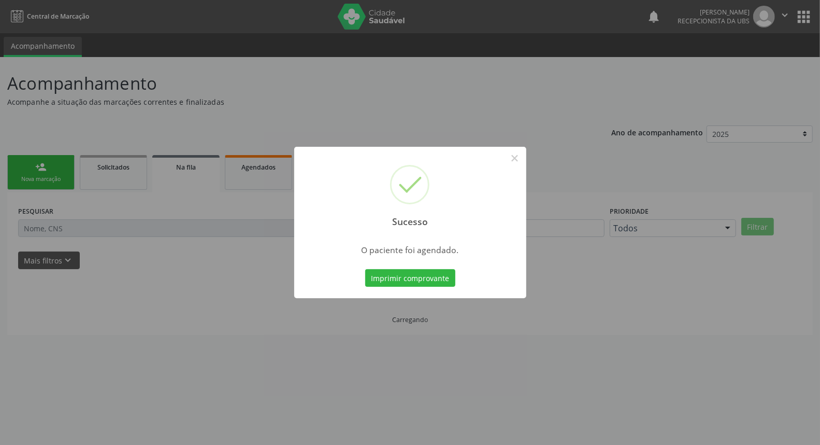
scroll to position [0, 0]
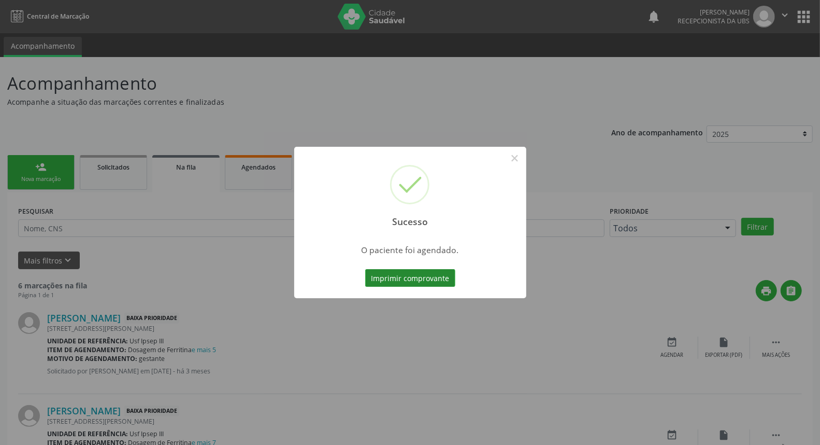
click at [412, 281] on button "Imprimir comprovante" at bounding box center [410, 278] width 90 height 18
